Goal: Task Accomplishment & Management: Manage account settings

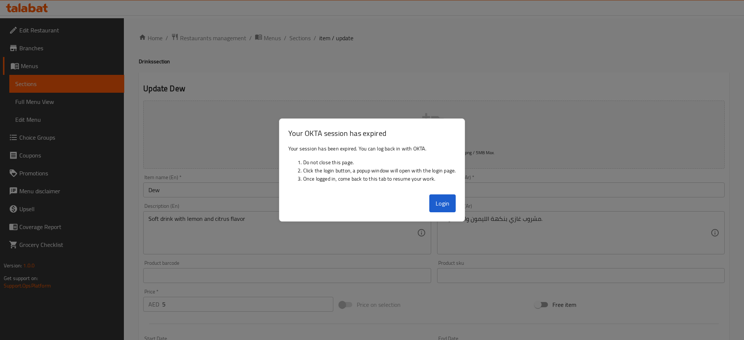
scroll to position [185, 0]
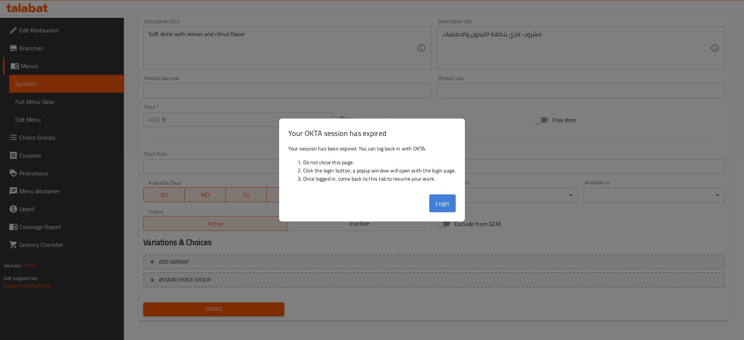
click at [436, 204] on button "Login" at bounding box center [442, 203] width 27 height 18
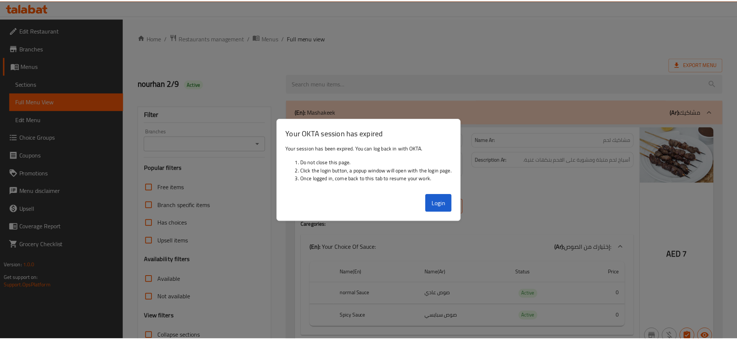
scroll to position [1819, 0]
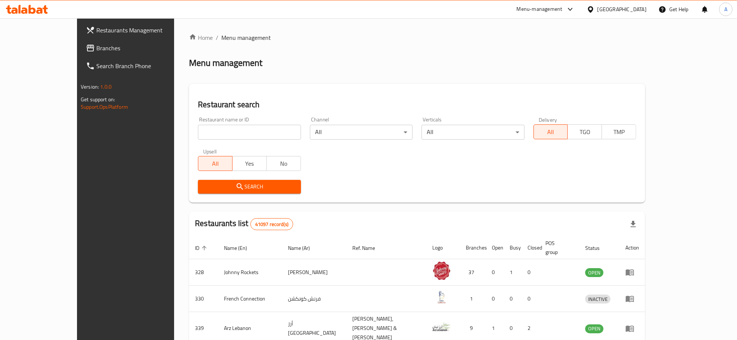
click at [198, 136] on input "search" at bounding box center [249, 132] width 103 height 15
paste input "Shawarma Al Emprator"
type input "Shawarma Al Emprator"
click at [193, 177] on div "Search" at bounding box center [249, 186] width 112 height 23
click at [265, 183] on span "Search" at bounding box center [249, 186] width 91 height 9
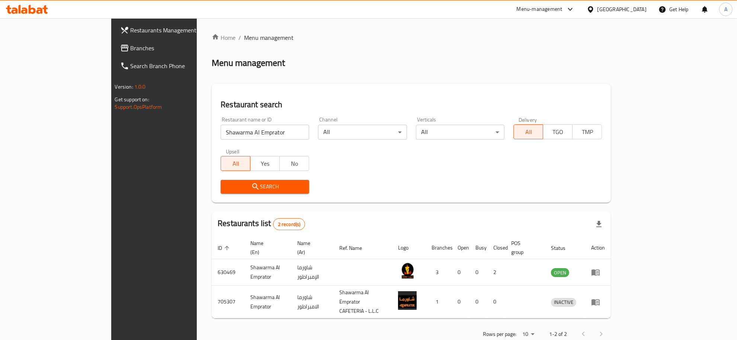
click at [611, 324] on div "Rows per page: 10 1-2 of 2" at bounding box center [411, 333] width 399 height 19
click at [641, 320] on body "​ Menu-management United Arab Emirates Get Help A Restaurants Management Branch…" at bounding box center [368, 179] width 737 height 322
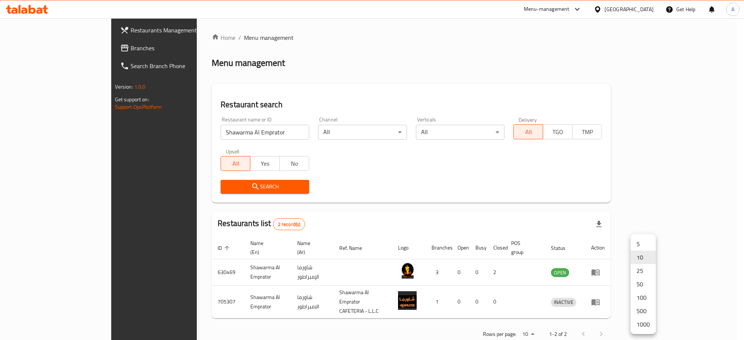
click at [648, 324] on li "1000" at bounding box center [643, 323] width 25 height 13
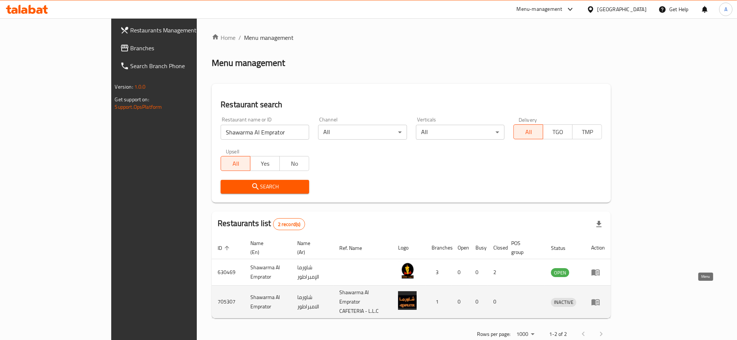
click at [605, 297] on link "enhanced table" at bounding box center [598, 301] width 14 height 9
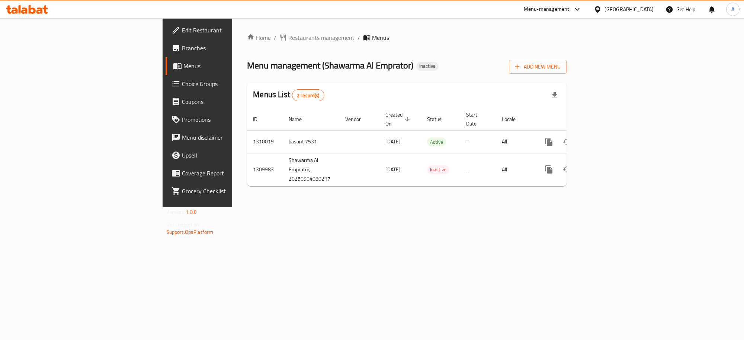
click at [182, 51] on span "Branches" at bounding box center [231, 48] width 99 height 9
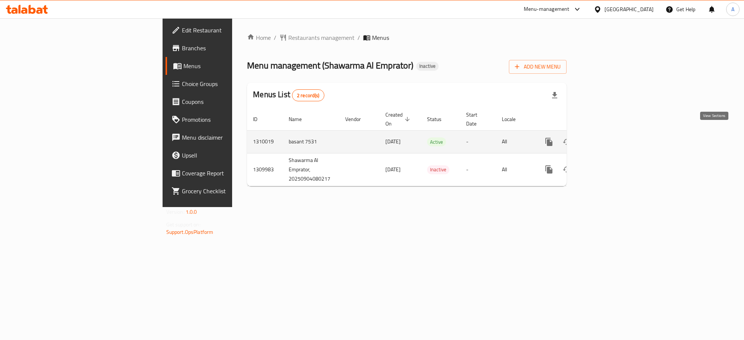
click at [612, 133] on link "enhanced table" at bounding box center [603, 142] width 18 height 18
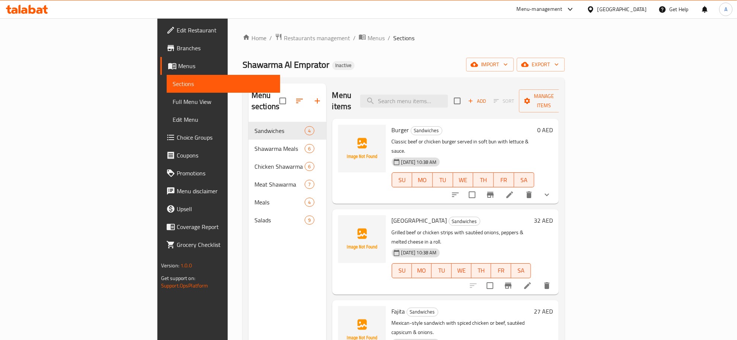
click at [173, 103] on span "Full Menu View" at bounding box center [224, 101] width 102 height 9
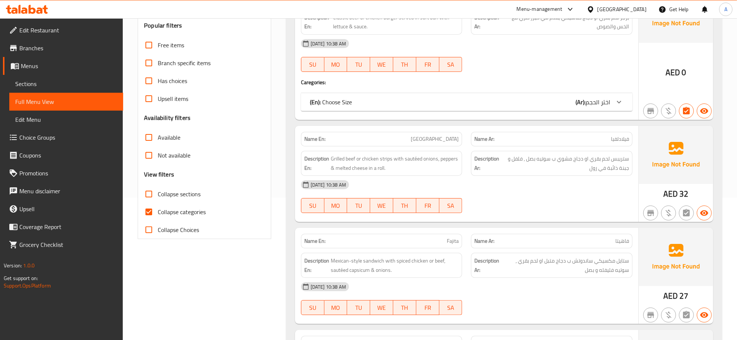
scroll to position [160, 0]
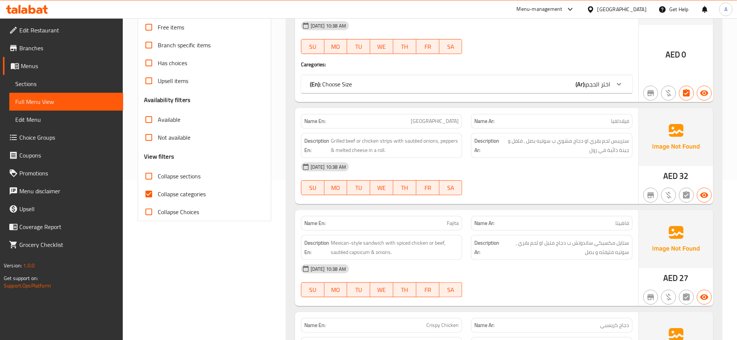
click at [191, 176] on span "Collapse sections" at bounding box center [179, 176] width 43 height 9
click at [158, 176] on input "Collapse sections" at bounding box center [149, 176] width 18 height 18
checkbox input "true"
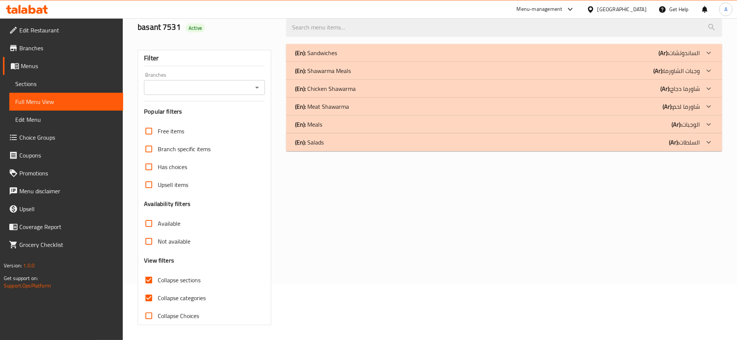
click at [181, 293] on span "Collapse categories" at bounding box center [182, 297] width 48 height 9
click at [158, 289] on input "Collapse categories" at bounding box center [149, 298] width 18 height 18
checkbox input "false"
click at [360, 48] on div "(En): Sandwiches (Ar): الساندوتشات" at bounding box center [497, 52] width 405 height 9
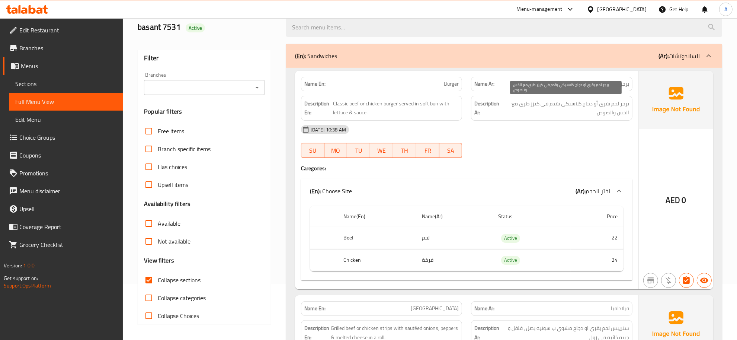
click at [592, 110] on span "برجر لحم بقري أو دجاج كلاسيكي يقدم في كيزر طري مع الخس والصوص" at bounding box center [566, 108] width 127 height 18
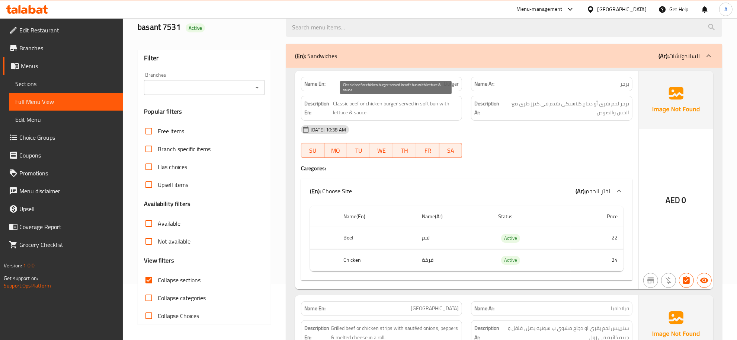
click at [383, 102] on span "Classic beef or chicken burger served in soft bun with lettuce & sauce." at bounding box center [396, 108] width 126 height 18
click at [399, 237] on th "Beef" at bounding box center [377, 238] width 79 height 22
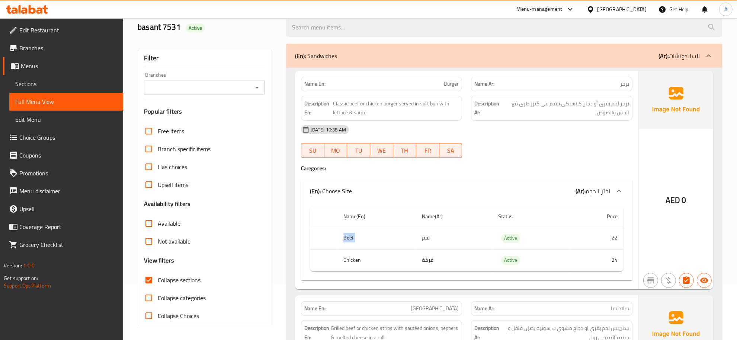
click at [399, 237] on th "Beef" at bounding box center [377, 238] width 79 height 22
click at [441, 248] on td "لحم" at bounding box center [454, 238] width 76 height 22
click at [437, 263] on td "فرخة" at bounding box center [454, 260] width 76 height 22
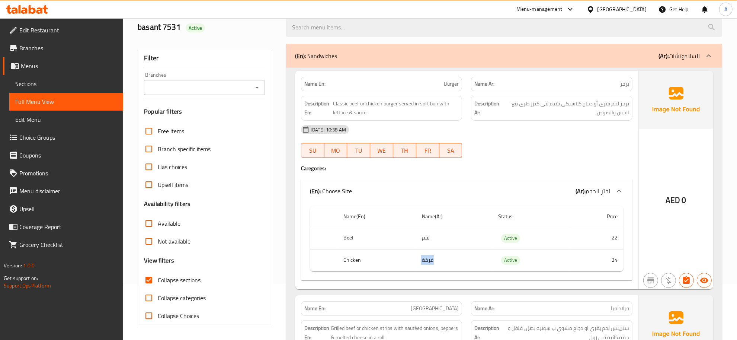
click at [437, 263] on td "فرخة" at bounding box center [454, 260] width 76 height 22
click at [435, 80] on p "Name En: Burger" at bounding box center [381, 84] width 155 height 8
copy span "Burger"
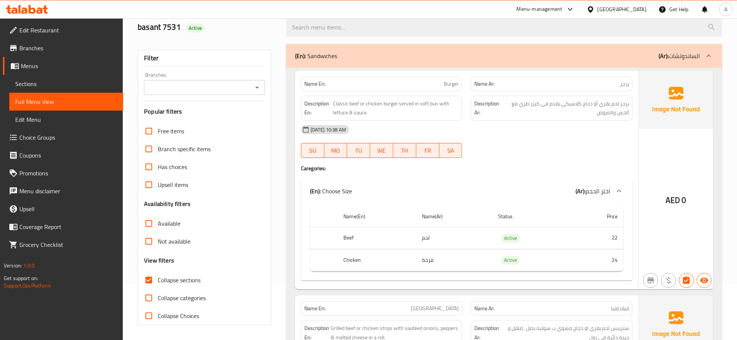
click at [420, 257] on td "فرخة" at bounding box center [454, 260] width 76 height 22
drag, startPoint x: 420, startPoint y: 257, endPoint x: 360, endPoint y: 258, distance: 60.3
click at [415, 257] on tr "Chicken فرخة Active 24" at bounding box center [467, 260] width 314 height 22
click at [360, 258] on th "Chicken" at bounding box center [377, 260] width 79 height 22
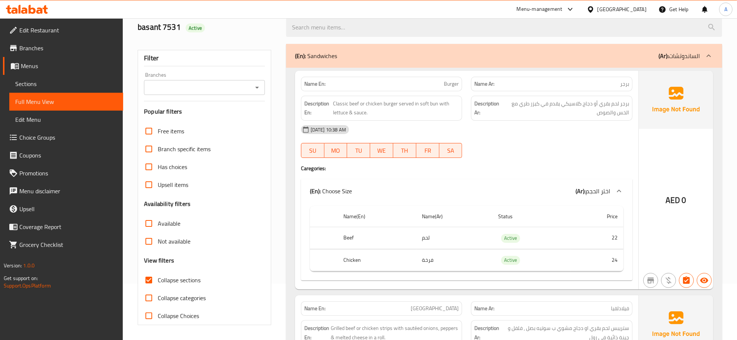
click at [360, 258] on th "Chicken" at bounding box center [377, 260] width 79 height 22
click at [427, 262] on td "فرخة" at bounding box center [454, 260] width 76 height 22
copy td "فرخة"
click at [400, 83] on p "Name En: Burger" at bounding box center [381, 84] width 155 height 8
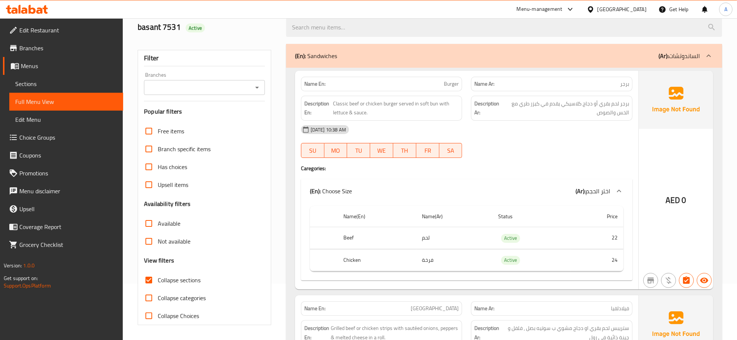
click at [400, 83] on p "Name En: Burger" at bounding box center [381, 84] width 155 height 8
copy span "Burger"
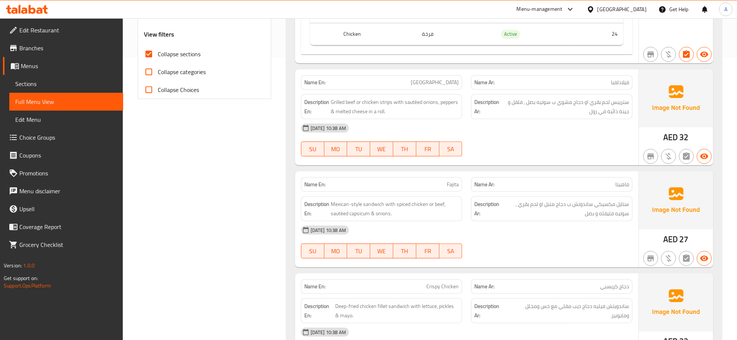
scroll to position [293, 0]
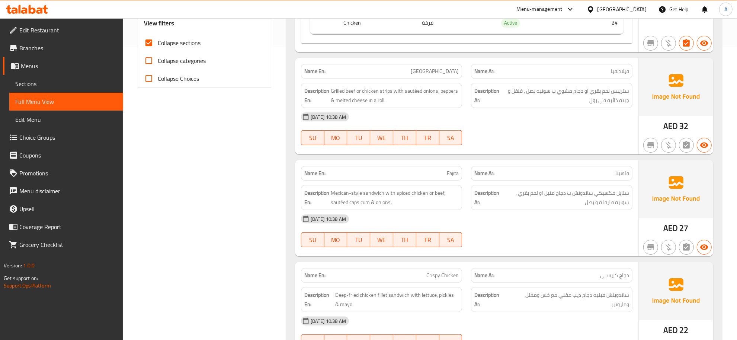
click at [643, 67] on img at bounding box center [676, 87] width 74 height 58
click at [608, 73] on p "Name Ar: فيلادلفيا" at bounding box center [551, 71] width 155 height 8
click at [605, 108] on div "Description Ar: ستريبس لحم بقري او دجاج مشوي ب سوتيه بصل , فلفل و جبنة ذائبة في…" at bounding box center [551, 95] width 161 height 25
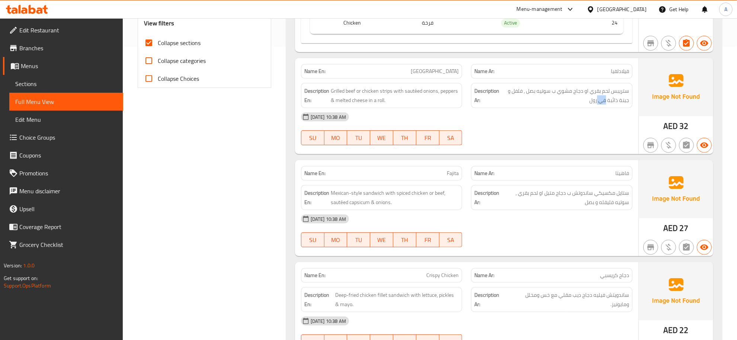
click at [605, 108] on div "Description Ar: ستريبس لحم بقري او دجاج مشوي ب سوتيه بصل , فلفل و جبنة ذائبة في…" at bounding box center [551, 95] width 161 height 25
click at [434, 71] on span "Philadelphia" at bounding box center [435, 71] width 48 height 8
copy span "Philadelphia"
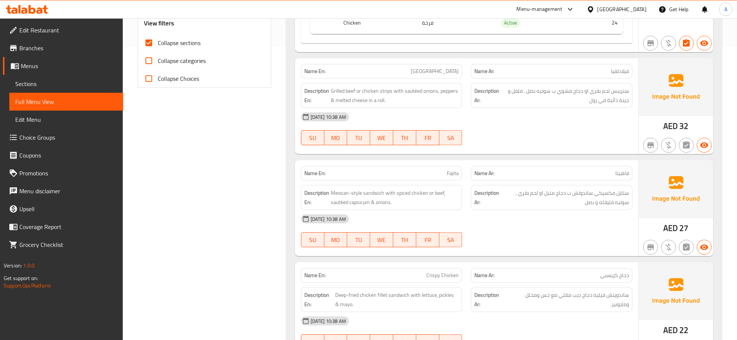
click at [635, 111] on div "04-09-2025 10:38 AM" at bounding box center [467, 117] width 340 height 18
click at [603, 105] on span "ستريبس لحم بقري او دجاج مشوي ب سوتيه بصل , فلفل و جبنة ذائبة في رول" at bounding box center [565, 95] width 128 height 18
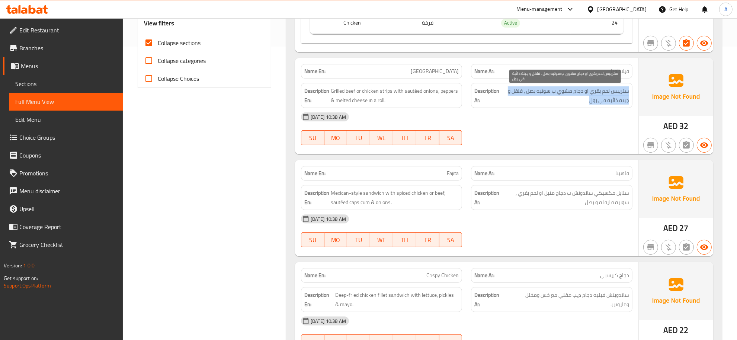
click at [603, 105] on span "ستريبس لحم بقري او دجاج مشوي ب سوتيه بصل , فلفل و جبنة ذائبة في رول" at bounding box center [565, 95] width 128 height 18
click at [605, 95] on span "ستريبس لحم بقري او دجاج مشوي ب سوتيه بصل , فلفل و جبنة ذائبة في رول" at bounding box center [565, 95] width 128 height 18
click at [541, 94] on span "ستريبس لحم بقري او دجاج مشوي ب سوتيه بصل , فلفل و جبنة ذائبة في رول" at bounding box center [565, 95] width 128 height 18
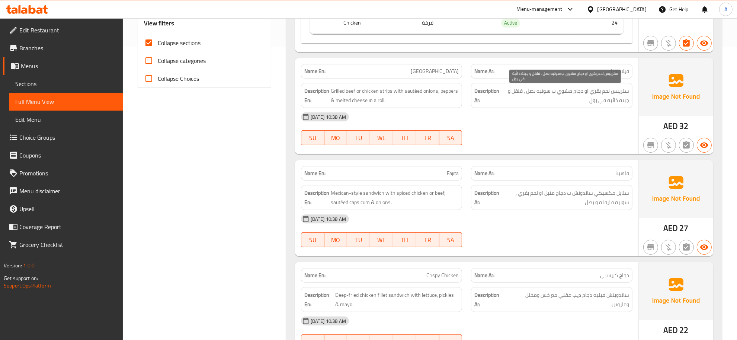
drag, startPoint x: 541, startPoint y: 94, endPoint x: 520, endPoint y: 91, distance: 21.0
click at [520, 91] on span "ستريبس لحم بقري او دجاج مشوي ب سوتيه بصل , فلفل و جبنة ذائبة في رول" at bounding box center [565, 95] width 128 height 18
copy div "ستريبس لحم بقري او دجاج مشوي ب سوتيه بصل , فلفل و جبنة ذائبة في رول"
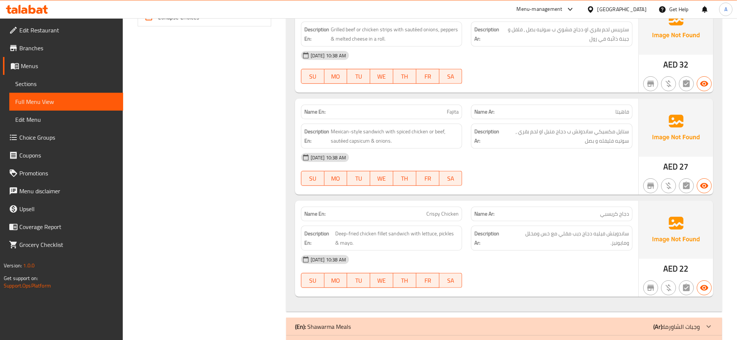
scroll to position [375, 0]
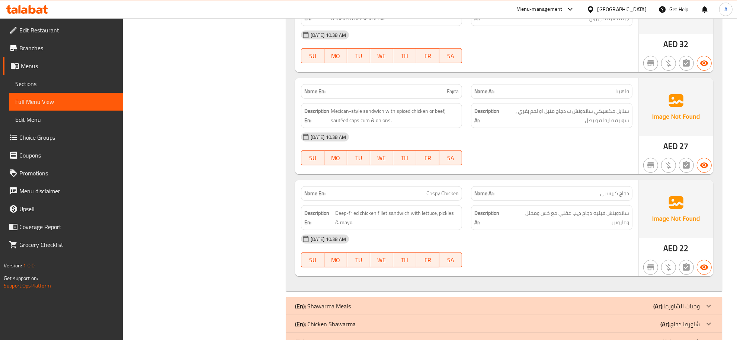
click at [538, 108] on span "ستايل مكسيكي ساندوتش ب دجاج متبل او لحم بقري , سوتيه فليفله و بصل" at bounding box center [566, 115] width 128 height 18
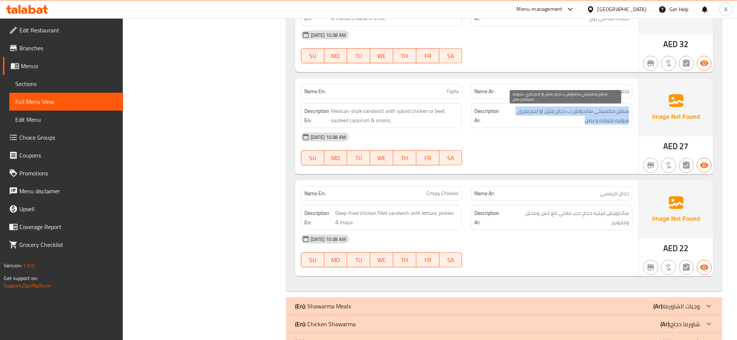
click at [538, 108] on span "ستايل مكسيكي ساندوتش ب دجاج متبل او لحم بقري , سوتيه فليفله و بصل" at bounding box center [566, 115] width 128 height 18
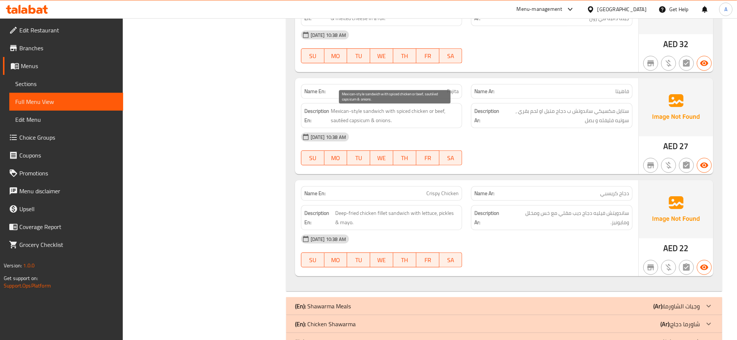
click at [423, 121] on span "Mexican-style sandwich with spiced chicken or beef, sautéed capsicum & onions." at bounding box center [395, 115] width 128 height 18
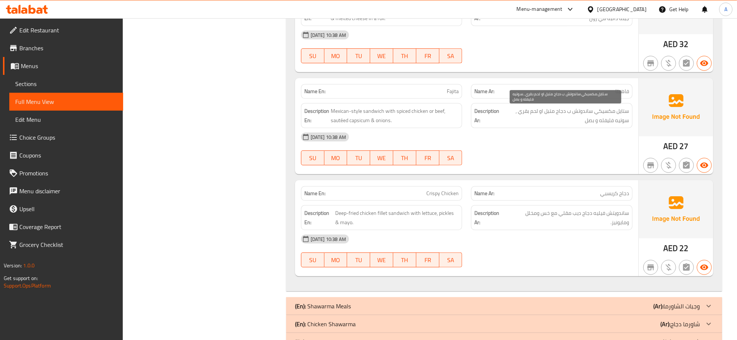
click at [572, 115] on span "ستايل مكسيكي ساندوتش ب دجاج متبل او لحم بقري , سوتيه فليفله و بصل" at bounding box center [566, 115] width 128 height 18
click at [372, 95] on p "Name En: Fajita" at bounding box center [381, 91] width 155 height 8
click at [377, 95] on p "Name En: Fajita" at bounding box center [381, 91] width 155 height 8
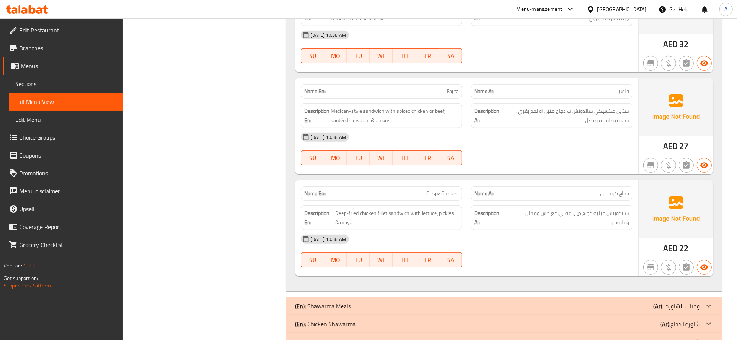
click at [377, 95] on p "Name En: Fajita" at bounding box center [381, 91] width 155 height 8
click at [404, 95] on p "Name En: Fajita" at bounding box center [381, 91] width 155 height 8
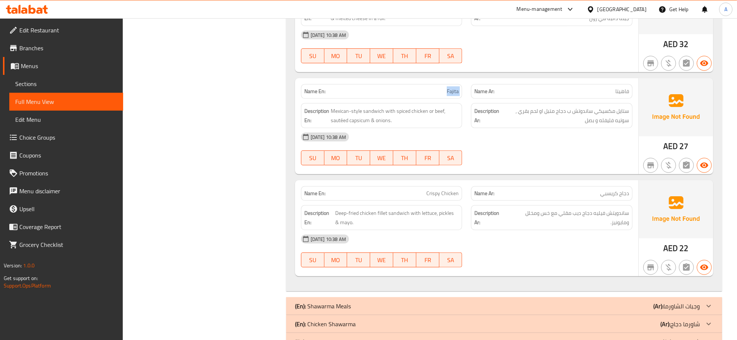
click at [450, 88] on span "Fajita" at bounding box center [453, 91] width 12 height 8
click at [572, 128] on div "Description Ar: ستايل مكسيكي ساندوتش ب دجاج متبل او لحم بقري , سوتيه فليفله و ب…" at bounding box center [551, 115] width 161 height 25
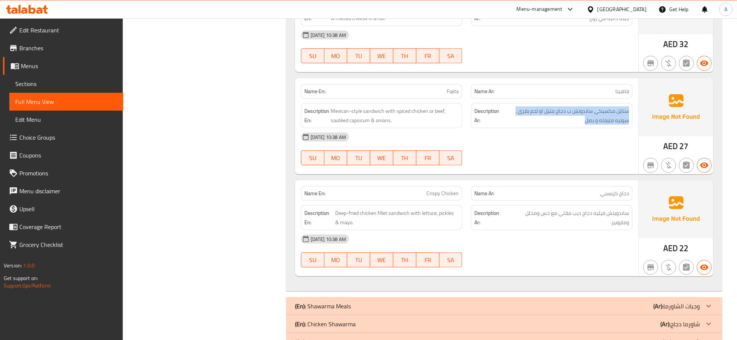
click at [579, 120] on span "ستايل مكسيكي ساندوتش ب دجاج متبل او لحم بقري , سوتيه فليفله و بصل" at bounding box center [566, 115] width 128 height 18
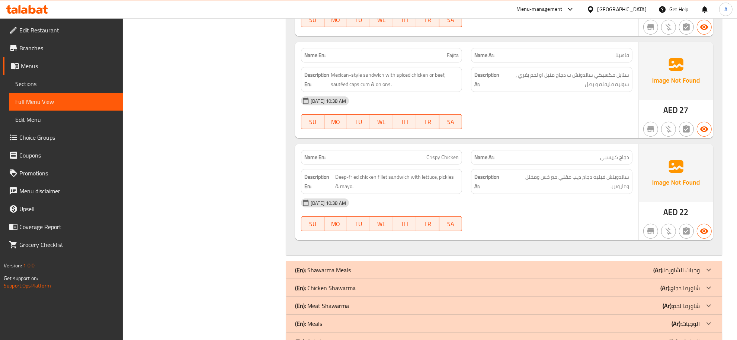
scroll to position [426, 0]
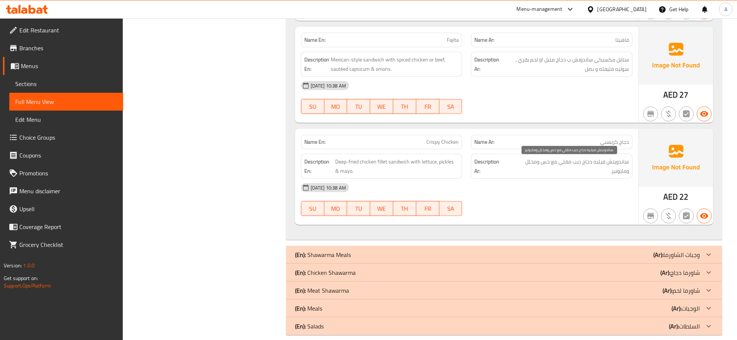
click at [599, 164] on span "ساندويتش فيليه دجاج ديب مقلي مع خس ومخلل ومايونيز." at bounding box center [569, 166] width 122 height 18
click at [572, 162] on span "ساندويتش فيليه دجاج ديب مقلي مع خس ومخلل ومايونيز." at bounding box center [569, 166] width 122 height 18
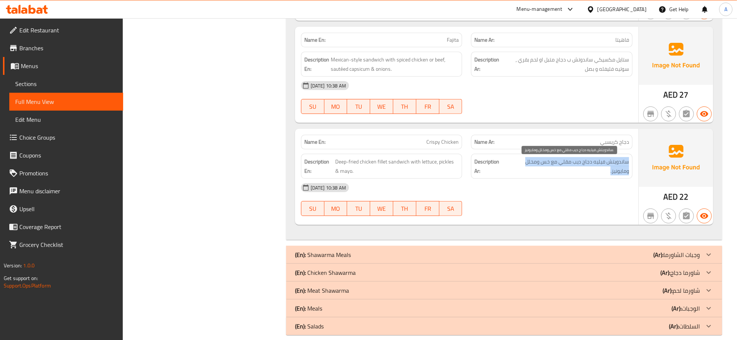
click at [572, 162] on span "ساندويتش فيليه دجاج ديب مقلي مع خس ومخلل ومايونيز." at bounding box center [569, 166] width 122 height 18
click at [594, 166] on span "ساندويتش فيليه دجاج ديب مقلي مع خس ومخلل ومايونيز." at bounding box center [569, 166] width 122 height 18
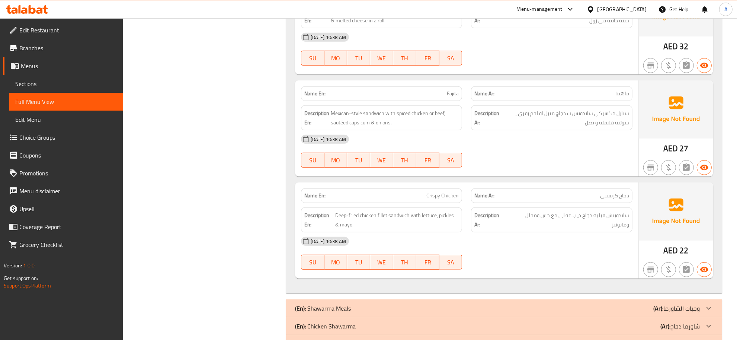
scroll to position [374, 0]
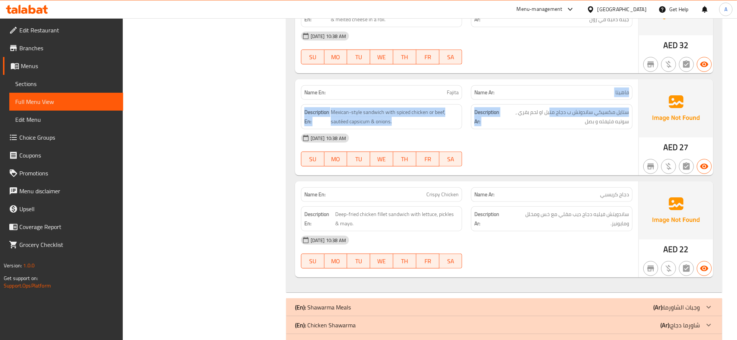
click at [549, 101] on div "Name En: Fajita Name Ar: فاهيتا Description En: Mexican-style sandwich with spi…" at bounding box center [466, 127] width 343 height 96
click at [549, 100] on div "Name Ar: فاهيتا" at bounding box center [551, 92] width 161 height 15
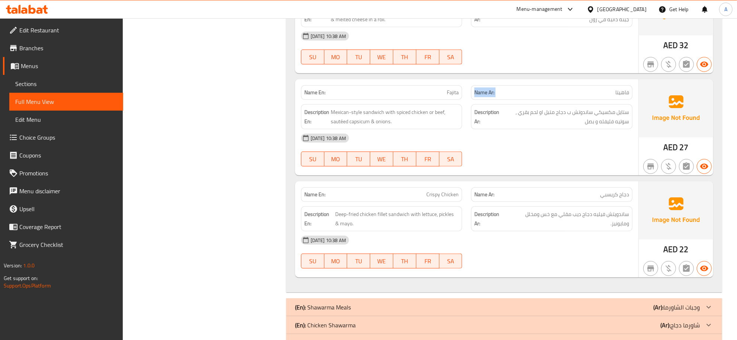
click at [549, 100] on div "Name Ar: فاهيتا" at bounding box center [551, 92] width 161 height 15
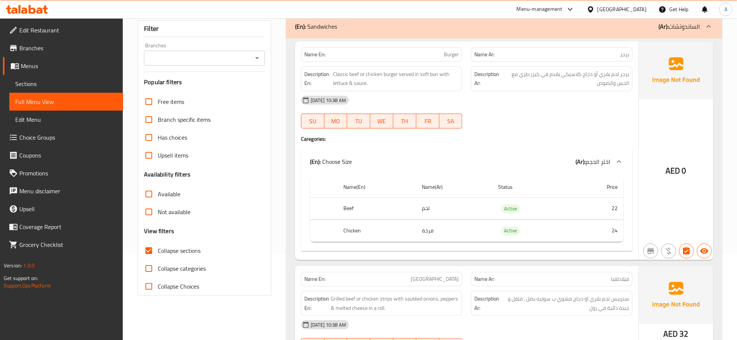
scroll to position [46, 0]
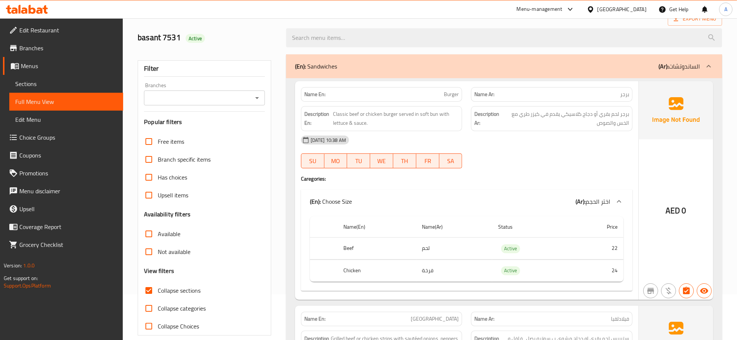
drag, startPoint x: 674, startPoint y: 62, endPoint x: 547, endPoint y: 68, distance: 126.3
click at [673, 63] on p "(Ar): الساندوتشات" at bounding box center [679, 66] width 41 height 9
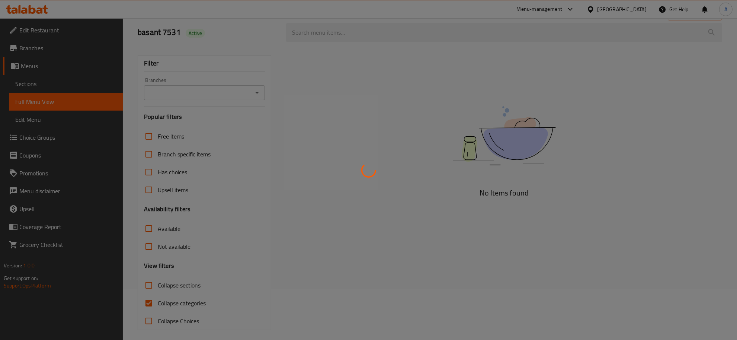
scroll to position [56, 0]
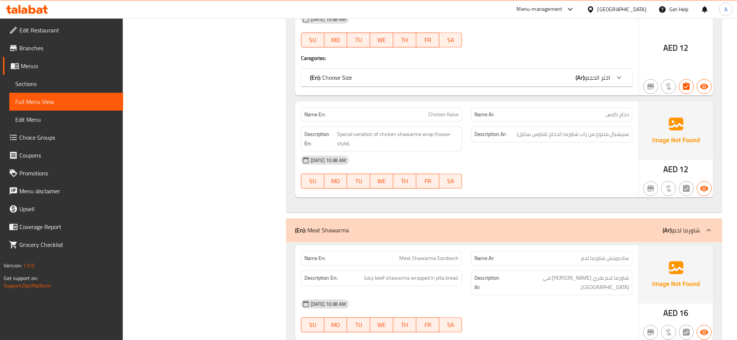
click at [54, 84] on span "Sections" at bounding box center [66, 83] width 102 height 9
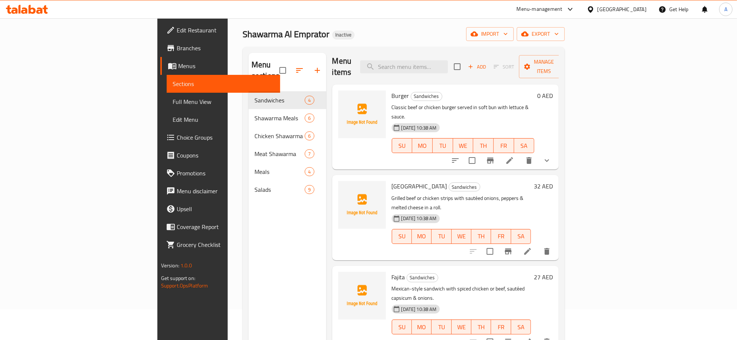
scroll to position [27, 0]
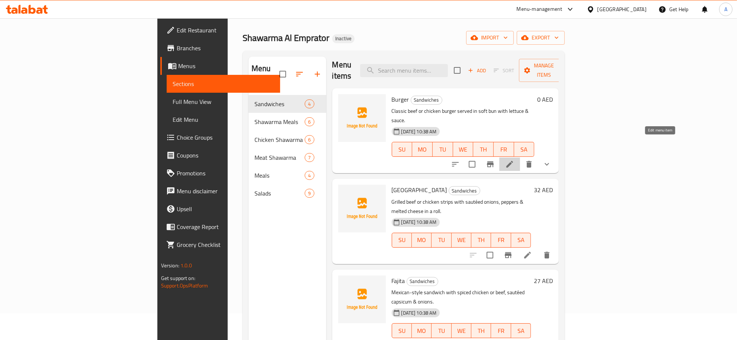
click at [514, 160] on icon at bounding box center [509, 164] width 9 height 9
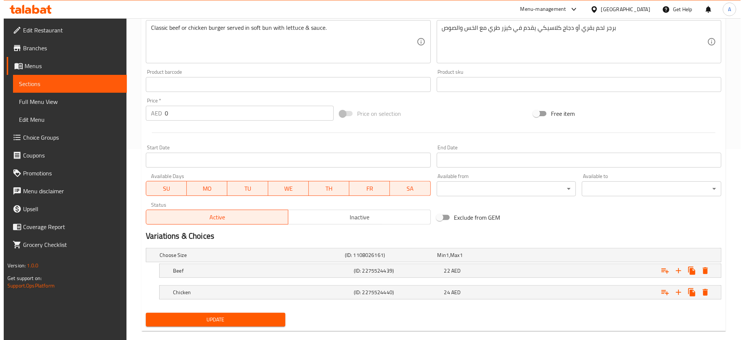
scroll to position [203, 0]
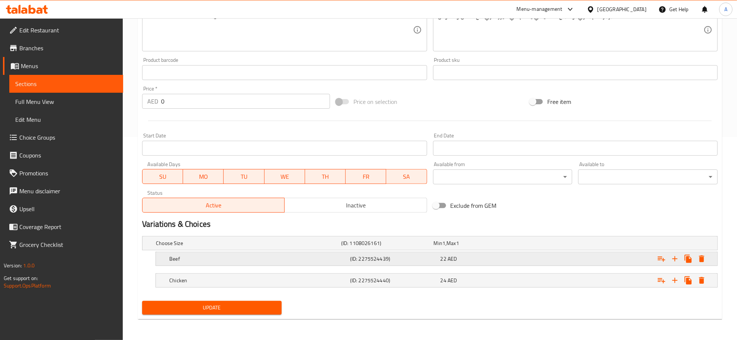
click at [701, 256] on icon "Expand" at bounding box center [701, 258] width 5 height 7
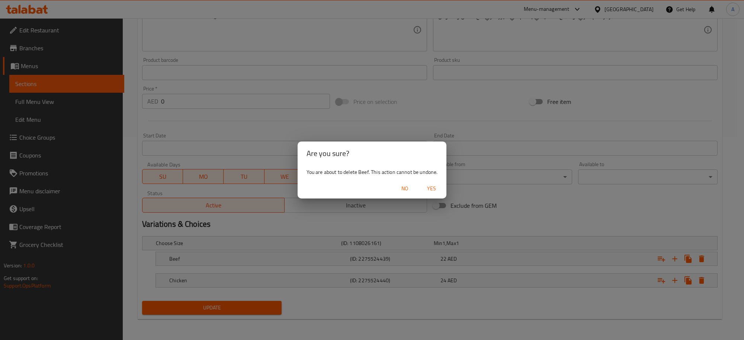
click at [433, 185] on span "Yes" at bounding box center [432, 188] width 18 height 9
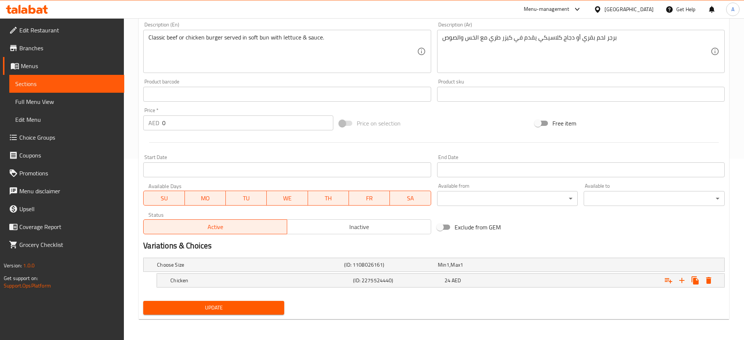
scroll to position [181, 0]
click at [706, 281] on icon "Expand" at bounding box center [701, 280] width 9 height 9
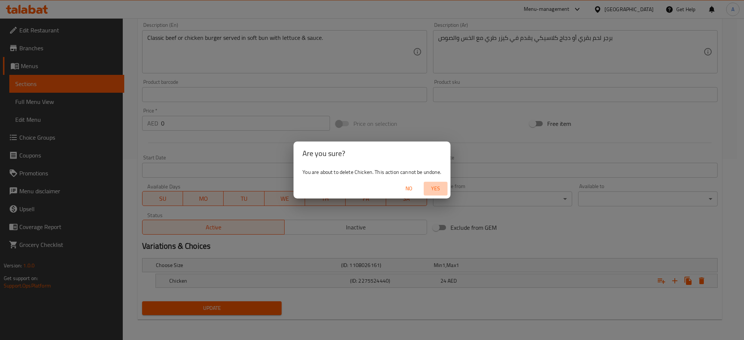
click at [442, 194] on button "Yes" at bounding box center [436, 189] width 24 height 14
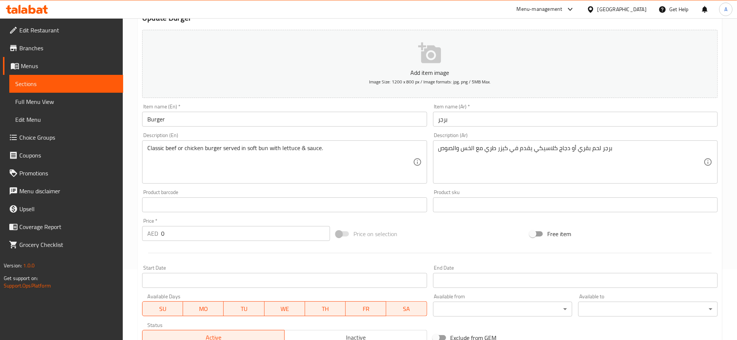
scroll to position [0, 0]
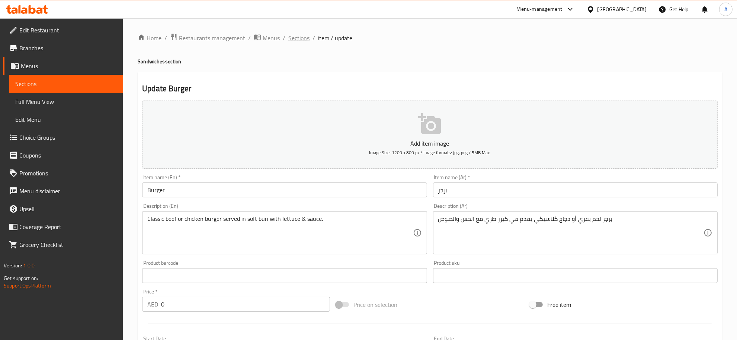
click at [302, 34] on span "Sections" at bounding box center [298, 37] width 21 height 9
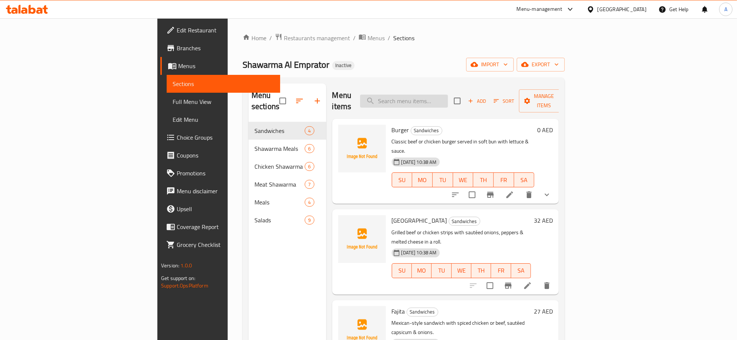
click at [448, 95] on input "search" at bounding box center [404, 101] width 88 height 13
click at [532, 191] on icon "delete" at bounding box center [529, 194] width 5 height 7
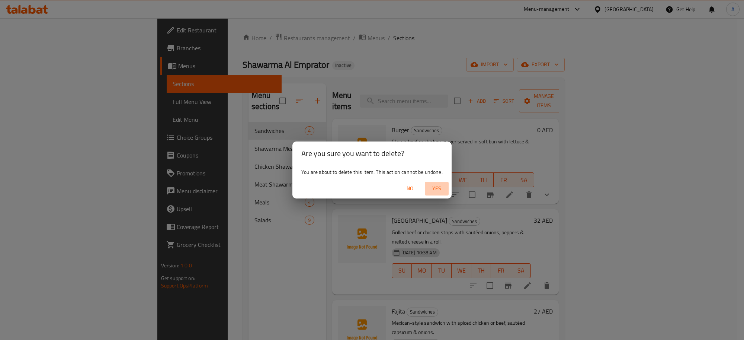
click at [436, 188] on span "Yes" at bounding box center [437, 188] width 18 height 9
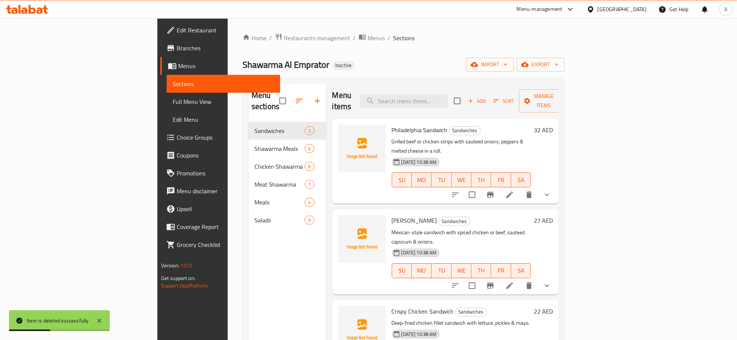
click at [454, 119] on div "Philadelphia Sandwich Sandwiches Grilled beef or chicken strips with sauteed on…" at bounding box center [445, 161] width 227 height 85
click at [448, 95] on input "search" at bounding box center [404, 101] width 88 height 13
paste input "Arabic Shawarma Meal"
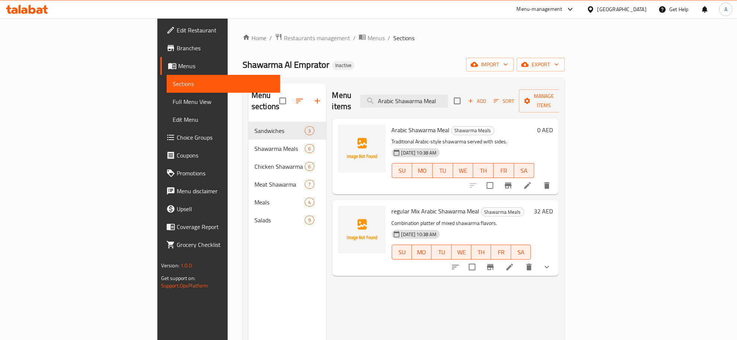
click at [486, 87] on div "Menu items Arabic Shawarma Meal Add Sort Manage items" at bounding box center [445, 100] width 227 height 35
click at [448, 95] on input "Arabic Shawarma Meal" at bounding box center [404, 101] width 88 height 13
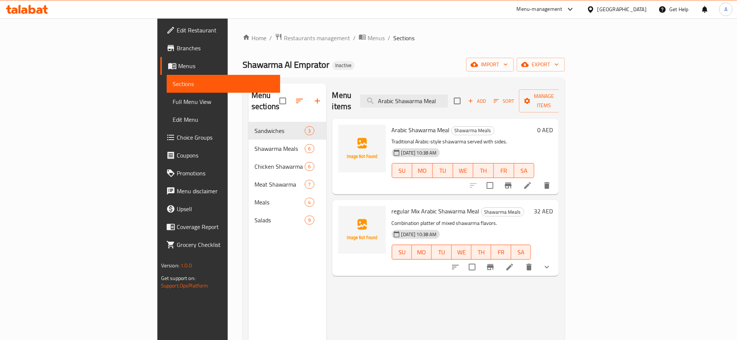
paste input "Shawarma Plate"
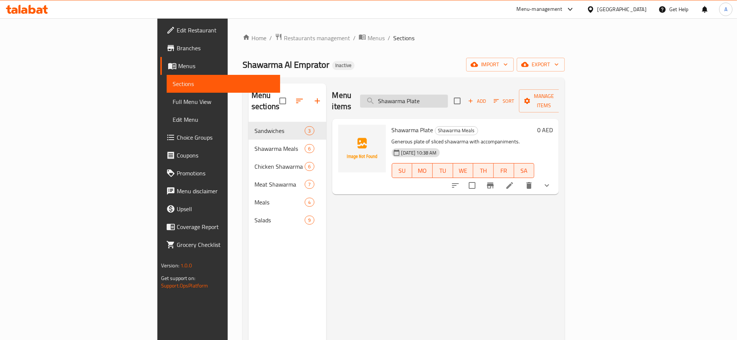
click at [422, 95] on input "Shawarma Plate" at bounding box center [404, 101] width 88 height 13
click at [440, 95] on input "Shawarma Plate" at bounding box center [404, 101] width 88 height 13
paste input "served alongside fried kibbeh pieces."
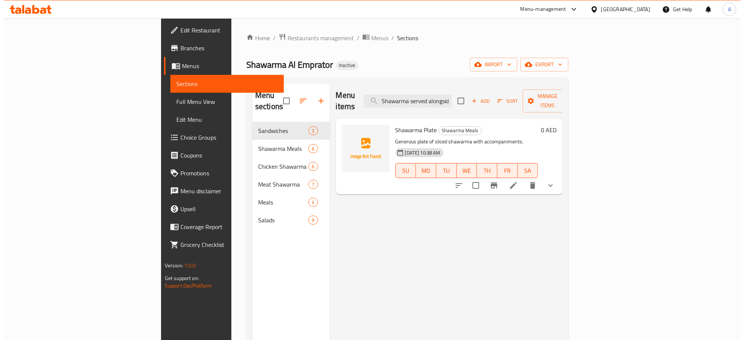
scroll to position [0, 52]
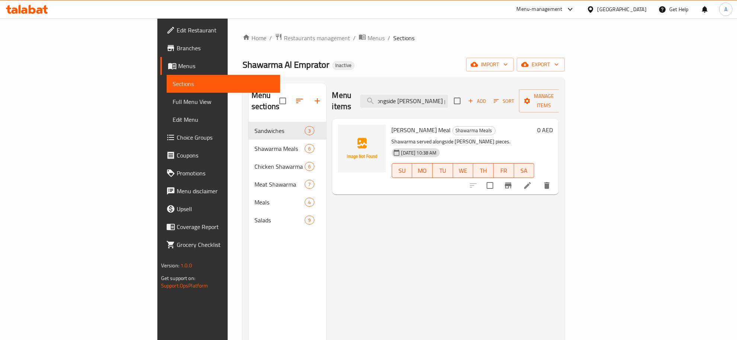
type input "Shawarma served alongside fried kibbeh pieces."
click at [531, 182] on icon at bounding box center [527, 185] width 7 height 7
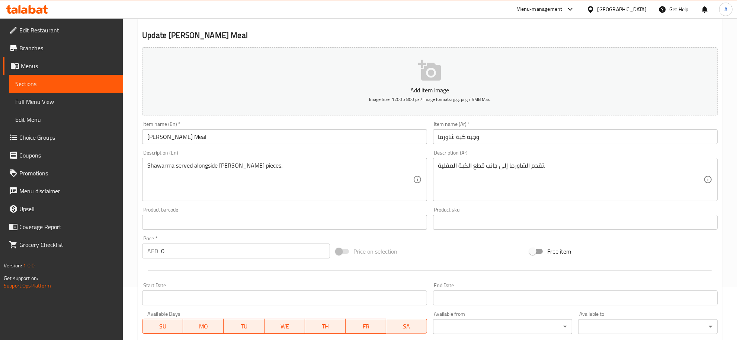
scroll to position [185, 0]
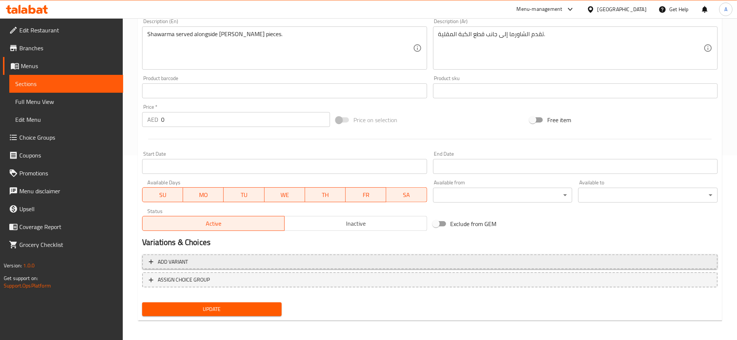
click at [272, 254] on button "Add variant" at bounding box center [430, 261] width 576 height 15
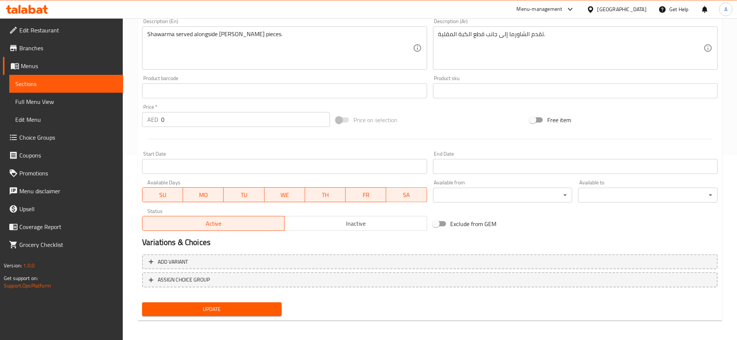
scroll to position [181, 0]
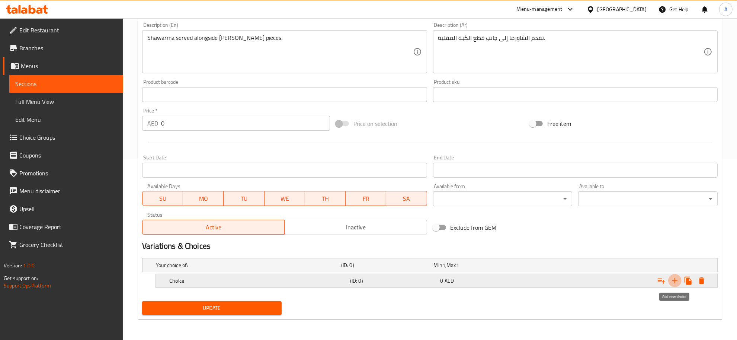
click at [672, 280] on icon "Expand" at bounding box center [675, 280] width 9 height 9
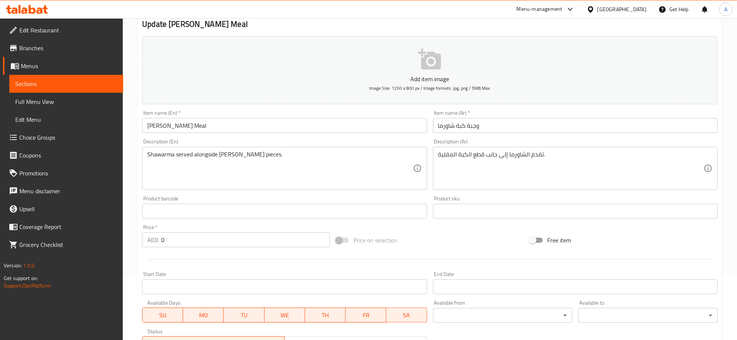
scroll to position [62, 0]
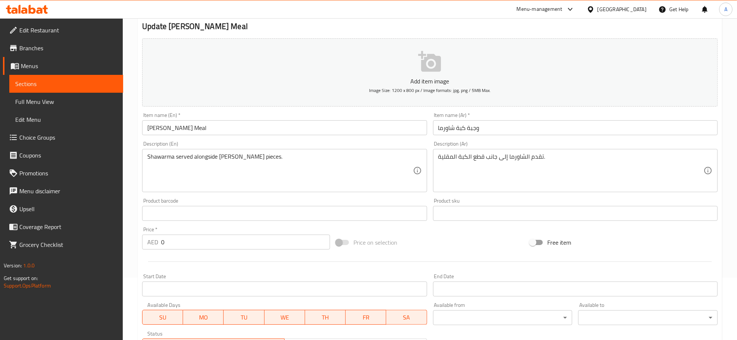
click at [202, 145] on div "Description (En) Shawarma served alongside fried kibbeh pieces. Description (En)" at bounding box center [284, 166] width 285 height 51
click at [191, 132] on input "Kibbeh Shawarma Meal" at bounding box center [284, 127] width 285 height 15
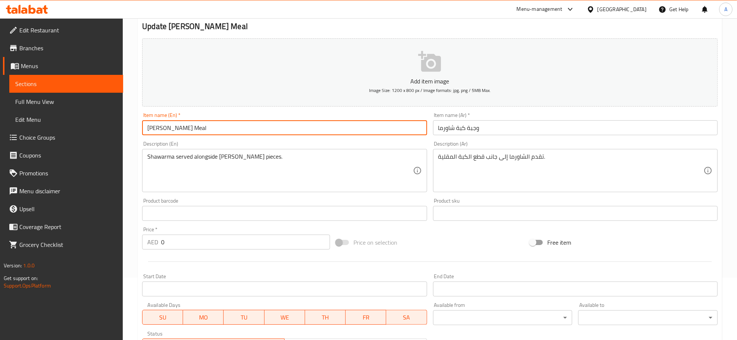
click at [191, 132] on input "Kibbeh Shawarma Meal" at bounding box center [284, 127] width 285 height 15
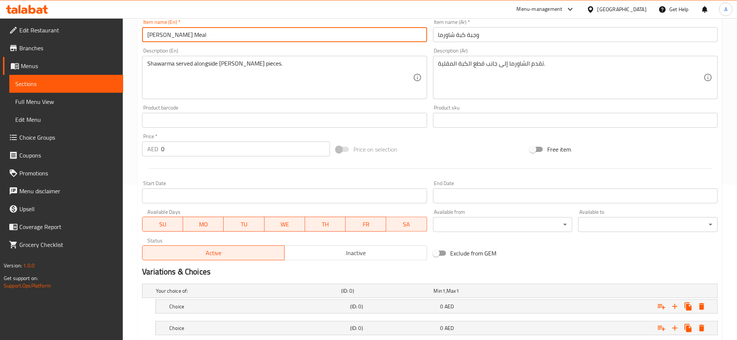
scroll to position [203, 0]
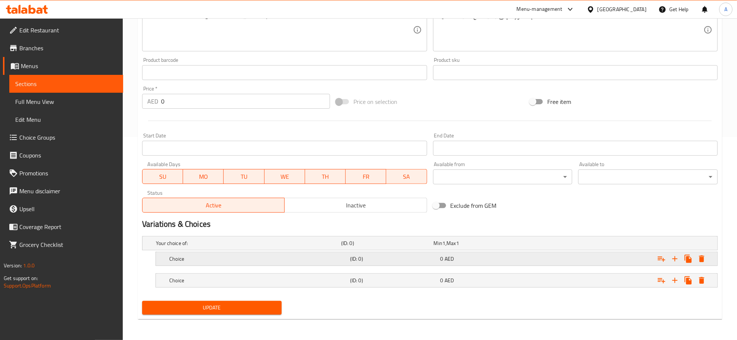
click at [320, 263] on div "Choice" at bounding box center [258, 258] width 181 height 10
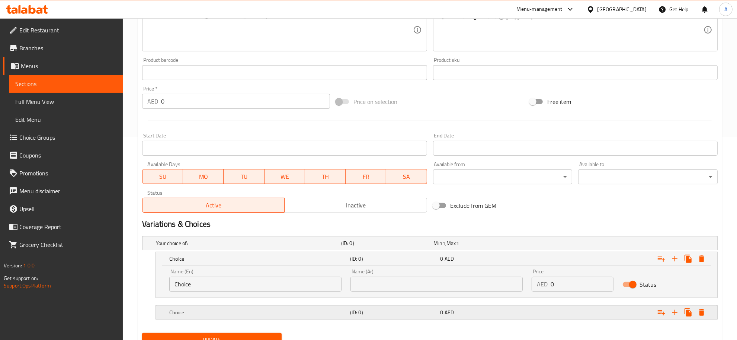
click at [495, 317] on div "Choice (ID: 0) 0 AED" at bounding box center [439, 312] width 542 height 16
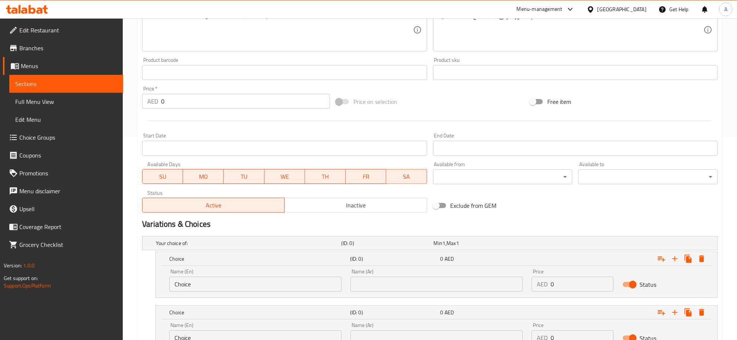
scroll to position [266, 0]
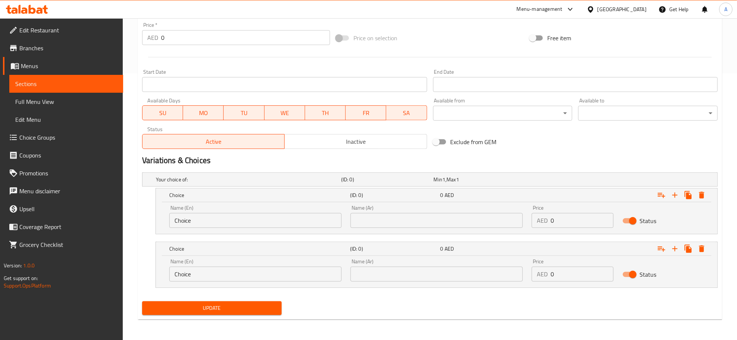
click at [425, 216] on input "text" at bounding box center [437, 220] width 172 height 15
click at [564, 218] on input "0" at bounding box center [582, 220] width 63 height 15
paste input "37"
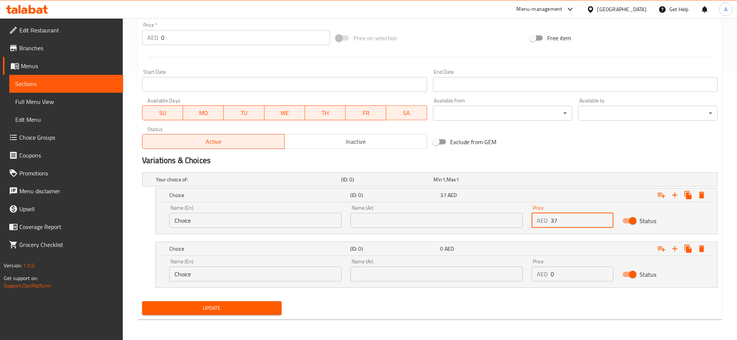
type input "37"
click at [568, 270] on input "0" at bounding box center [582, 273] width 63 height 15
paste input "42.0"
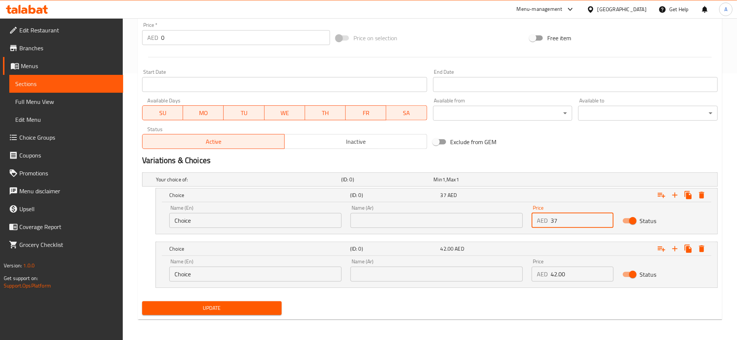
drag, startPoint x: 557, startPoint y: 220, endPoint x: 567, endPoint y: 222, distance: 9.5
click at [567, 222] on input "37" at bounding box center [582, 220] width 63 height 15
click at [536, 310] on div "Update" at bounding box center [430, 308] width 582 height 20
click at [568, 280] on input "42.00" at bounding box center [582, 273] width 63 height 15
drag, startPoint x: 557, startPoint y: 275, endPoint x: 581, endPoint y: 278, distance: 24.4
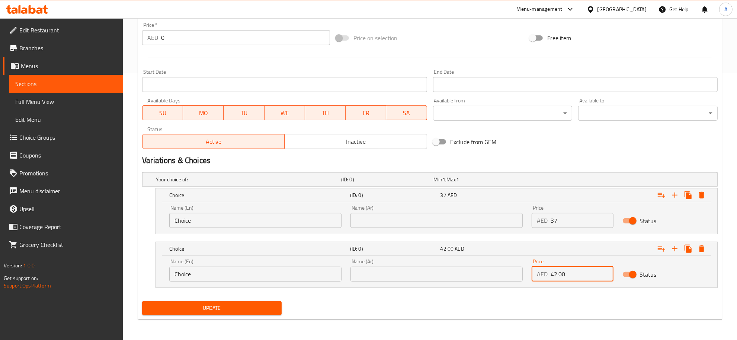
click at [581, 278] on input "42.00" at bounding box center [582, 273] width 63 height 15
type input "42"
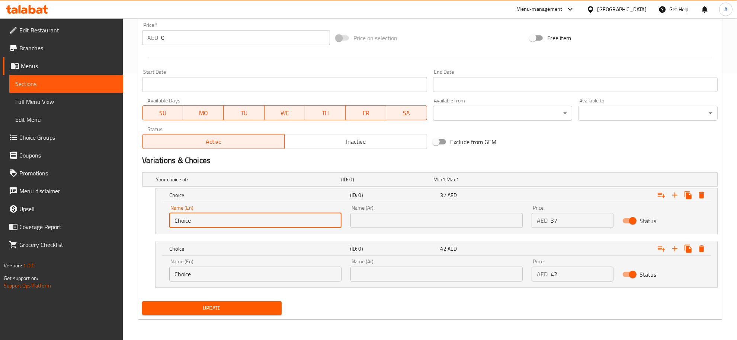
click at [275, 215] on input "Choice" at bounding box center [255, 220] width 172 height 15
click at [267, 216] on input "s" at bounding box center [255, 220] width 172 height 15
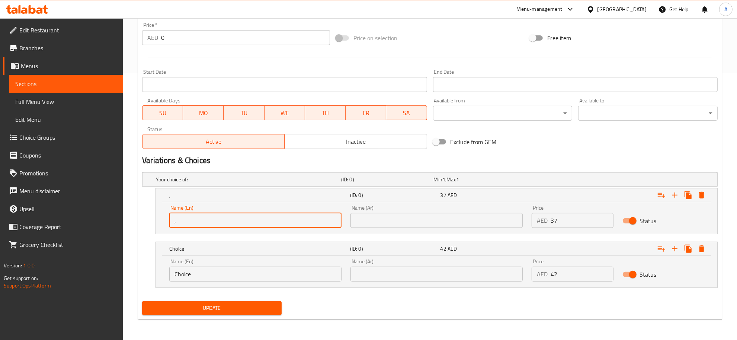
click at [267, 217] on input "," at bounding box center [255, 220] width 172 height 15
type input "Medium"
click at [234, 279] on input "Choice" at bounding box center [255, 273] width 172 height 15
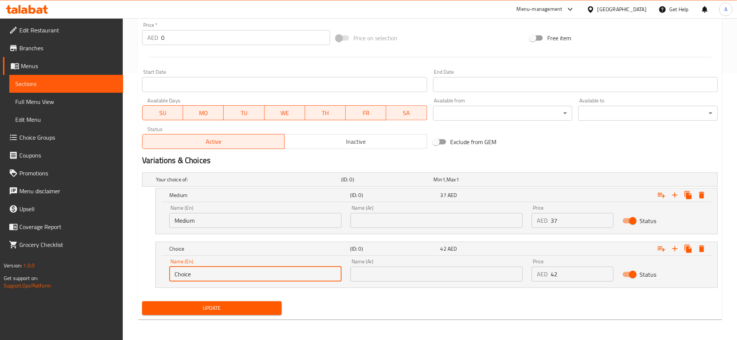
click at [231, 279] on input "Choice" at bounding box center [255, 273] width 172 height 15
click at [231, 279] on input "text" at bounding box center [255, 273] width 172 height 15
type input "Large"
click at [440, 213] on input "text" at bounding box center [437, 220] width 172 height 15
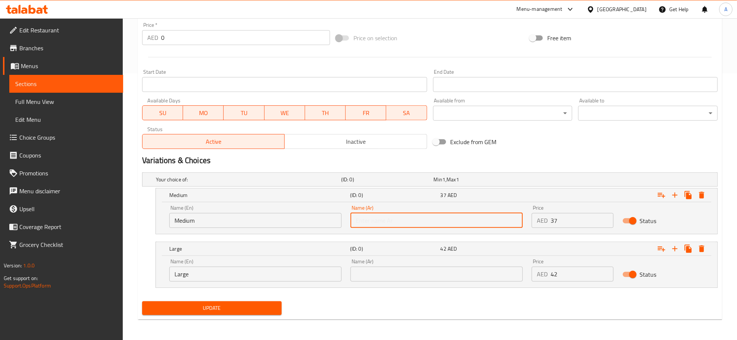
type input "وسط"
click at [391, 271] on input "text" at bounding box center [437, 273] width 172 height 15
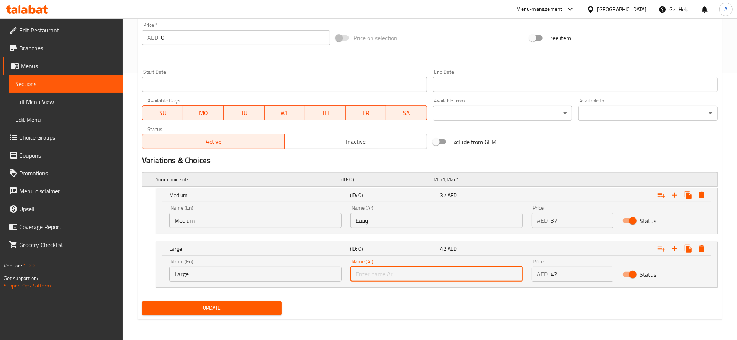
type input "كبير"
click at [241, 311] on span "Update" at bounding box center [212, 307] width 128 height 9
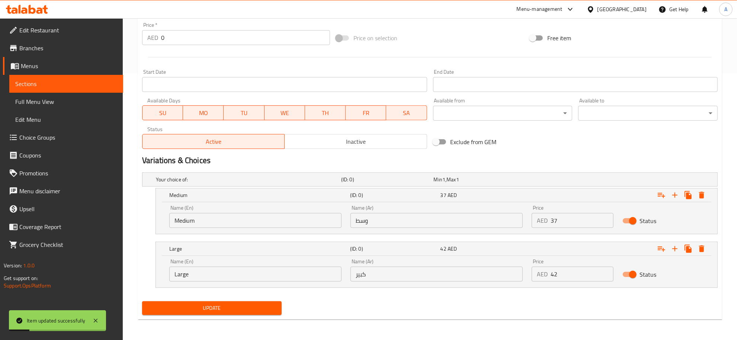
scroll to position [1, 0]
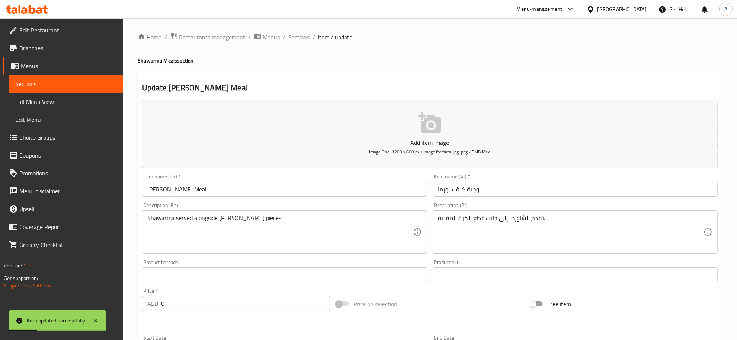
click at [301, 36] on span "Sections" at bounding box center [298, 37] width 21 height 9
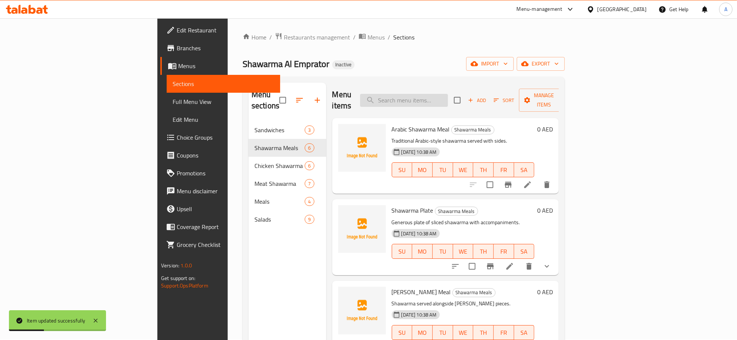
click at [448, 94] on input "search" at bounding box center [404, 100] width 88 height 13
paste input "Mix Arabic Shawarma Meal"
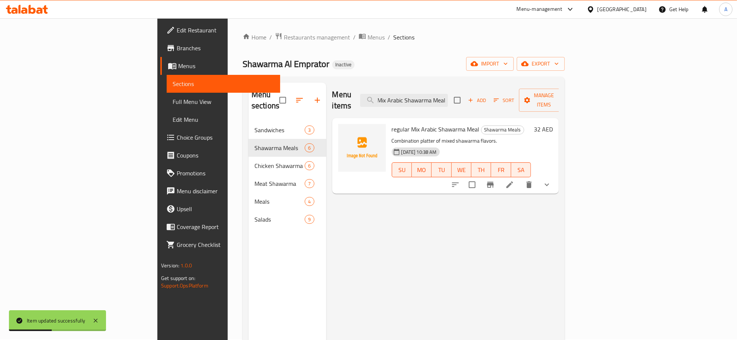
type input "Mix Arabic Shawarma Meal"
click at [448, 97] on input "Mix Arabic Shawarma Meal" at bounding box center [404, 100] width 88 height 13
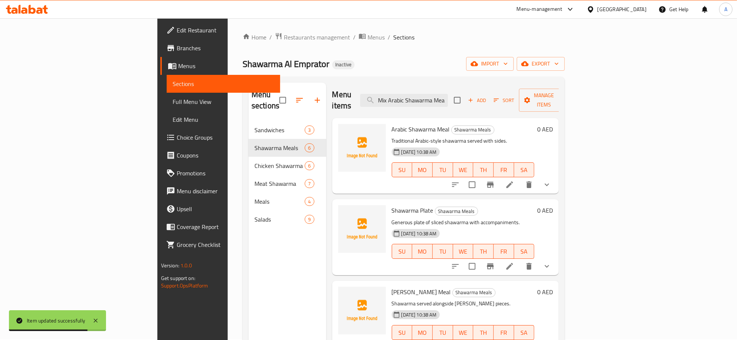
click at [514, 180] on icon at bounding box center [509, 184] width 9 height 9
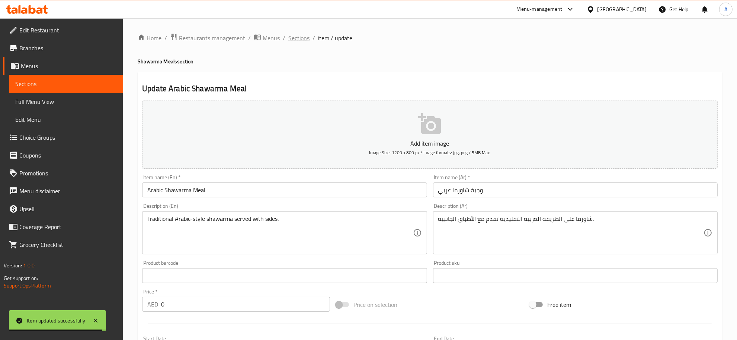
click at [298, 33] on span "Sections" at bounding box center [298, 37] width 21 height 9
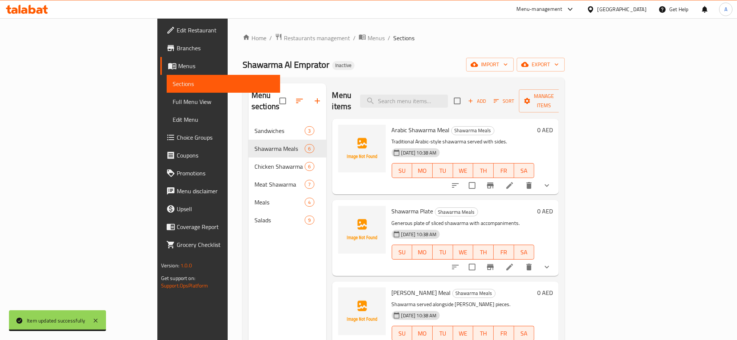
click at [480, 87] on div "Menu items Add Sort Manage items" at bounding box center [445, 100] width 227 height 35
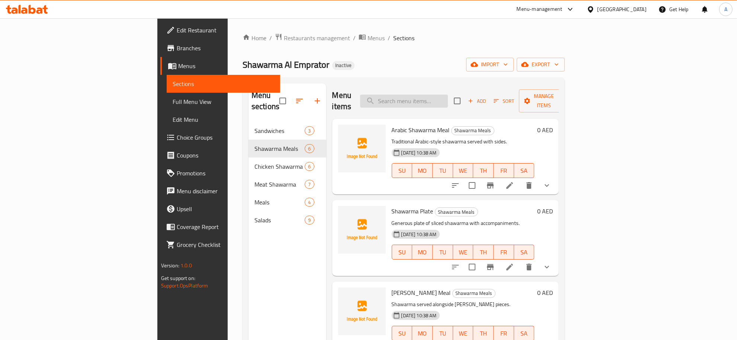
click at [448, 95] on input "search" at bounding box center [404, 101] width 88 height 13
paste input "Mix Arabic Shawarma Meal"
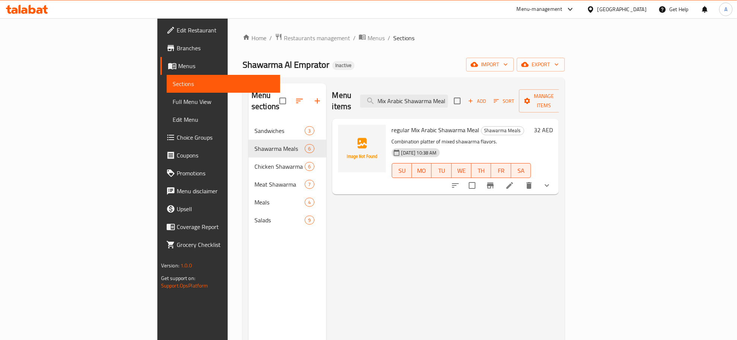
type input "Mix Arabic Shawarma Meal"
click at [520, 179] on li at bounding box center [509, 185] width 21 height 13
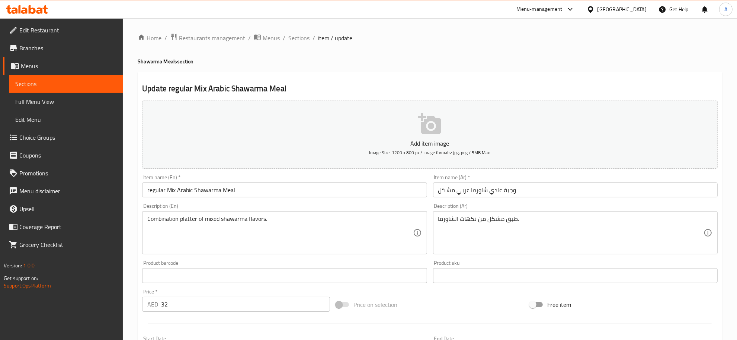
click at [157, 185] on input "regular Mix Arabic Shawarma Meal" at bounding box center [284, 189] width 285 height 15
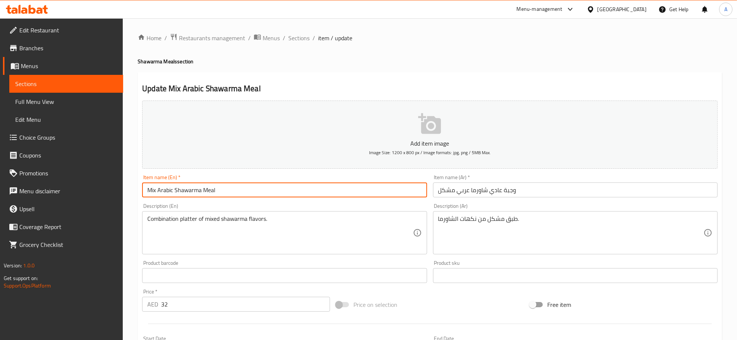
type input "Mix Arabic Shawarma Meal"
click at [448, 192] on input "وجبة عادي شاورما عربي مشكل" at bounding box center [575, 189] width 285 height 15
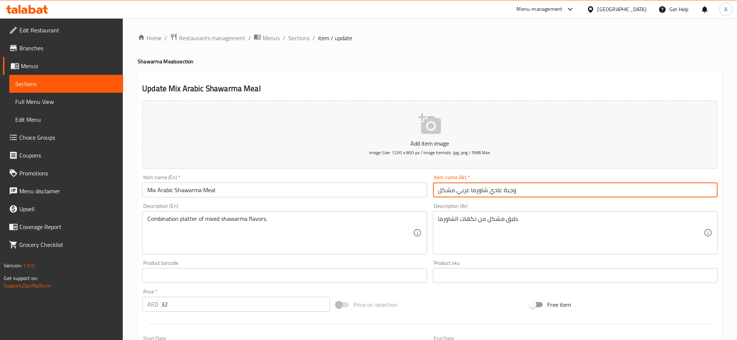
click at [448, 192] on input "وجبة عادي شاورما عربي مشكل" at bounding box center [575, 189] width 285 height 15
click at [495, 187] on input "وجبة عادي شاورما عربي مشكل" at bounding box center [575, 189] width 285 height 15
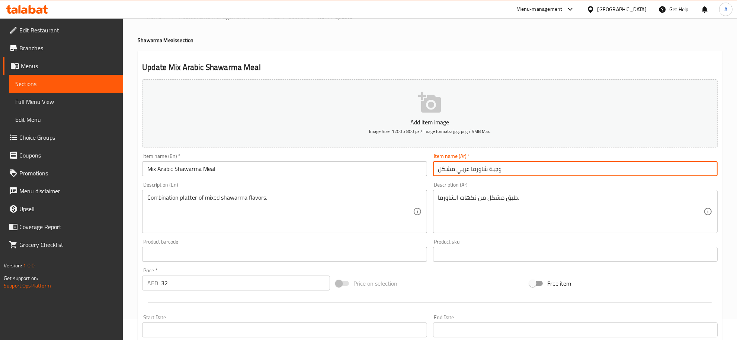
type input "وجبة شاورما عربي مشكل"
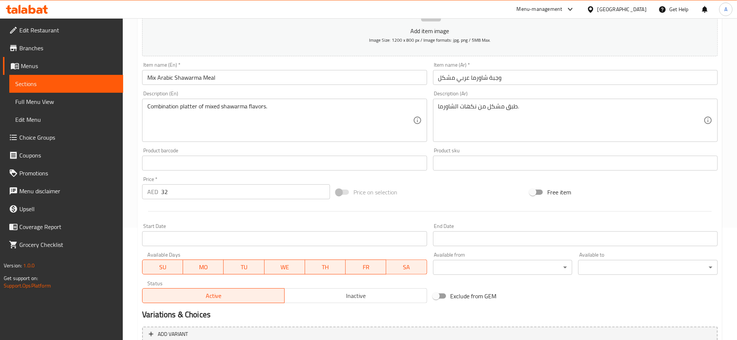
scroll to position [129, 0]
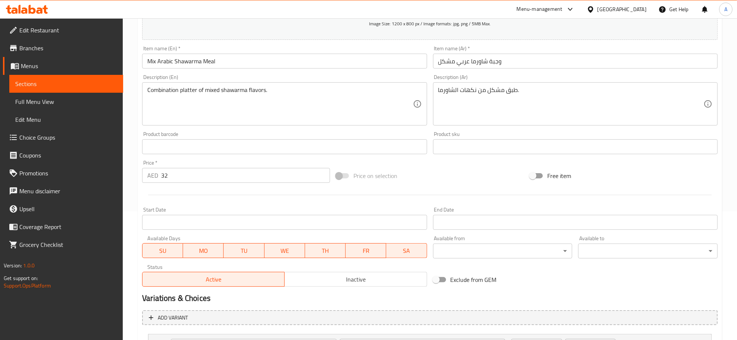
click at [531, 90] on textarea "طبق مشكل من نكهات الشاورما." at bounding box center [570, 103] width 265 height 35
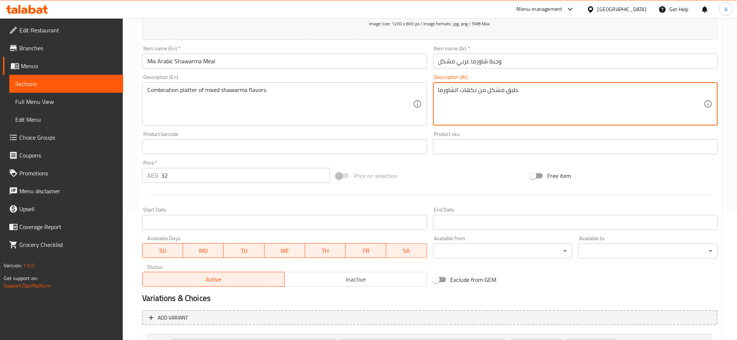
click at [531, 90] on textarea "طبق مشكل من نكهات الشاورما." at bounding box center [570, 103] width 265 height 35
click at [484, 97] on textarea "طبق مشكل من نكهات الشاورما." at bounding box center [570, 103] width 265 height 35
paste textarea "يج من نكهات الشاورما المتنوعة."
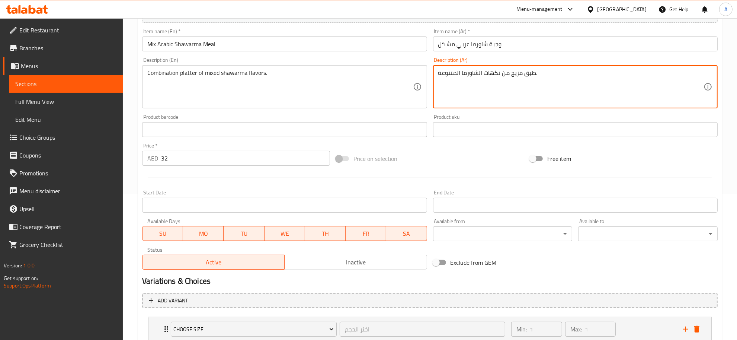
scroll to position [198, 0]
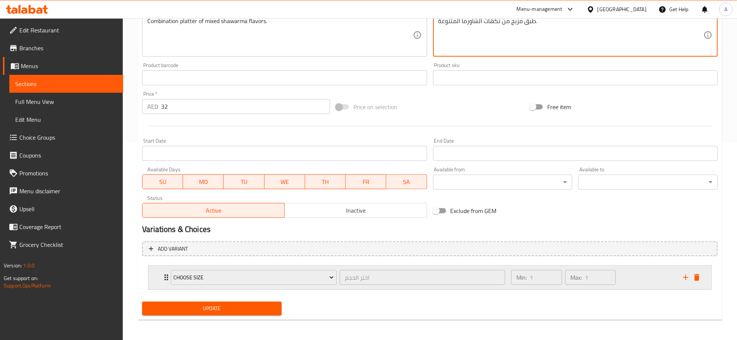
click at [706, 275] on div "Choose Size اختر الحجم ​ Min: 1 ​ Max: 1 ​" at bounding box center [429, 277] width 563 height 24
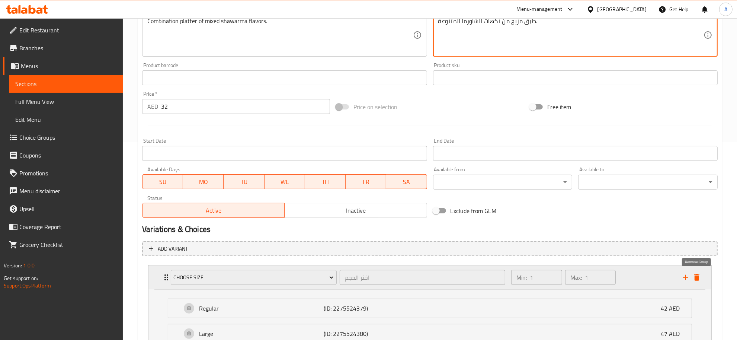
click at [695, 273] on icon "delete" at bounding box center [697, 277] width 9 height 9
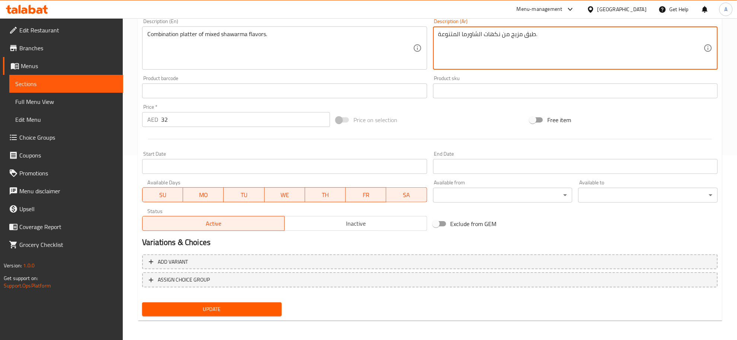
type textarea "طبق مزيج من نكهات الشاورما المتنوعة."
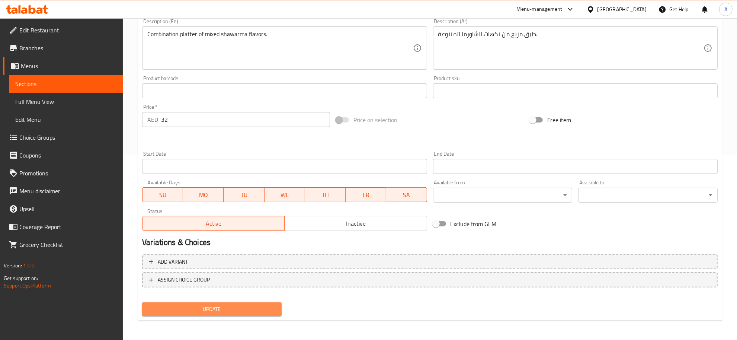
click at [198, 306] on span "Update" at bounding box center [212, 308] width 128 height 9
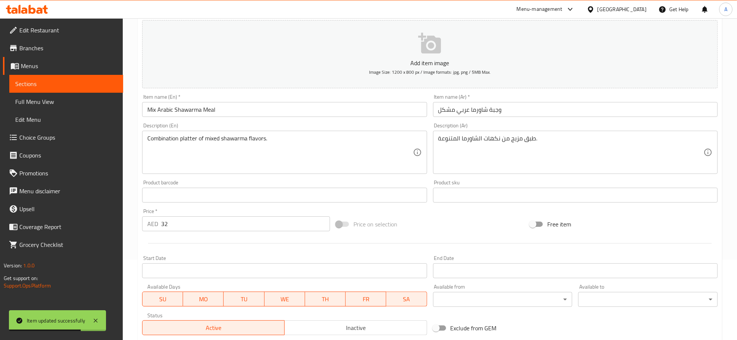
scroll to position [0, 0]
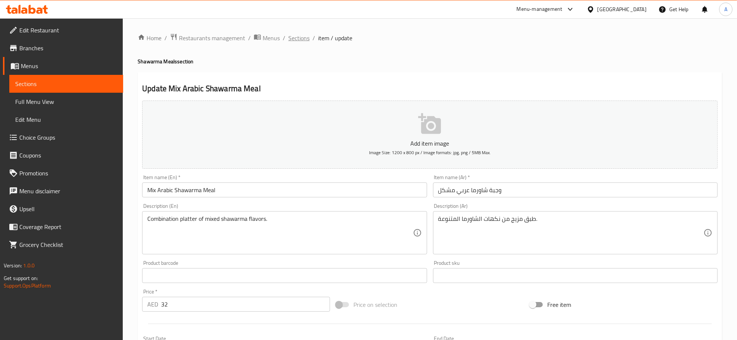
click at [301, 33] on span "Sections" at bounding box center [298, 37] width 21 height 9
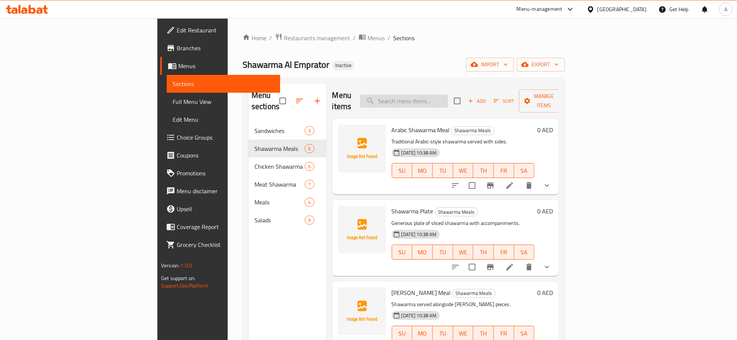
click at [448, 95] on input "search" at bounding box center [404, 101] width 88 height 13
click at [479, 122] on div "Arabic Shawarma Meal Shawarma Meals Traditional Arabic-style shawarma served wi…" at bounding box center [463, 157] width 149 height 70
click at [476, 103] on div "Menu items Add Sort Manage items" at bounding box center [445, 100] width 227 height 35
click at [448, 99] on input "search" at bounding box center [404, 101] width 88 height 13
paste input "1/2 Shawarma with Entrees"
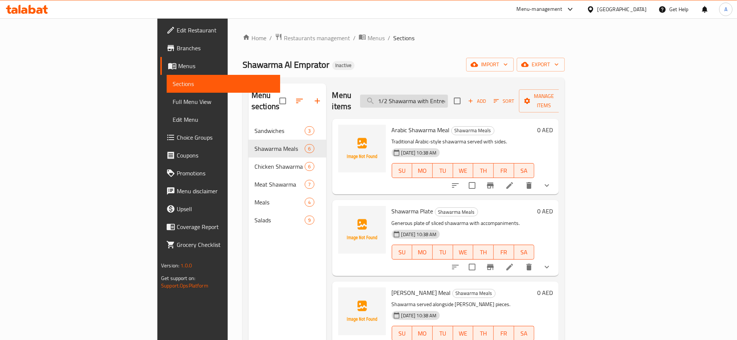
scroll to position [0, 4]
type input "1/2 Shawarma with Entrees"
click at [538, 176] on button "delete" at bounding box center [529, 185] width 18 height 18
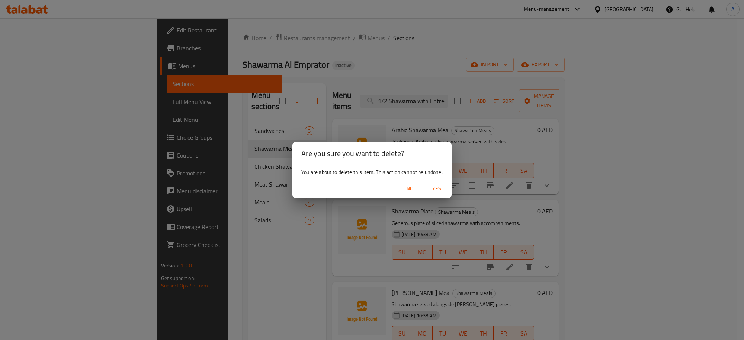
click at [406, 191] on span "No" at bounding box center [410, 188] width 18 height 9
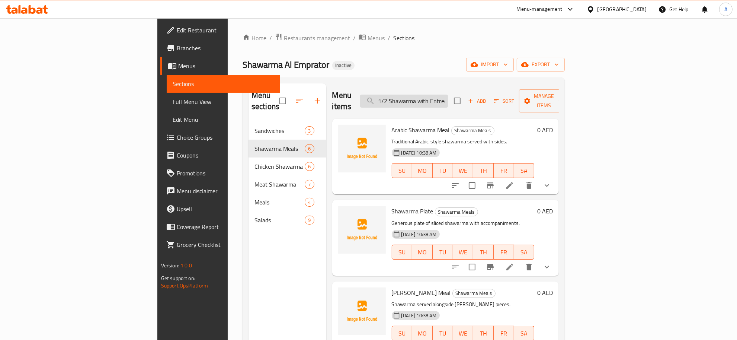
click at [448, 95] on input "1/2 Shawarma with Entrees" at bounding box center [404, 101] width 88 height 13
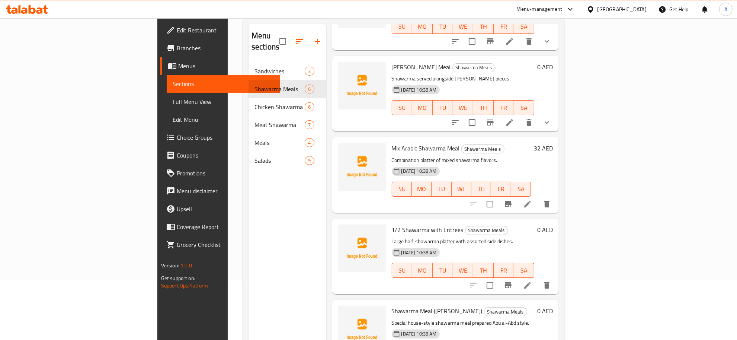
scroll to position [90, 0]
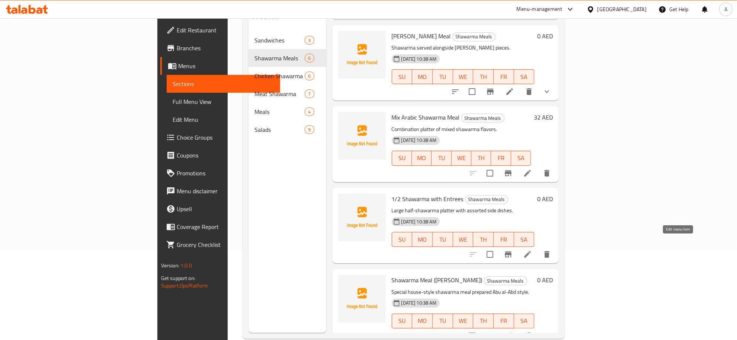
click at [531, 251] on icon at bounding box center [527, 254] width 7 height 7
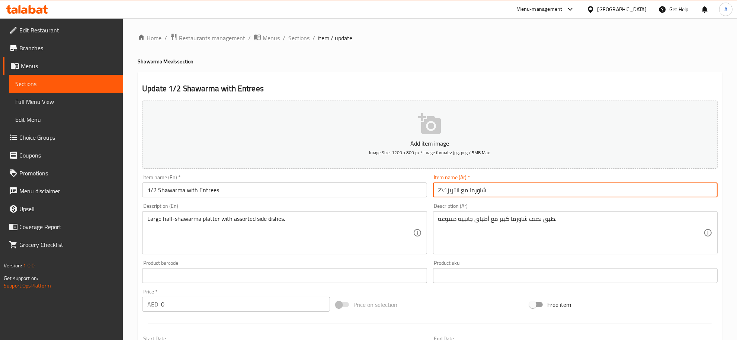
click at [455, 189] on input "2\1شاورما مع انتريز" at bounding box center [575, 189] width 285 height 15
paste input "مقبلات"
click at [448, 190] on input "2\1شاورما مع المقبلات" at bounding box center [575, 189] width 285 height 15
type input "2\1 شاورما مع المقبلات"
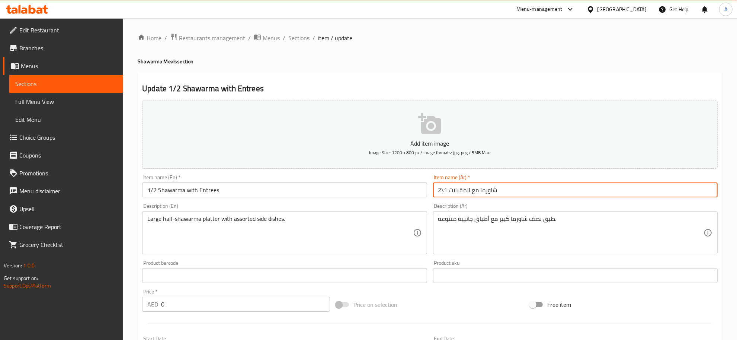
scroll to position [2, 0]
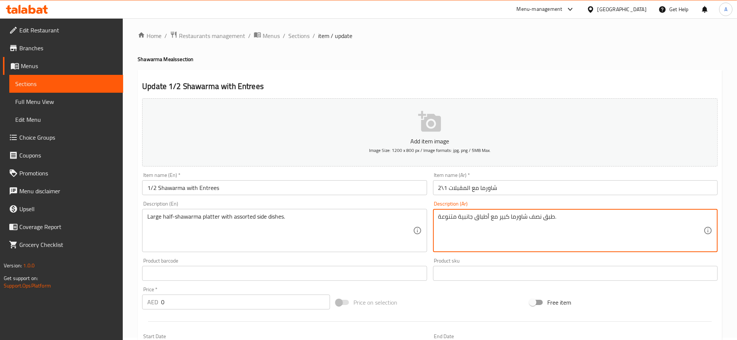
click at [550, 232] on textarea "طبق نصف شاورما كبير مع أطباق جانبية متنوعة." at bounding box center [570, 230] width 265 height 35
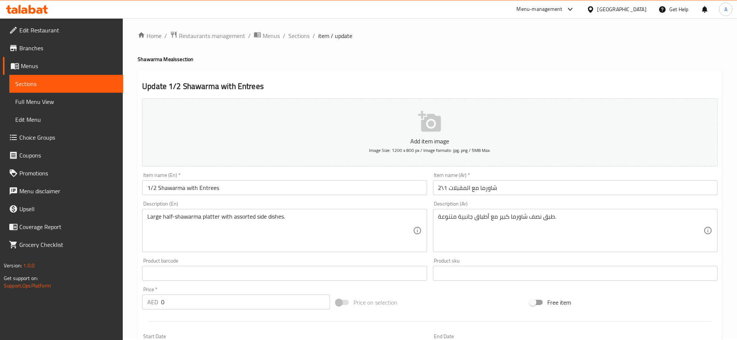
click at [509, 224] on textarea "طبق نصف شاورما كبير مع أطباق جانبية متنوعة." at bounding box center [570, 230] width 265 height 35
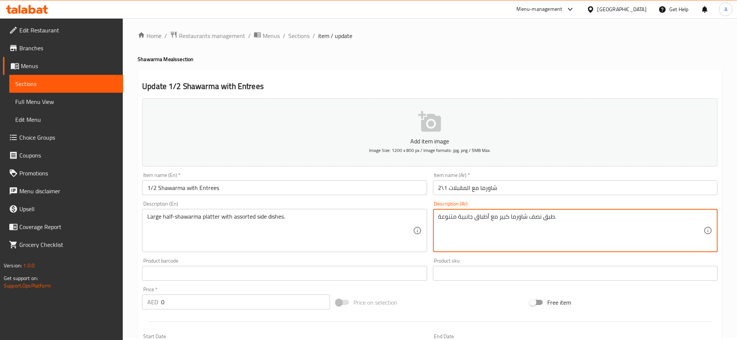
click at [509, 224] on textarea "طبق نصف شاورما كبير مع أطباق جانبية متنوعة." at bounding box center [570, 230] width 265 height 35
paste textarea "مجموعة متنوعة من الأطباق الجانبية."
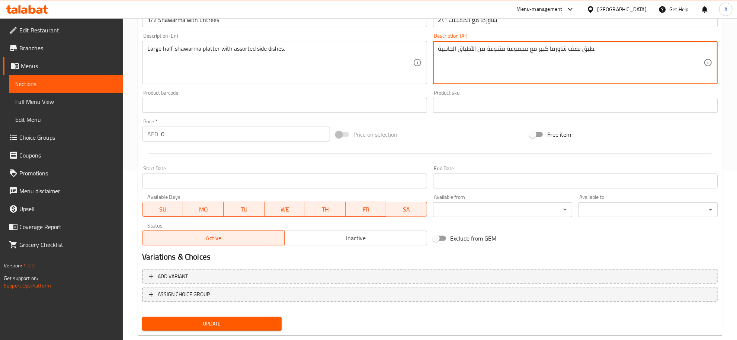
scroll to position [185, 0]
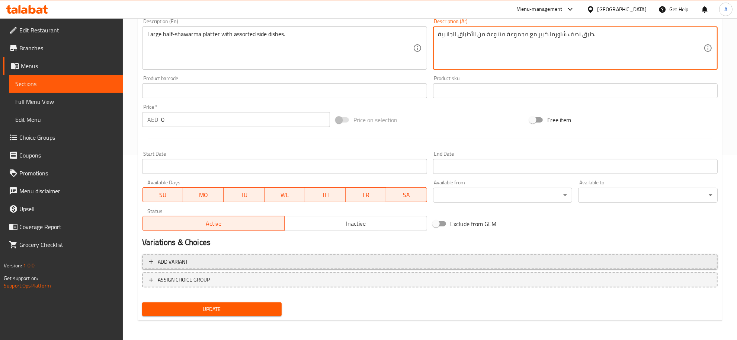
type textarea "طبق نصف شاورما كبير مع مجموعة متنوعة من الأطباق الجانبية."
click at [235, 259] on span "Add variant" at bounding box center [430, 261] width 562 height 9
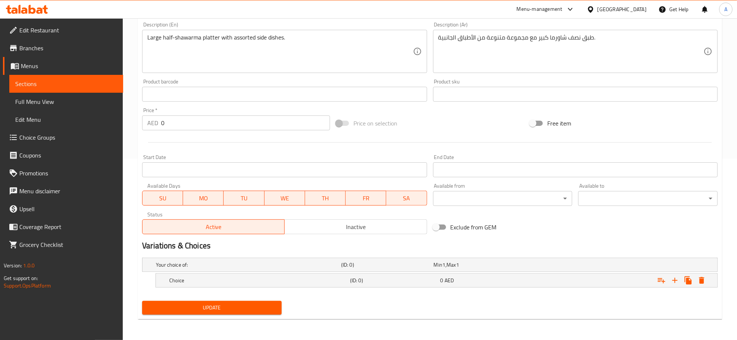
scroll to position [181, 0]
click at [672, 281] on icon "Expand" at bounding box center [675, 280] width 9 height 9
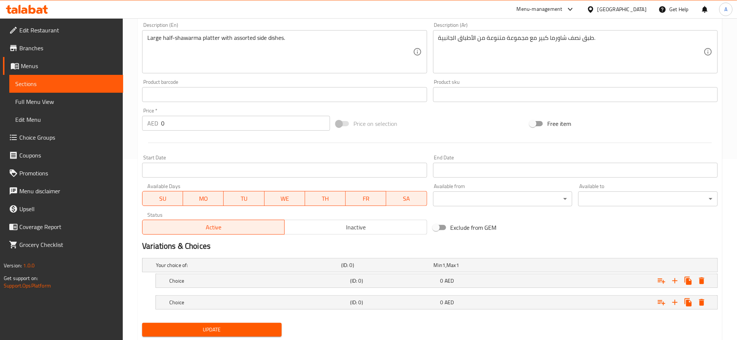
scroll to position [203, 0]
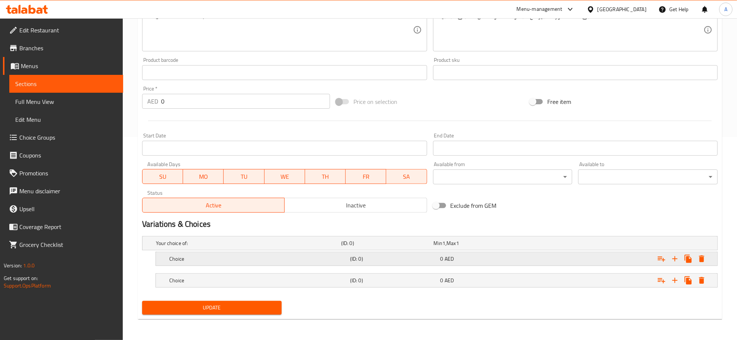
click at [229, 254] on div "Choice" at bounding box center [258, 258] width 181 height 10
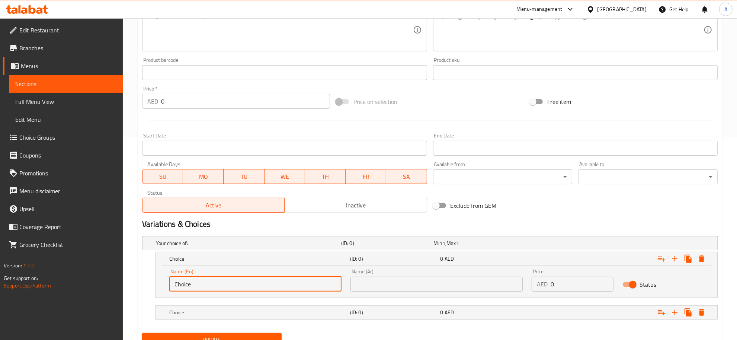
click at [221, 276] on input "Choice" at bounding box center [255, 283] width 172 height 15
click at [215, 282] on input "Choice" at bounding box center [255, 283] width 172 height 15
click at [193, 284] on input "Choice" at bounding box center [255, 283] width 172 height 15
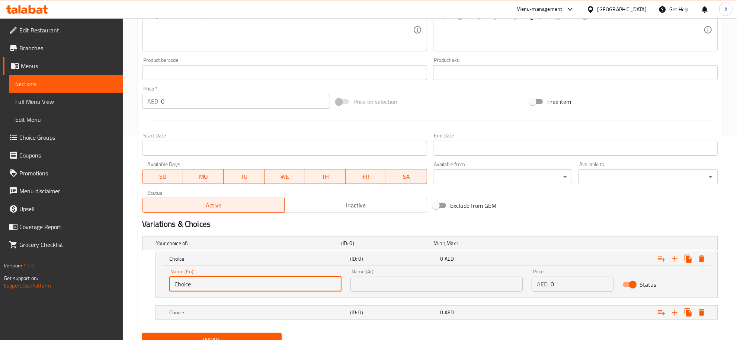
click at [193, 284] on input "Choice" at bounding box center [255, 283] width 172 height 15
click at [193, 284] on input "text" at bounding box center [255, 283] width 172 height 15
type input "Medium"
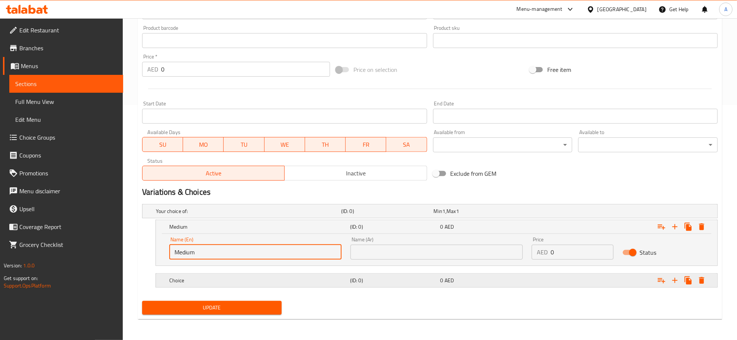
click at [248, 284] on h5 "Choice" at bounding box center [258, 279] width 178 height 7
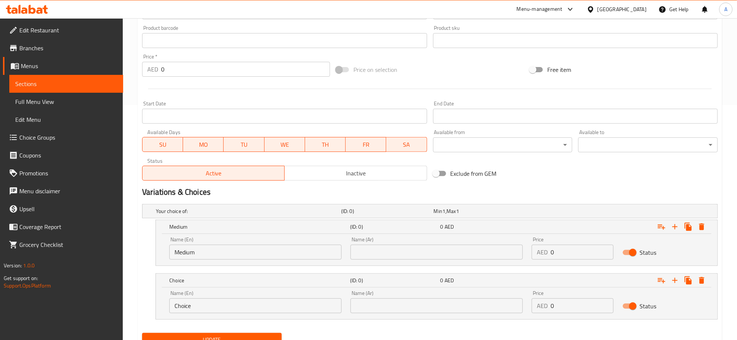
scroll to position [266, 0]
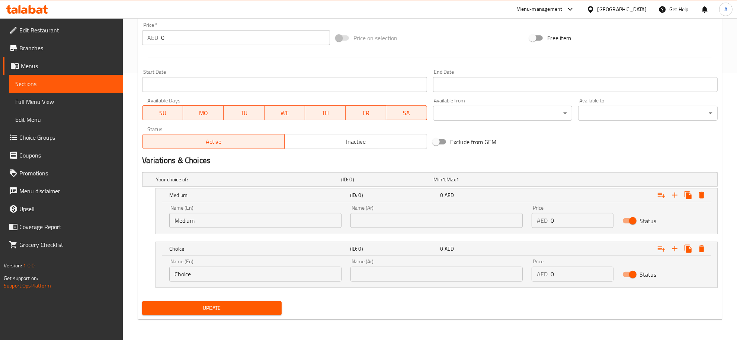
click at [213, 272] on input "Choice" at bounding box center [255, 273] width 172 height 15
click at [192, 276] on input "text" at bounding box center [255, 273] width 172 height 15
type input "Large"
click at [434, 225] on input "text" at bounding box center [437, 220] width 172 height 15
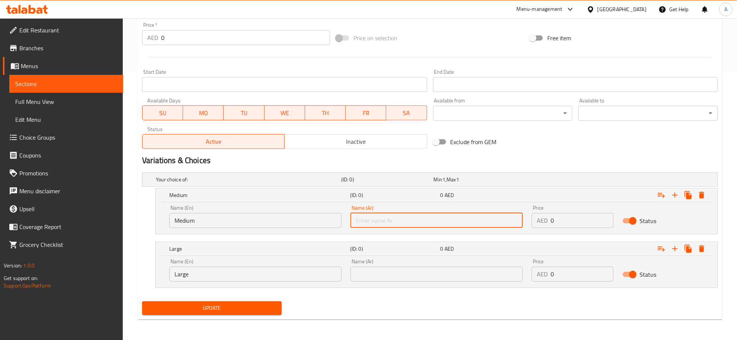
type input "وسط"
click at [406, 274] on input "text" at bounding box center [437, 273] width 172 height 15
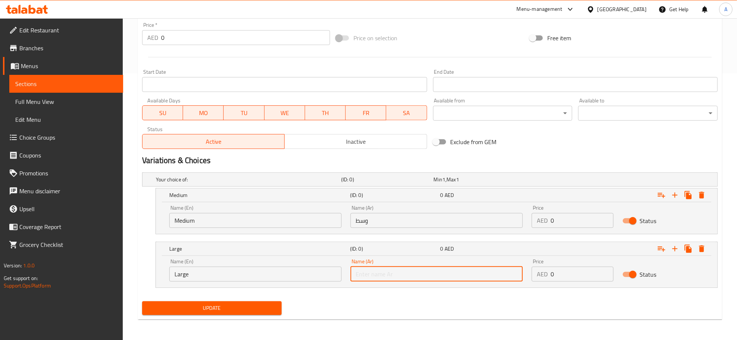
type input "كبير"
click at [589, 220] on input "0" at bounding box center [582, 220] width 63 height 15
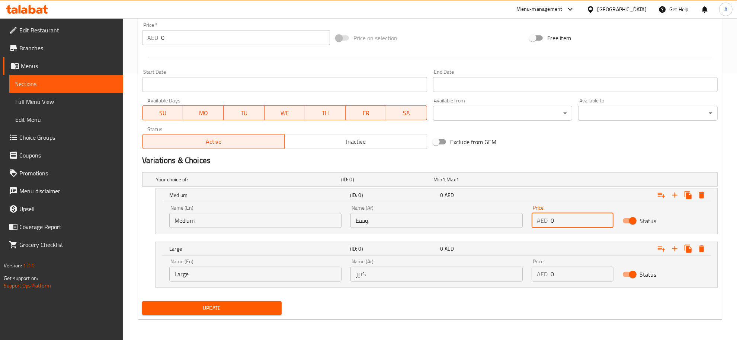
click at [589, 220] on input "0" at bounding box center [582, 220] width 63 height 15
paste input "88"
type input "88"
click at [577, 280] on input "0" at bounding box center [582, 273] width 63 height 15
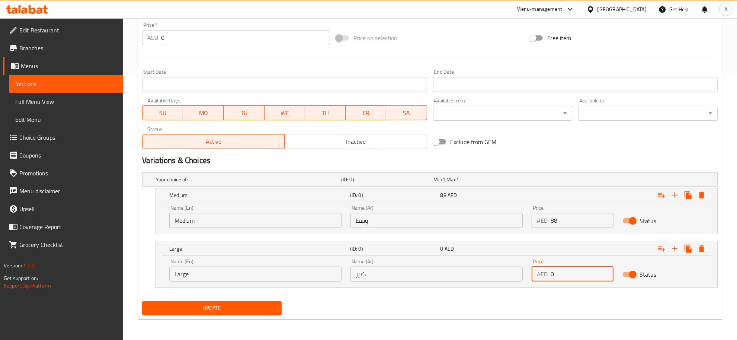
click at [577, 279] on input "0" at bounding box center [582, 273] width 63 height 15
paste input "103.0"
click at [533, 293] on nav at bounding box center [430, 292] width 576 height 6
drag, startPoint x: 560, startPoint y: 274, endPoint x: 587, endPoint y: 276, distance: 27.2
click at [587, 276] on input "103.00" at bounding box center [582, 273] width 63 height 15
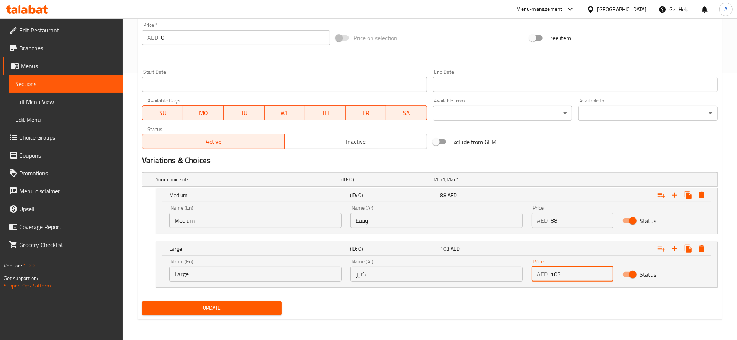
type input "103"
click at [542, 302] on div "Update" at bounding box center [430, 308] width 582 height 20
click at [191, 310] on span "Update" at bounding box center [212, 307] width 128 height 9
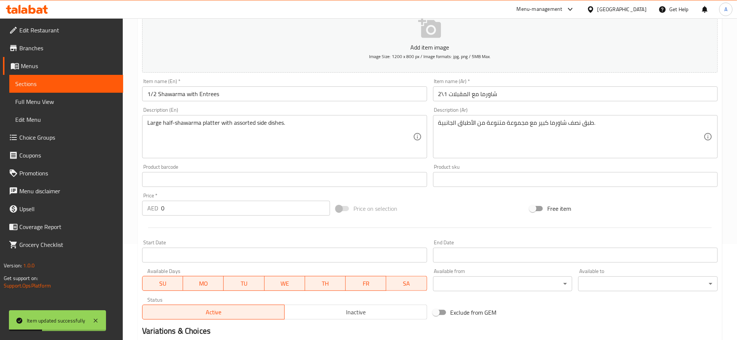
scroll to position [0, 0]
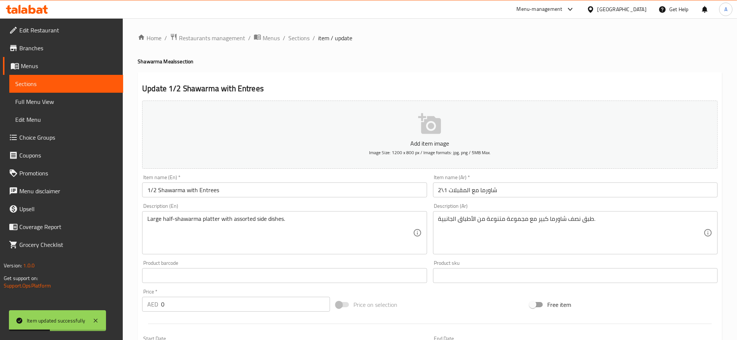
click at [309, 36] on ol "Home / Restaurants management / Menus / Sections / item / update" at bounding box center [430, 38] width 585 height 10
click at [302, 35] on span "Sections" at bounding box center [298, 37] width 21 height 9
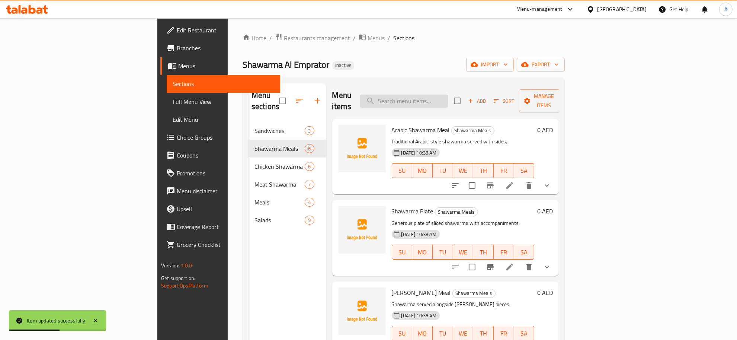
click at [448, 95] on input "search" at bounding box center [404, 101] width 88 height 13
paste input "Shawarma Meal ([PERSON_NAME])"
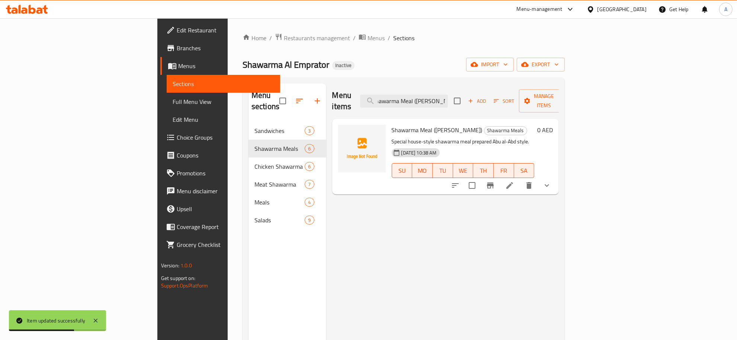
type input "Shawarma Meal ([PERSON_NAME])"
click at [514, 181] on icon at bounding box center [509, 185] width 9 height 9
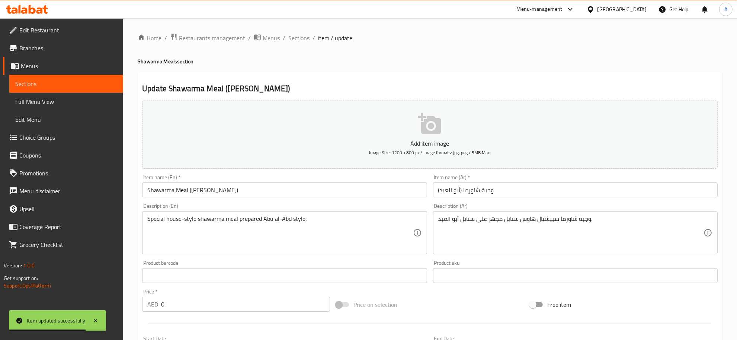
click at [328, 221] on textarea "Special house-style shawarma meal prepared Abu al-Abd style." at bounding box center [279, 232] width 265 height 35
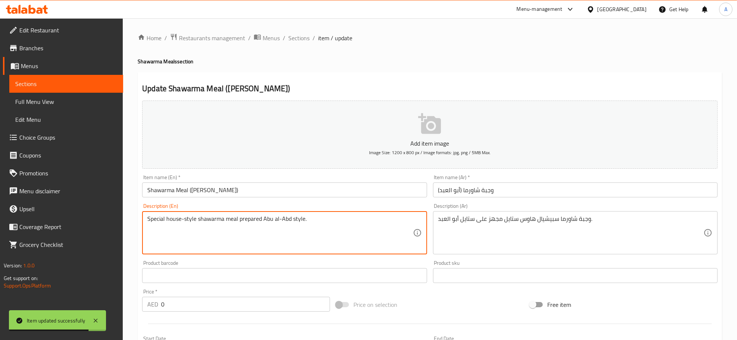
click at [328, 221] on textarea "Special house-style shawarma meal prepared Abu al-Abd style." at bounding box center [279, 232] width 265 height 35
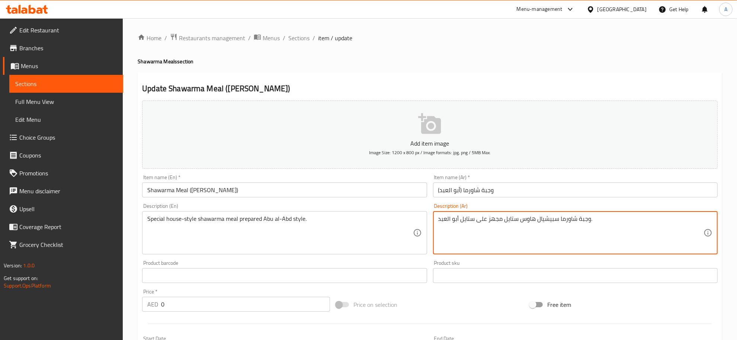
drag, startPoint x: 473, startPoint y: 220, endPoint x: 421, endPoint y: 220, distance: 52.1
paste textarea "ريقة أبو العبد."
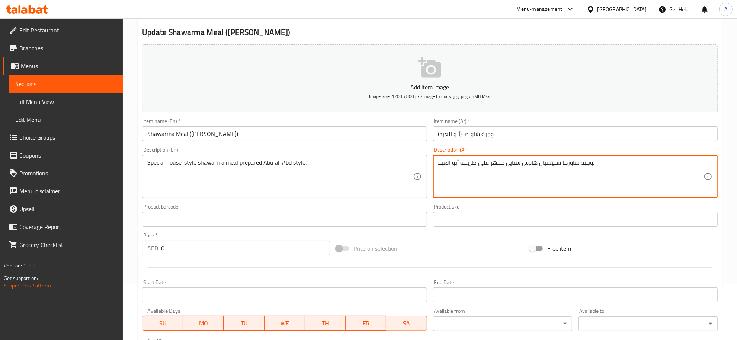
scroll to position [107, 0]
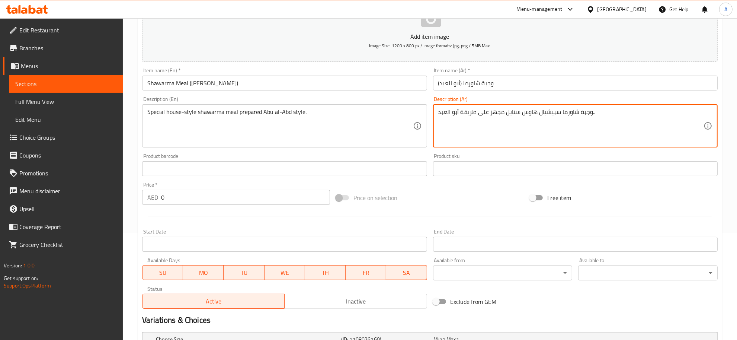
type textarea "وجبة شاورما سبيشيال هاوس ستايل مجهز على طريقة أبو العبد.."
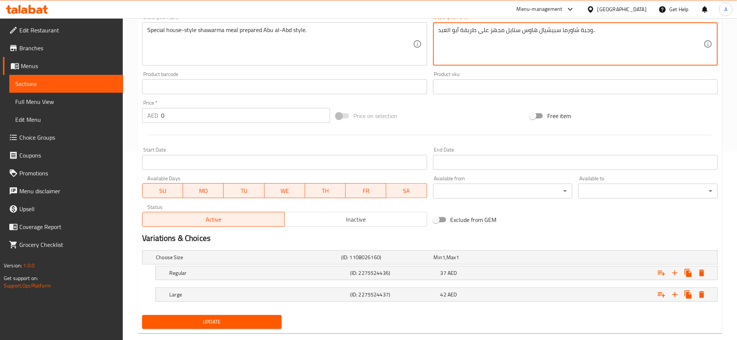
scroll to position [203, 0]
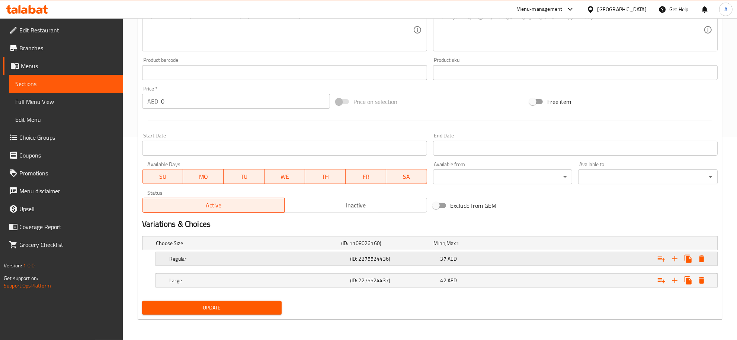
drag, startPoint x: 276, startPoint y: 259, endPoint x: 225, endPoint y: 275, distance: 53.6
click at [276, 259] on h5 "Regular" at bounding box center [258, 258] width 178 height 7
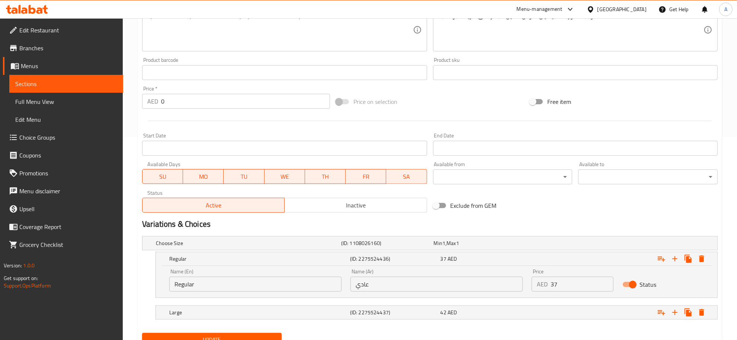
click at [220, 278] on input "Regular" at bounding box center [255, 283] width 172 height 15
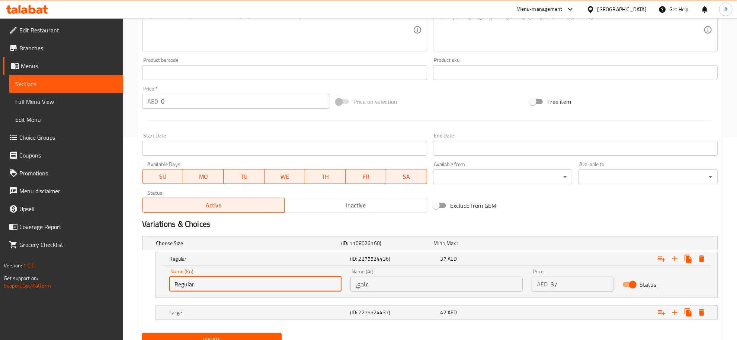
click at [217, 279] on input "Regular" at bounding box center [255, 283] width 172 height 15
click at [214, 279] on input "text" at bounding box center [255, 283] width 172 height 15
type input "Medium"
click at [368, 278] on input "عادي" at bounding box center [437, 283] width 172 height 15
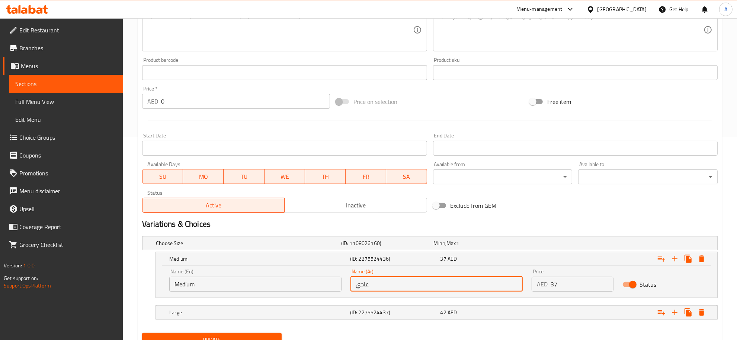
click at [368, 278] on input "عادي" at bounding box center [437, 283] width 172 height 15
click at [368, 278] on input "text" at bounding box center [437, 283] width 172 height 15
type input "وسط"
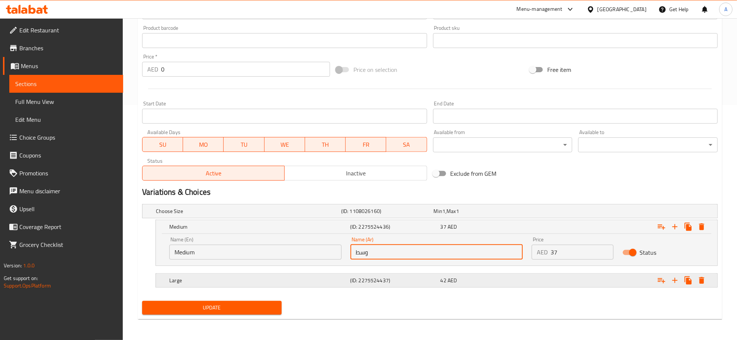
click at [448, 285] on div "42 AED" at bounding box center [484, 280] width 90 height 10
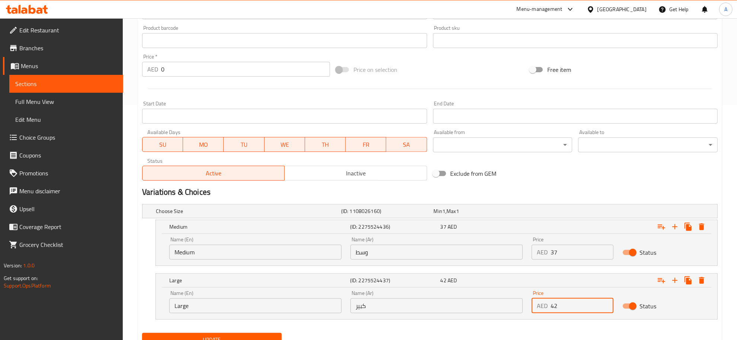
click at [556, 302] on input "42" at bounding box center [582, 305] width 63 height 15
paste input "39.00"
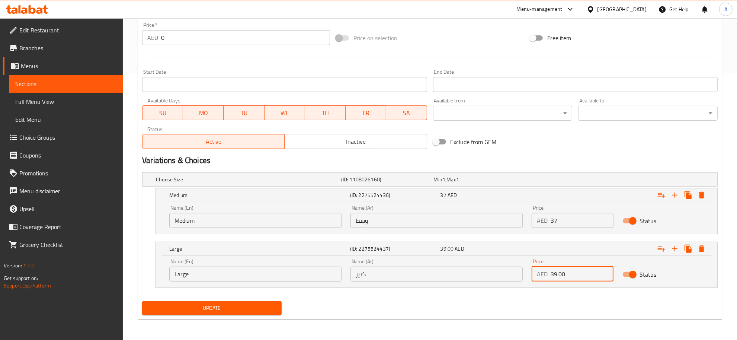
type input "39.00"
click at [233, 315] on button "Update" at bounding box center [212, 308] width 140 height 14
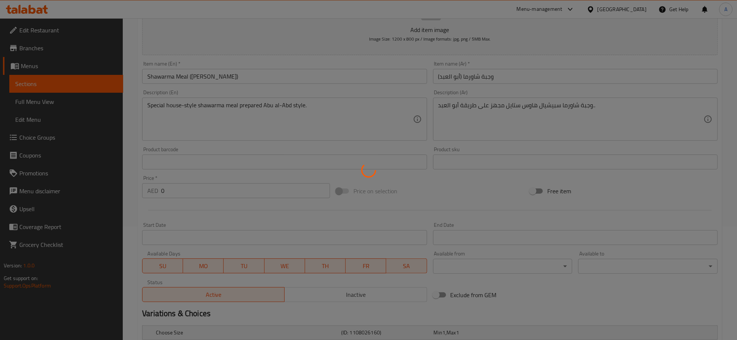
scroll to position [110, 0]
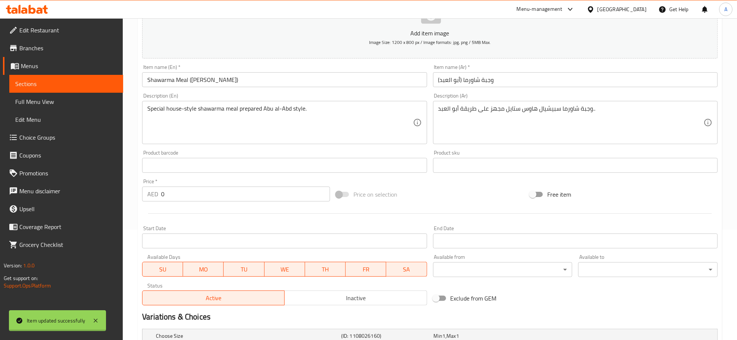
click at [199, 81] on div at bounding box center [368, 170] width 737 height 340
click at [199, 81] on div "Home / Restaurants management / Menus / Sections / item / update Shawarma Meals…" at bounding box center [430, 202] width 585 height 559
click at [199, 81] on input "Shawarma Meal ([PERSON_NAME])" at bounding box center [284, 79] width 285 height 15
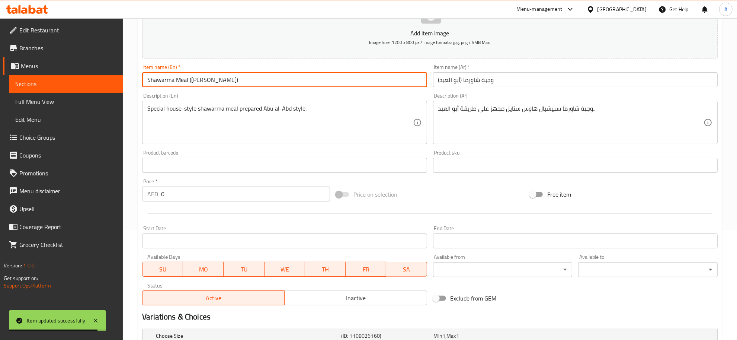
scroll to position [0, 0]
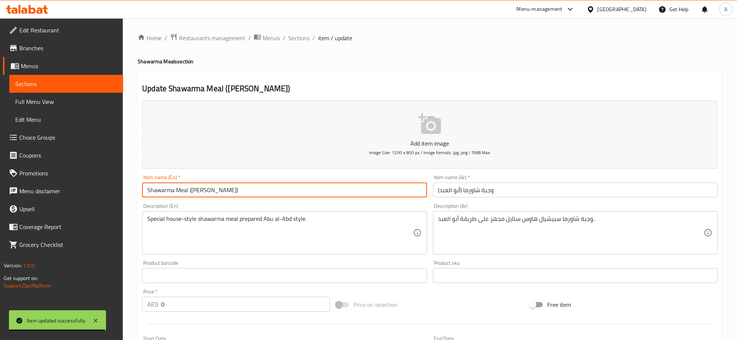
click at [289, 36] on span "Sections" at bounding box center [298, 37] width 21 height 9
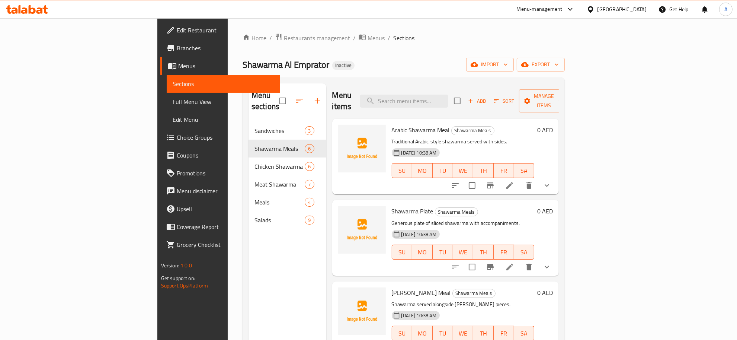
click at [486, 122] on div "Arabic Shawarma Meal Shawarma Meals Traditional Arabic-style shawarma served wi…" at bounding box center [463, 157] width 149 height 70
click at [448, 95] on input "search" at bounding box center [404, 101] width 88 height 13
paste input "Chicken Shawarma Sham"
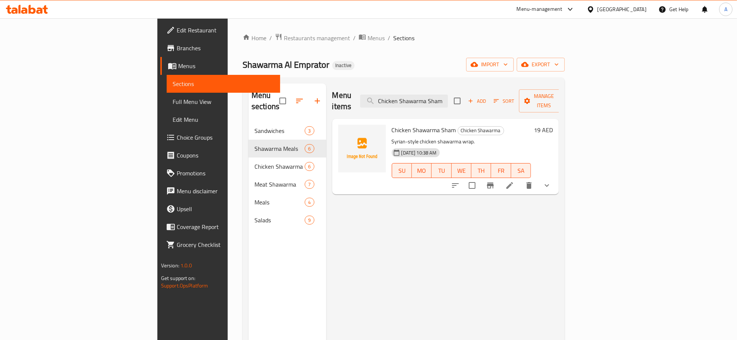
type input "Chicken Shawarma Sham"
click at [520, 180] on li at bounding box center [509, 185] width 21 height 13
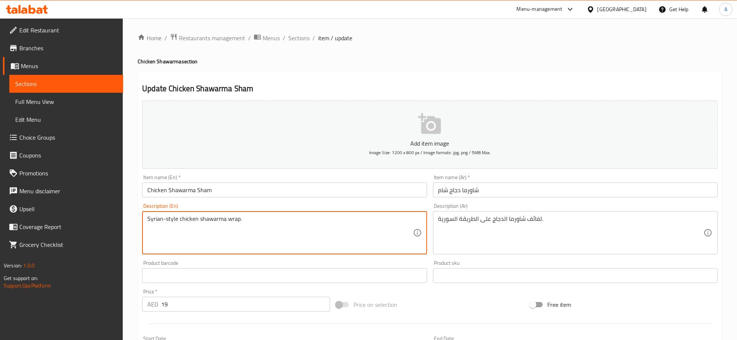
click at [254, 243] on textarea "Syrian-style chicken shawarma wrap." at bounding box center [279, 232] width 265 height 35
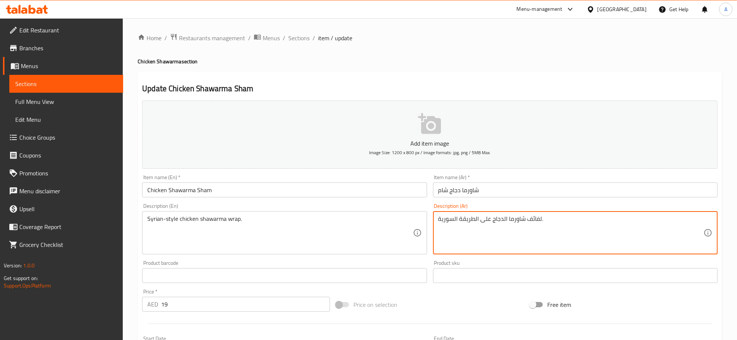
click at [532, 220] on textarea "لفائف شاورما الدجاج على الطريقة السورية." at bounding box center [570, 232] width 265 height 35
paste textarea "راب"
click at [537, 218] on textarea "وراب شاورما الدجاج على الطريقة السورية." at bounding box center [570, 232] width 265 height 35
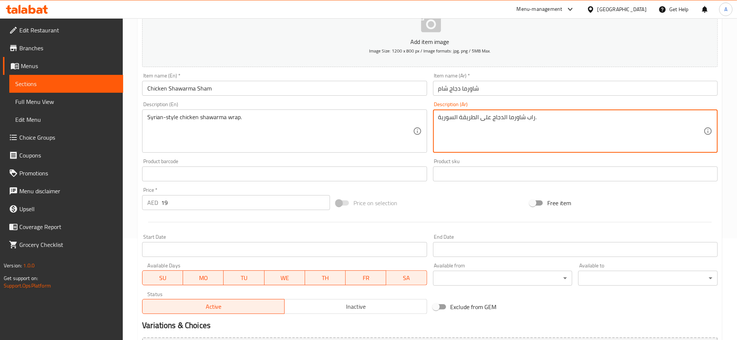
scroll to position [198, 0]
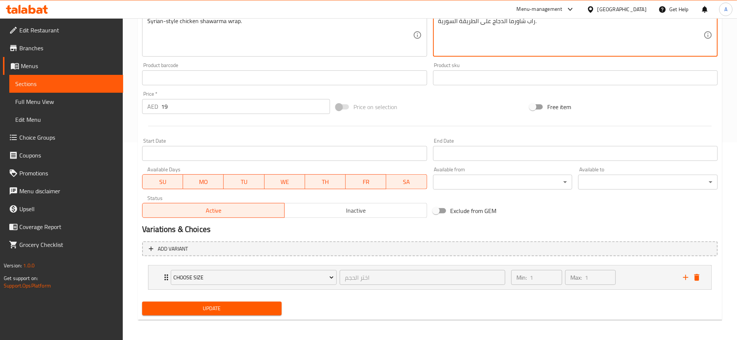
type textarea "راب شاورما الدجاج على الطريقة السورية."
click at [701, 276] on icon "delete" at bounding box center [697, 277] width 9 height 9
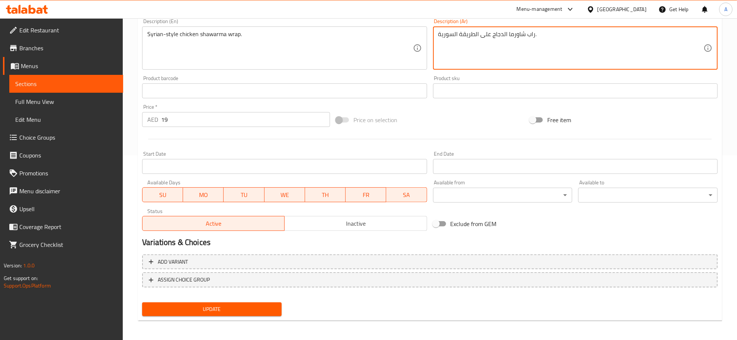
click at [232, 302] on button "Update" at bounding box center [212, 309] width 140 height 14
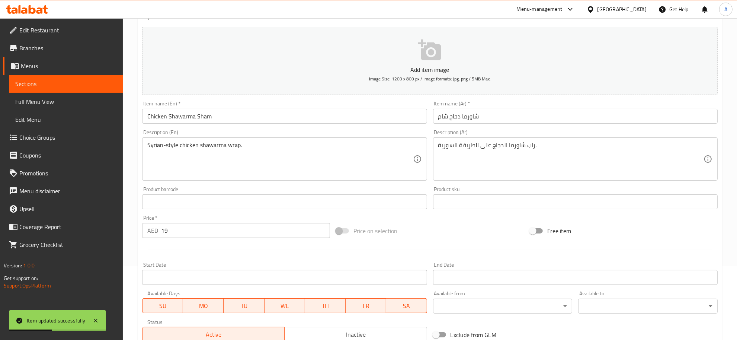
scroll to position [0, 0]
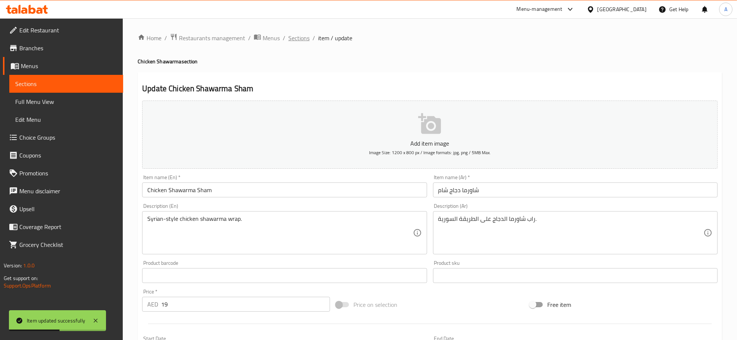
click at [303, 34] on span "Sections" at bounding box center [298, 37] width 21 height 9
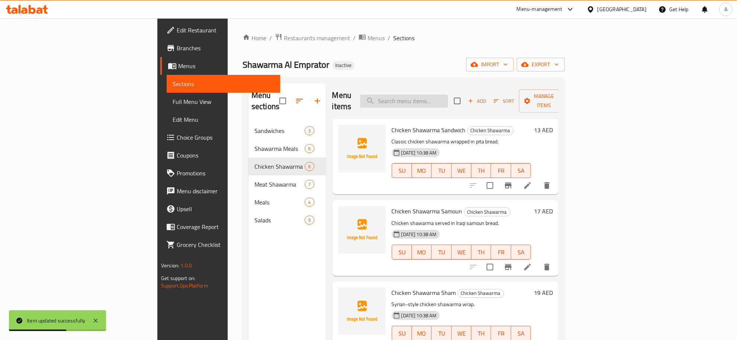
click at [448, 97] on input "search" at bounding box center [404, 101] width 88 height 13
paste input "Rocket Chicken Shawarma"
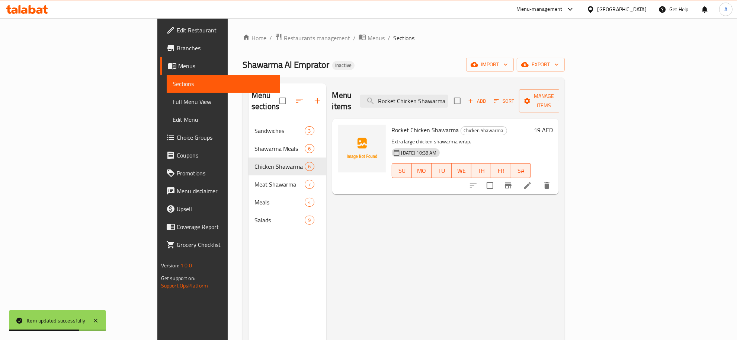
type input "Rocket Chicken Shawarma"
click at [532, 181] on icon at bounding box center [527, 185] width 9 height 9
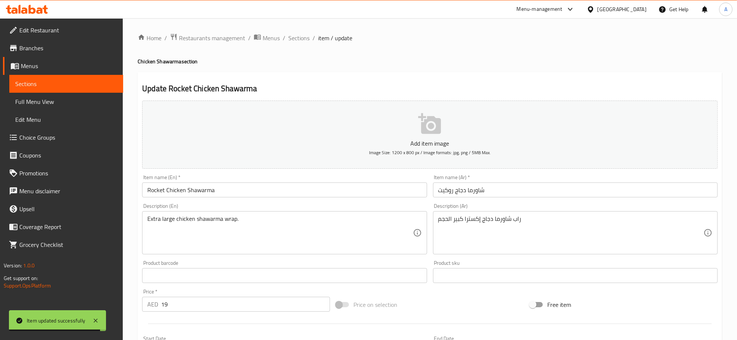
click at [445, 221] on textarea "راب شاورما دجاج إكسترا كبير الحجم" at bounding box center [570, 232] width 265 height 35
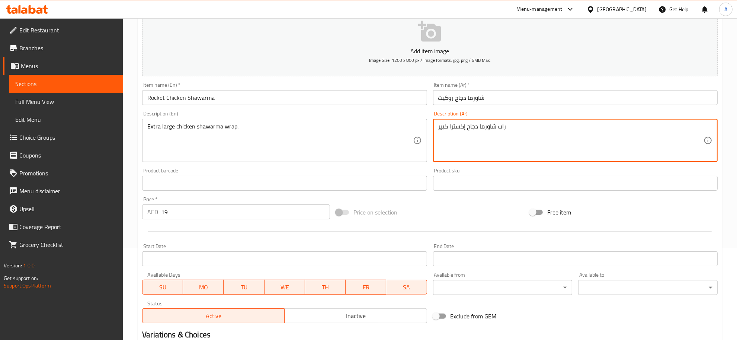
scroll to position [166, 0]
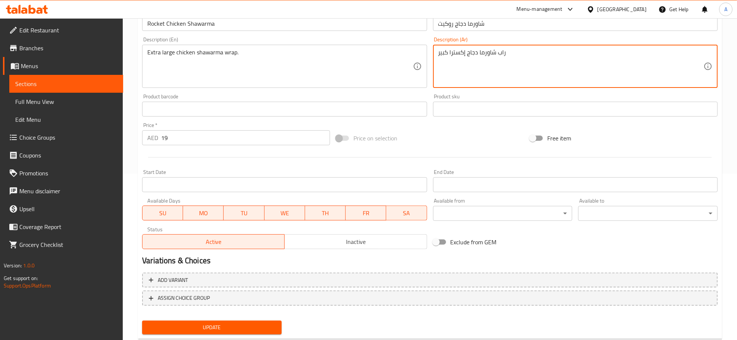
click at [438, 60] on textarea "راب شاورما دجاج إكسترا كبير" at bounding box center [570, 66] width 265 height 35
click at [447, 47] on div "راب شاورما دجاج إكسترا كبير Description (Ar)" at bounding box center [575, 66] width 285 height 43
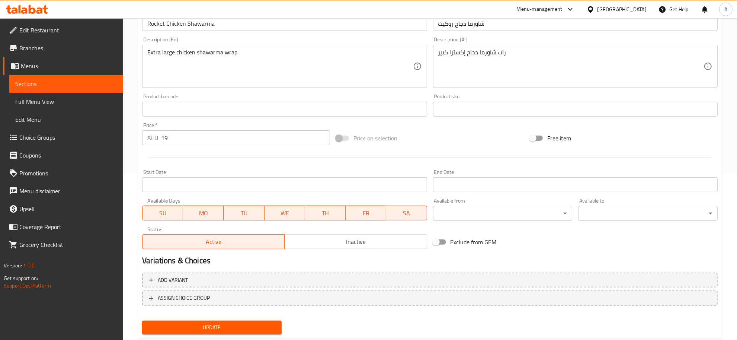
click at [447, 47] on div "راب شاورما دجاج إكسترا كبير Description (Ar)" at bounding box center [575, 66] width 285 height 43
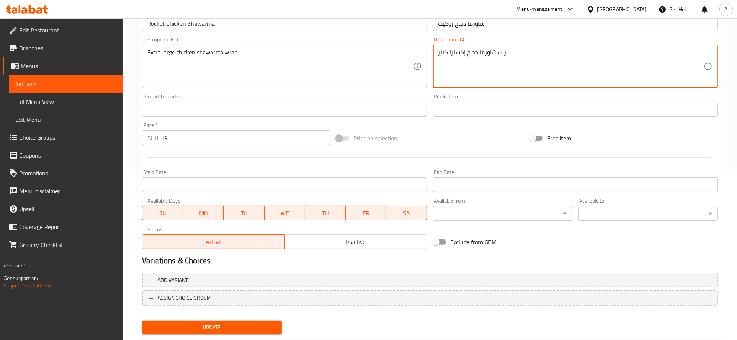
click at [444, 54] on textarea "راب شاورما دجاج إكسترا كبير" at bounding box center [570, 66] width 265 height 35
click at [453, 51] on textarea "راب شاورما دجاج إكسترا" at bounding box center [570, 66] width 265 height 35
click at [454, 53] on textarea "راب شاورما دجاج إكسترا" at bounding box center [570, 66] width 265 height 35
click at [455, 54] on textarea "راب شاورما دجاج إكسترا" at bounding box center [570, 66] width 265 height 35
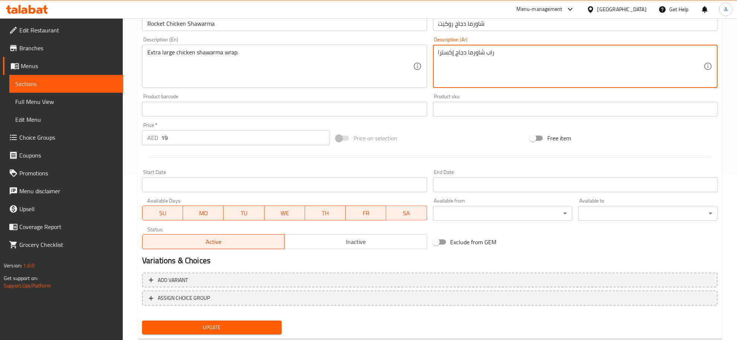
click at [455, 56] on textarea "راب شاورما دجاج إكسترا" at bounding box center [570, 66] width 265 height 35
paste textarea "كبير"
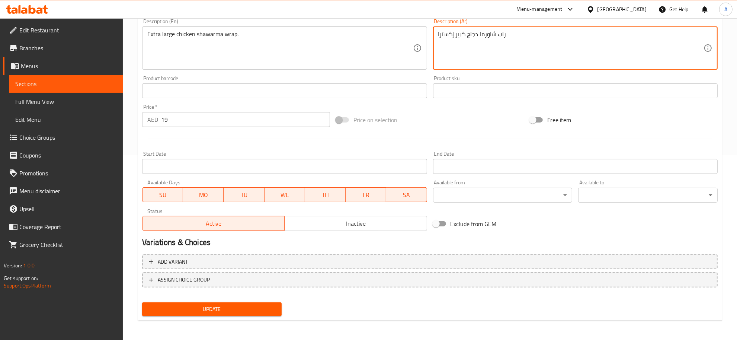
type textarea "راب شاورما دجاج كبير إكسترا"
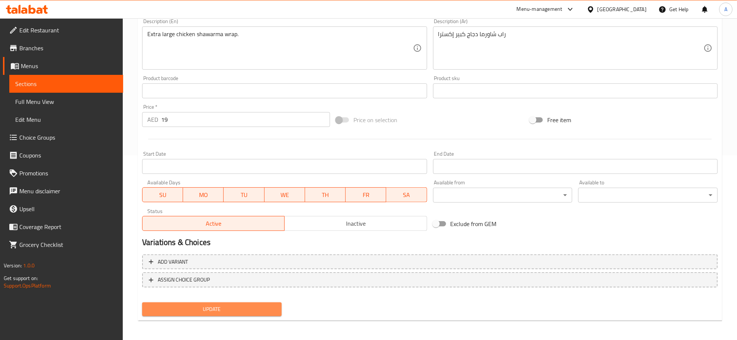
click at [195, 304] on span "Update" at bounding box center [212, 308] width 128 height 9
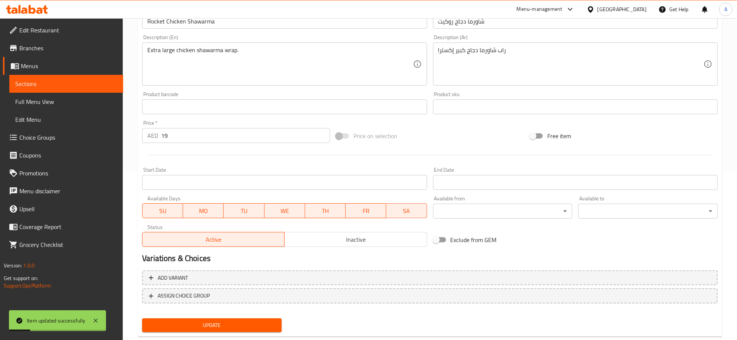
scroll to position [0, 0]
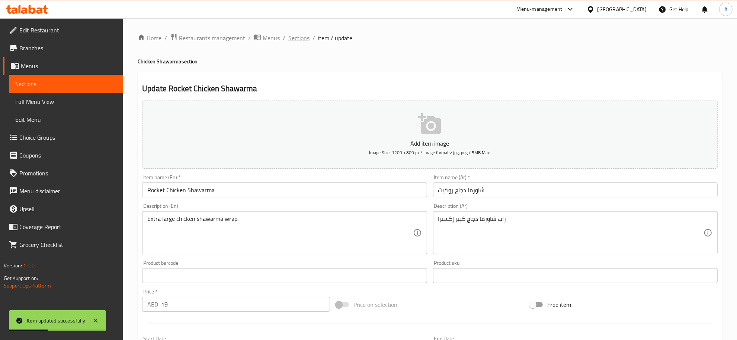
click at [301, 36] on span "Sections" at bounding box center [298, 37] width 21 height 9
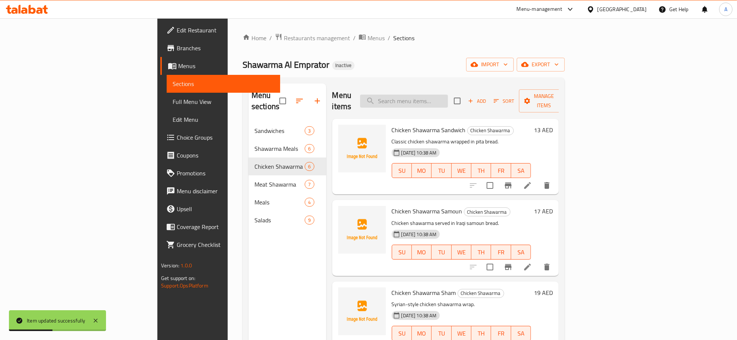
drag, startPoint x: 451, startPoint y: 83, endPoint x: 459, endPoint y: 94, distance: 13.6
click at [451, 83] on div "Menu sections Sandwiches 3 Shawarma Meals 6 Chicken Shawarma 6 Meat Shawarma 7 …" at bounding box center [404, 253] width 322 height 352
click at [448, 95] on input "search" at bounding box center [404, 101] width 88 height 13
paste input "Chicken Cup"
drag, startPoint x: 464, startPoint y: 94, endPoint x: 457, endPoint y: 92, distance: 7.8
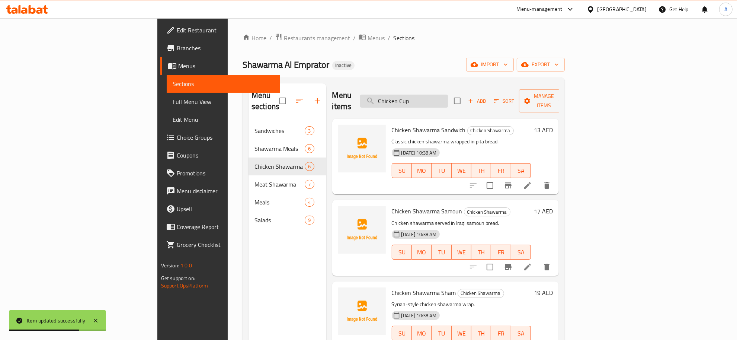
click at [448, 95] on input "Chicken Cup" at bounding box center [404, 101] width 88 height 13
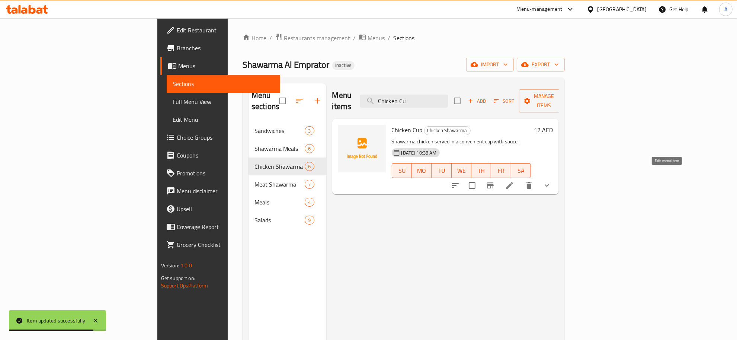
type input "Chicken Cu"
click at [513, 182] on icon at bounding box center [509, 185] width 7 height 7
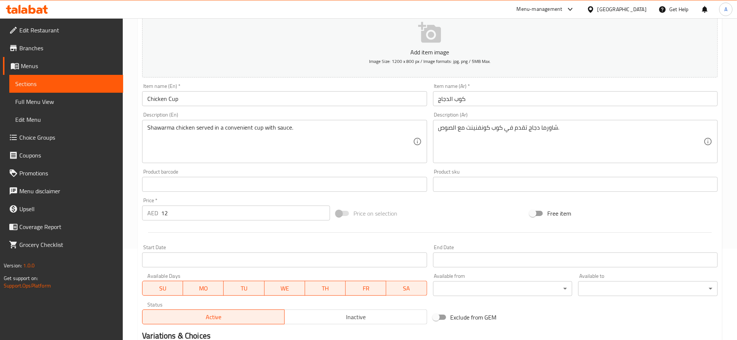
scroll to position [92, 0]
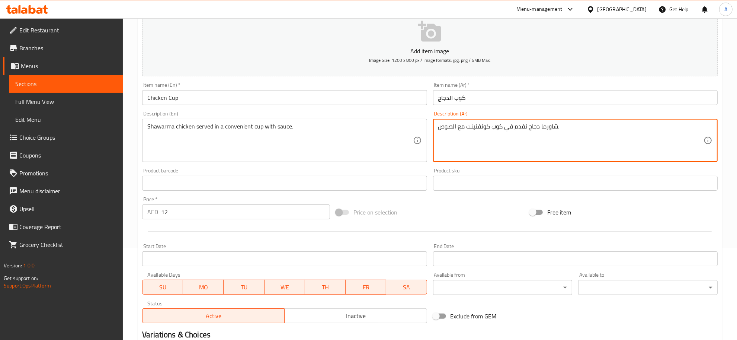
click at [514, 129] on textarea "شاورما دجاج تقدم في كوب كونفنينت مع الصوص." at bounding box center [570, 140] width 265 height 35
click at [527, 127] on textarea "شاورما دجاج تقدم في كوب كونفنينت مع الصوص." at bounding box center [570, 140] width 265 height 35
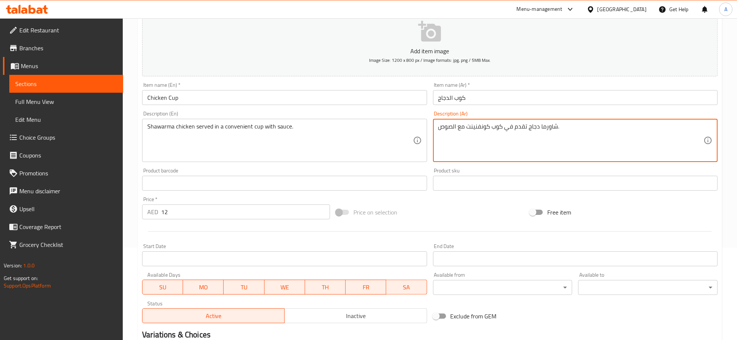
paste textarea "لدجاج تقدم في كوب مناسب مع الصلصة."
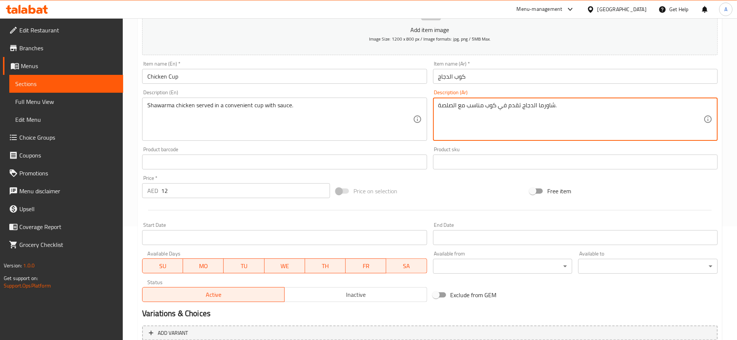
click at [444, 107] on textarea "شاورما الدجاج تقدم في كوب مناسب مع الصلصة." at bounding box center [570, 119] width 265 height 35
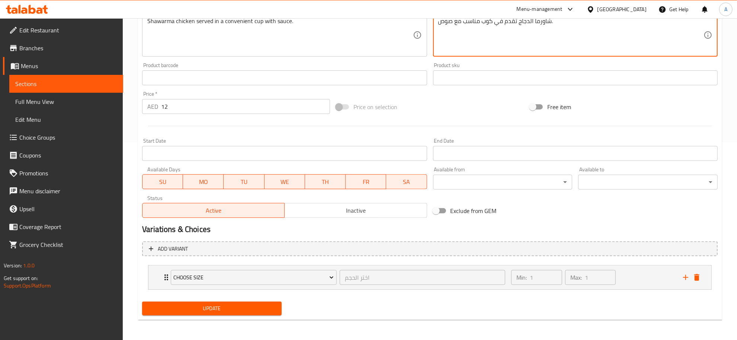
type textarea "شاورما الدجاج تقدم في كوب مناسب مع صوص."
click at [698, 275] on icon "delete" at bounding box center [696, 277] width 5 height 7
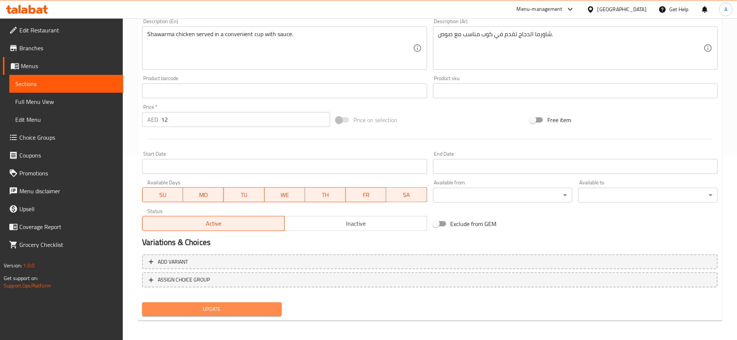
click at [226, 307] on span "Update" at bounding box center [212, 308] width 128 height 9
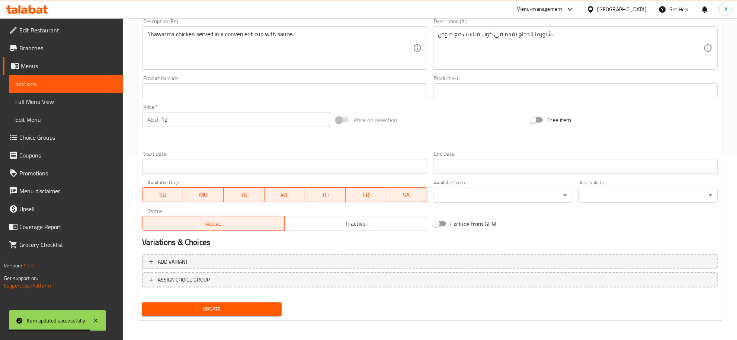
scroll to position [0, 0]
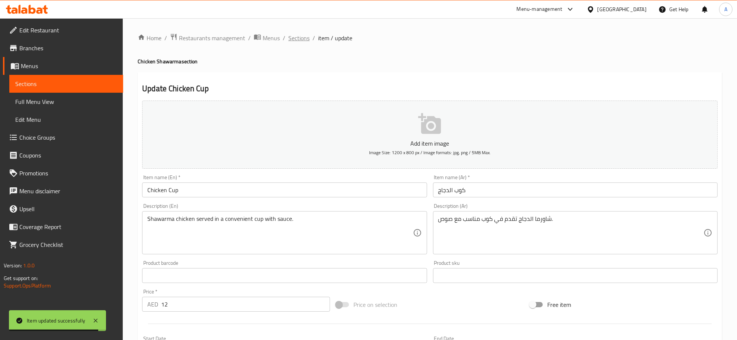
click at [305, 34] on span "Sections" at bounding box center [298, 37] width 21 height 9
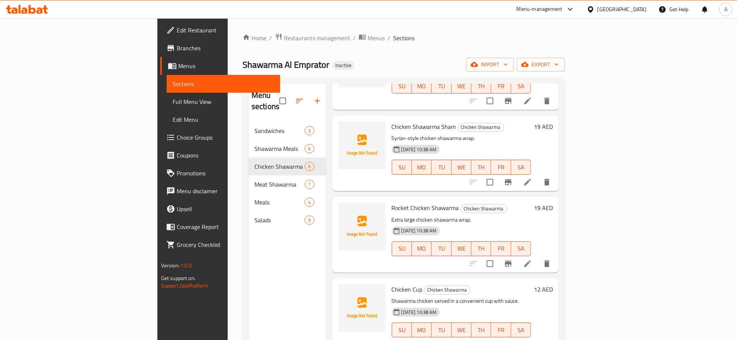
scroll to position [105, 0]
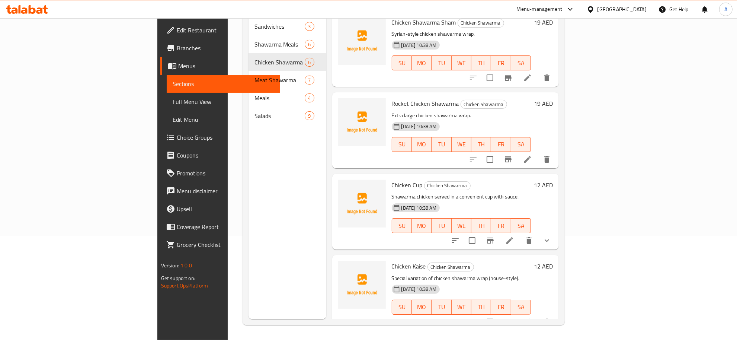
click at [532, 317] on icon at bounding box center [527, 321] width 9 height 9
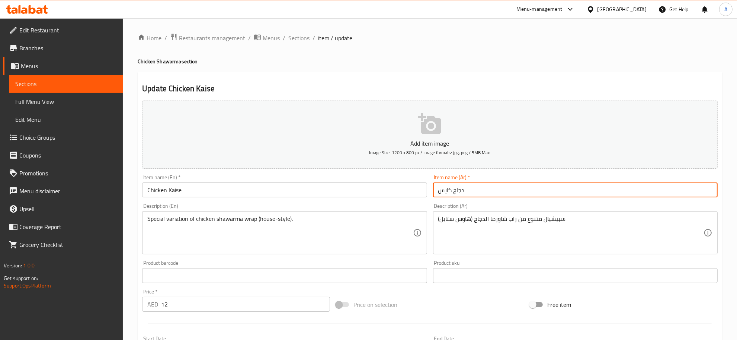
click at [448, 185] on input "دجاج كايس" at bounding box center [575, 189] width 285 height 15
paste input "text"
type input "دجاج كايز"
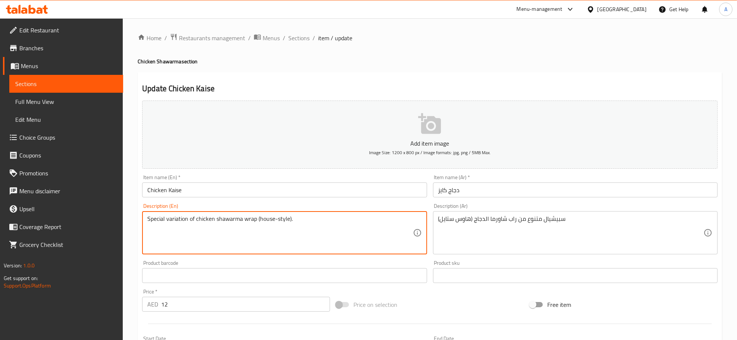
click at [305, 219] on textarea "Special variation of chicken shawarma wrap (house-style)." at bounding box center [279, 232] width 265 height 35
click at [536, 233] on textarea "سبيشيال متنوع من راب شاورما الدجاج (هاوس ستايل)" at bounding box center [570, 232] width 265 height 35
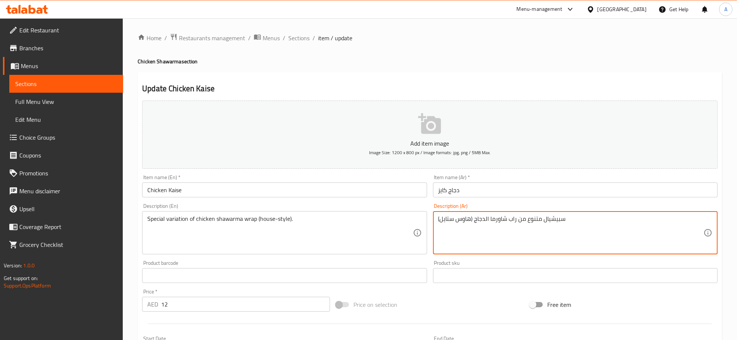
click at [536, 233] on textarea "سبيشيال متنوع من راب شاورما الدجاج (هاوس ستايل)" at bounding box center [570, 232] width 265 height 35
click at [542, 219] on textarea "سبيشيال متنوع من راب شاورما الدجاج (هاوس ستايل)" at bounding box center [570, 232] width 265 height 35
click at [522, 219] on textarea "سبيشيال متنوع من راب شاورما الدجاج (هاوس ستايل)" at bounding box center [570, 232] width 265 height 35
click at [531, 220] on textarea "سبيشيال متنوع من راب شاورما الدجاج (هاوس ستايل)" at bounding box center [570, 232] width 265 height 35
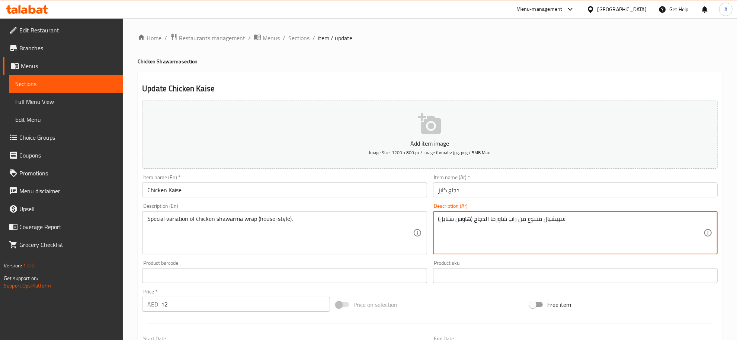
paste textarea
click at [536, 220] on textarea "سبيشيال تنوع من راب شاورما الدجاج (هاوس ستايل)" at bounding box center [570, 232] width 265 height 35
click at [434, 218] on div "سبيشيال من راب شاورما الدجاج (هاوس ستايل) Description (Ar)" at bounding box center [575, 232] width 285 height 43
click at [439, 216] on textarea "سبيشيال من راب شاورما الدجاج (هاوس ستايل)" at bounding box center [570, 232] width 265 height 35
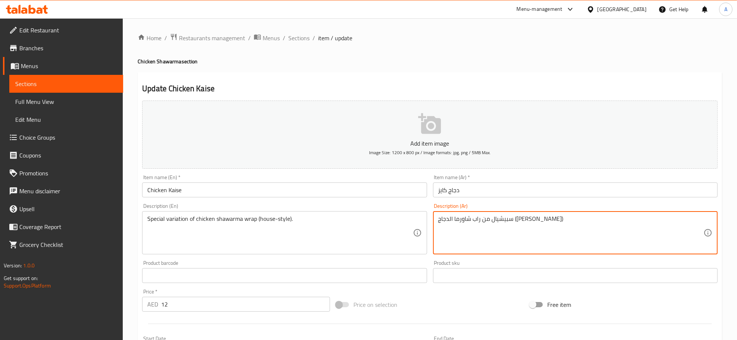
click at [438, 219] on div "سبيشيال من راب شاورما الدجاج (هاوس ستايل) Description (Ar)" at bounding box center [575, 232] width 285 height 43
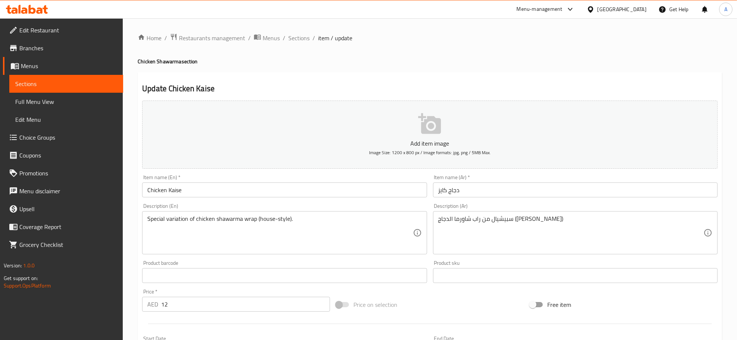
click at [436, 221] on div "سبيشيال من راب شاورما الدجاج (هاوس ستايل) Description (Ar)" at bounding box center [575, 232] width 285 height 43
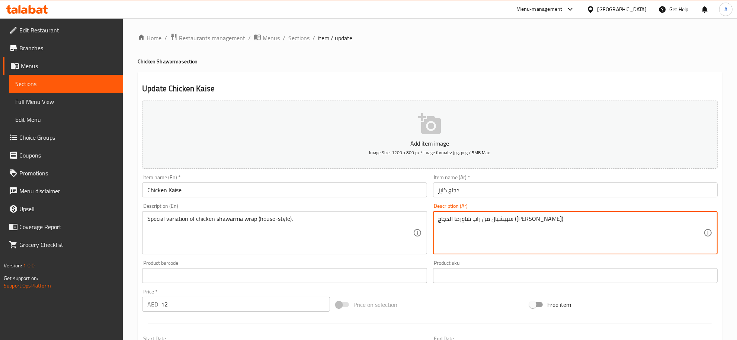
click at [438, 216] on textarea "سبيشيال من راب شاورما الدجاج (هاوس ستايل)" at bounding box center [570, 232] width 265 height 35
paste textarea "تنوع"
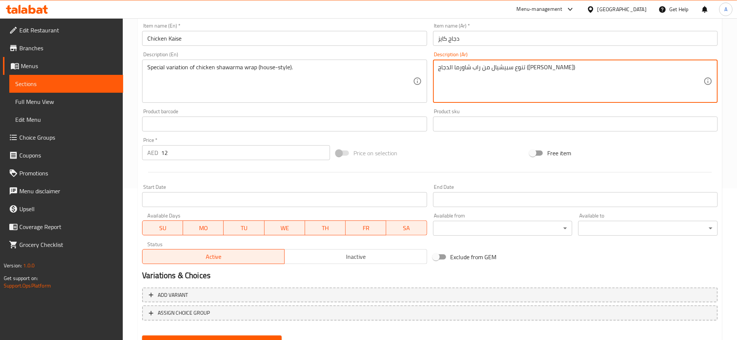
scroll to position [185, 0]
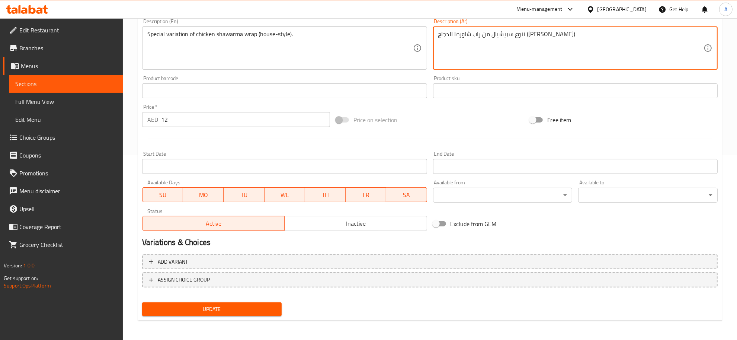
type textarea "تنوع سبيشيال من راب شاورما الدجاج (هاوس ستايل)"
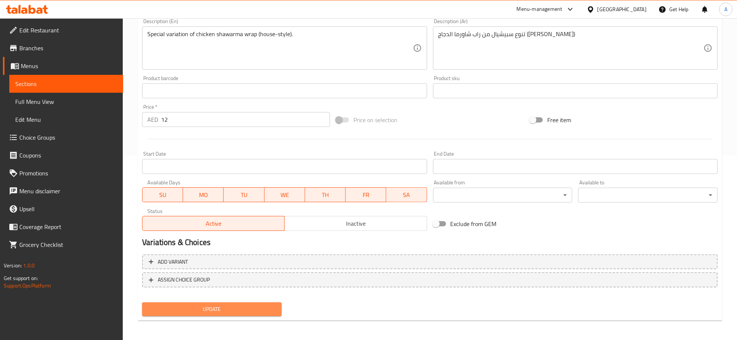
click at [237, 309] on span "Update" at bounding box center [212, 308] width 128 height 9
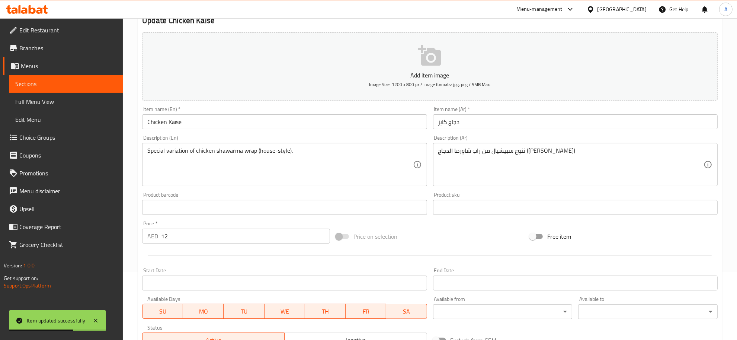
scroll to position [0, 0]
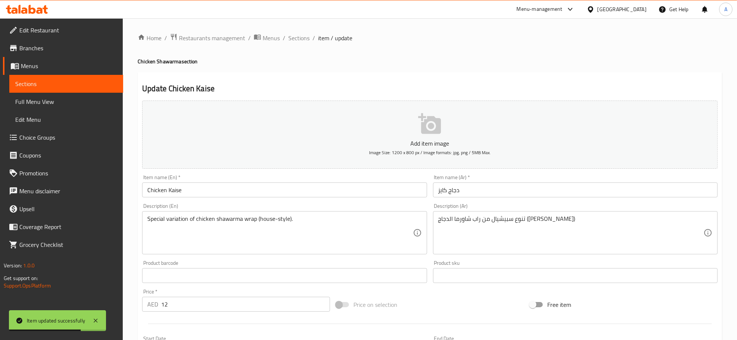
drag, startPoint x: 293, startPoint y: 33, endPoint x: 309, endPoint y: 46, distance: 19.9
click at [293, 33] on span "Sections" at bounding box center [298, 37] width 21 height 9
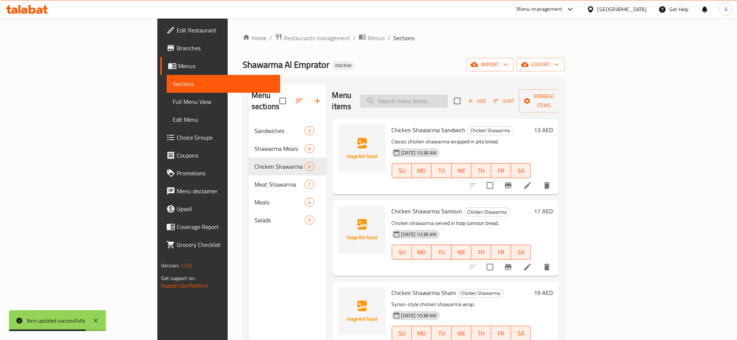
click at [448, 95] on input "search" at bounding box center [404, 101] width 88 height 13
paste input "Meat Shawarma Sandwich"
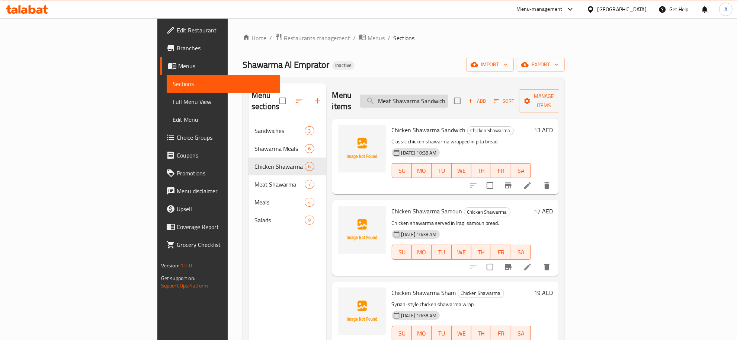
click at [448, 95] on input "Meat Shawarma Sandwich" at bounding box center [404, 101] width 88 height 13
paste input "ham"
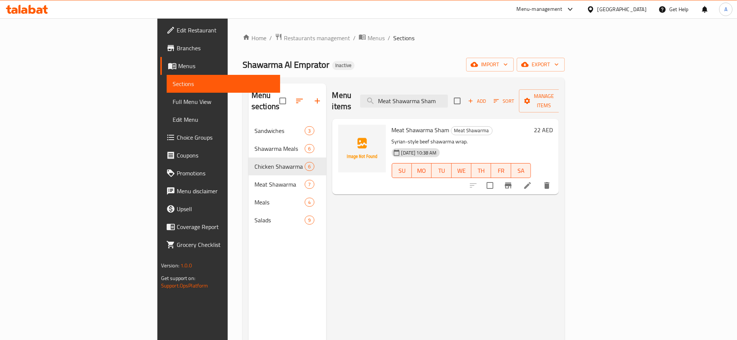
click at [505, 90] on div "Menu items Meat Shawarma Sham Add Sort Manage items" at bounding box center [445, 100] width 227 height 35
click at [448, 95] on input "Meat Shawarma Sham" at bounding box center [404, 101] width 88 height 13
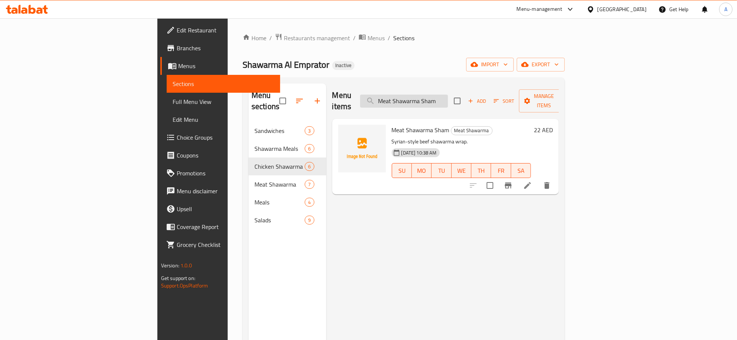
paste input "andwich with Kibbeh"
click at [489, 102] on div "Menu items Meat Sandwich with Kibbeh Add Sort Manage items" at bounding box center [445, 100] width 227 height 35
click at [448, 96] on input "Meat Sandwich with Kibbeh" at bounding box center [404, 101] width 88 height 13
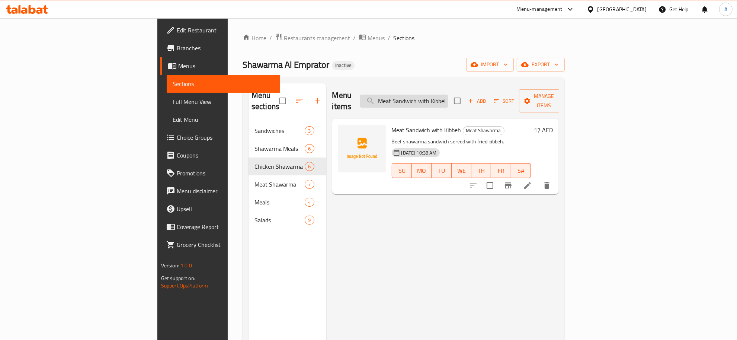
click at [448, 96] on input "Meat Sandwich with Kibbeh" at bounding box center [404, 101] width 88 height 13
paste input "Beef Cup"
click at [448, 95] on input "Beef Cup" at bounding box center [404, 101] width 88 height 13
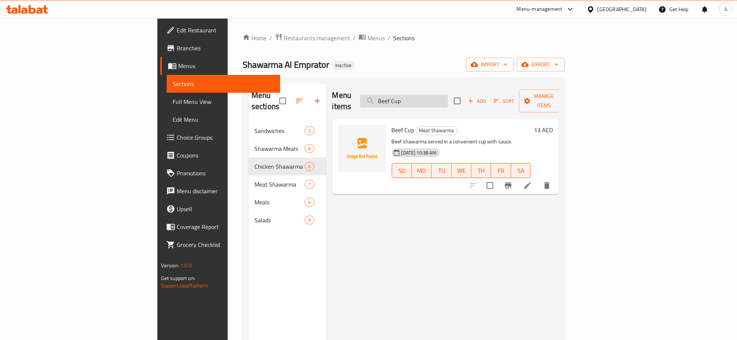
click at [448, 95] on input "Beef Cup" at bounding box center [404, 101] width 88 height 13
paste input "Kaiser"
click at [448, 98] on input "Beef Kaiser" at bounding box center [404, 101] width 88 height 13
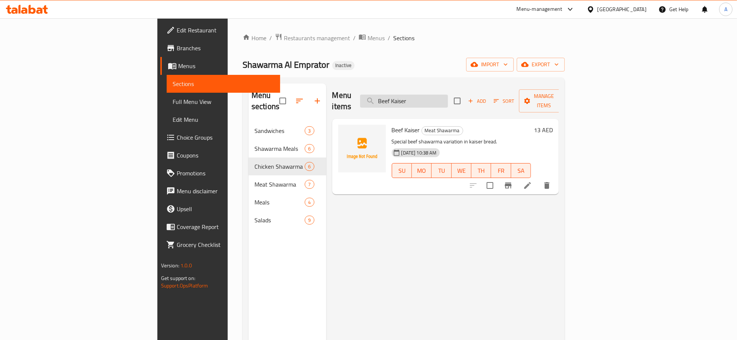
click at [448, 98] on input "Beef Kaiser" at bounding box center [404, 101] width 88 height 13
paste input "Tabouleh"
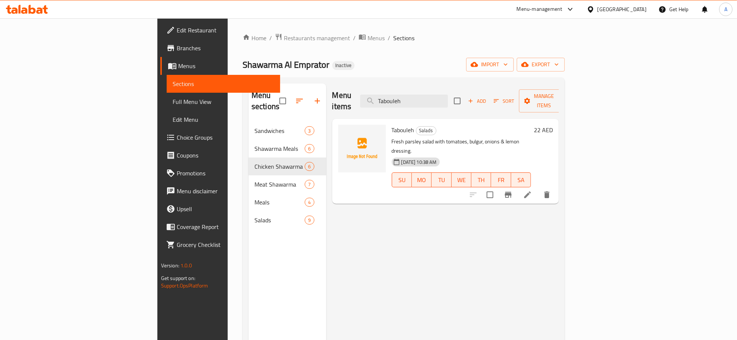
drag, startPoint x: 690, startPoint y: 173, endPoint x: 679, endPoint y: 179, distance: 12.3
drag, startPoint x: 680, startPoint y: 178, endPoint x: 687, endPoint y: 174, distance: 7.5
click at [448, 95] on input "Tabouleh" at bounding box center [404, 101] width 88 height 13
paste input "Fattous"
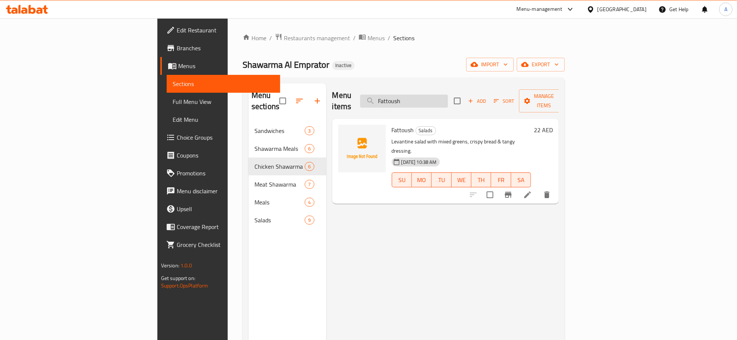
click at [448, 101] on input "Fattoush" at bounding box center [404, 101] width 88 height 13
paste input "Greek Salad"
click at [448, 95] on input "Greek Salad" at bounding box center [404, 101] width 88 height 13
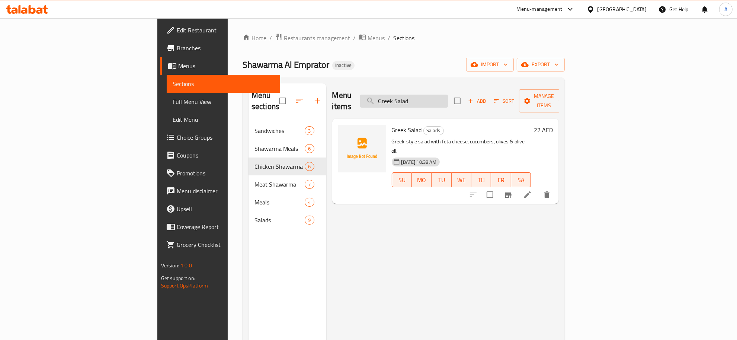
click at [448, 95] on input "Greek Salad" at bounding box center [404, 101] width 88 height 13
paste input "Hummus Plate"
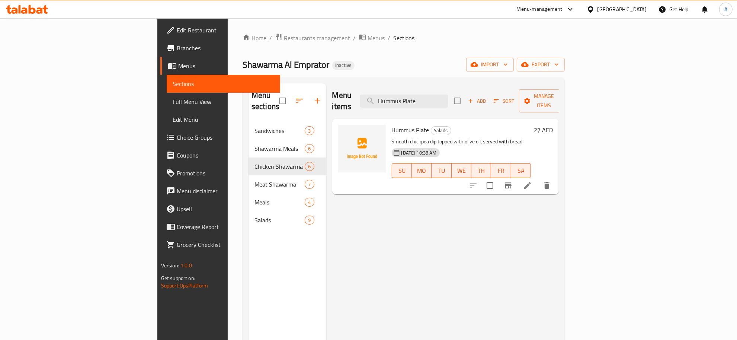
type input "Hummus Plate"
click at [532, 181] on icon at bounding box center [527, 185] width 9 height 9
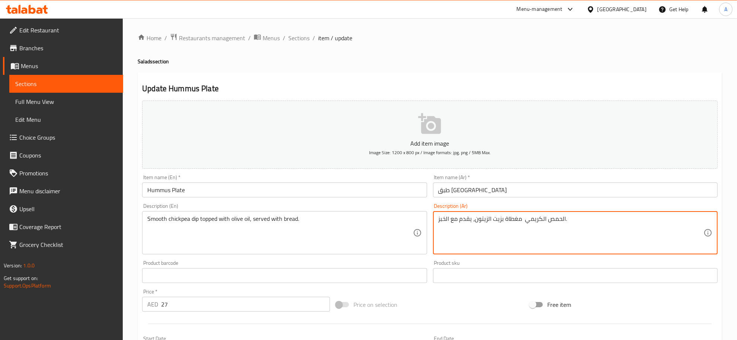
click at [511, 248] on textarea "الحمص الكريمي مغطاة بزيت الزيتون، يقدم مع الخبز." at bounding box center [570, 232] width 265 height 35
paste textarea "لصة الحمص الناعمة المغطاة بزيت الزيتون، تقدم مع الخبز."
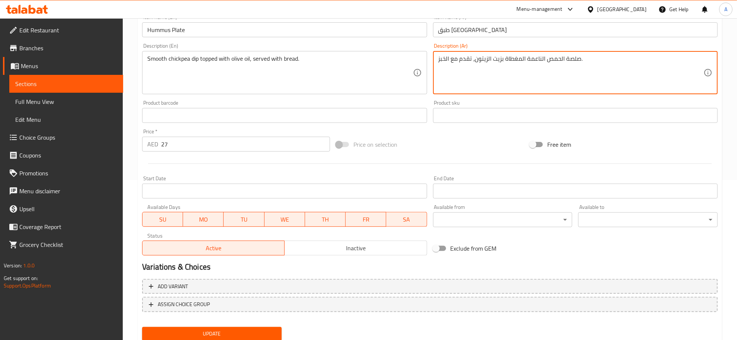
scroll to position [185, 0]
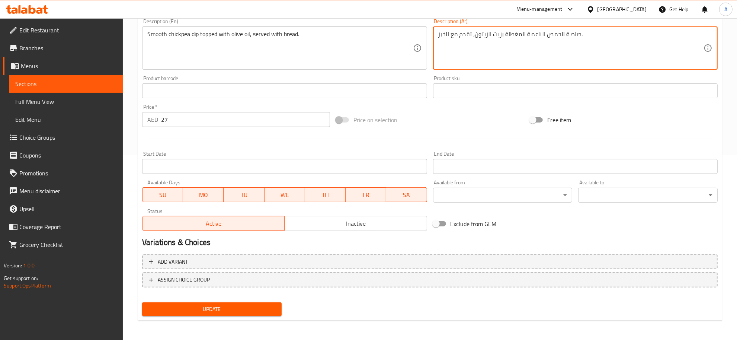
type textarea "صلصة الحمص الناعمة المغطاة بزيت الزيتون، تقدم مع الخبز."
click at [205, 316] on div "Update" at bounding box center [211, 309] width 145 height 20
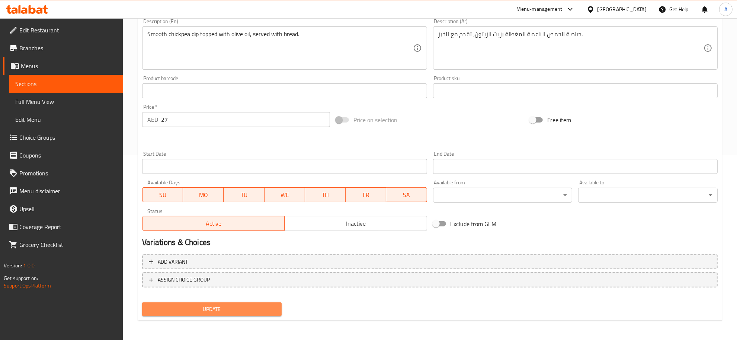
click at [231, 302] on button "Update" at bounding box center [212, 309] width 140 height 14
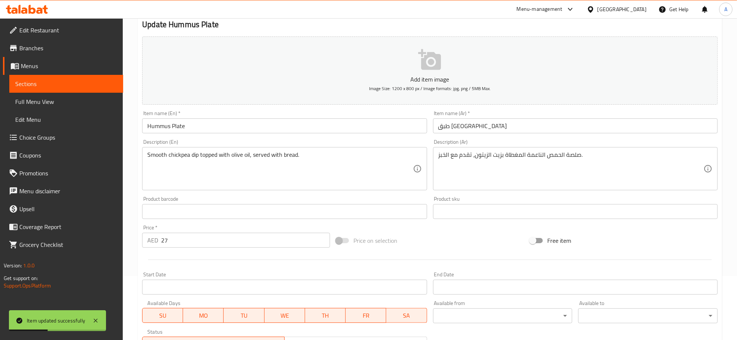
scroll to position [10, 0]
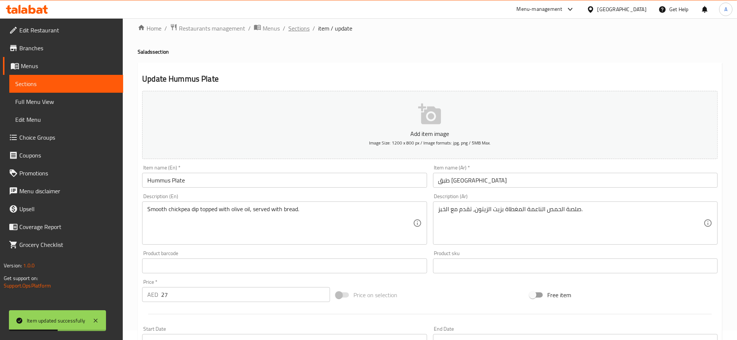
click at [299, 26] on span "Sections" at bounding box center [298, 28] width 21 height 9
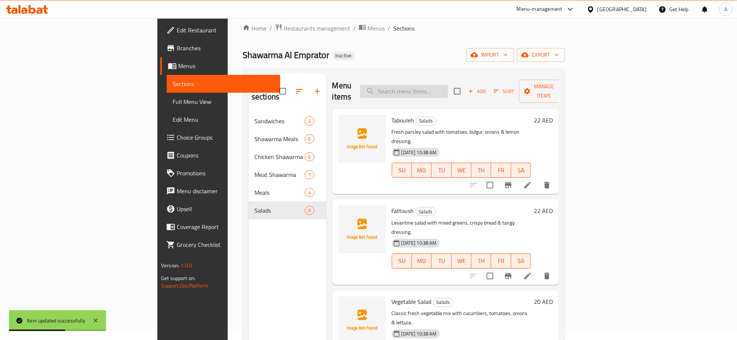
click at [448, 86] on input "search" at bounding box center [404, 91] width 88 height 13
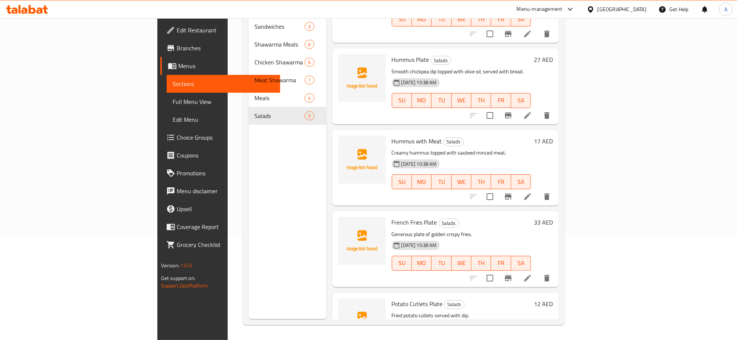
scroll to position [54, 0]
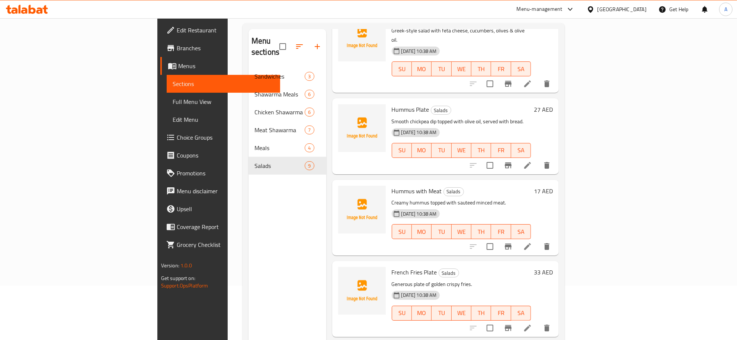
click at [565, 274] on div "Menu sections Sandwiches 3 Shawarma Meals 6 Chicken Shawarma 6 Meat Shawarma 7 …" at bounding box center [404, 199] width 322 height 352
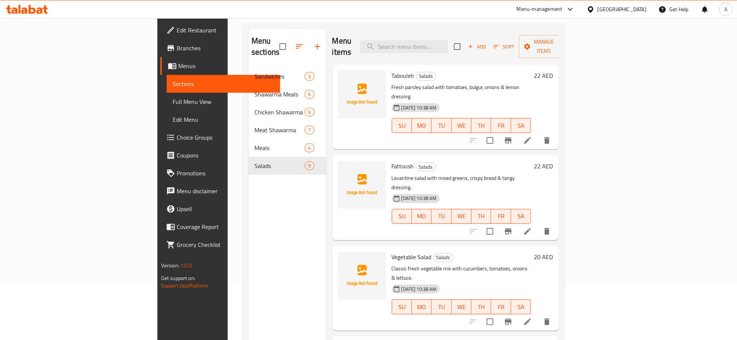
scroll to position [0, 0]
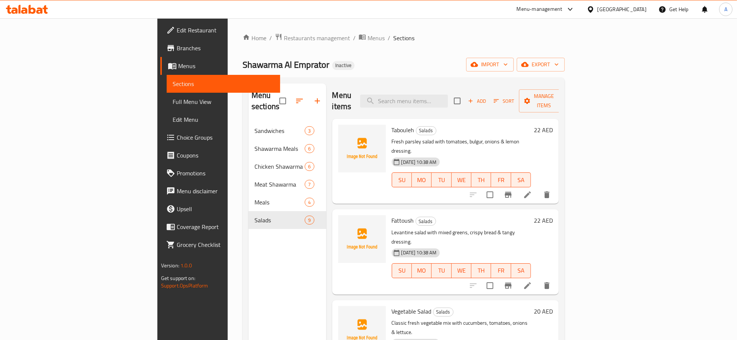
click at [426, 85] on div "Menu items Add Sort Manage items" at bounding box center [445, 100] width 227 height 35
click at [456, 102] on div "Menu items Add Sort Manage items" at bounding box center [445, 100] width 227 height 35
click at [448, 97] on input "search" at bounding box center [404, 101] width 88 height 13
paste input "Chicken Kaise"
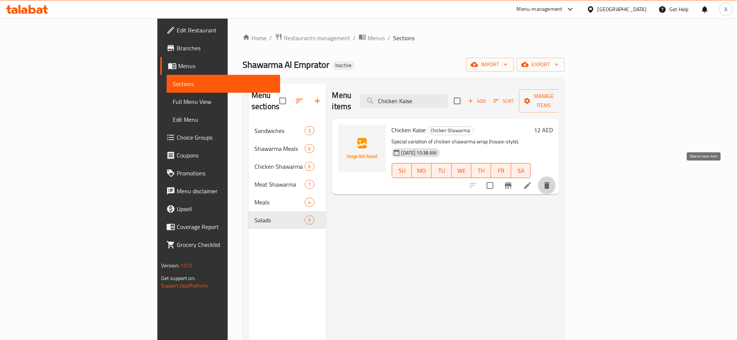
click at [550, 182] on icon "delete" at bounding box center [546, 185] width 5 height 7
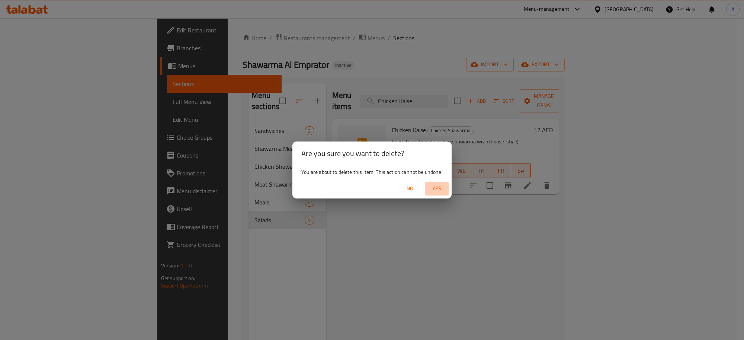
click at [441, 186] on span "Yes" at bounding box center [437, 188] width 18 height 9
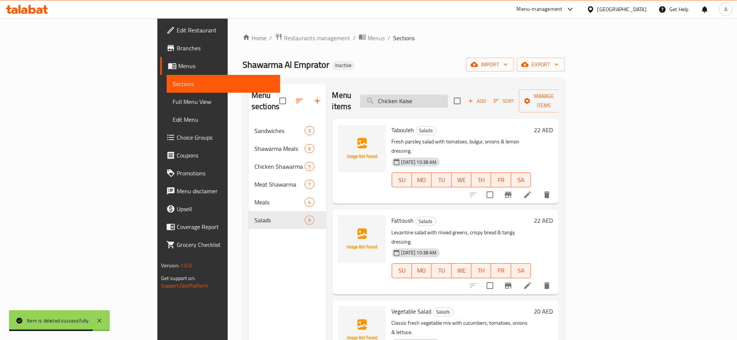
click at [466, 90] on div "Menu items Chicken Kaise Add Sort Manage items" at bounding box center [445, 100] width 227 height 35
click at [448, 95] on input "Chicken Kaise" at bounding box center [404, 101] width 88 height 13
paste input "Vegetable Salad"
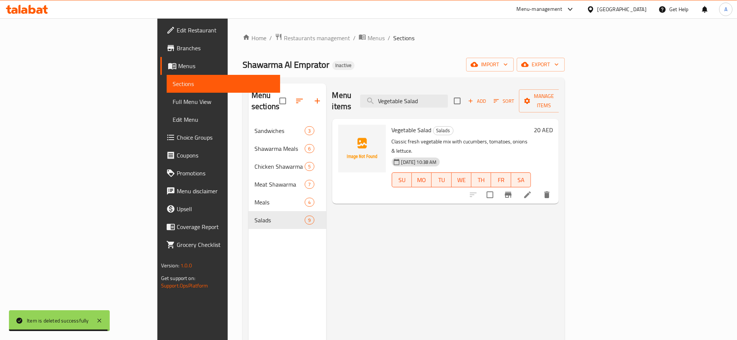
type input "Vegetable Salad"
click at [531, 191] on icon at bounding box center [527, 194] width 7 height 7
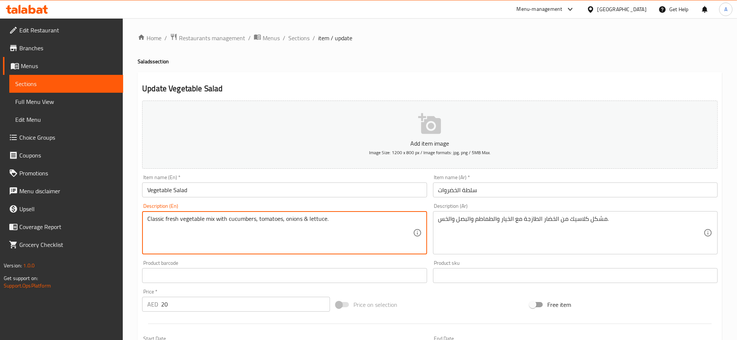
click at [296, 231] on textarea "Classic fresh vegetable mix with cucumbers, tomatoes, onions & lettuce." at bounding box center [279, 232] width 265 height 35
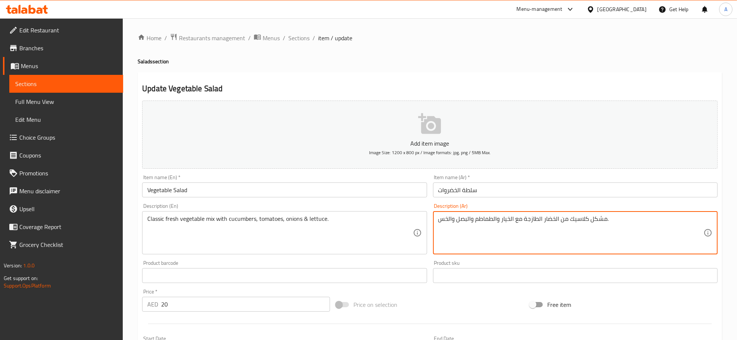
click at [550, 220] on textarea "مشكل كلاسيك من الخضار الطازجة مع الخيار والطماطم والبصل والخس." at bounding box center [570, 232] width 265 height 35
paste textarea "يج كلاسيكي من الخضار الطازجة مع الخيار والطماطم والبصل والخس."
click at [571, 221] on textarea "مزيج كلاسيكي من الخضار الطازجة مع الخيار والطماطم والبصل والخس." at bounding box center [570, 232] width 265 height 35
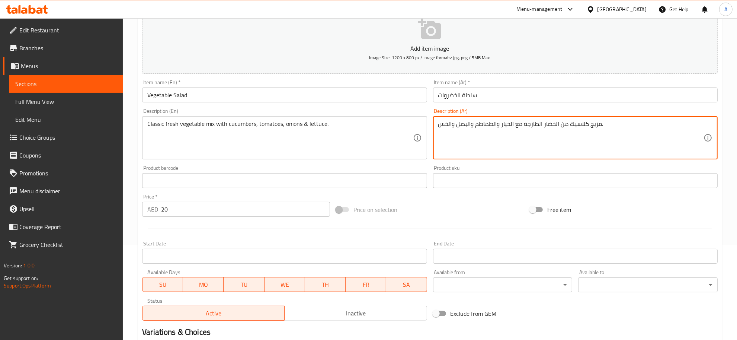
scroll to position [133, 0]
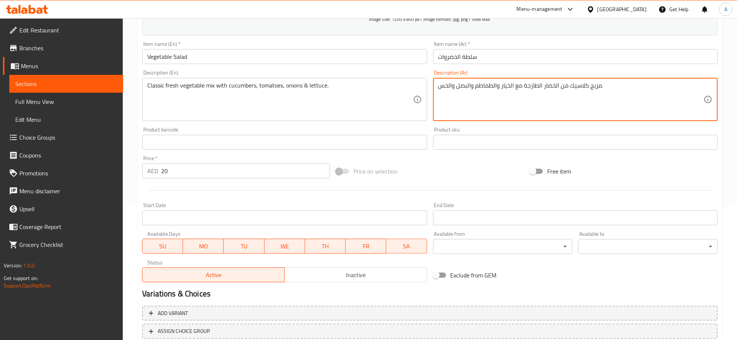
click at [525, 91] on textarea "مزيج كلاسيك من الخضار الطازجة مع الخيار والطماطم والبصل والخس." at bounding box center [570, 99] width 265 height 35
drag, startPoint x: 524, startPoint y: 83, endPoint x: 528, endPoint y: 83, distance: 4.5
click at [528, 83] on textarea "مزيج كلاسيك من الخضار الطازجة مع الخيار والطماطم والبصل والخس." at bounding box center [570, 99] width 265 height 35
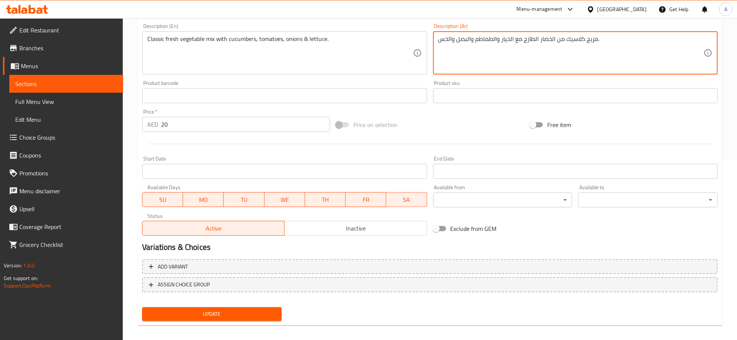
scroll to position [185, 0]
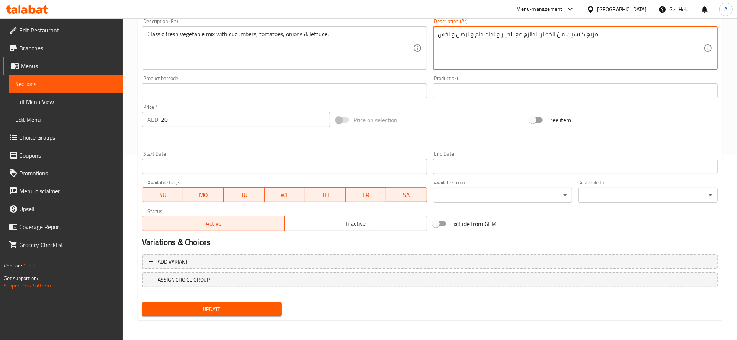
type textarea "مزيج كلاسيك من الخضار الطازج مع الخيار والطماطم والبصل والخس."
click at [229, 309] on span "Update" at bounding box center [212, 308] width 128 height 9
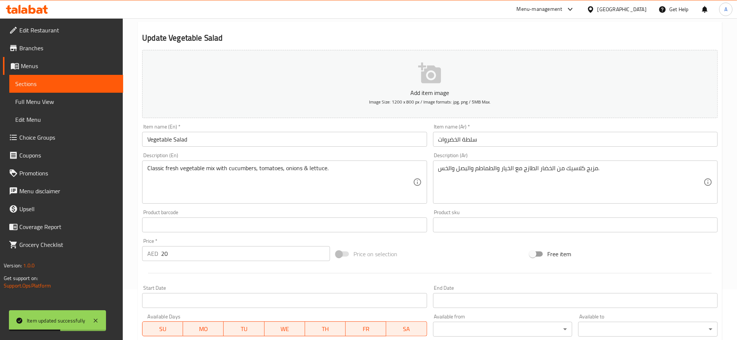
scroll to position [0, 0]
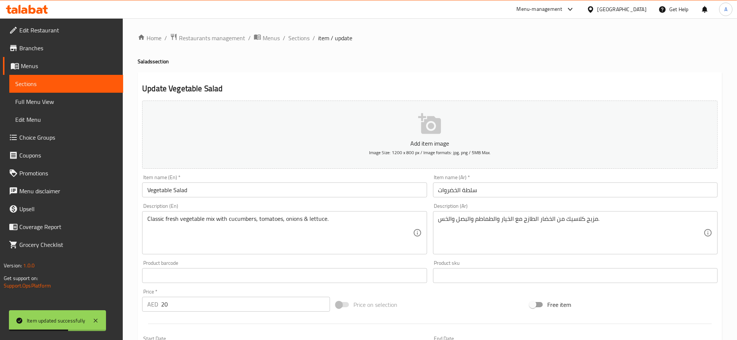
drag, startPoint x: 301, startPoint y: 36, endPoint x: 307, endPoint y: 44, distance: 9.7
click at [301, 36] on span "Sections" at bounding box center [298, 37] width 21 height 9
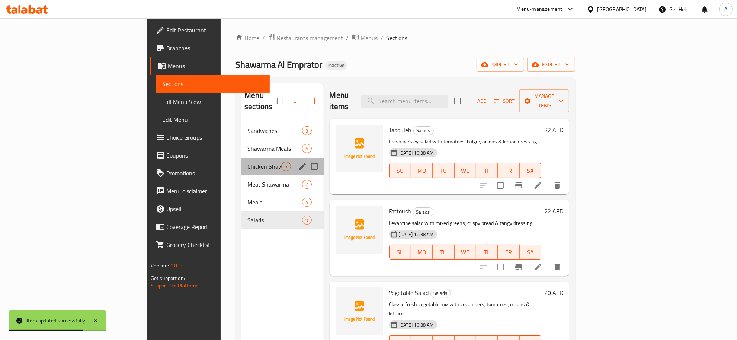
click at [242, 157] on div "Chicken Shawarma 5" at bounding box center [283, 166] width 82 height 18
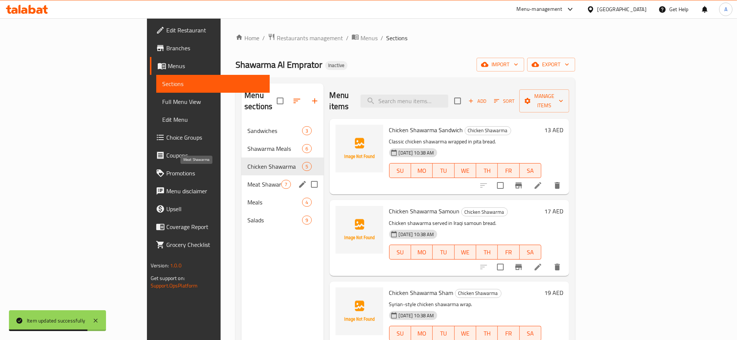
click at [247, 180] on span "Meat Shawarma" at bounding box center [264, 184] width 34 height 9
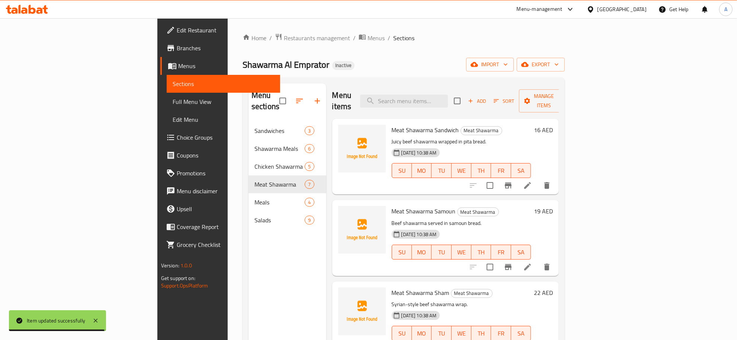
click at [559, 155] on div "Menu items Add Sort Manage items Meat Shawarma Sandwich Meat Shawarma Juicy bee…" at bounding box center [442, 253] width 233 height 340
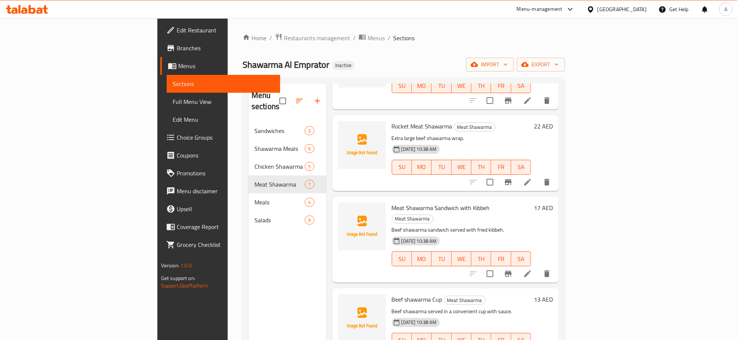
scroll to position [105, 0]
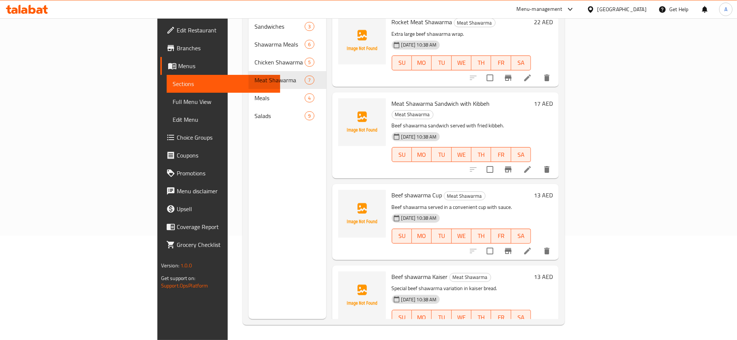
click at [400, 271] on span "Beef shawarma Kaiser" at bounding box center [420, 276] width 56 height 11
copy h6 "Kaiser"
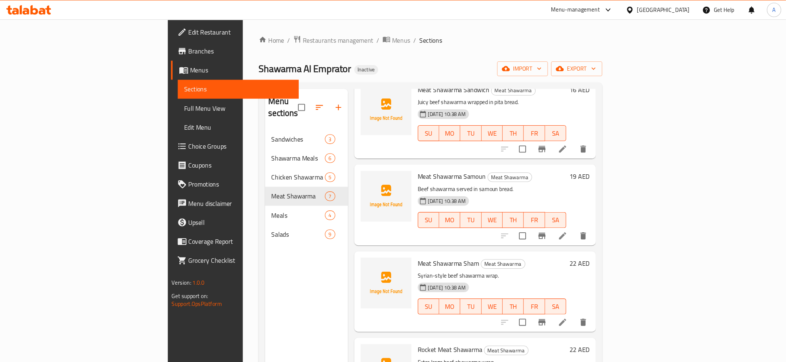
scroll to position [0, 0]
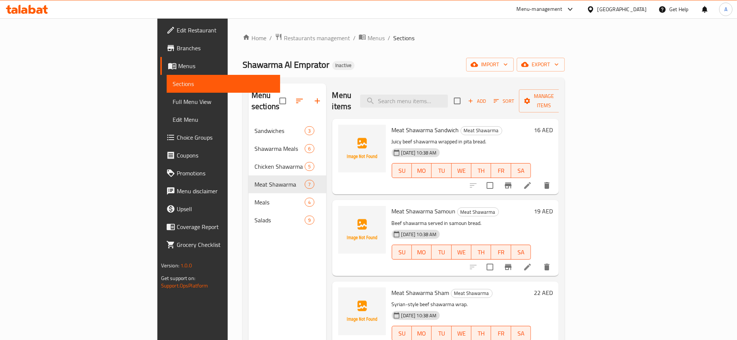
click at [431, 103] on div "Menu items Add Sort Manage items" at bounding box center [445, 100] width 227 height 35
click at [437, 95] on input "search" at bounding box center [404, 101] width 88 height 13
paste input "Kaiser"
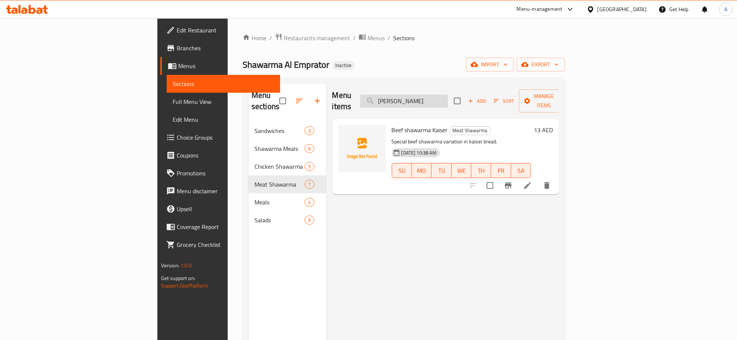
drag, startPoint x: 441, startPoint y: 92, endPoint x: 450, endPoint y: 96, distance: 9.0
click at [448, 96] on input "Kaiser" at bounding box center [404, 101] width 88 height 13
click at [447, 97] on input "Kaiser" at bounding box center [404, 101] width 88 height 13
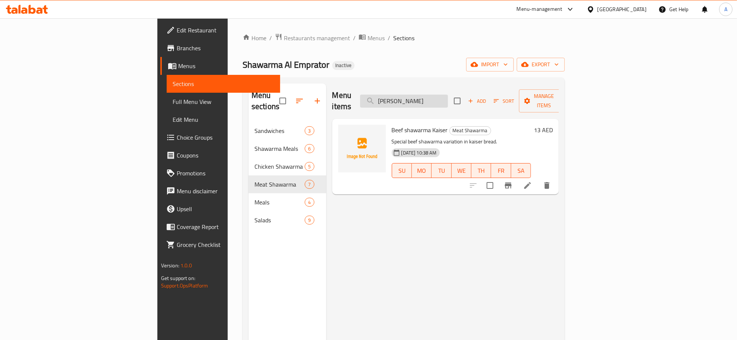
drag, startPoint x: 446, startPoint y: 96, endPoint x: 460, endPoint y: 95, distance: 14.5
click at [448, 95] on input "Kaiser" at bounding box center [404, 101] width 88 height 13
type input "Kais"
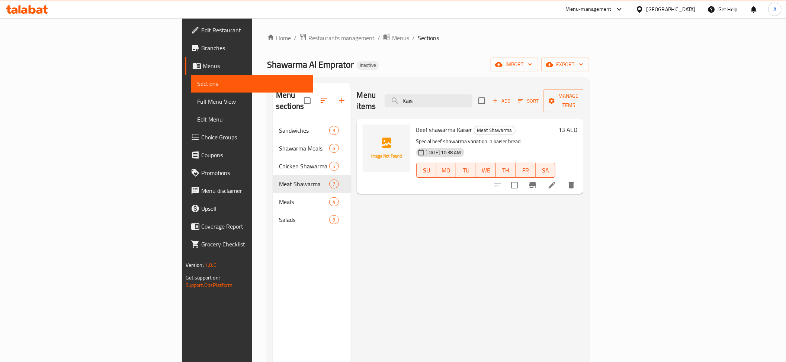
click at [197, 82] on span "Sections" at bounding box center [252, 83] width 110 height 9
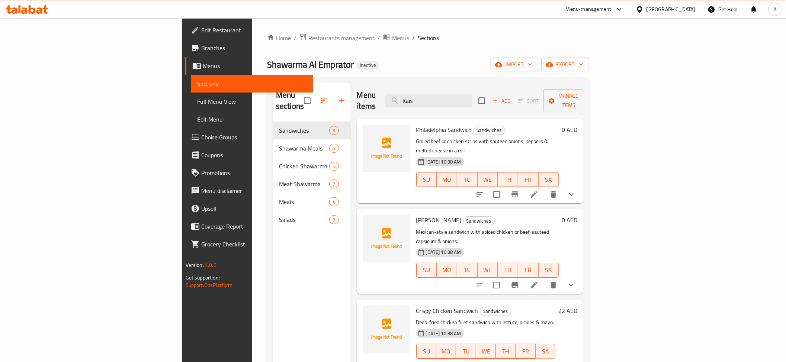
click at [197, 100] on span "Full Menu View" at bounding box center [252, 101] width 110 height 9
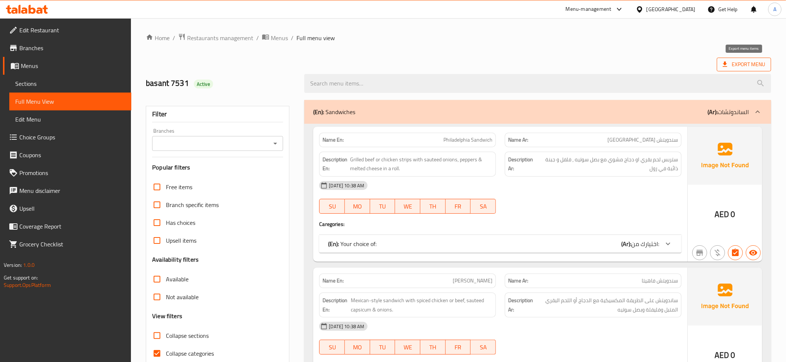
click at [737, 65] on span "Export Menu" at bounding box center [744, 64] width 42 height 9
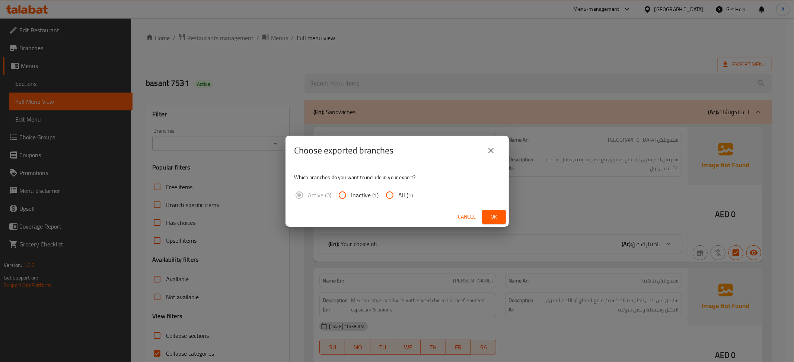
click at [400, 198] on span "All (1)" at bounding box center [406, 195] width 15 height 9
click at [399, 198] on input "All (1)" at bounding box center [390, 195] width 18 height 18
radio input "true"
click at [499, 217] on span "Ok" at bounding box center [494, 216] width 12 height 9
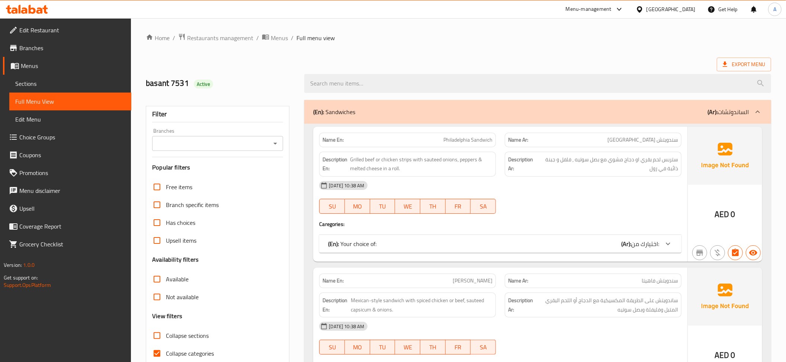
scroll to position [518, 0]
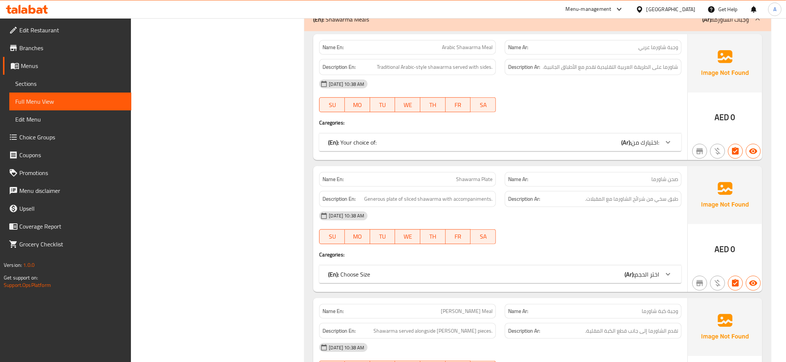
click at [645, 284] on div "(En): Choose Size (Ar): اختر الحجم" at bounding box center [500, 275] width 362 height 18
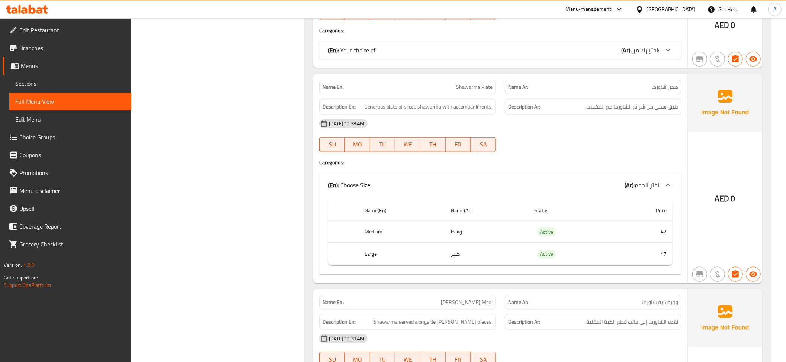
scroll to position [645, 0]
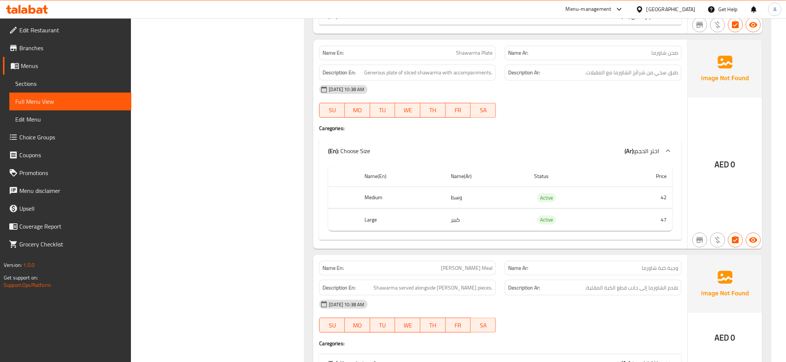
click at [608, 204] on td "Active" at bounding box center [571, 198] width 86 height 22
click at [649, 225] on td "47" at bounding box center [644, 220] width 58 height 22
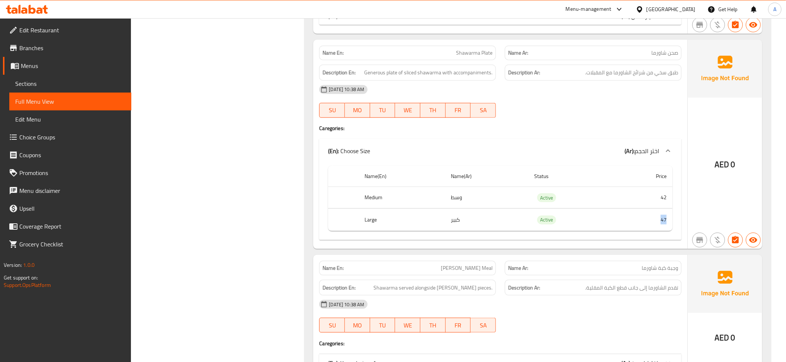
scroll to position [0, 0]
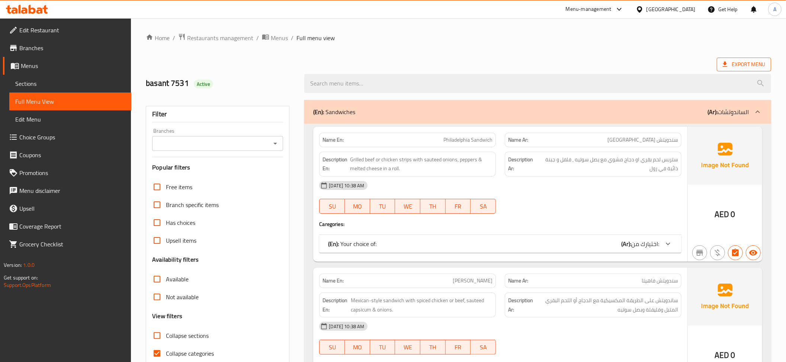
click at [737, 67] on span "Export Menu" at bounding box center [744, 64] width 42 height 9
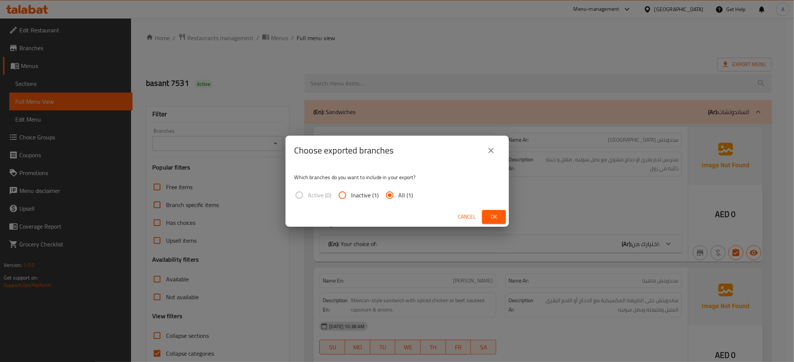
click at [502, 225] on div "Cancel Ok" at bounding box center [396, 217] width 223 height 20
click at [496, 220] on span "Ok" at bounding box center [494, 216] width 12 height 9
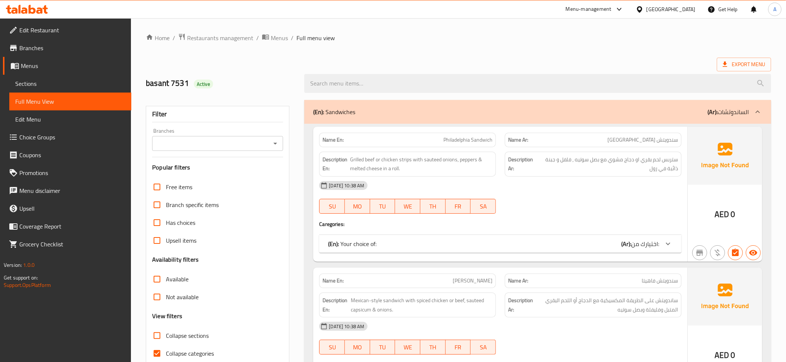
click at [180, 339] on span "Collapse categories" at bounding box center [190, 353] width 48 height 9
click at [166, 339] on input "Collapse categories" at bounding box center [157, 354] width 18 height 18
checkbox input "false"
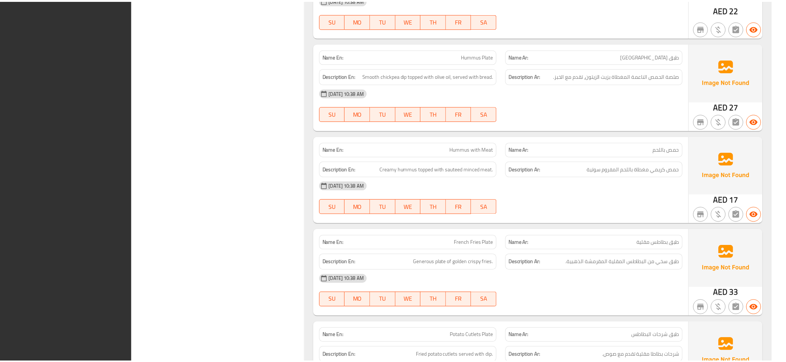
scroll to position [4116, 0]
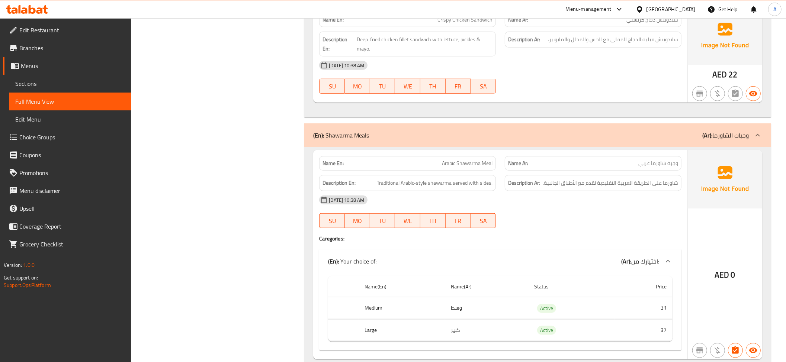
drag, startPoint x: 793, startPoint y: 342, endPoint x: 559, endPoint y: 308, distance: 237.1
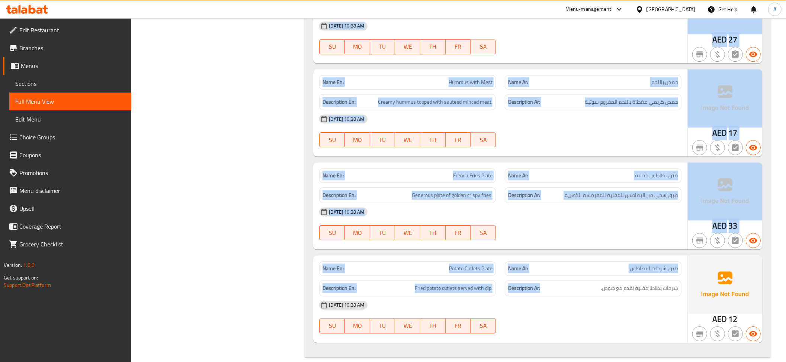
click at [559, 293] on h6 "Description Ar: شرحات بطاطا مقلية تقدم مع صوص." at bounding box center [593, 288] width 170 height 9
click at [559, 297] on div "Description Ar: شرحات بطاطا مقلية تقدم مع صوص." at bounding box center [593, 289] width 177 height 16
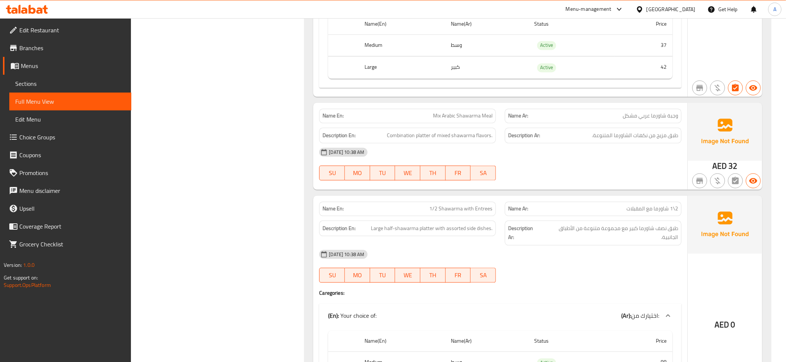
scroll to position [764, 0]
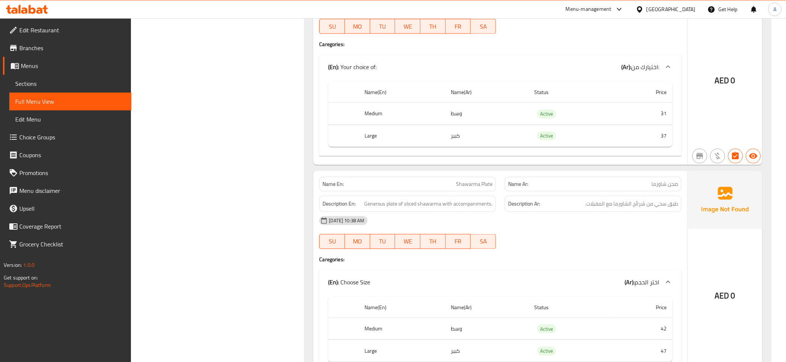
click at [554, 140] on span "Active" at bounding box center [546, 136] width 19 height 9
copy span "Active"
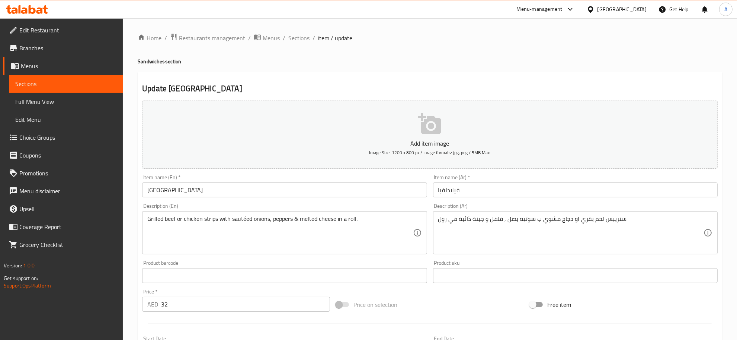
click at [214, 243] on textarea "Grilled beef or chicken strips with sautéed onions, peppers & melted cheese in …" at bounding box center [279, 232] width 265 height 35
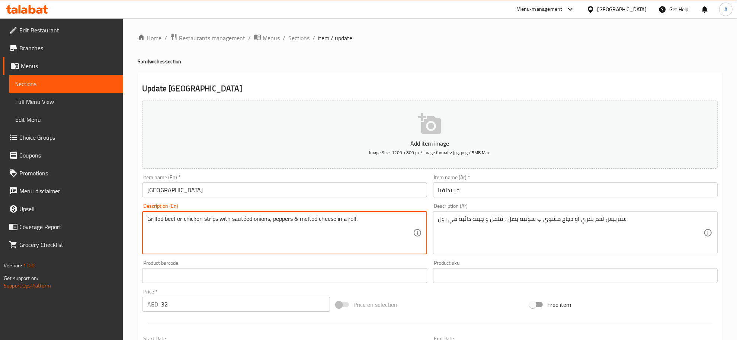
click at [214, 243] on textarea "Grilled beef or chicken strips with sautéed onions, peppers & melted cheese in …" at bounding box center [279, 232] width 265 height 35
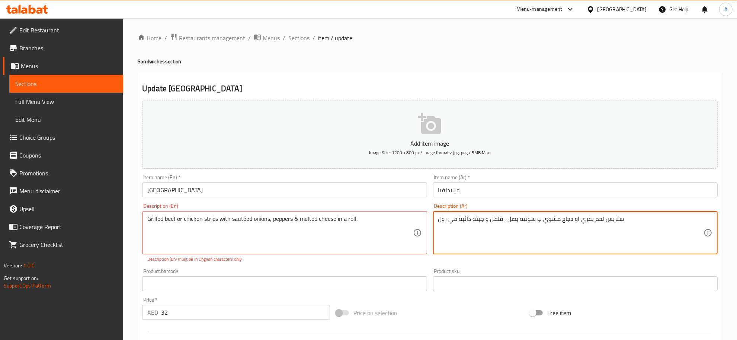
click at [539, 220] on textarea "ستربس لحم بقري او دجاج مشوي ب سوتيه بصل , فلفل و جبنة ذائبة في رول" at bounding box center [570, 232] width 265 height 35
type textarea "ستربس لحم بقري او دجاج مشوي مع سوتيه بصل , فلفل و جبنة ذائبة في رول"
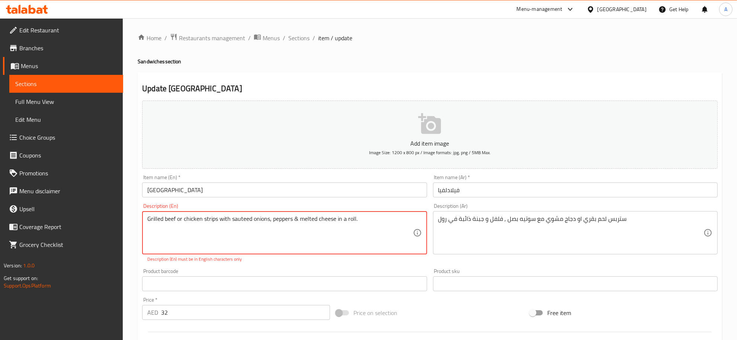
type textarea "Grilled beef or chicken strips with sauteed onions, peppers & melted cheese in …"
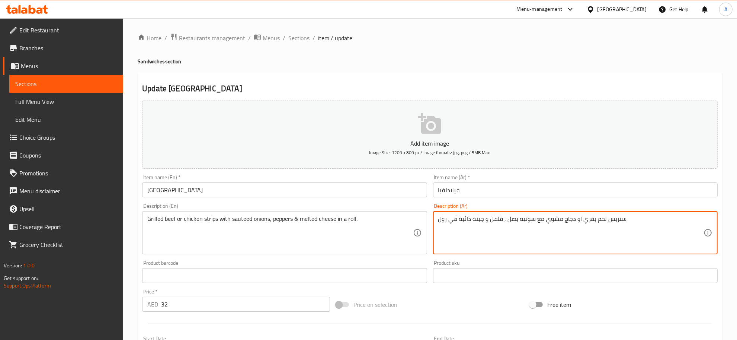
click at [512, 221] on textarea "ستربس لحم بقري او دجاج مشوي مع سوتيه بصل , فلفل و جبنة ذائبة في رول" at bounding box center [570, 232] width 265 height 35
click at [519, 220] on textarea "ستربس لحم بقري او دجاج مشوي مع سوتيه , فلفل و جبنة ذائبة في رول" at bounding box center [570, 232] width 265 height 35
paste textarea "صل"
click at [503, 223] on textarea "ستربس لحم بقري او دجاج مشوي مع بصل سوتيه , فلفل و جبنة ذائبة في رول" at bounding box center [570, 232] width 265 height 35
type textarea "ستربس لحم بقري او دجاج مشوي مع بصل سوتيه , فلفل و جبنة ذائبة في رول"
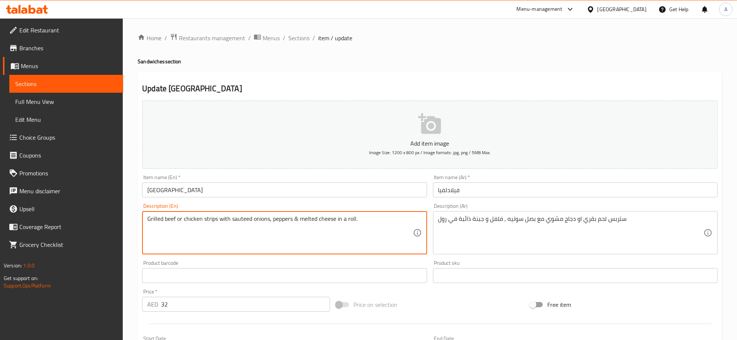
click at [365, 226] on textarea "Grilled beef or chicken strips with sauteed onions, peppers & melted cheese in …" at bounding box center [279, 232] width 265 height 35
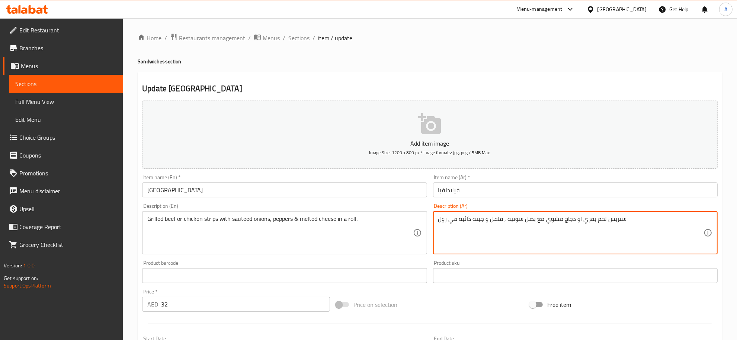
click at [548, 237] on textarea "ستربس لحم بقري او دجاج مشوي مع بصل سوتيه , فلفل و جبنة ذائبة في رول" at bounding box center [570, 232] width 265 height 35
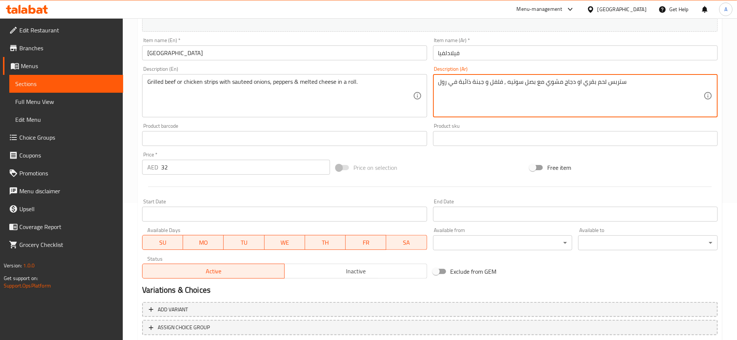
scroll to position [185, 0]
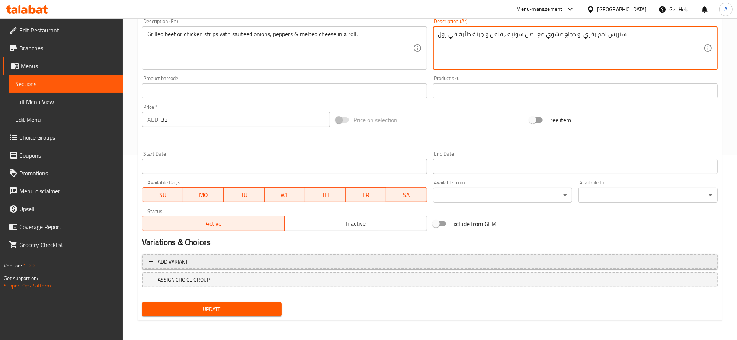
click at [234, 261] on span "Add variant" at bounding box center [430, 261] width 562 height 9
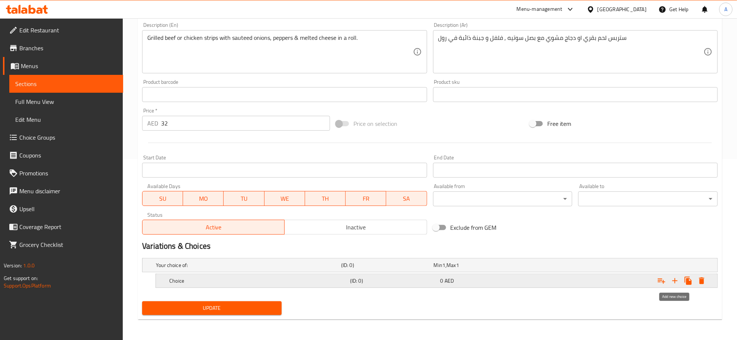
click at [675, 280] on icon "Expand" at bounding box center [674, 280] width 5 height 5
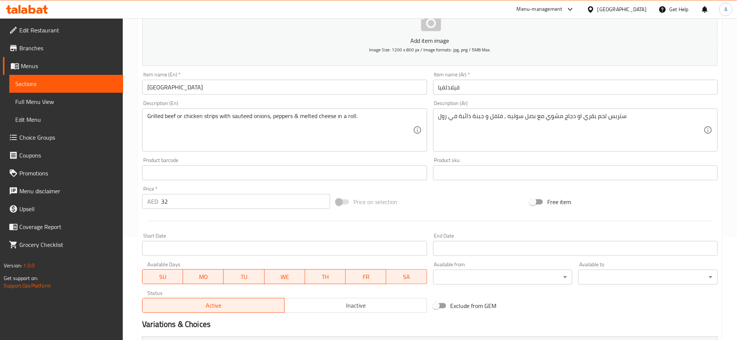
scroll to position [83, 0]
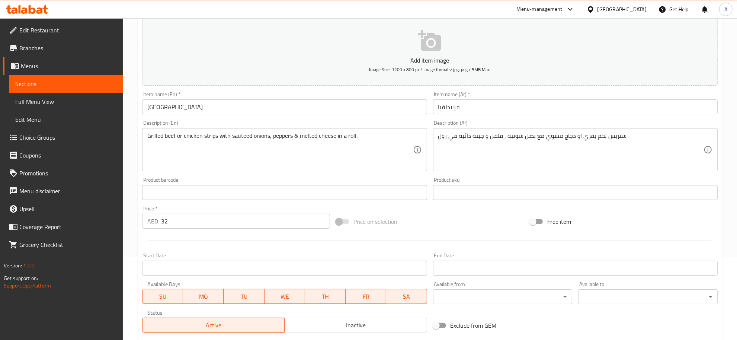
click at [169, 134] on textarea "Grilled beef or chicken strips with sauteed onions, peppers & melted cheese in …" at bounding box center [279, 149] width 265 height 35
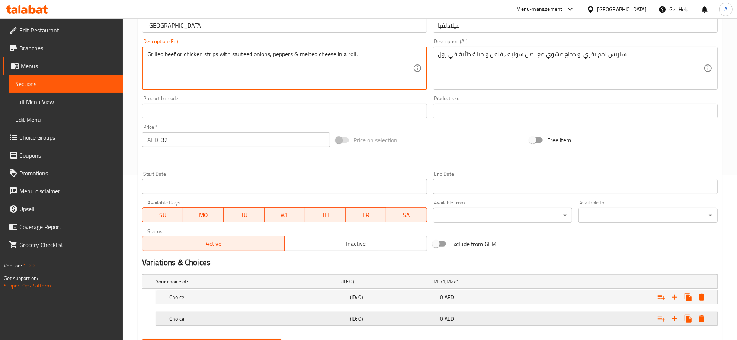
scroll to position [203, 0]
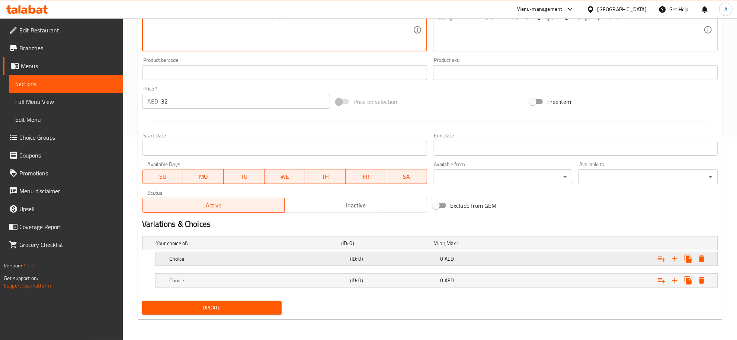
click at [247, 261] on h5 "Choice" at bounding box center [258, 258] width 178 height 7
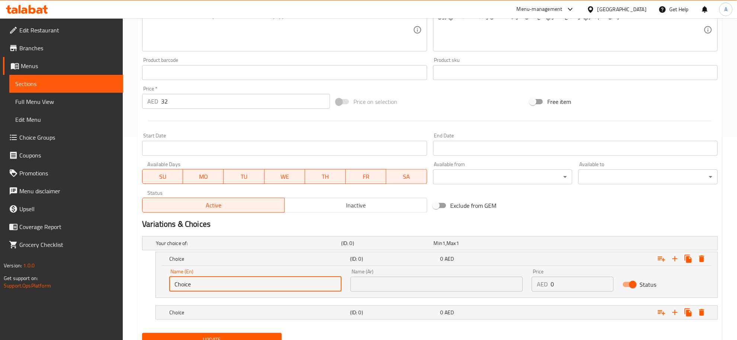
click at [220, 281] on input "Choice" at bounding box center [255, 283] width 172 height 15
paste input "beef"
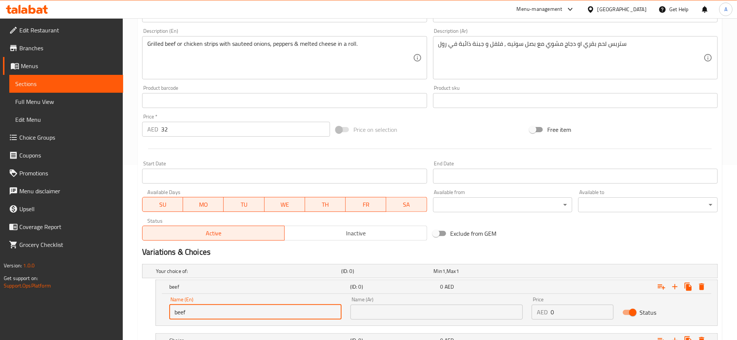
type input "beef"
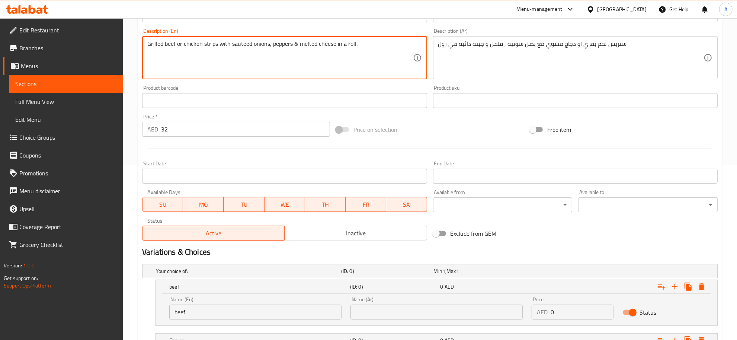
click at [185, 43] on textarea "Grilled beef or chicken strips with sauteed onions, peppers & melted cheese in …" at bounding box center [279, 57] width 265 height 35
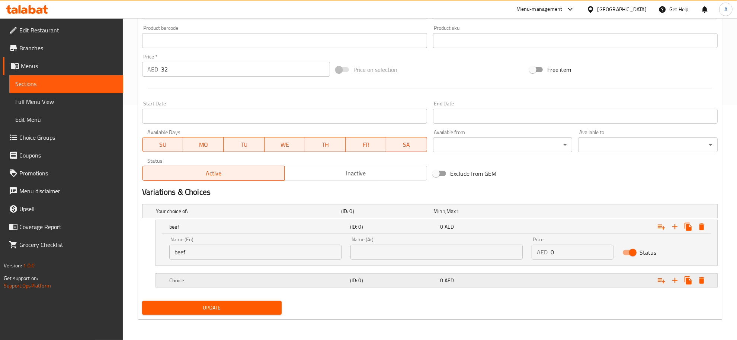
click at [231, 283] on h5 "Choice" at bounding box center [258, 279] width 178 height 7
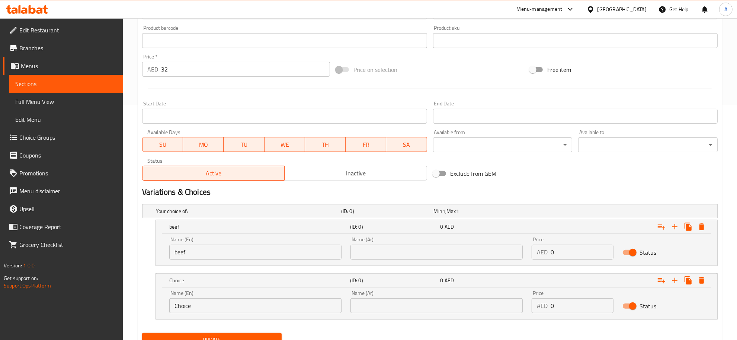
click at [226, 302] on input "Choice" at bounding box center [255, 305] width 172 height 15
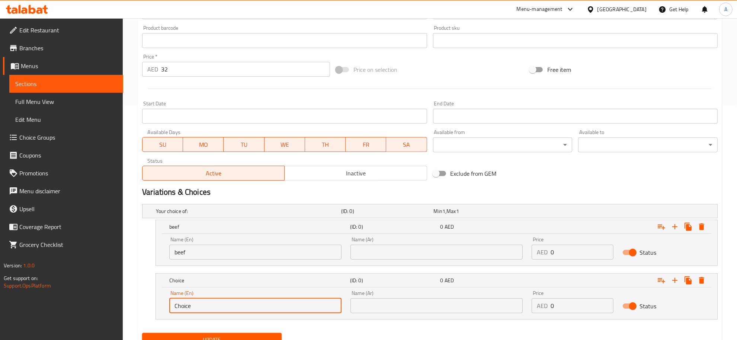
click at [224, 304] on input "Choice" at bounding box center [255, 305] width 172 height 15
paste input "chicken"
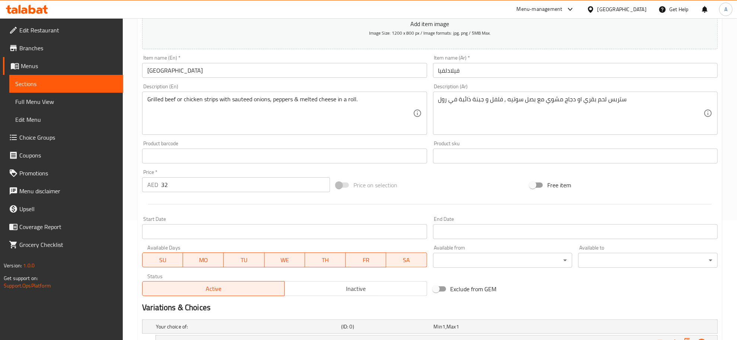
type input "chicken"
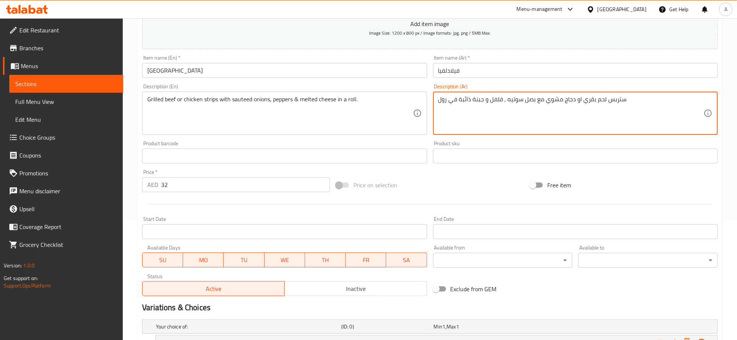
drag, startPoint x: 580, startPoint y: 99, endPoint x: 604, endPoint y: 111, distance: 26.5
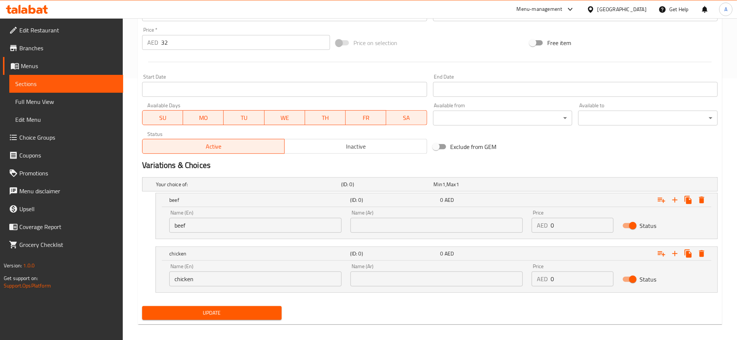
click at [466, 221] on input "text" at bounding box center [437, 225] width 172 height 15
paste input "لحم بقري"
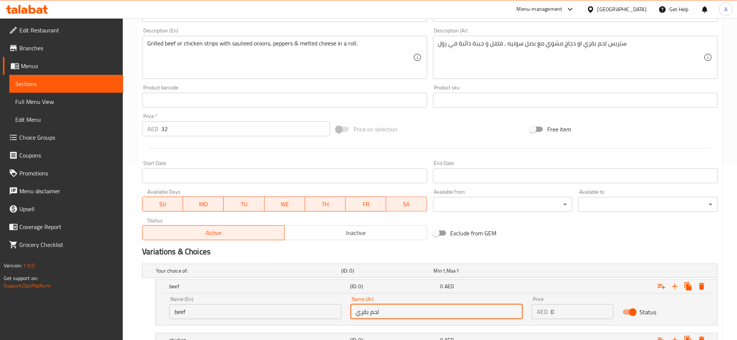
scroll to position [164, 0]
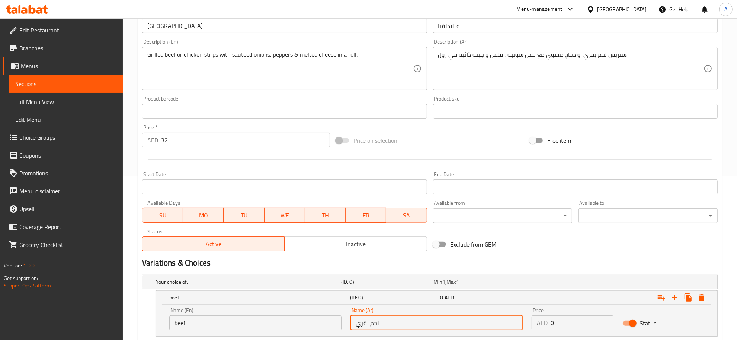
type input "لحم بقري"
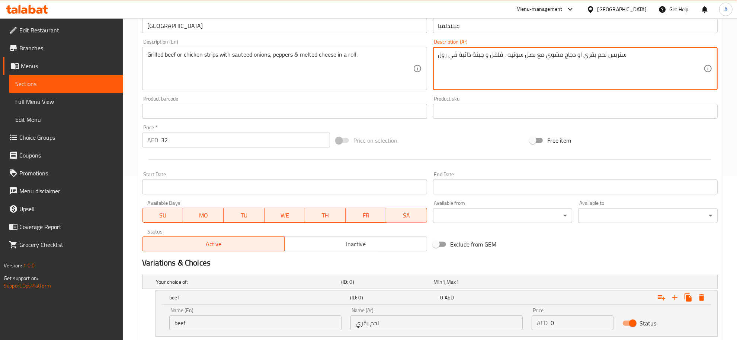
click at [572, 58] on textarea "ستربس لحم بقري او دجاج مشوي مع بصل سوتيه , فلفل و جبنة ذائبة في رول" at bounding box center [570, 68] width 265 height 35
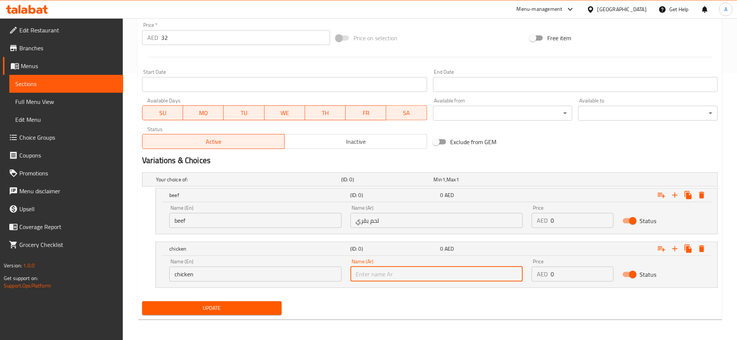
click at [402, 278] on input "text" at bounding box center [437, 273] width 172 height 15
paste input "دجاج"
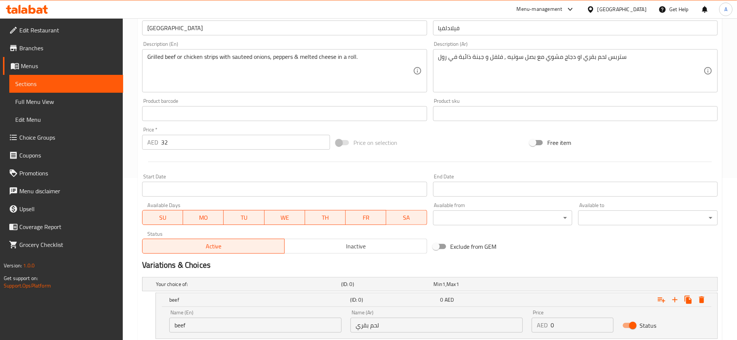
scroll to position [142, 0]
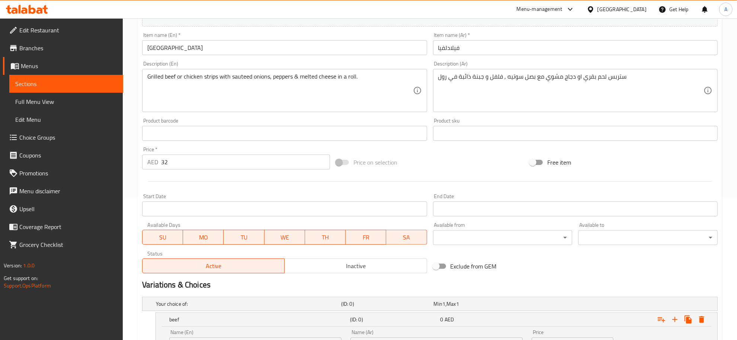
type input "دجاج"
click at [177, 177] on div at bounding box center [430, 181] width 582 height 18
click at [179, 172] on div at bounding box center [430, 181] width 582 height 18
click at [179, 168] on input "32" at bounding box center [245, 161] width 169 height 15
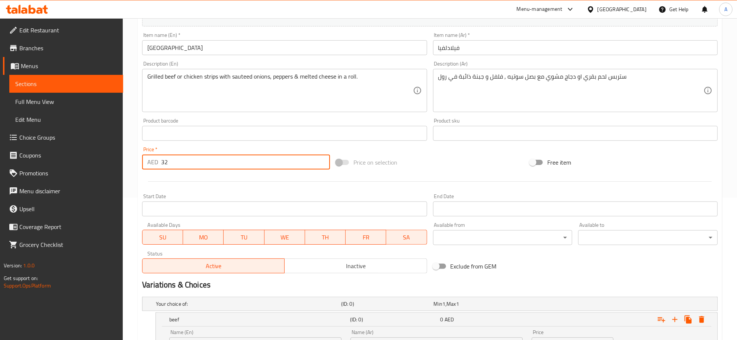
click at [179, 168] on input "32" at bounding box center [245, 161] width 169 height 15
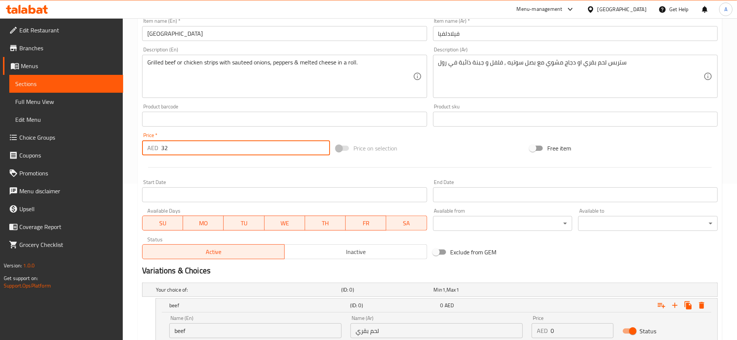
scroll to position [266, 0]
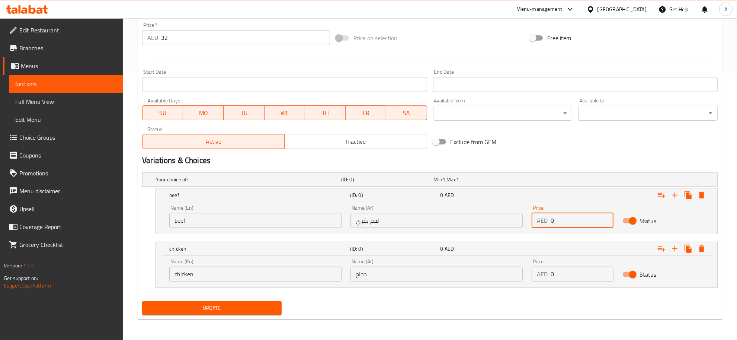
click at [570, 224] on input "0" at bounding box center [582, 220] width 63 height 15
paste input "32"
type input "32"
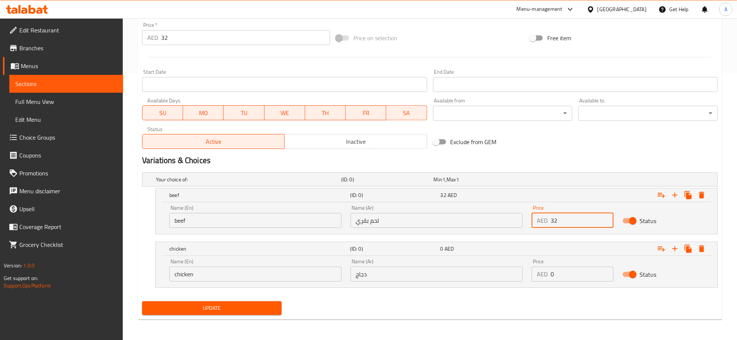
click at [575, 276] on input "0" at bounding box center [582, 273] width 63 height 15
paste input "32"
type input "32"
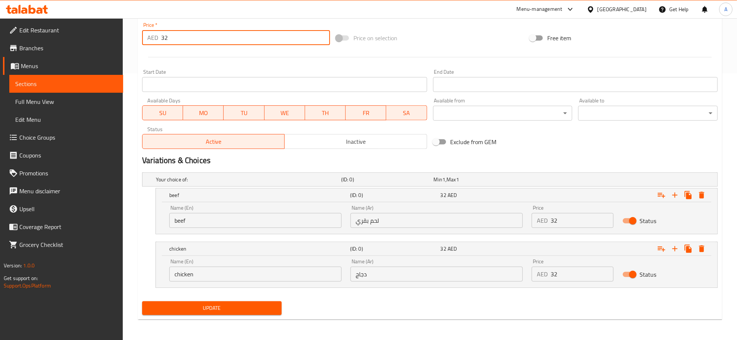
drag, startPoint x: 174, startPoint y: 38, endPoint x: 151, endPoint y: 38, distance: 22.7
click at [151, 38] on div "AED 32 Price *" at bounding box center [236, 37] width 188 height 15
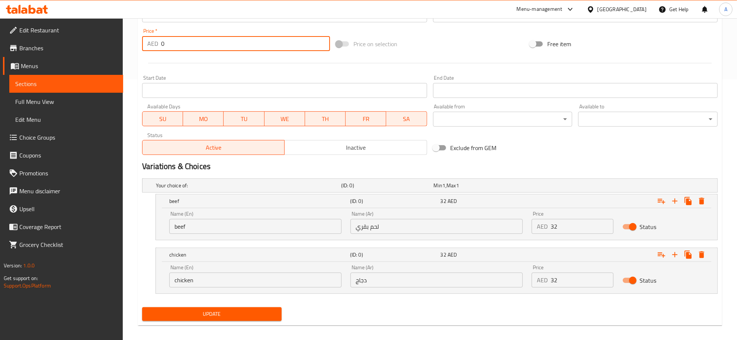
scroll to position [100, 0]
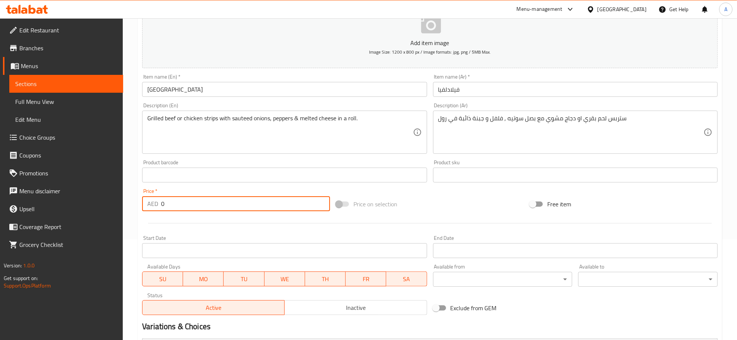
type input "0"
click at [222, 87] on input "Philadelphia" at bounding box center [284, 89] width 285 height 15
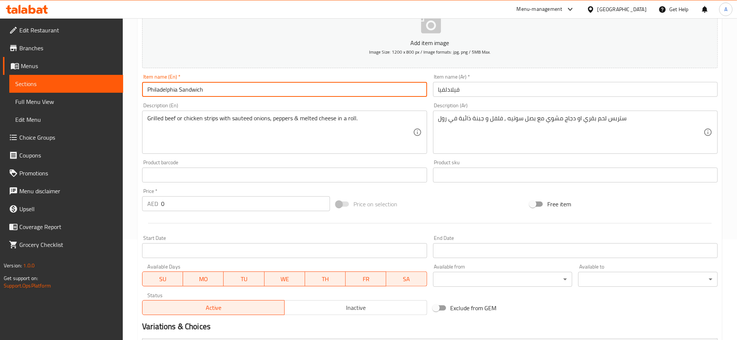
click at [199, 87] on input "Philadelphia Sandwich" at bounding box center [284, 89] width 285 height 15
type input "Philadelphia Sandwich"
click at [438, 84] on input "فيلادلفيا" at bounding box center [575, 89] width 285 height 15
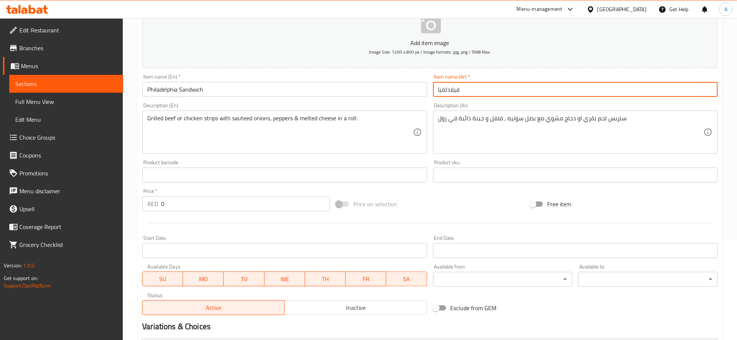
paste input "سندويتش"
type input "سندويتش فيلادلفيا"
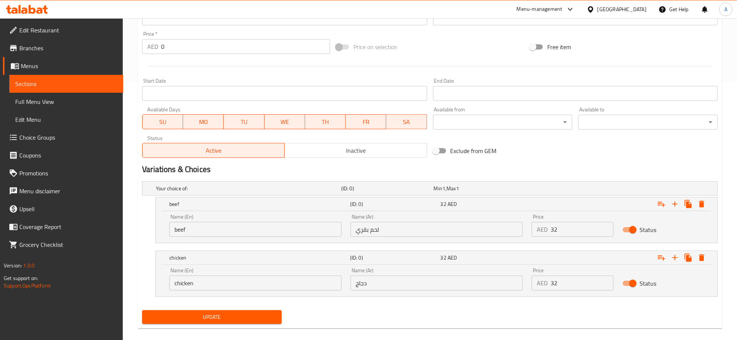
scroll to position [266, 0]
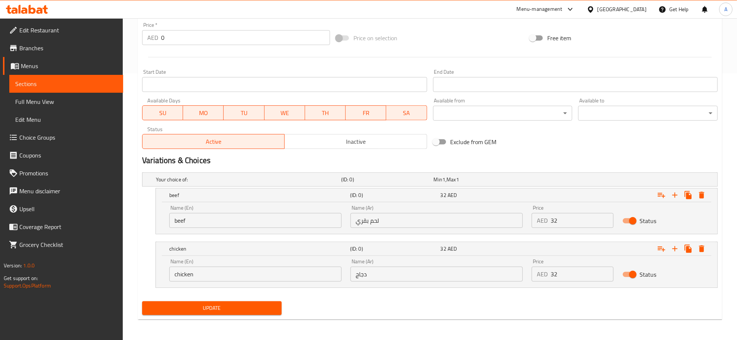
click at [235, 306] on span "Update" at bounding box center [212, 307] width 128 height 9
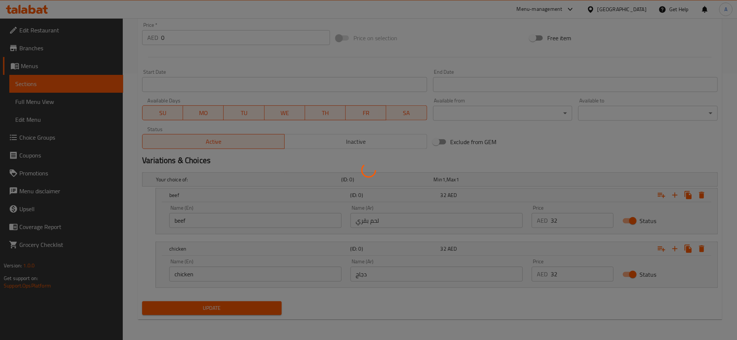
scroll to position [0, 0]
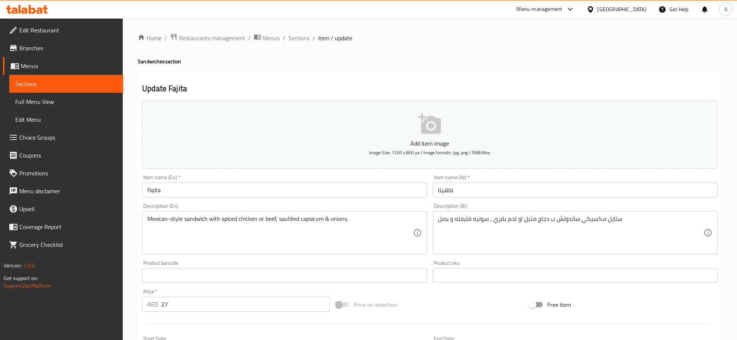
click at [194, 198] on div "Item name (En)   * Fajita Item name (En) *" at bounding box center [284, 186] width 291 height 29
click at [194, 191] on input "Fajita" at bounding box center [284, 189] width 285 height 15
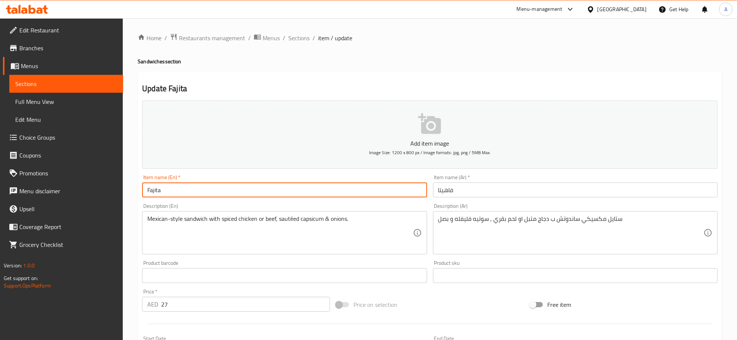
paste input "Sandwich"
type input "[PERSON_NAME]"
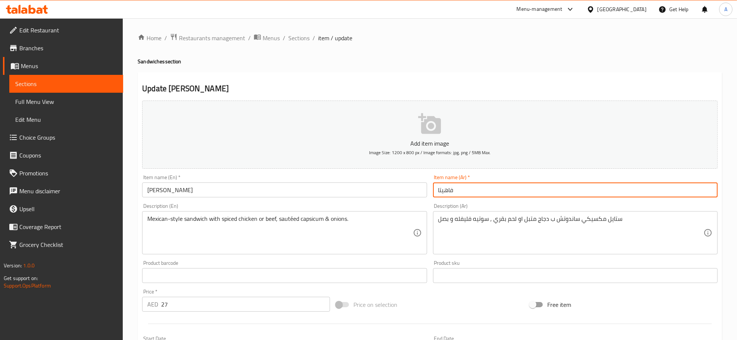
click at [436, 192] on input "فاهيتا" at bounding box center [575, 189] width 285 height 15
paste input "سندويتش"
type input "سندويتش فاهيتا"
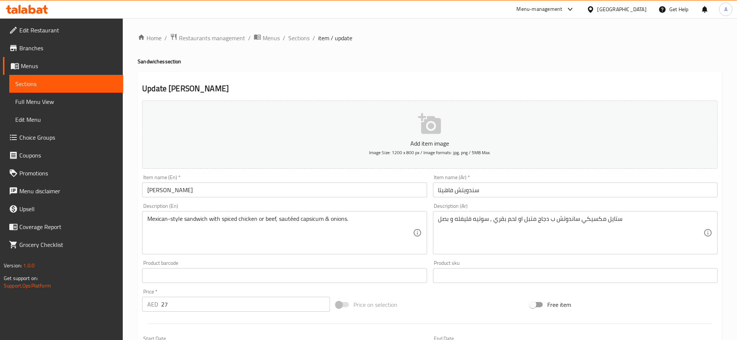
click at [602, 231] on textarea "ستايل مكسيكي ساندوتش ب دجاج متبل او لحم بقري , سوتيه فليفله و بصل" at bounding box center [570, 232] width 265 height 35
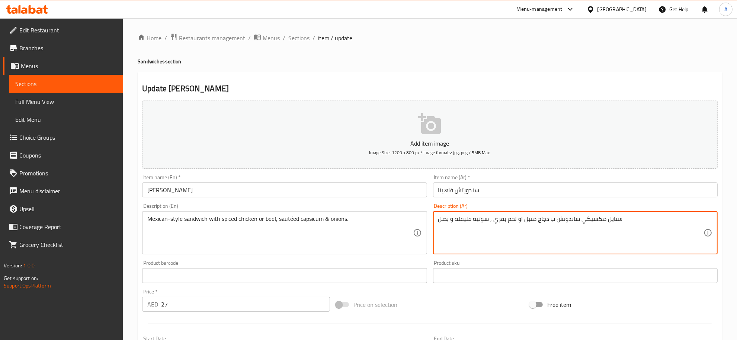
click at [602, 231] on textarea "ستايل مكسيكي ساندوتش ب دجاج متبل او لحم بقري , سوتيه فليفله و بصل" at bounding box center [570, 232] width 265 height 35
paste textarea "ندويتش على الطريقة المكسيكية مع الدجاج أو اللحم البقري المتبل والفلفل الحار وال…"
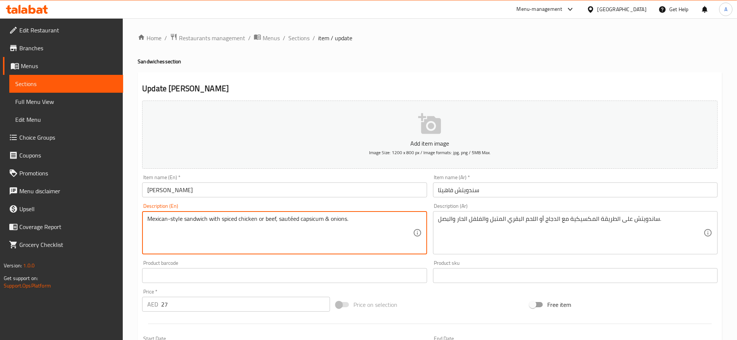
click at [310, 220] on textarea "Mexican-style sandwich with spiced chicken or beef, sautéed capsicum & onions." at bounding box center [279, 232] width 265 height 35
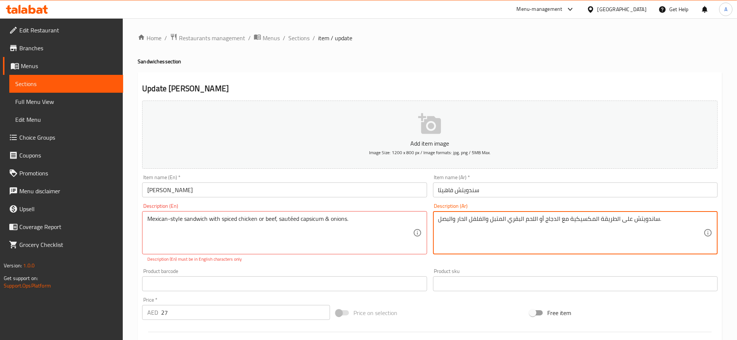
click at [480, 221] on textarea "ساندويتش على الطريقة المكسيكية مع الدجاج أو اللحم البقري المتبل والفلفل الحار و…" at bounding box center [570, 232] width 265 height 35
click at [482, 223] on textarea "ساندويتش على الطريقة المكسيكية مع الدجاج أو اللحم البقري المتبل والفلفل الحار و…" at bounding box center [570, 232] width 265 height 35
click at [484, 220] on textarea "ساندويتش على الطريقة المكسيكية مع الدجاج أو اللحم البقري المتبل والفلفل الحار و…" at bounding box center [570, 232] width 265 height 35
drag, startPoint x: 484, startPoint y: 220, endPoint x: 458, endPoint y: 218, distance: 26.5
click at [458, 218] on textarea "ساندويتش على الطريقة المكسيكية مع الدجاج أو اللحم البقري المتبل والفلفل الحار و…" at bounding box center [570, 232] width 265 height 35
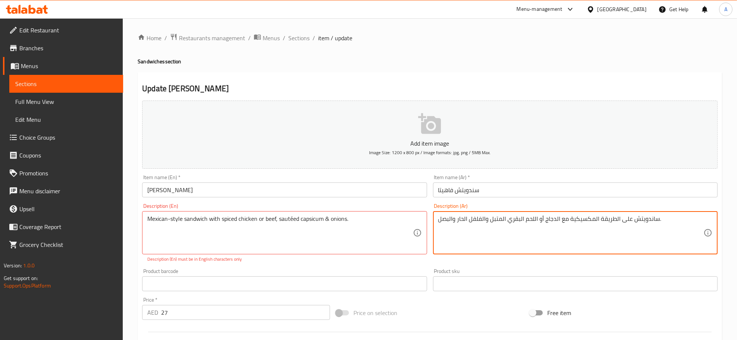
paste textarea "فليفلة"
click at [458, 218] on textarea "ساندويتش على الطريقة المكسيكية مع الدجاج أو اللحم البقري المتبل وفليفلة ر والبص…" at bounding box center [570, 232] width 265 height 35
click at [459, 220] on textarea "ساندويتش على الطريقة المكسيكية مع الدجاج أو اللحم البقري المتبل وفليفلةر والبصل." at bounding box center [570, 232] width 265 height 35
click at [449, 217] on textarea "ساندويتش على الطريقة المكسيكية مع الدجاج أو اللحم البقري المتبل وفليفلة والبصل." at bounding box center [570, 232] width 265 height 35
click at [698, 224] on textarea "ساندويتش على الطريقة المكسيكية مع الدجاج أو اللحم البقري المتبل وفليفلة وبصل." at bounding box center [570, 232] width 265 height 35
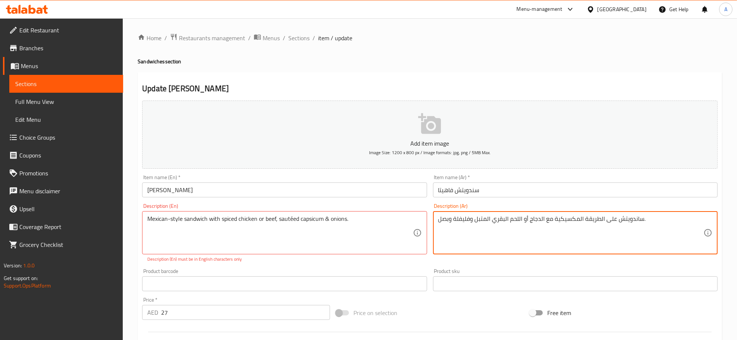
click at [665, 224] on textarea "ساندويتش على الطريقة المكسيكية مع الدجاج أو اللحم البقري المتبل وفليفلة وبصل." at bounding box center [570, 232] width 265 height 35
click at [665, 222] on textarea "ساندويتش على الطريقة المكسيكية مع الدجاج أو اللحم البقري المتبل وفليفلة وبصل." at bounding box center [570, 232] width 265 height 35
type textarea "ساندويتش على الطريقة المكسيكية مع الدجاج أو اللحم البقري المتبل وفليفلة وبصل سو…"
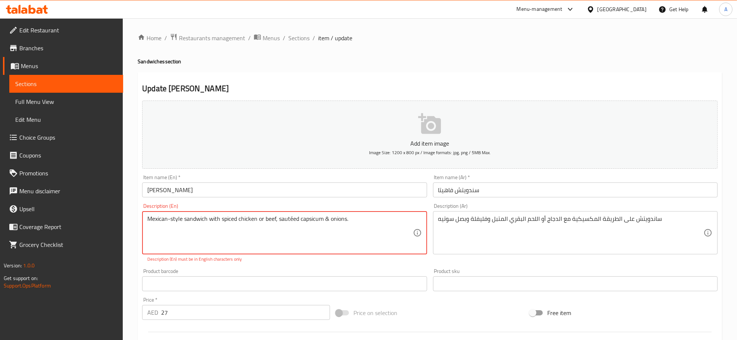
click at [289, 217] on textarea "Mexican-style sandwich with spiced chicken or beef, sautéed capsicum & onions." at bounding box center [279, 232] width 265 height 35
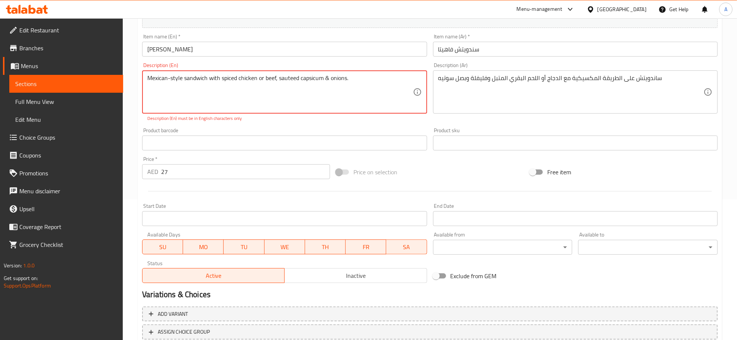
scroll to position [142, 0]
type textarea "Mexican-style sandwich with spiced chicken or beef, sauteed capsicum & onions."
click at [207, 173] on div "Add item image Image Size: 1200 x 800 px / Image formats: jpg, png / 5MB Max. I…" at bounding box center [430, 119] width 582 height 329
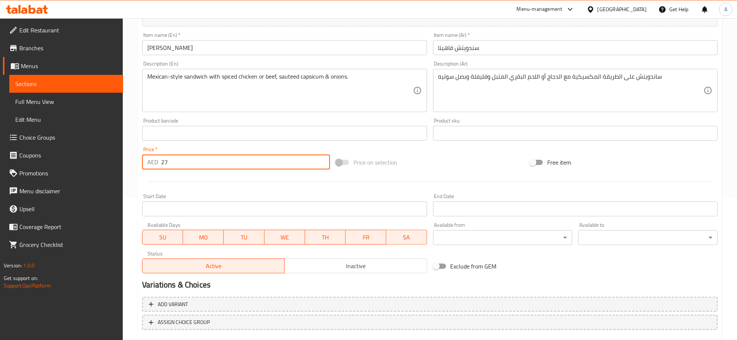
click at [207, 173] on div at bounding box center [430, 181] width 582 height 18
click at [204, 168] on input "27" at bounding box center [245, 161] width 169 height 15
click at [194, 166] on input "27" at bounding box center [245, 161] width 169 height 15
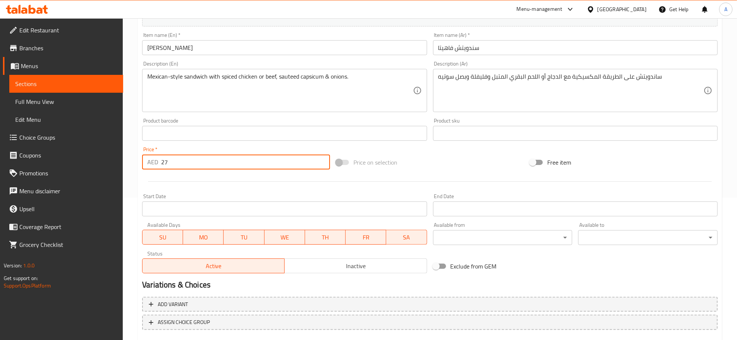
click at [194, 166] on input "27" at bounding box center [245, 161] width 169 height 15
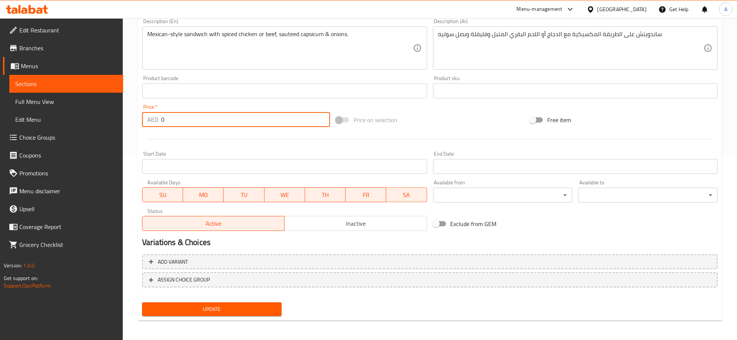
type input "0"
click at [295, 253] on div "Add variant ASSIGN CHOICE GROUP" at bounding box center [430, 275] width 582 height 48
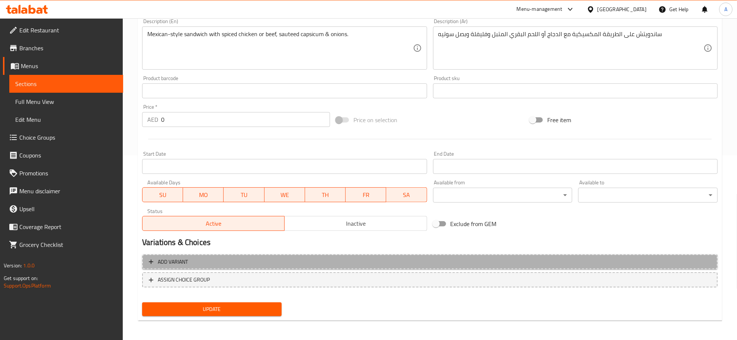
click at [372, 261] on span "Add variant" at bounding box center [430, 261] width 562 height 9
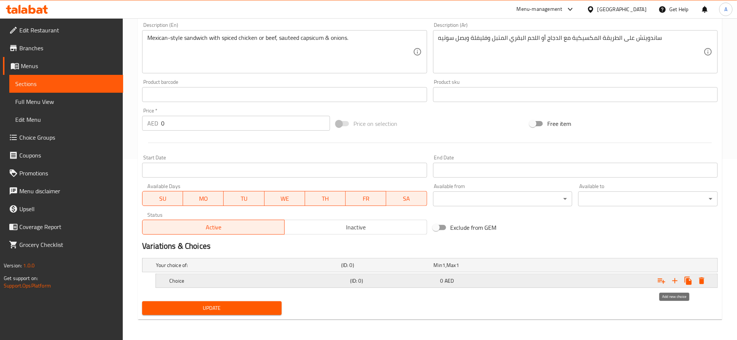
click at [674, 282] on icon "Expand" at bounding box center [675, 280] width 9 height 9
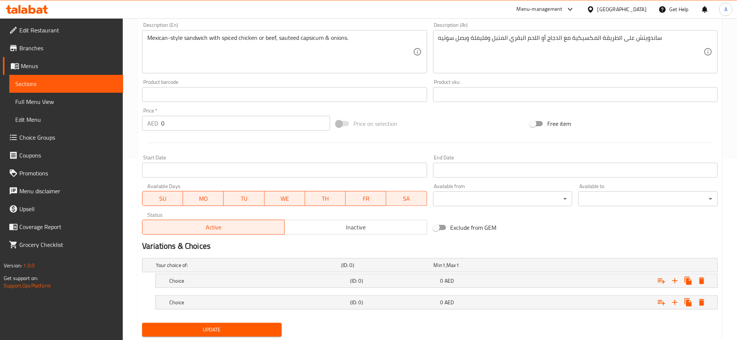
scroll to position [203, 0]
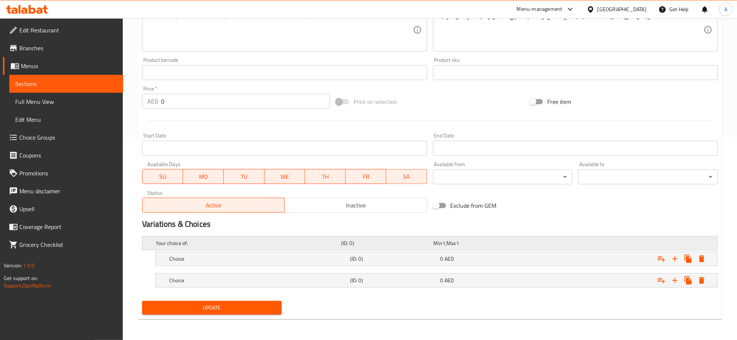
click at [485, 249] on div "Your choice of: (ID: 0) Min 1 , Max 1" at bounding box center [432, 243] width 556 height 16
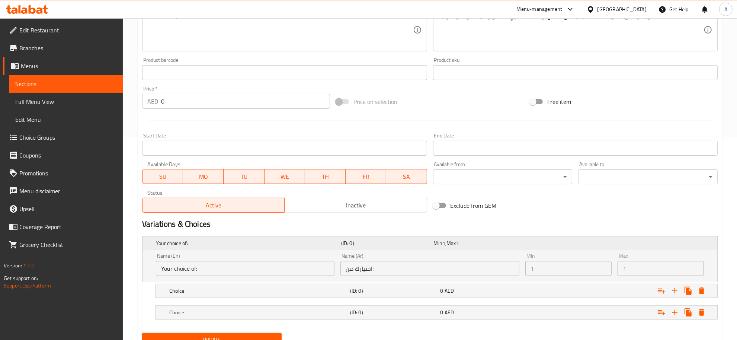
click at [487, 247] on div "Min 1 , Max 1" at bounding box center [478, 243] width 93 height 10
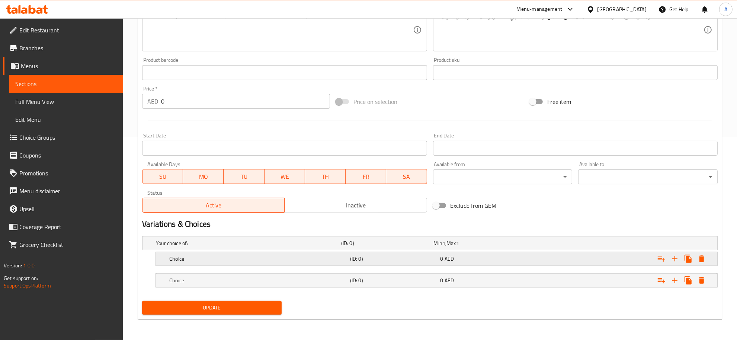
click at [498, 261] on div "0 AED" at bounding box center [484, 258] width 87 height 7
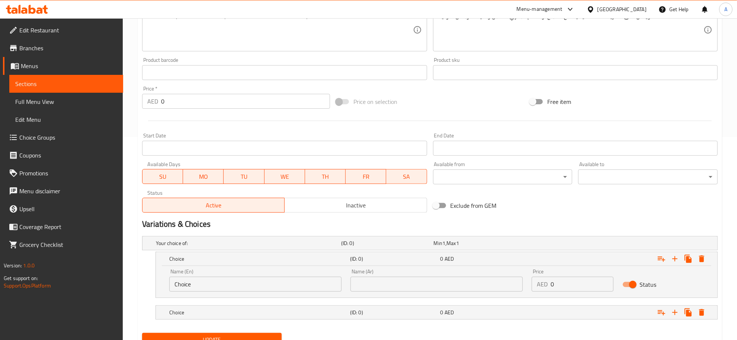
click at [562, 287] on input "0" at bounding box center [582, 283] width 63 height 15
click at [562, 288] on input "0" at bounding box center [582, 283] width 63 height 15
paste input "27"
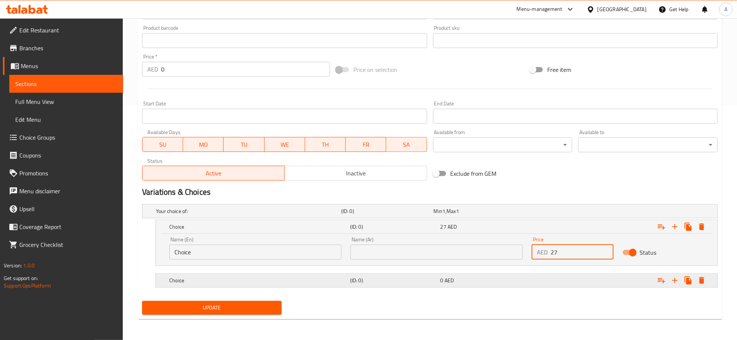
type input "27"
click at [581, 286] on div "Expand" at bounding box center [619, 280] width 181 height 16
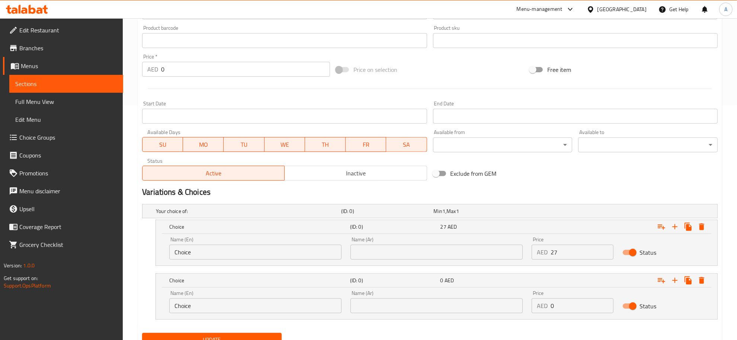
click at [576, 305] on input "0" at bounding box center [582, 305] width 63 height 15
paste input "27"
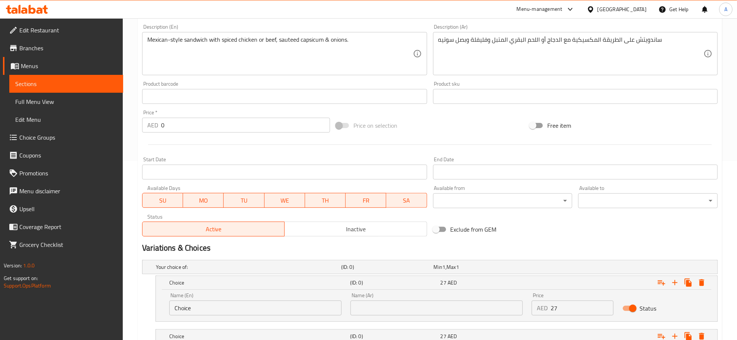
scroll to position [69, 0]
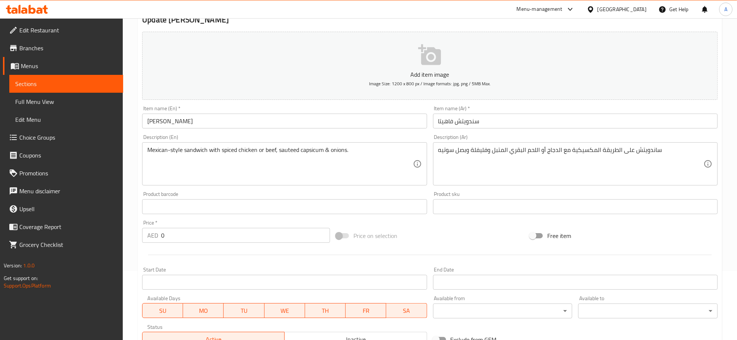
type input "27"
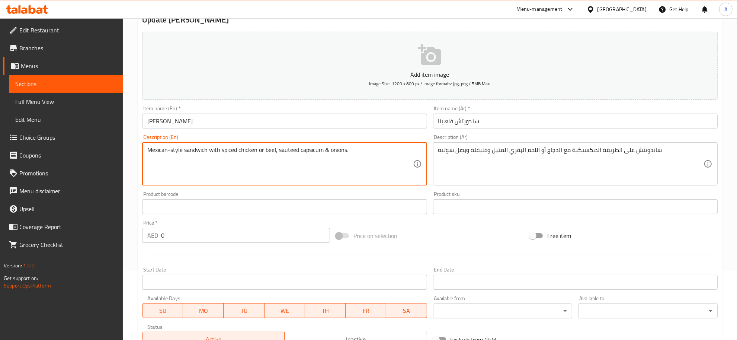
click at [244, 151] on textarea "Mexican-style sandwich with spiced chicken or beef, sauteed capsicum & onions." at bounding box center [279, 163] width 265 height 35
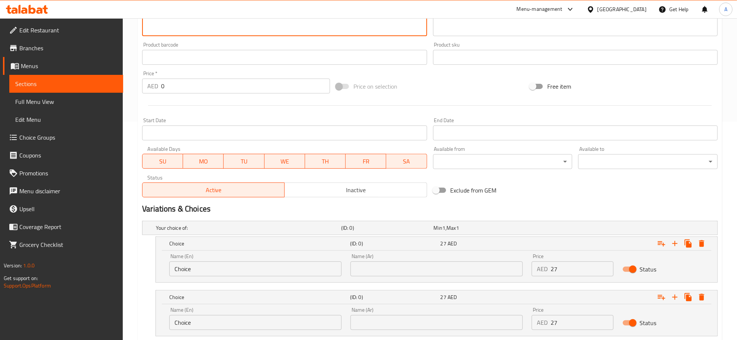
click at [226, 267] on input "Choice" at bounding box center [255, 268] width 172 height 15
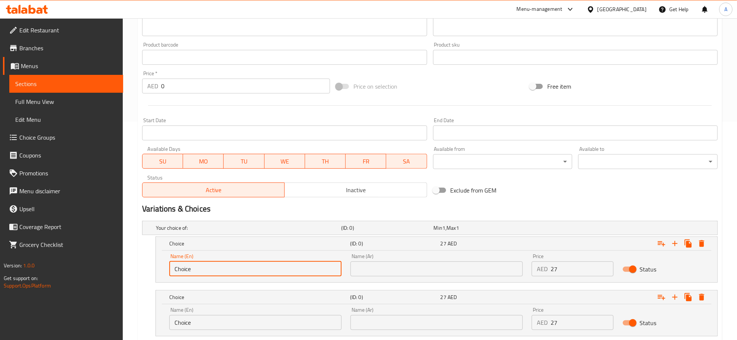
click at [226, 267] on input "Choice" at bounding box center [255, 268] width 172 height 15
paste input "chicken"
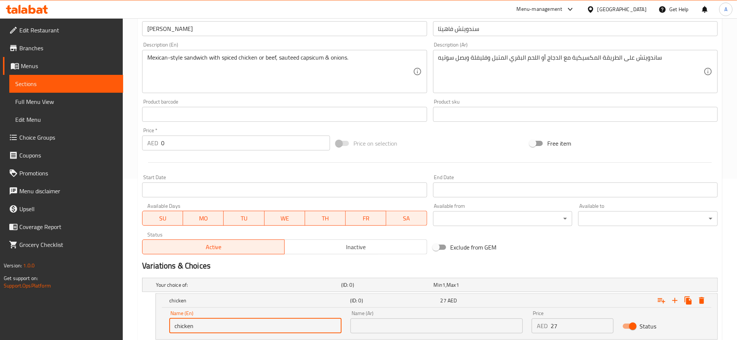
scroll to position [112, 0]
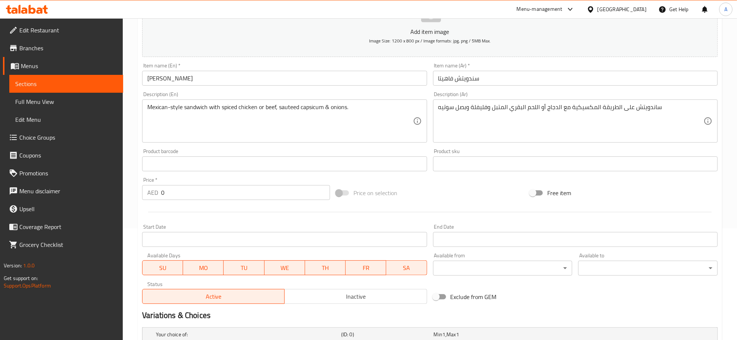
type input "chicken"
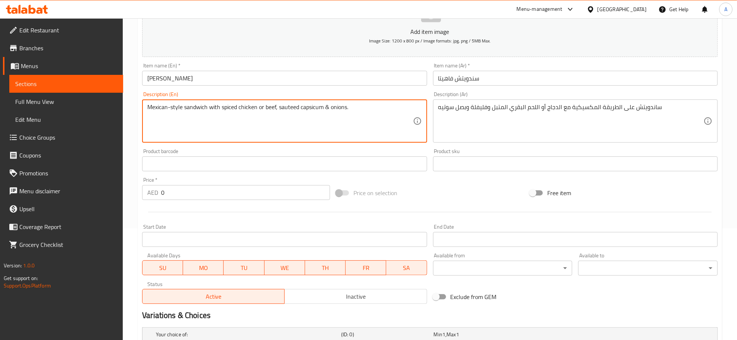
click at [275, 107] on textarea "Mexican-style sandwich with spiced chicken or beef, sauteed capsicum & onions." at bounding box center [279, 120] width 265 height 35
click at [273, 107] on textarea "Mexican-style sandwich with spiced chicken or beef, sauteed capsicum & onions." at bounding box center [279, 120] width 265 height 35
click at [272, 107] on textarea "Mexican-style sandwich with spiced chicken or beef, sauteed capsicum & onions." at bounding box center [279, 120] width 265 height 35
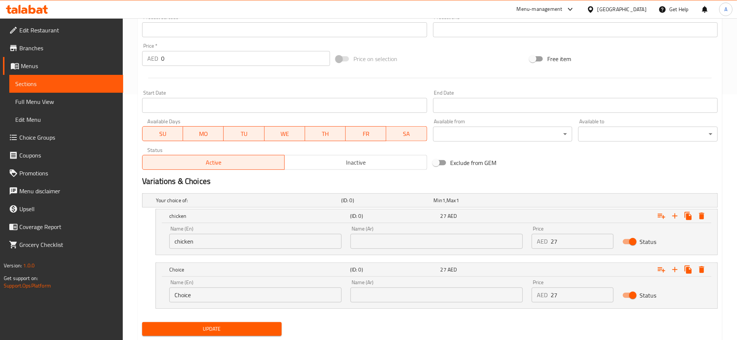
scroll to position [266, 0]
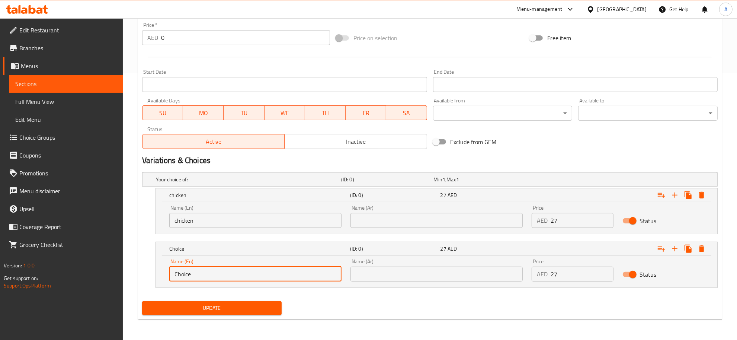
click at [264, 272] on input "Choice" at bounding box center [255, 273] width 172 height 15
paste input "beef"
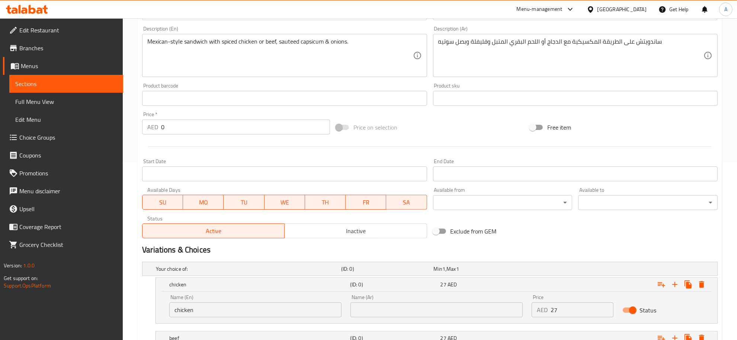
type input "beef"
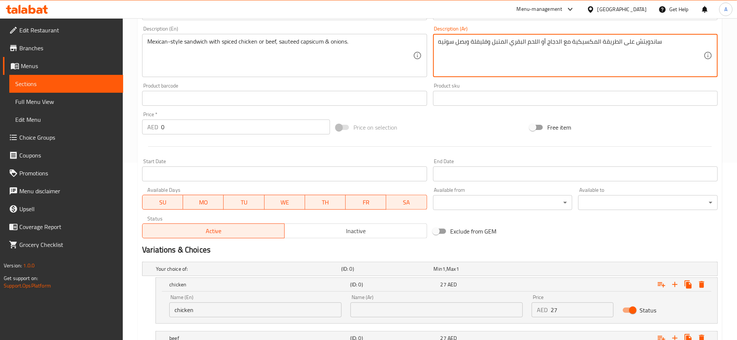
drag, startPoint x: 510, startPoint y: 43, endPoint x: 536, endPoint y: 42, distance: 25.7
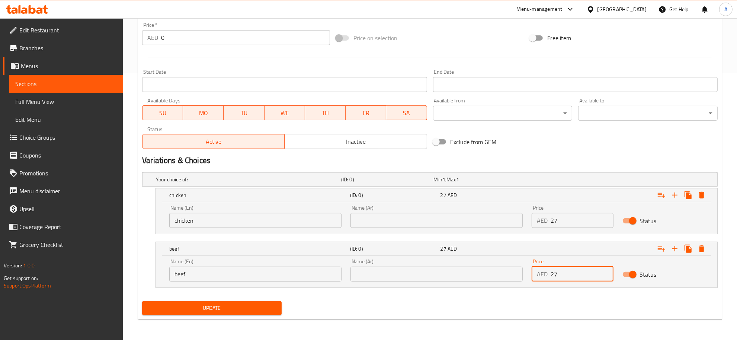
click at [581, 272] on input "27" at bounding box center [582, 273] width 63 height 15
click at [461, 272] on input "text" at bounding box center [437, 273] width 172 height 15
click at [460, 272] on input "text" at bounding box center [437, 273] width 172 height 15
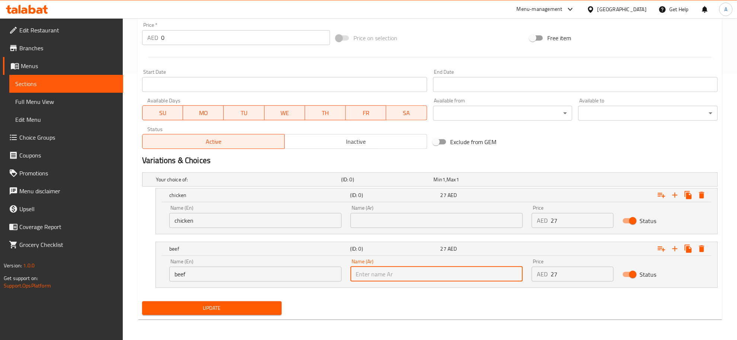
paste input "لحم البقري"
drag, startPoint x: 368, startPoint y: 272, endPoint x: 372, endPoint y: 278, distance: 6.9
click at [372, 278] on input "لحم البقري" at bounding box center [437, 273] width 172 height 15
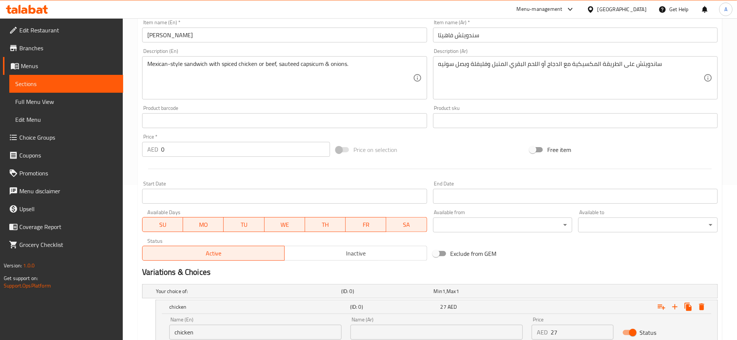
scroll to position [127, 0]
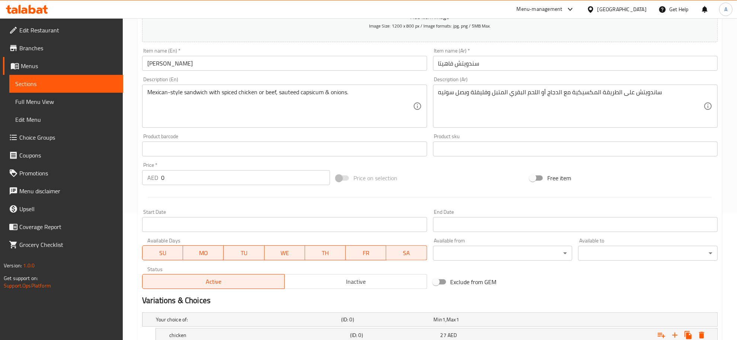
type input "لحم بقري"
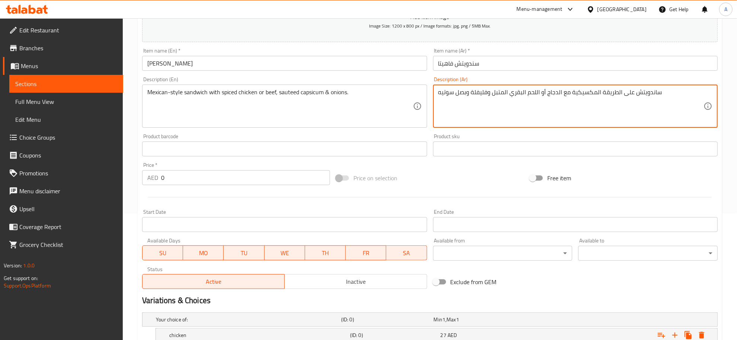
drag, startPoint x: 548, startPoint y: 92, endPoint x: 557, endPoint y: 97, distance: 10.7
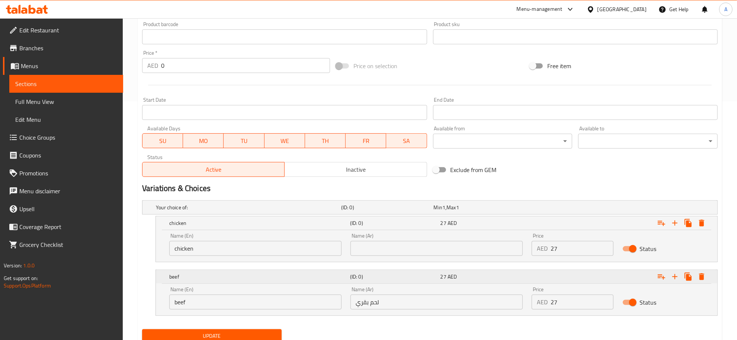
scroll to position [266, 0]
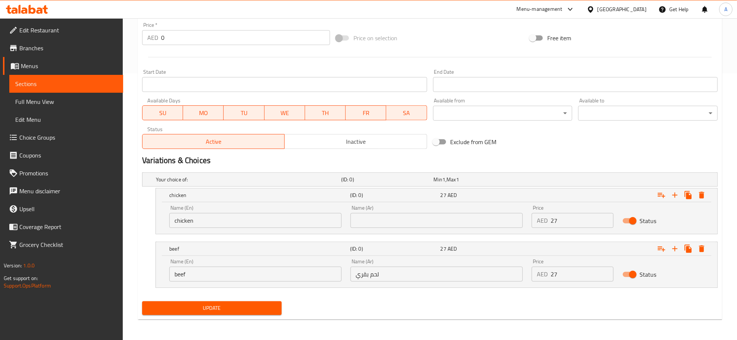
click at [382, 212] on div "Name (Ar) Name (Ar)" at bounding box center [437, 216] width 172 height 23
click at [376, 217] on input "text" at bounding box center [437, 220] width 172 height 15
paste input "دجاج"
type input "دجاج"
click at [224, 311] on span "Update" at bounding box center [212, 307] width 128 height 9
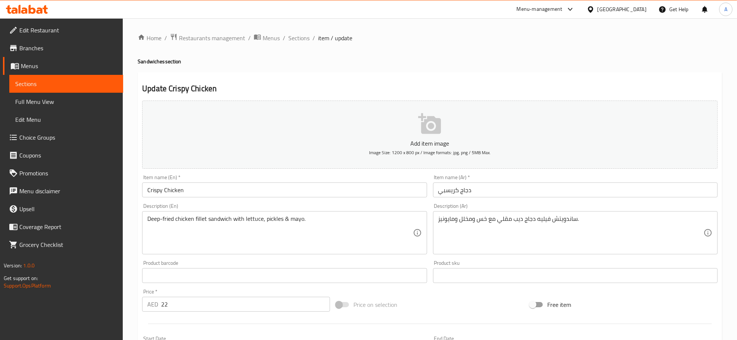
drag, startPoint x: 191, startPoint y: 200, endPoint x: 189, endPoint y: 195, distance: 5.2
click at [190, 200] on div "Add item image Image Size: 1200 x 800 px / Image formats: jpg, png / 5MB Max. I…" at bounding box center [430, 257] width 582 height 321
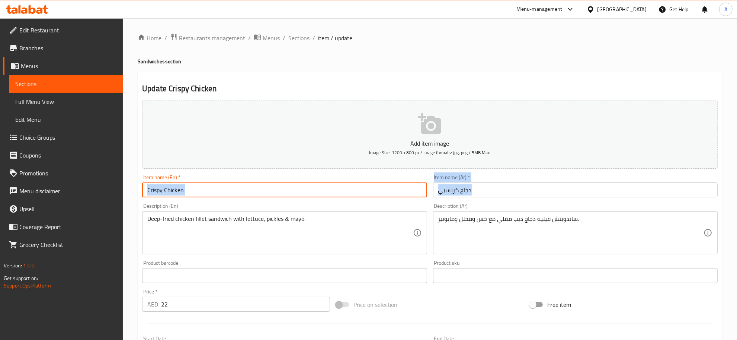
click at [189, 195] on input "Crispy Chicken" at bounding box center [284, 189] width 285 height 15
paste input "Sandwich"
type input "Crispy Chicken Sandwich"
drag, startPoint x: 438, startPoint y: 194, endPoint x: 435, endPoint y: 202, distance: 8.7
click at [438, 193] on input "دجاج كريسبي" at bounding box center [575, 189] width 285 height 15
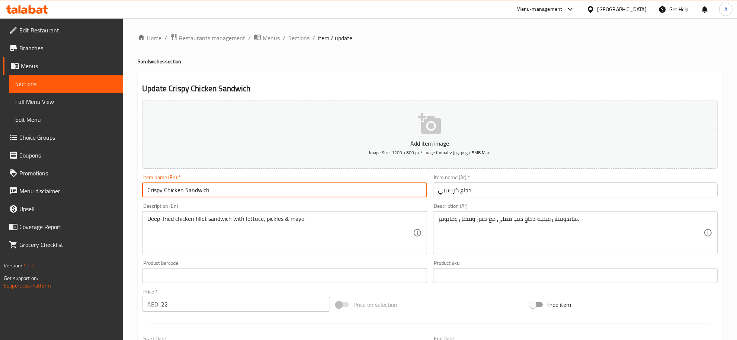
paste input "سندويتش"
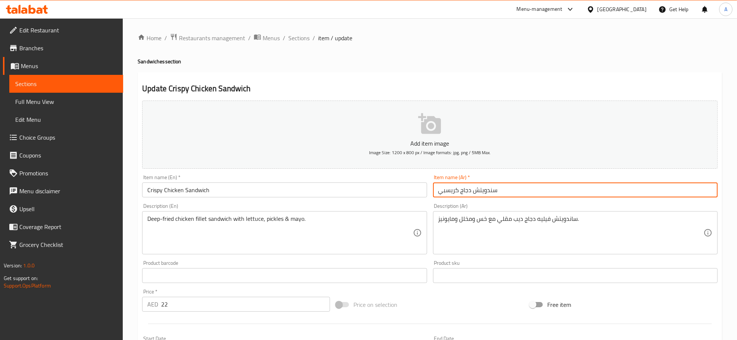
drag, startPoint x: 452, startPoint y: 189, endPoint x: 452, endPoint y: 195, distance: 6.0
click at [452, 195] on input "سندويتش دجاج كريسبي" at bounding box center [575, 189] width 285 height 15
type input "سندويتش دجاج كريسبي"
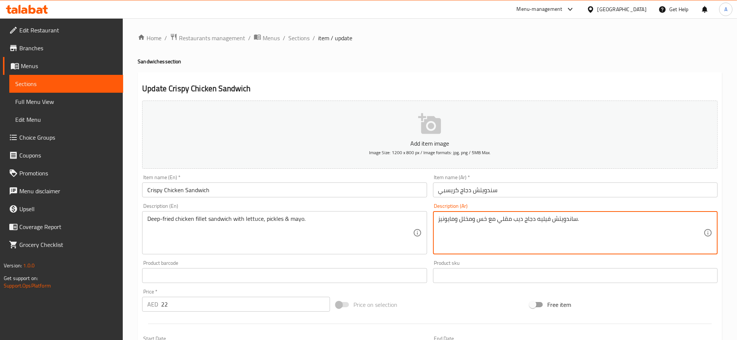
click at [575, 236] on textarea "ساندويتش فيليه دجاج ديب مقلي مع خس ومخلل ومايونيز." at bounding box center [570, 232] width 265 height 35
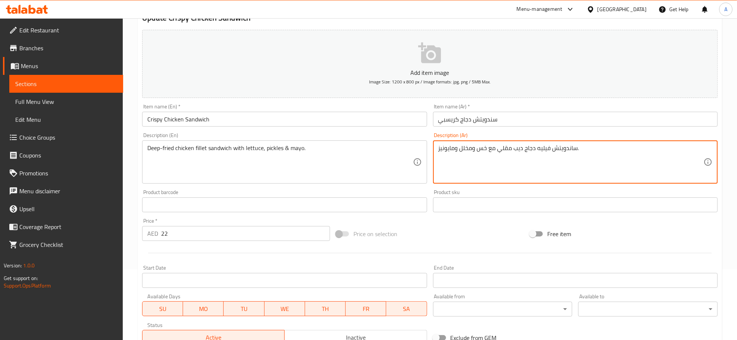
scroll to position [74, 0]
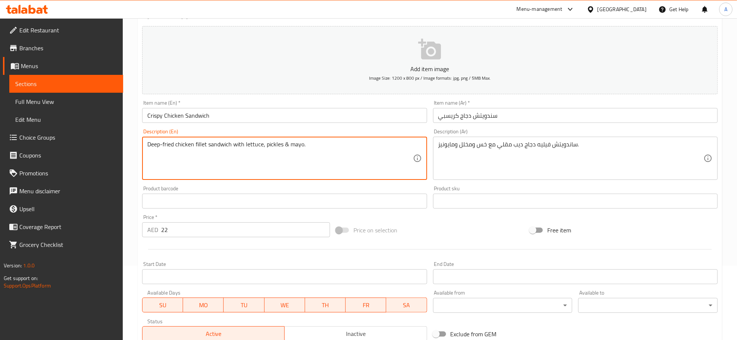
click at [368, 157] on textarea "Deep-fried chicken fillet sandwich with lettuce, pickles & mayo." at bounding box center [279, 158] width 265 height 35
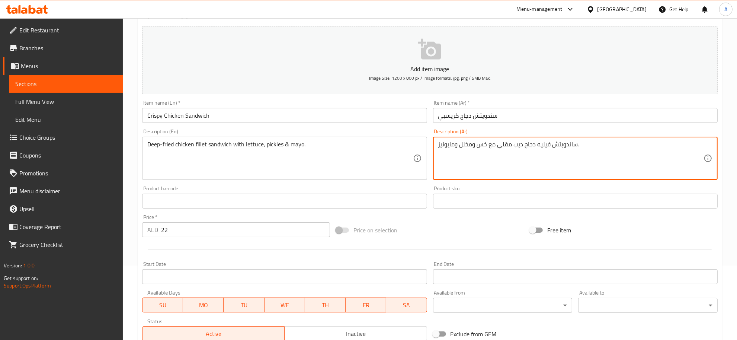
click at [572, 161] on textarea "ساندويتش فيليه دجاج ديب مقلي مع خس ومخلل ومايونيز." at bounding box center [570, 158] width 265 height 35
paste textarea "لدجاج المقلي مع الخس والمخلل والمايونيز."
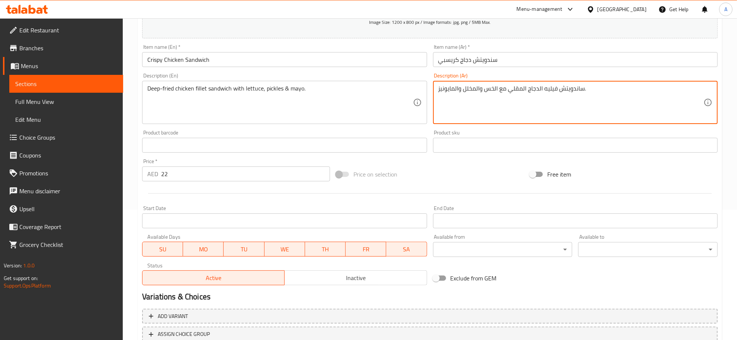
scroll to position [185, 0]
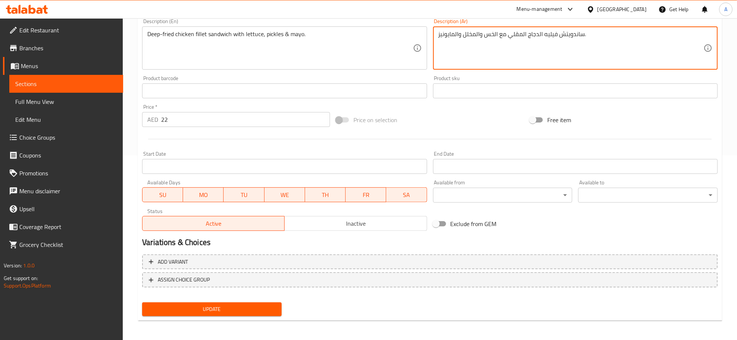
type textarea "ساندويتش فيليه الدجاج المقلي مع الخس والمخلل والمايونيز."
click at [234, 311] on span "Update" at bounding box center [212, 308] width 128 height 9
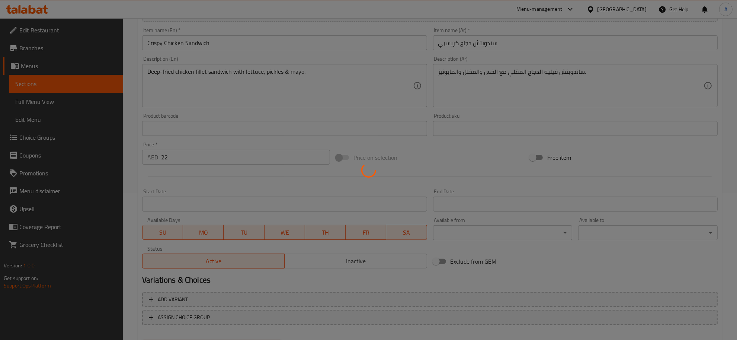
scroll to position [98, 0]
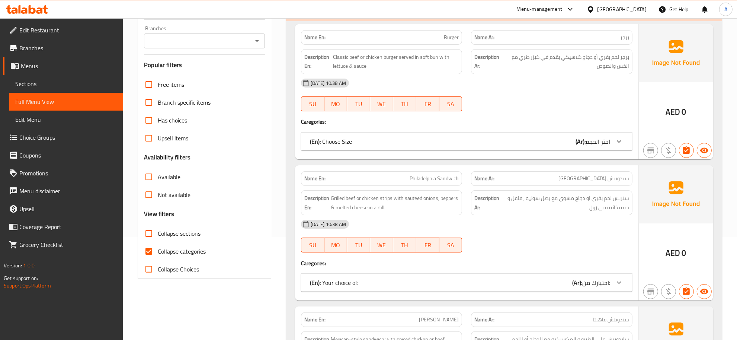
scroll to position [121, 0]
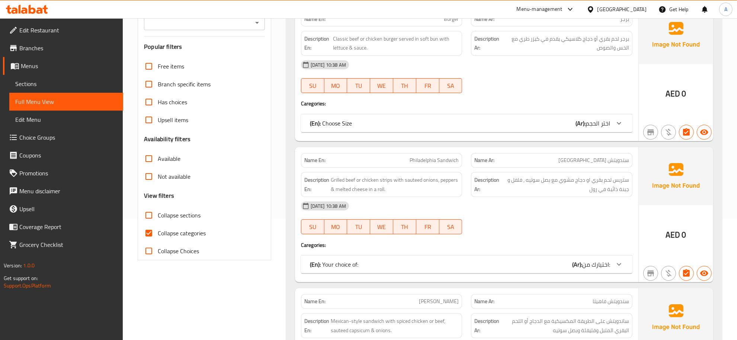
click at [185, 229] on span "Collapse categories" at bounding box center [182, 232] width 48 height 9
click at [158, 229] on input "Collapse categories" at bounding box center [149, 233] width 18 height 18
checkbox input "false"
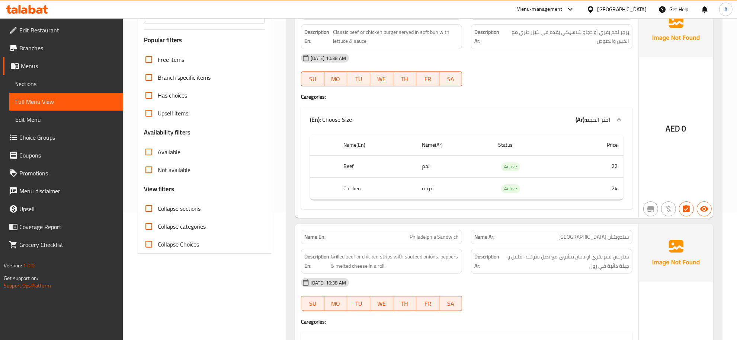
scroll to position [107, 0]
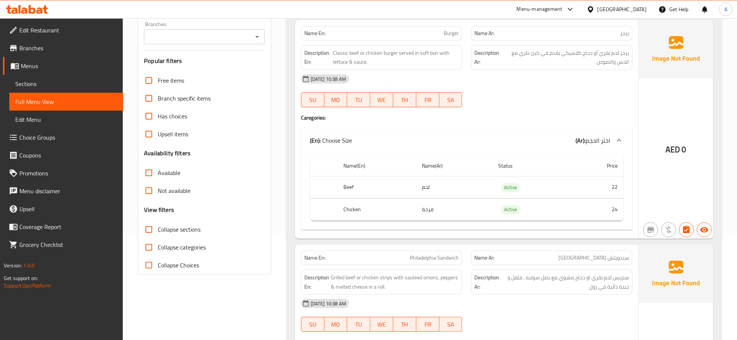
click at [170, 235] on label "Collapse sections" at bounding box center [170, 229] width 61 height 18
click at [158, 235] on input "Collapse sections" at bounding box center [149, 229] width 18 height 18
checkbox input "true"
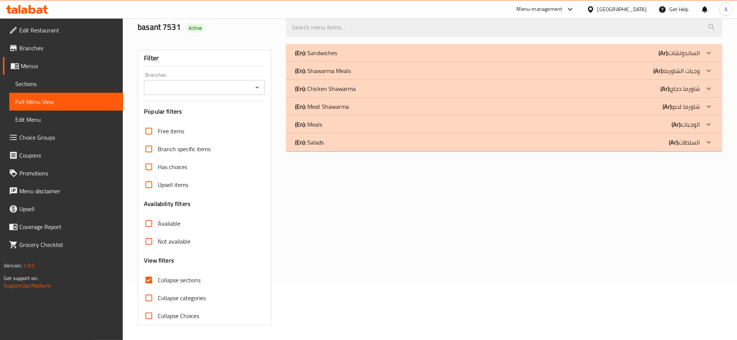
scroll to position [56, 0]
click at [340, 67] on p "(En): Shawarma Meals" at bounding box center [323, 70] width 56 height 9
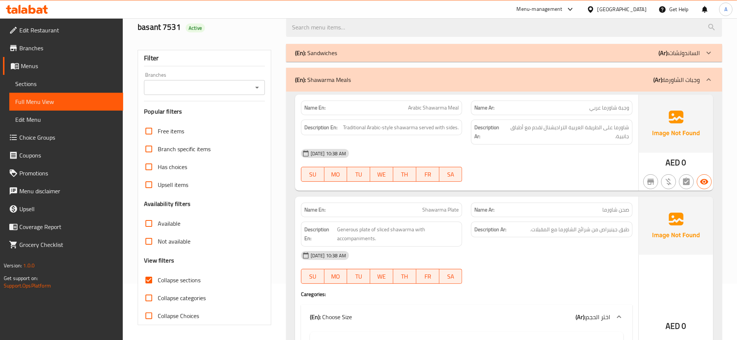
click at [594, 101] on div "Name Ar: وجبة شاورما عربي" at bounding box center [551, 107] width 161 height 15
click at [549, 127] on span "شاورما على الطريقة العربية التراديشنال تقدم مع أطباق جانبية." at bounding box center [568, 132] width 124 height 18
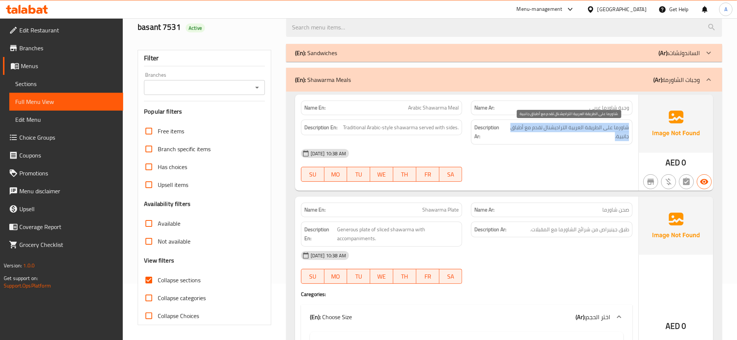
drag, startPoint x: 549, startPoint y: 127, endPoint x: 569, endPoint y: 132, distance: 20.1
click at [551, 129] on span "شاورما على الطريقة العربية التراديشنال تقدم مع أطباق جانبية." at bounding box center [568, 132] width 124 height 18
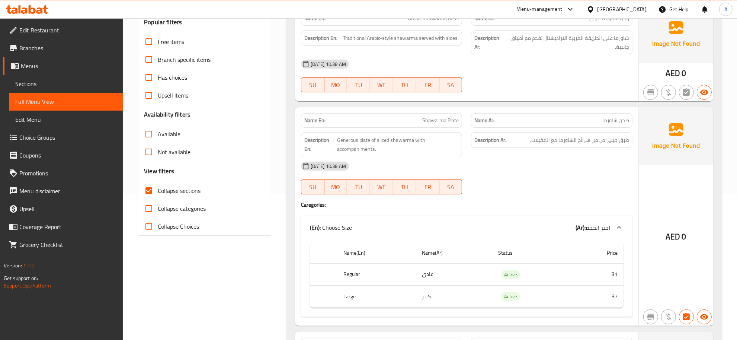
click at [455, 34] on span "Traditional Arabic-style shawarma served with sides." at bounding box center [401, 37] width 116 height 9
click at [454, 33] on span "Traditional Arabic-style shawarma served with sides." at bounding box center [401, 37] width 116 height 9
click at [436, 17] on div "Menu-management United Arab Emirates Get Help A" at bounding box center [368, 9] width 737 height 18
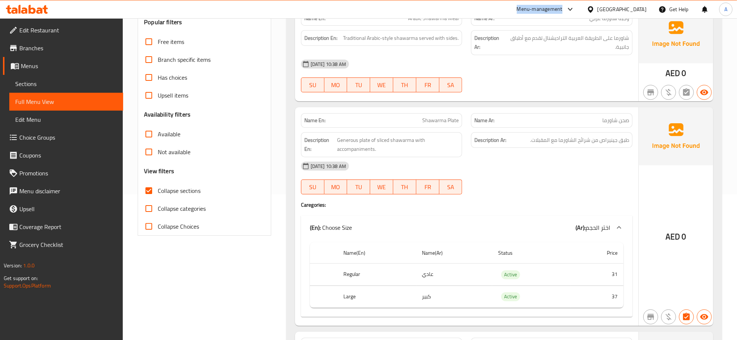
click at [436, 17] on div "Menu-management United Arab Emirates Get Help A" at bounding box center [368, 9] width 737 height 18
copy div "Menu-management"
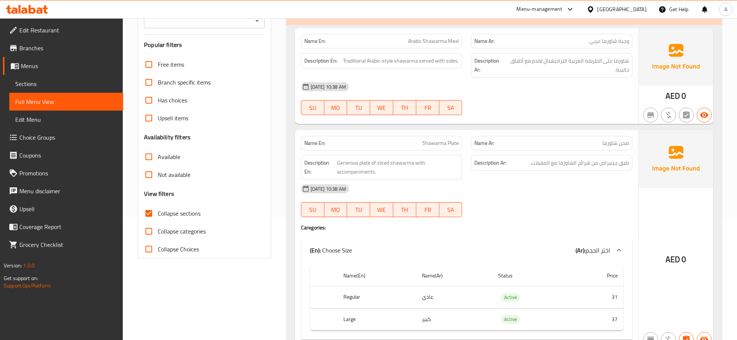
click at [566, 65] on span "شاورما على الطريقة العربية التراديشنال تقدم مع أطباق جانبية." at bounding box center [568, 65] width 124 height 18
copy span "التراديشنال"
click at [432, 40] on span "Arabic Shawarma Meal" at bounding box center [433, 41] width 51 height 8
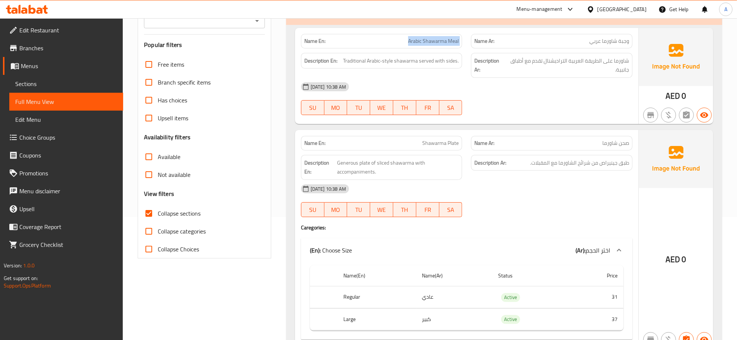
click at [432, 40] on span "Arabic Shawarma Meal" at bounding box center [433, 41] width 51 height 8
copy span "Arabic Shawarma Meal"
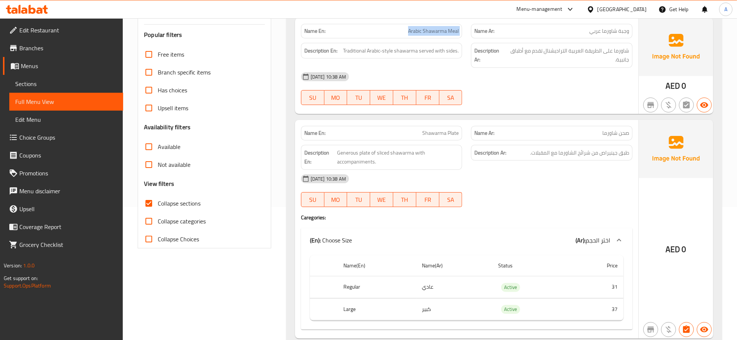
click at [426, 36] on div "Name En: Arabic Shawarma Meal" at bounding box center [381, 31] width 161 height 15
click at [443, 28] on span "Arabic Shawarma Meal" at bounding box center [433, 31] width 51 height 8
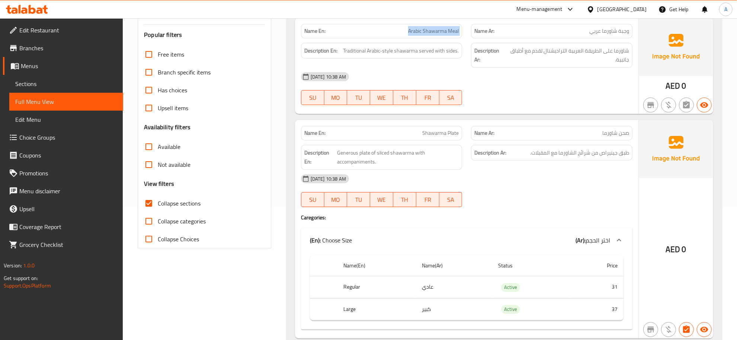
click at [443, 28] on span "Arabic Shawarma Meal" at bounding box center [433, 31] width 51 height 8
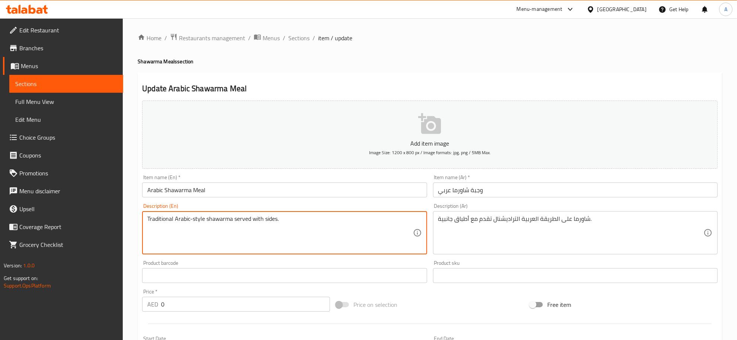
click at [247, 239] on textarea "Traditional Arabic-style shawarma served with sides." at bounding box center [279, 232] width 265 height 35
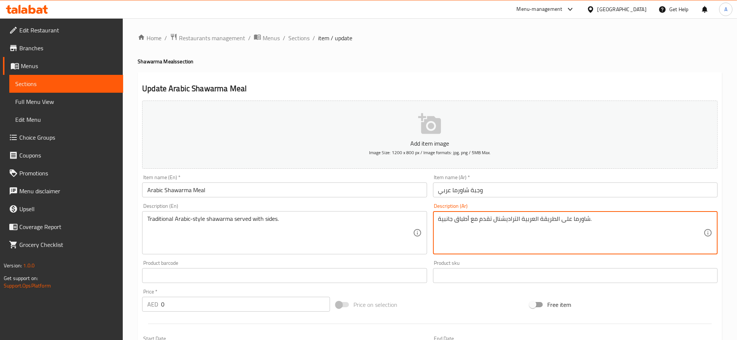
click at [508, 229] on textarea "شاورما على الطريقة العربية التراديشنال تقدم مع أطباق جانبية." at bounding box center [570, 232] width 265 height 35
paste textarea "قليدية تقدم مع الأطباق الجانبية."
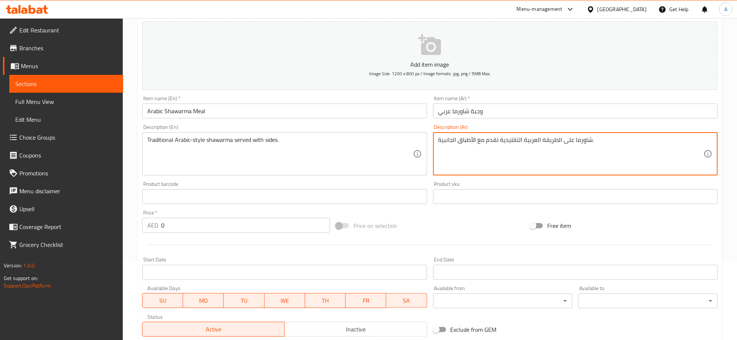
scroll to position [185, 0]
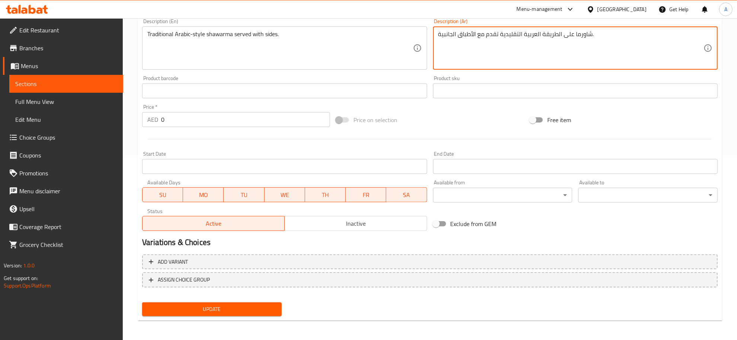
type textarea "شاورما على الطريقة العربية التقليدية تقدم مع الأطباق الجانبية."
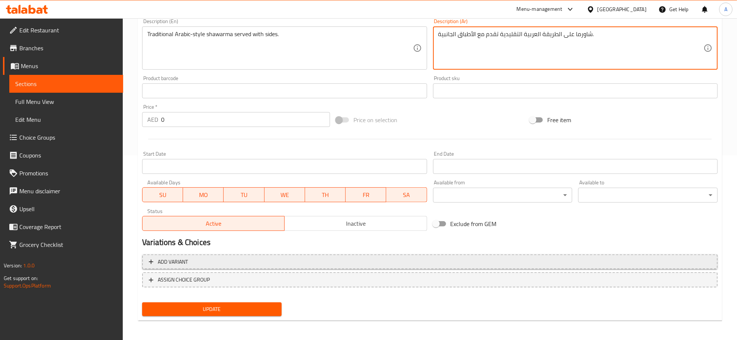
click at [244, 258] on span "Add variant" at bounding box center [430, 261] width 562 height 9
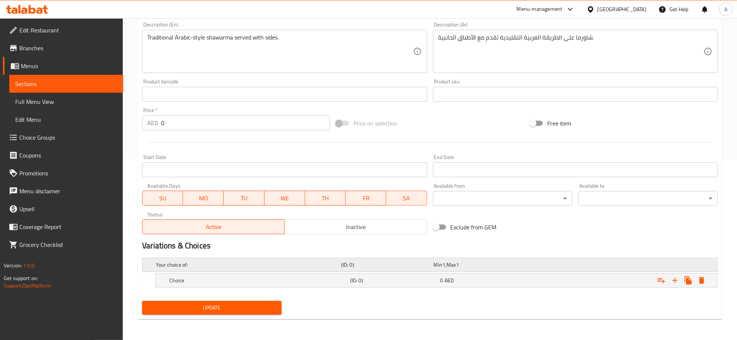
scroll to position [181, 0]
click at [677, 282] on icon "Expand" at bounding box center [675, 280] width 9 height 9
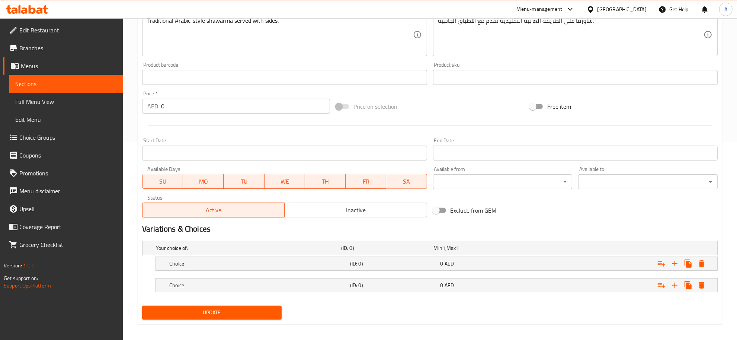
scroll to position [203, 0]
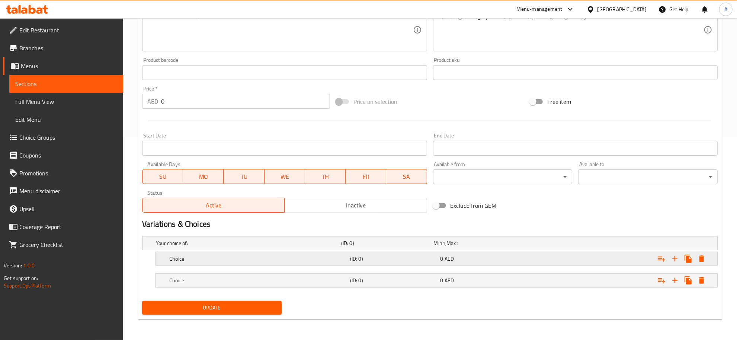
click at [257, 254] on div "Choice" at bounding box center [258, 258] width 181 height 10
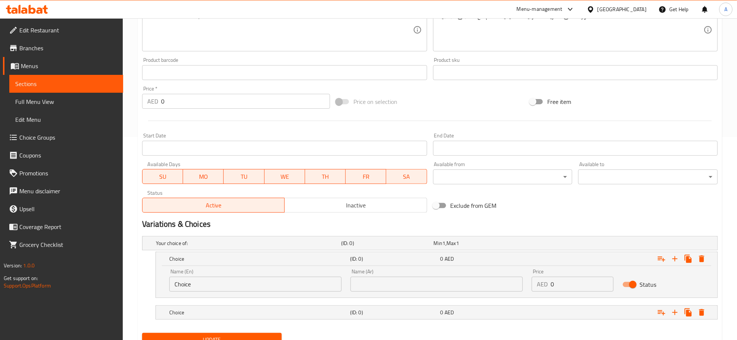
click at [219, 274] on div "Name (En) Choice Name (En)" at bounding box center [255, 280] width 172 height 23
click at [214, 284] on input "Choice" at bounding box center [255, 283] width 172 height 15
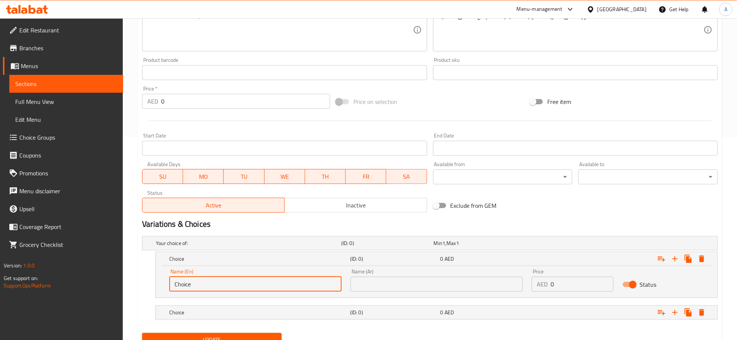
click at [214, 284] on input "Choice" at bounding box center [255, 283] width 172 height 15
type input "Medium"
click at [363, 320] on div "Choice (ID: 0) 0 AED" at bounding box center [439, 312] width 542 height 16
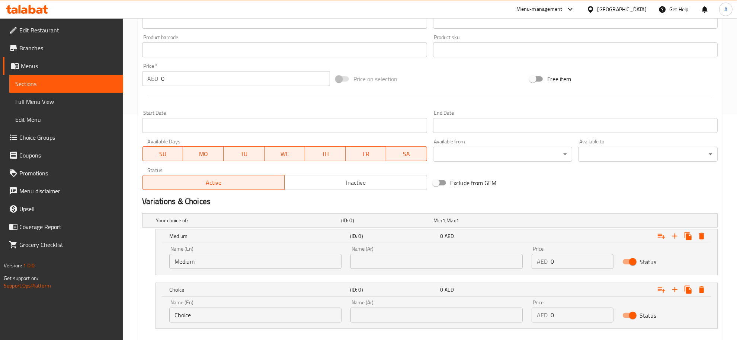
scroll to position [266, 0]
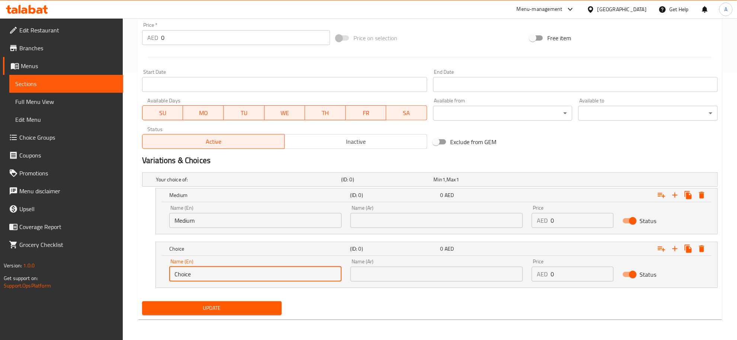
click at [206, 276] on input "Choice" at bounding box center [255, 273] width 172 height 15
type input "Large"
click at [207, 220] on input "Medium" at bounding box center [255, 220] width 172 height 15
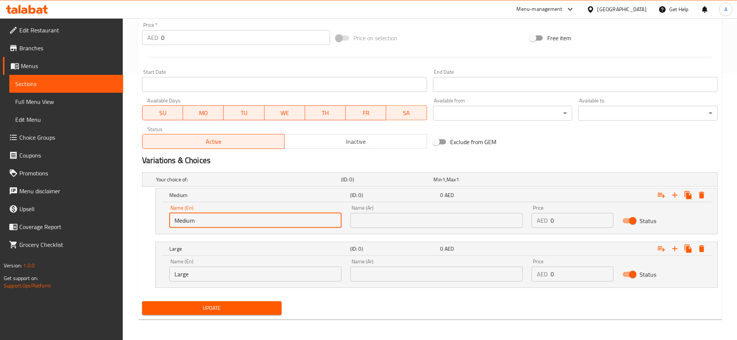
click at [207, 220] on input "Medium" at bounding box center [255, 220] width 172 height 15
drag, startPoint x: 207, startPoint y: 220, endPoint x: 304, endPoint y: 152, distance: 118.6
click at [209, 218] on input "Medium" at bounding box center [255, 220] width 172 height 15
click at [419, 218] on input "text" at bounding box center [437, 220] width 172 height 15
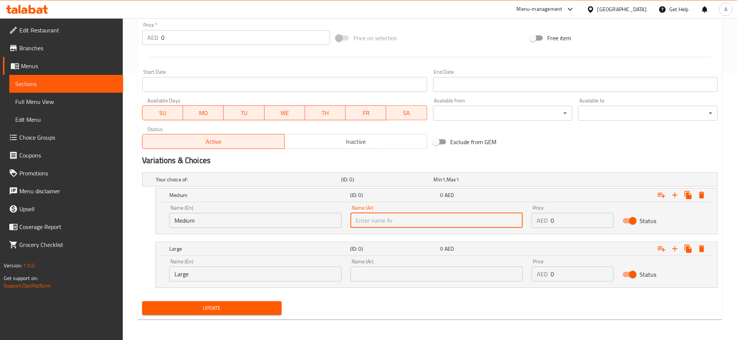
paste input "وسط"
type input "وسط"
click at [425, 269] on input "text" at bounding box center [437, 273] width 172 height 15
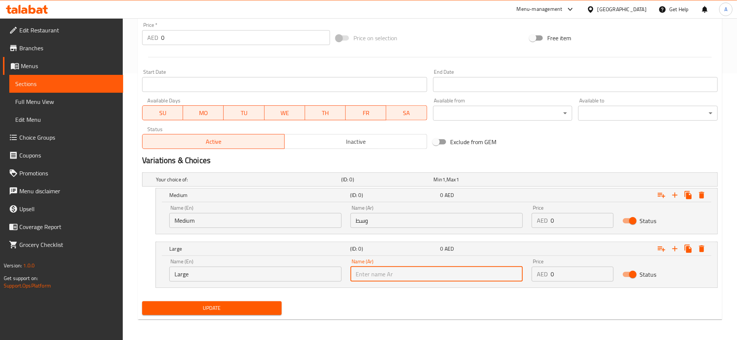
type input "كبير"
click at [561, 220] on input "0" at bounding box center [582, 220] width 63 height 15
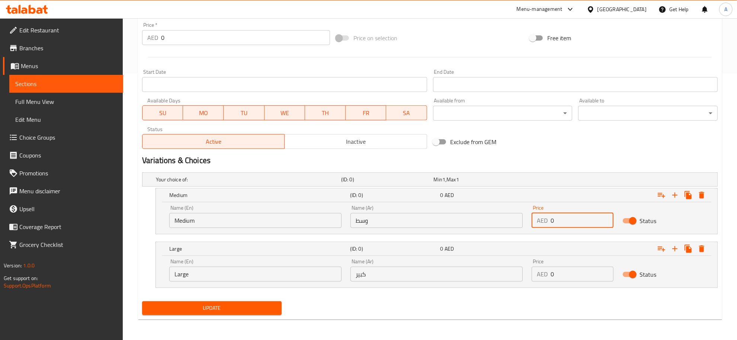
click at [561, 220] on input "0" at bounding box center [582, 220] width 63 height 15
paste input "31"
type input "31"
click at [564, 279] on input "0" at bounding box center [582, 273] width 63 height 15
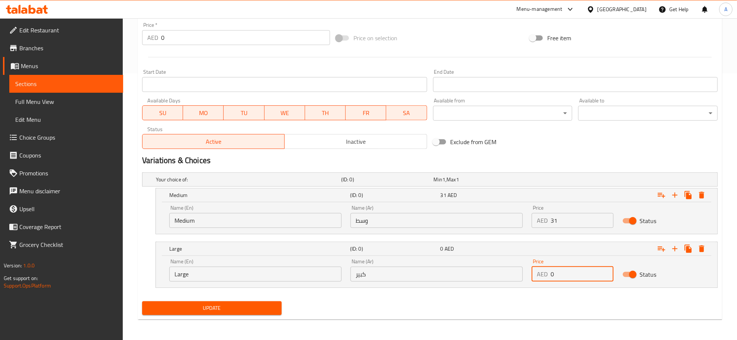
click at [564, 279] on input "0" at bounding box center [582, 273] width 63 height 15
paste input "37"
type input "37"
drag, startPoint x: 508, startPoint y: 300, endPoint x: 499, endPoint y: 304, distance: 10.0
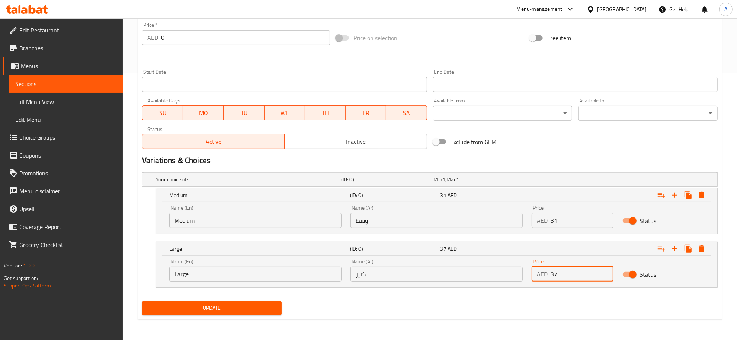
click at [508, 300] on div "Update" at bounding box center [430, 308] width 582 height 20
click at [233, 305] on span "Update" at bounding box center [212, 307] width 128 height 9
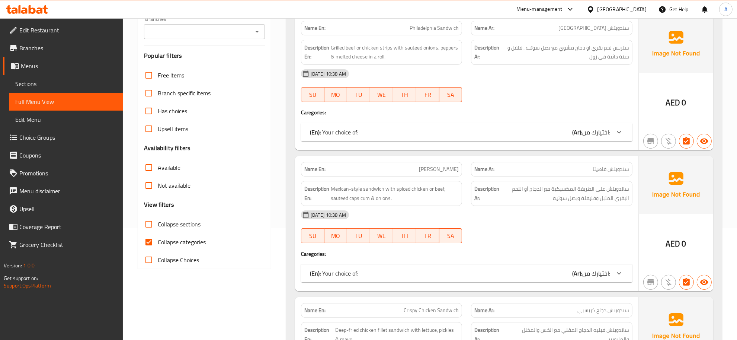
scroll to position [177, 0]
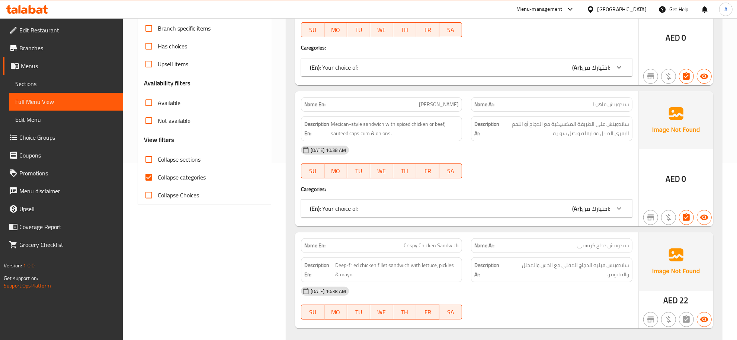
click at [175, 165] on label "Collapse sections" at bounding box center [170, 159] width 61 height 18
click at [158, 165] on input "Collapse sections" at bounding box center [149, 159] width 18 height 18
checkbox input "true"
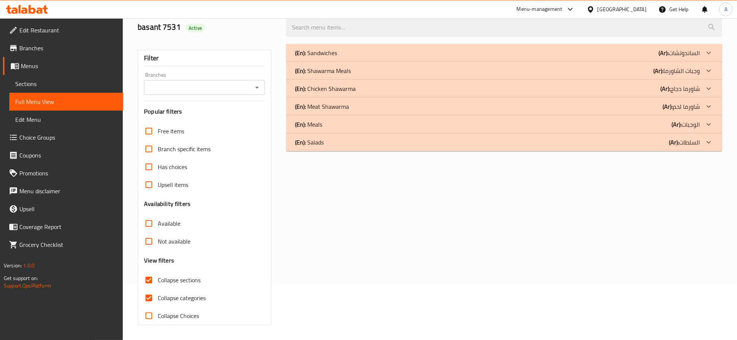
click at [168, 293] on span "Collapse categories" at bounding box center [182, 297] width 48 height 9
click at [158, 289] on input "Collapse categories" at bounding box center [149, 298] width 18 height 18
checkbox input "false"
click at [364, 69] on div "(En): Shawarma Meals (Ar): وجبات الشاورما" at bounding box center [497, 70] width 405 height 9
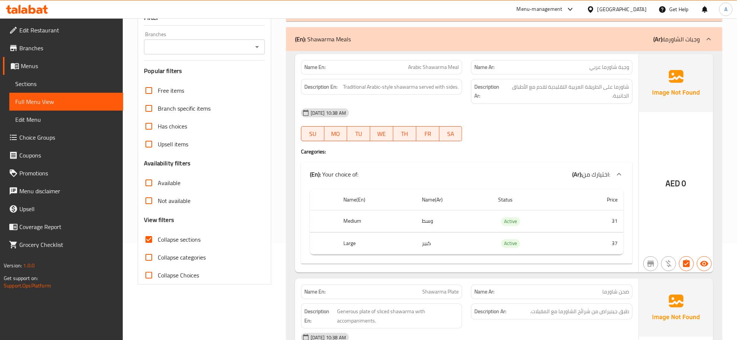
scroll to position [131, 0]
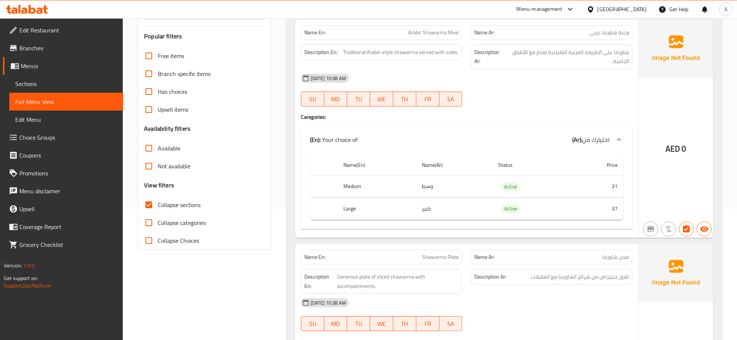
click at [620, 58] on span "شاورما على الطريقة العربية التقليدية تقدم مع الأطباق الجانبية." at bounding box center [567, 57] width 124 height 18
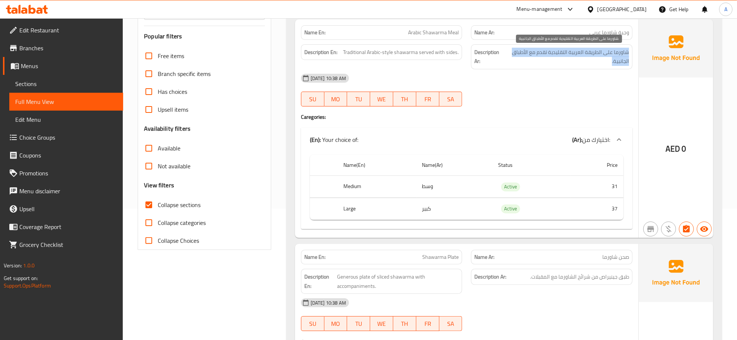
click at [620, 58] on span "شاورما على الطريقة العربية التقليدية تقدم مع الأطباق الجانبية." at bounding box center [567, 57] width 124 height 18
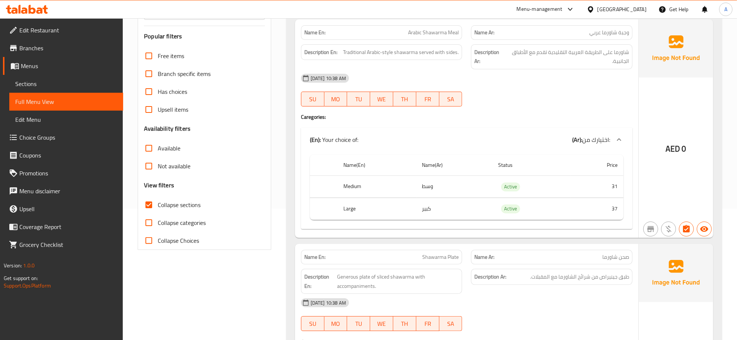
click at [533, 180] on td "Active" at bounding box center [531, 187] width 79 height 22
click at [525, 205] on td "Active" at bounding box center [531, 209] width 79 height 22
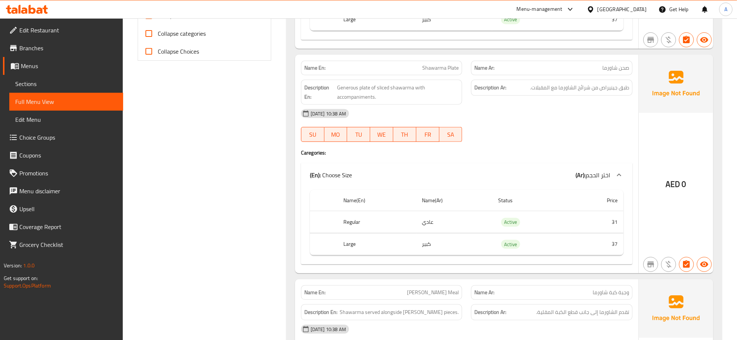
scroll to position [330, 0]
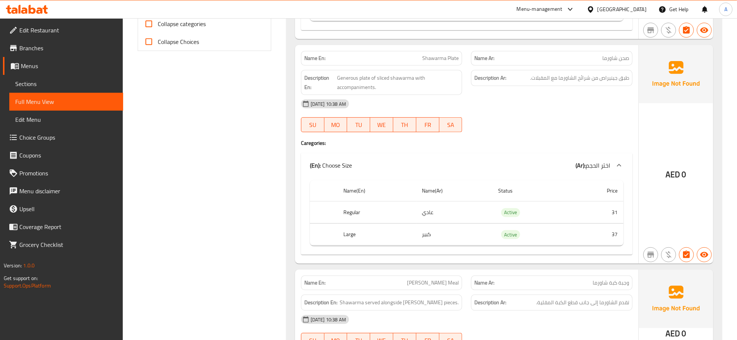
click at [611, 54] on span "صحن شاورما" at bounding box center [615, 58] width 27 height 8
click at [588, 76] on span "طبق جينيراص من شرائح الشاورما مع المقبلات." at bounding box center [579, 77] width 99 height 9
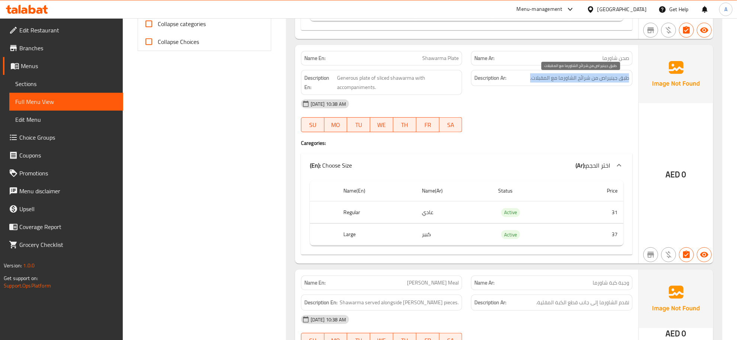
click at [588, 76] on span "طبق جينيراص من شرائح الشاورما مع المقبلات." at bounding box center [579, 77] width 99 height 9
copy div "طبق جينيراص من شرائح الشاورما مع المقبلات."
click at [440, 58] on span "Shawarma Plate" at bounding box center [440, 58] width 36 height 8
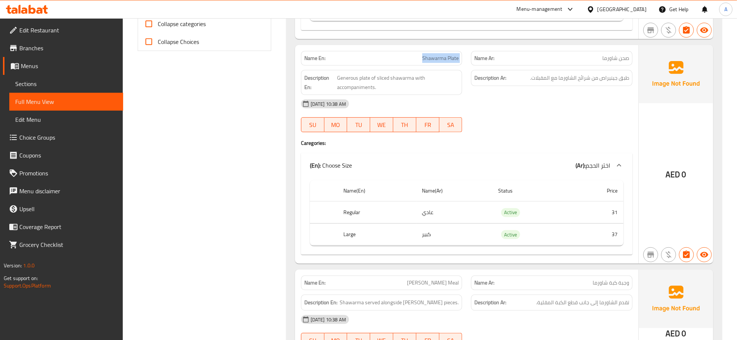
copy span "Shawarma Plate"
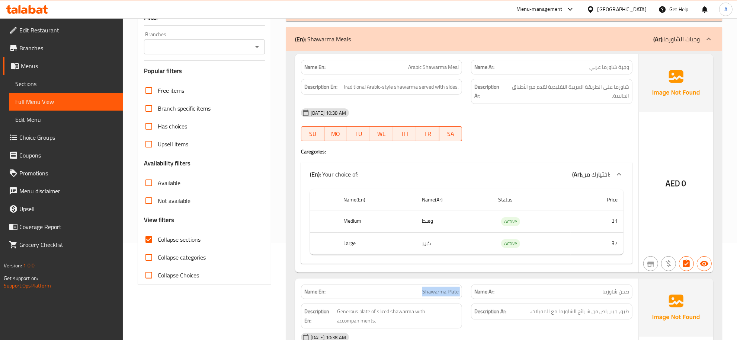
scroll to position [93, 0]
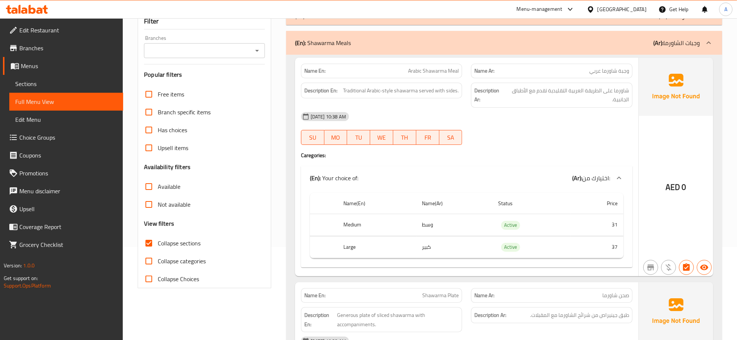
click at [435, 222] on td "وسط" at bounding box center [454, 225] width 76 height 22
copy td "وسط"
click at [363, 215] on th "Medium" at bounding box center [377, 225] width 79 height 22
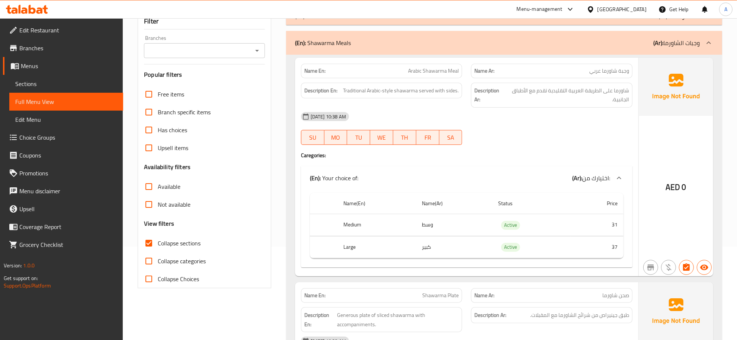
click at [363, 215] on th "Medium" at bounding box center [377, 225] width 79 height 22
copy th "Medium"
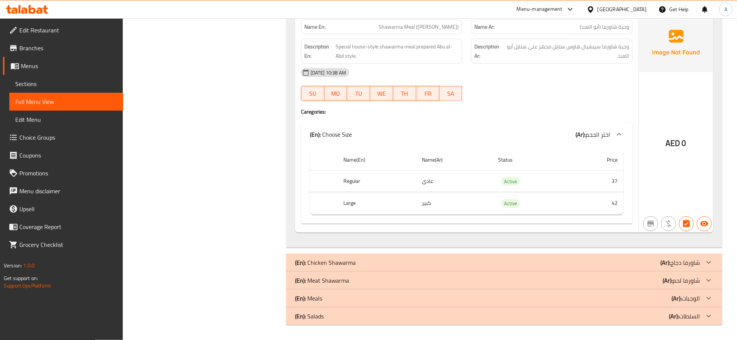
click at [318, 263] on p "(En): Chicken Shawarma" at bounding box center [325, 262] width 61 height 9
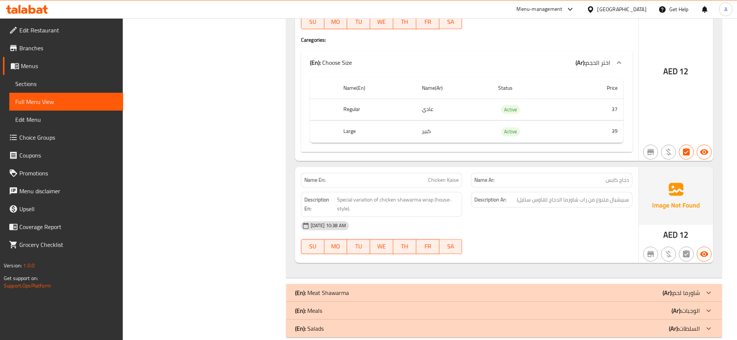
scroll to position [1848, 0]
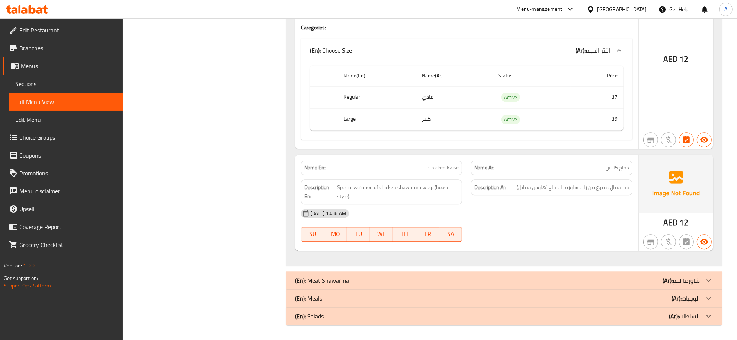
click at [617, 190] on span "سبيشيال متنوع من راب شاورما الدجاج (هاوس ستايل)" at bounding box center [573, 187] width 112 height 9
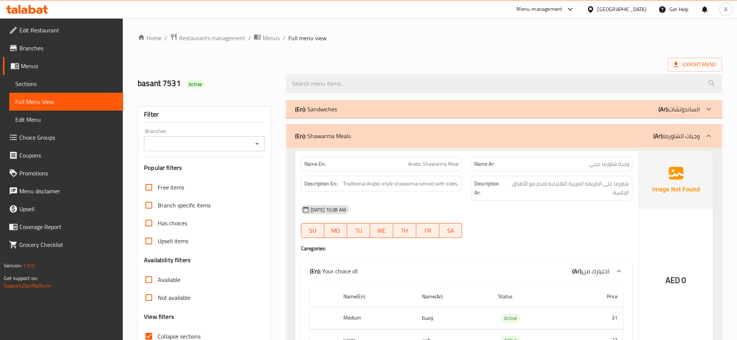
scroll to position [34, 0]
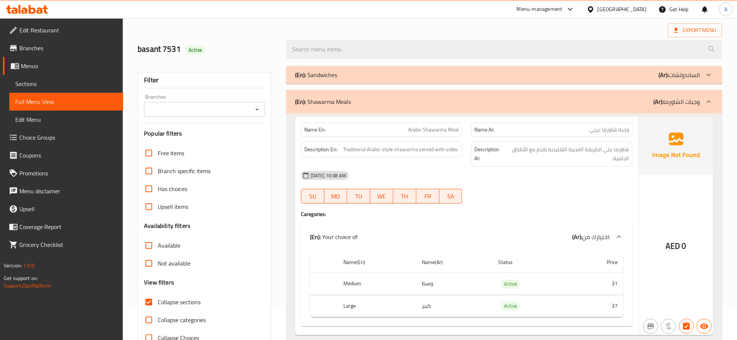
click at [161, 305] on span "Collapse sections" at bounding box center [179, 301] width 43 height 9
click at [158, 305] on input "Collapse sections" at bounding box center [149, 302] width 18 height 18
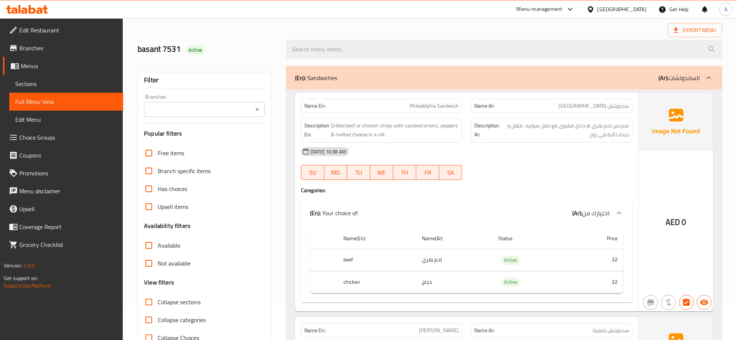
click at [161, 304] on span "Collapse sections" at bounding box center [179, 301] width 43 height 9
click at [158, 304] on input "Collapse sections" at bounding box center [149, 302] width 18 height 18
checkbox input "true"
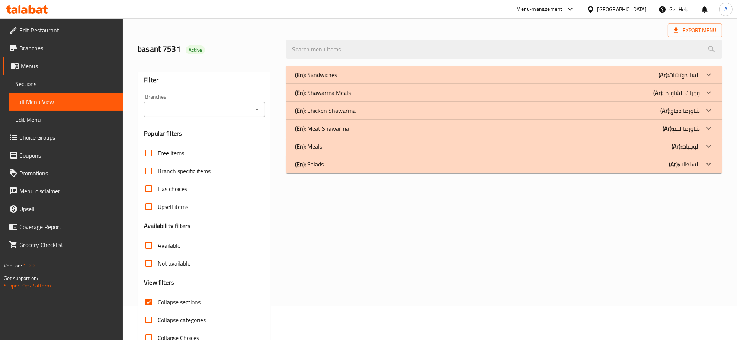
click at [358, 84] on div "(En): Shawarma Meals (Ar): وجبات الشاورما Name En: Arabic Shawarma Meal Name Ar…" at bounding box center [504, 93] width 436 height 18
click at [342, 92] on p "(En): Shawarma Meals" at bounding box center [323, 92] width 56 height 9
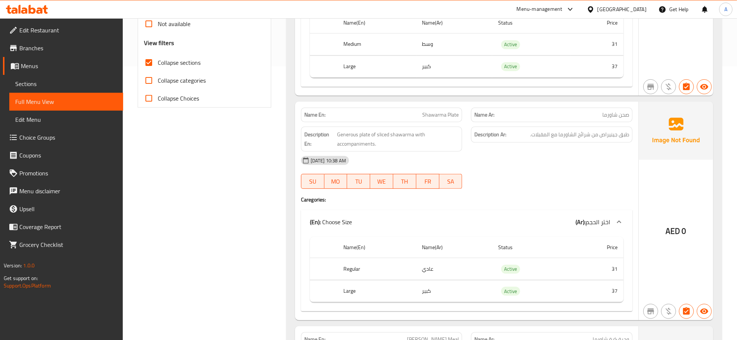
scroll to position [304, 0]
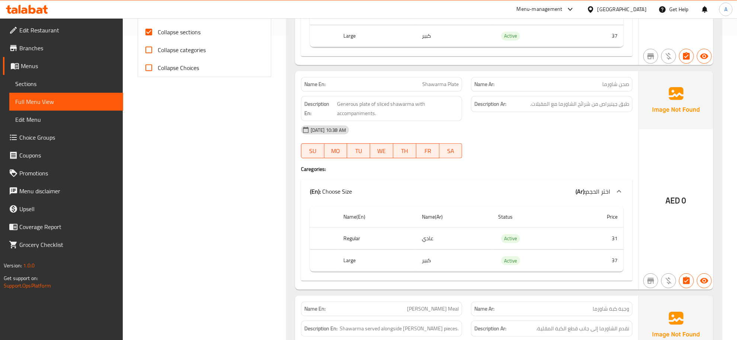
click at [397, 79] on div "Name En: Shawarma Plate" at bounding box center [381, 84] width 161 height 15
click at [584, 105] on span "طبق جينيراص من شرائح الشاورما مع المقبلات." at bounding box center [579, 103] width 99 height 9
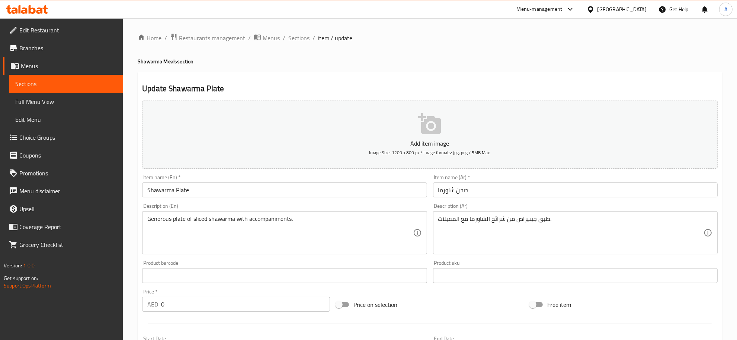
click at [223, 213] on div "Generous plate of sliced shawarma with accompaniments. Description (En)" at bounding box center [284, 232] width 285 height 43
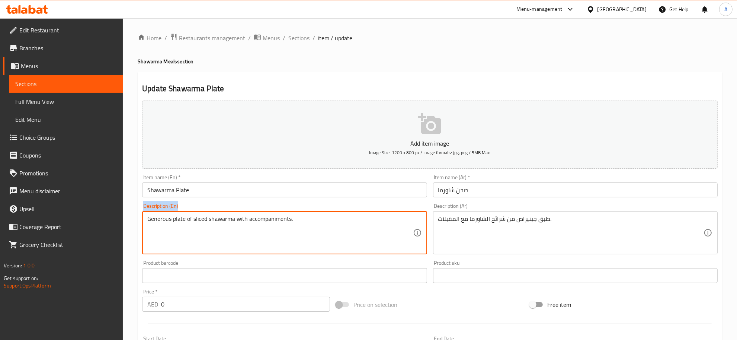
click at [223, 213] on div "Generous plate of sliced shawarma with accompaniments. Description (En)" at bounding box center [284, 232] width 285 height 43
click at [224, 224] on textarea "Generous plate of sliced shawarma with accompaniments." at bounding box center [279, 232] width 265 height 35
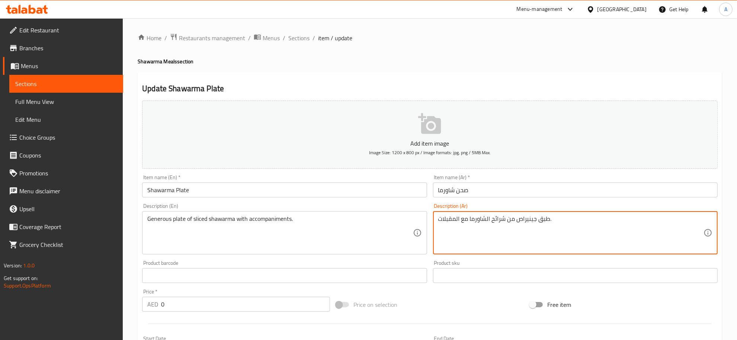
click at [499, 229] on textarea "طبق جينيراص من شرائح الشاورما مع المقبلات." at bounding box center [570, 232] width 265 height 35
paste textarea "خي من شرائح الشاورما مع المقبلات."
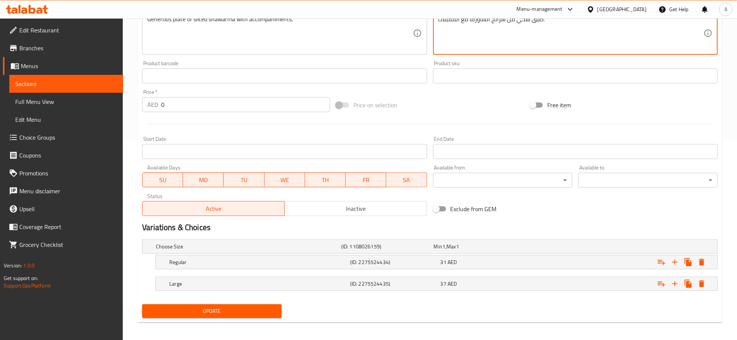
scroll to position [203, 0]
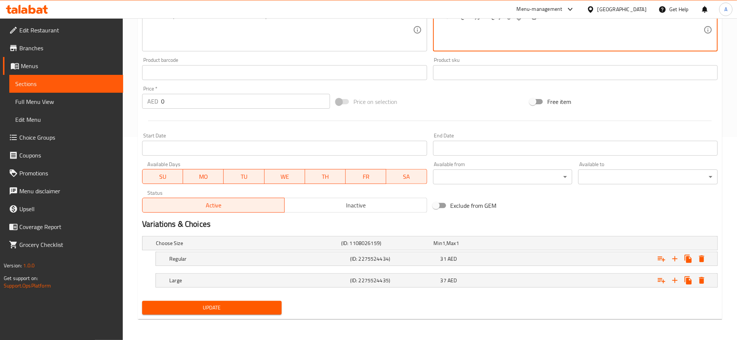
type textarea "طبق سخي من شرائح الشاورما مع المقبلات."
click at [356, 257] on h5 "(ID: 2275524434)" at bounding box center [393, 258] width 87 height 7
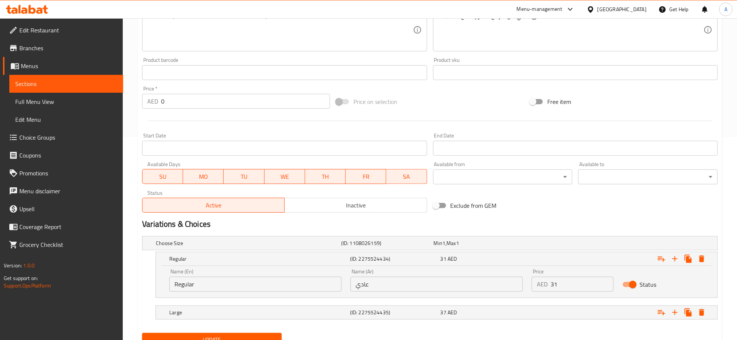
click at [399, 282] on input "عادي" at bounding box center [437, 283] width 172 height 15
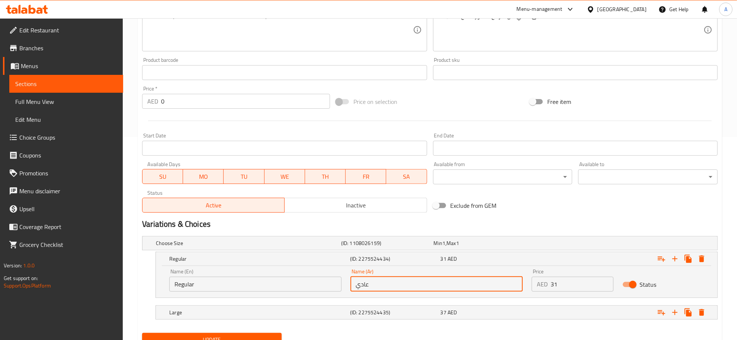
click at [399, 282] on input "عادي" at bounding box center [437, 283] width 172 height 15
click at [399, 282] on input "sa" at bounding box center [437, 283] width 172 height 15
paste input "وسط"
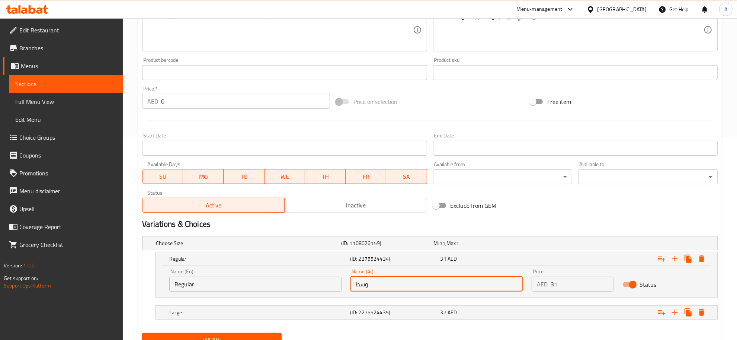
type input "وسط"
click at [236, 281] on input "Regular" at bounding box center [255, 283] width 172 height 15
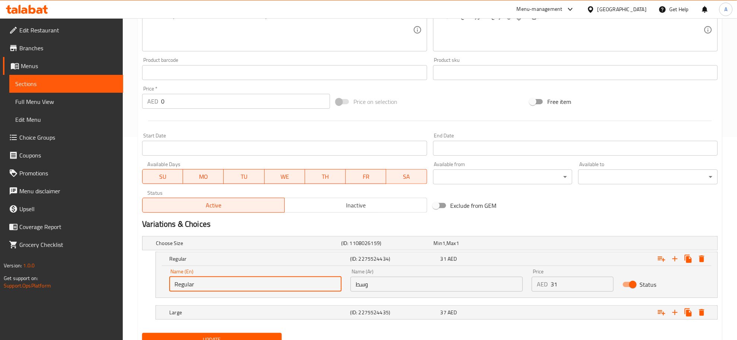
click at [236, 281] on input "Regular" at bounding box center [255, 283] width 172 height 15
paste input "Medium"
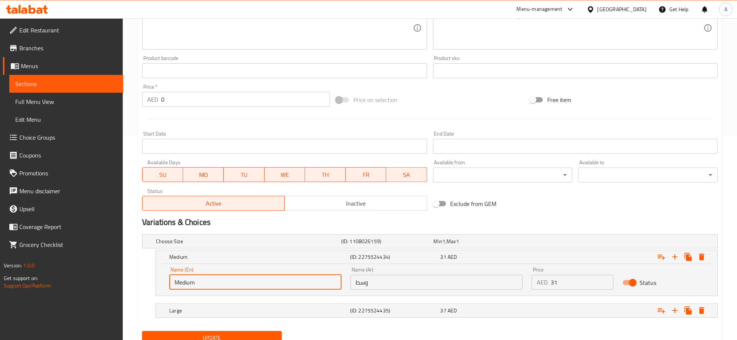
scroll to position [235, 0]
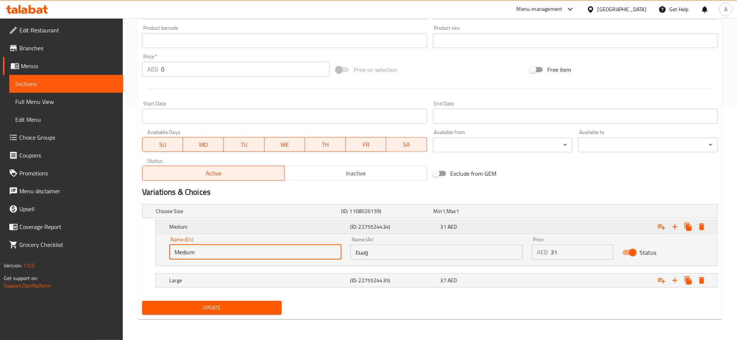
type input "Medium"
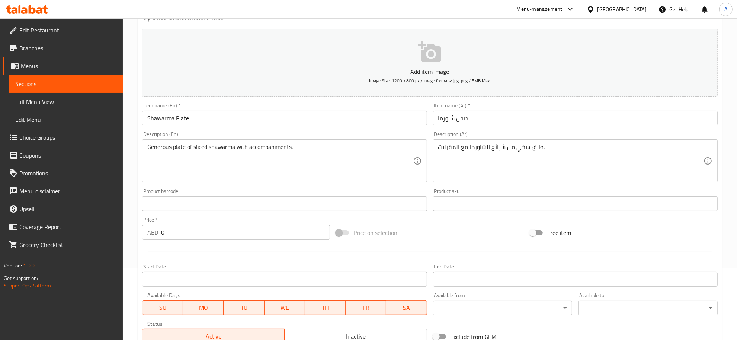
scroll to position [68, 0]
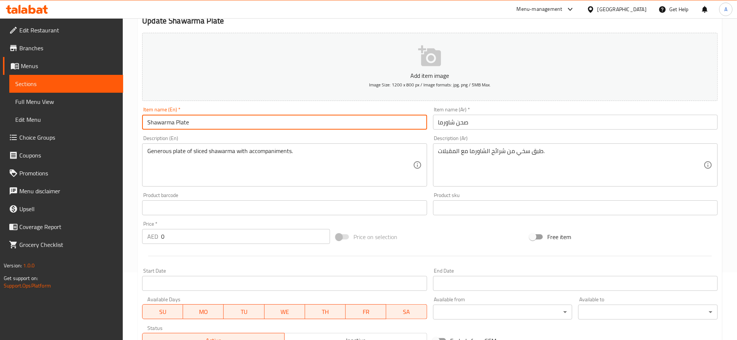
click at [244, 117] on input "Shawarma Plate" at bounding box center [284, 122] width 285 height 15
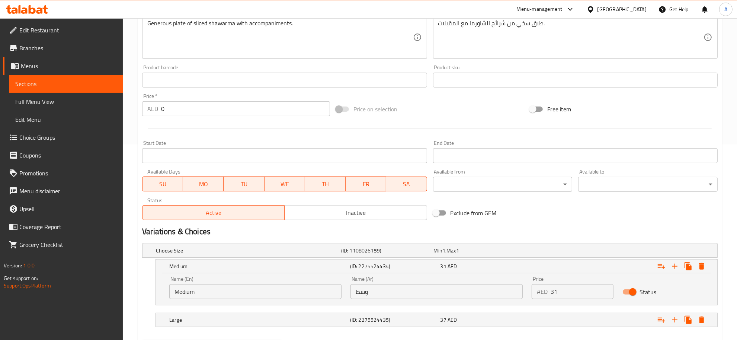
scroll to position [235, 0]
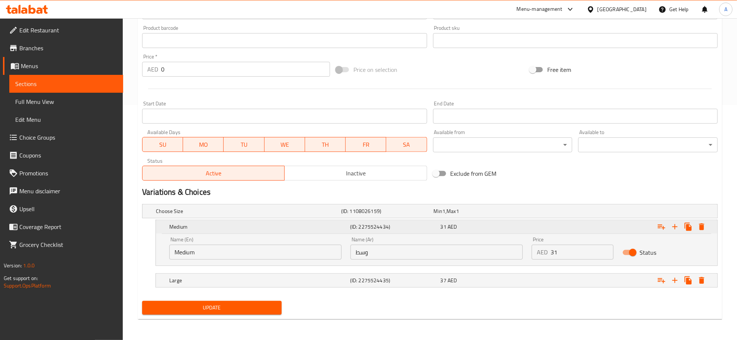
click at [540, 229] on div "Expand" at bounding box center [619, 226] width 181 height 16
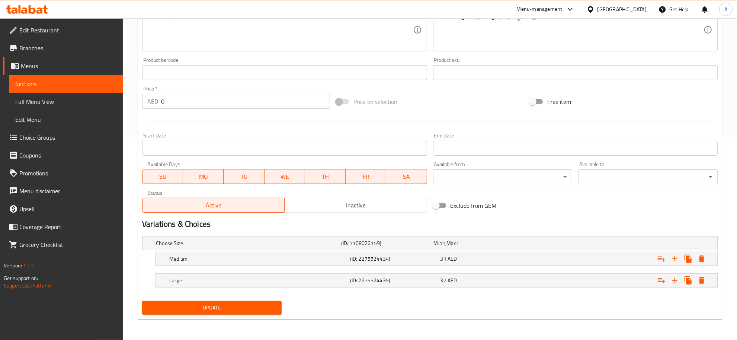
scroll to position [203, 0]
click at [266, 278] on h5 "Large" at bounding box center [258, 279] width 178 height 7
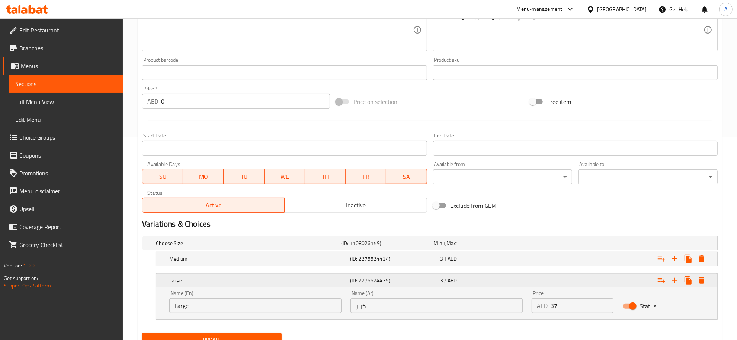
click at [277, 276] on h5 "Large" at bounding box center [258, 279] width 178 height 7
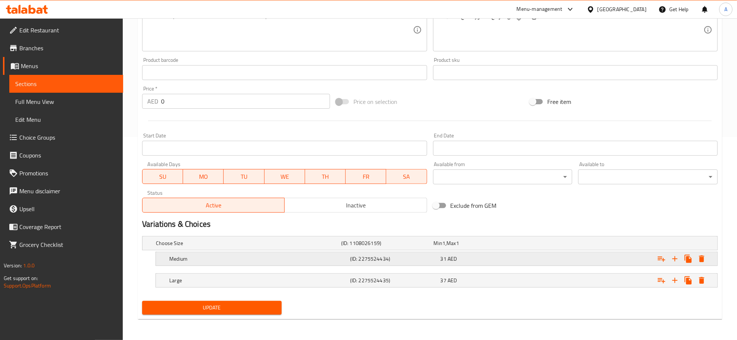
click at [355, 259] on h5 "(ID: 2275524434)" at bounding box center [393, 258] width 87 height 7
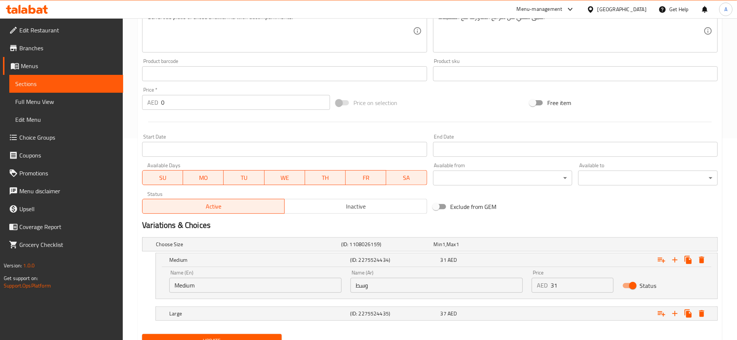
scroll to position [235, 0]
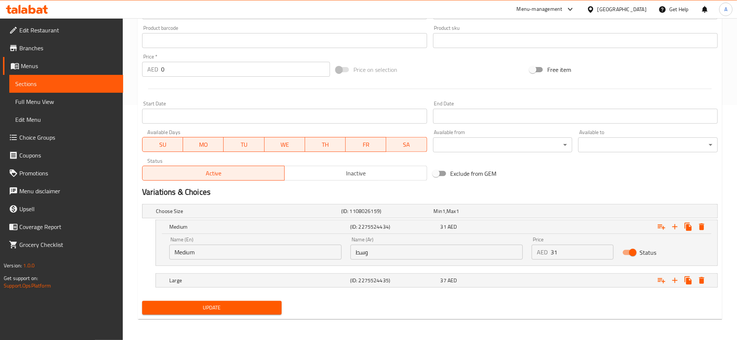
click at [538, 235] on div "Price AED 31 Price" at bounding box center [572, 248] width 90 height 32
click at [522, 228] on div "31 AED" at bounding box center [484, 226] width 87 height 7
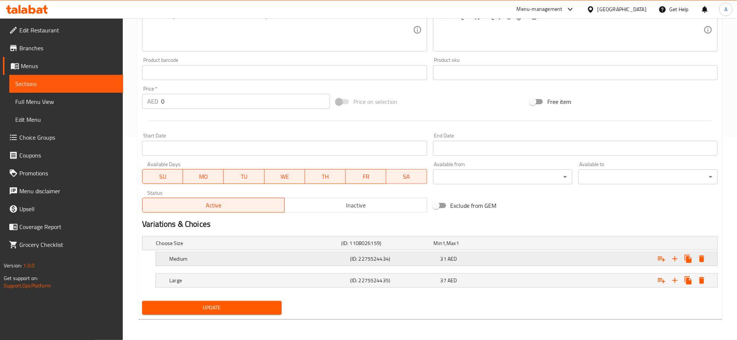
scroll to position [203, 0]
drag, startPoint x: 439, startPoint y: 253, endPoint x: 456, endPoint y: 268, distance: 22.2
click at [440, 254] on div "31 AED" at bounding box center [484, 258] width 90 height 10
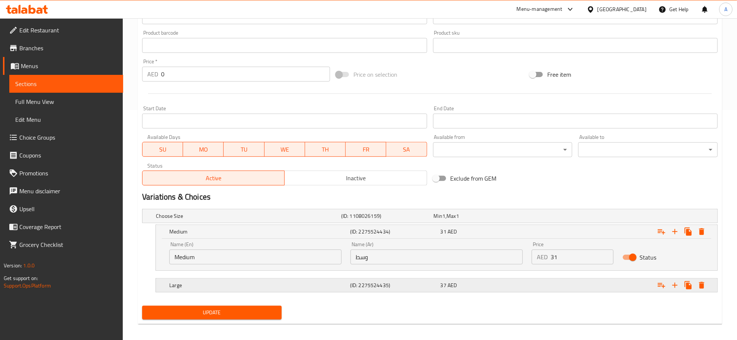
scroll to position [235, 0]
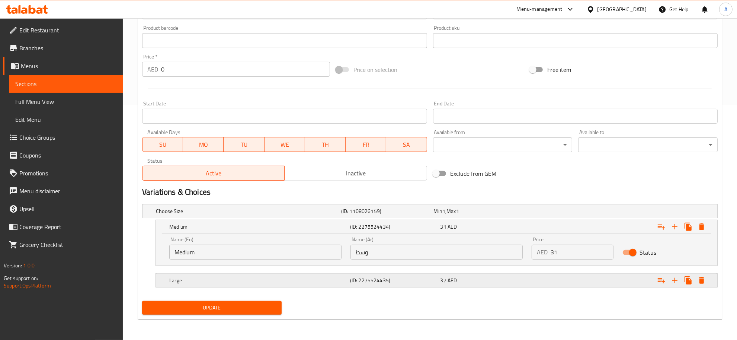
click at [467, 285] on div "37 AED" at bounding box center [484, 280] width 90 height 10
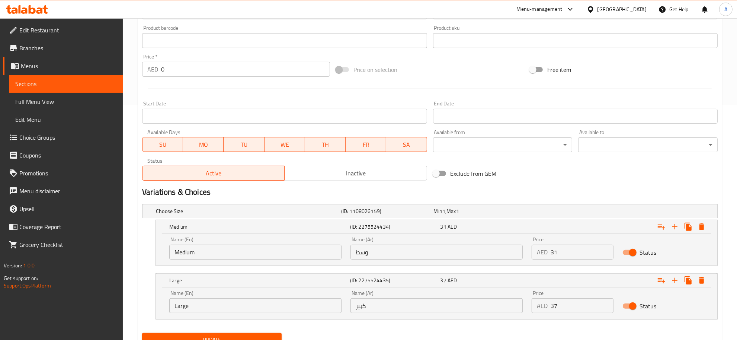
click at [569, 249] on input "31" at bounding box center [582, 251] width 63 height 15
paste input "42.00"
type input "42.00"
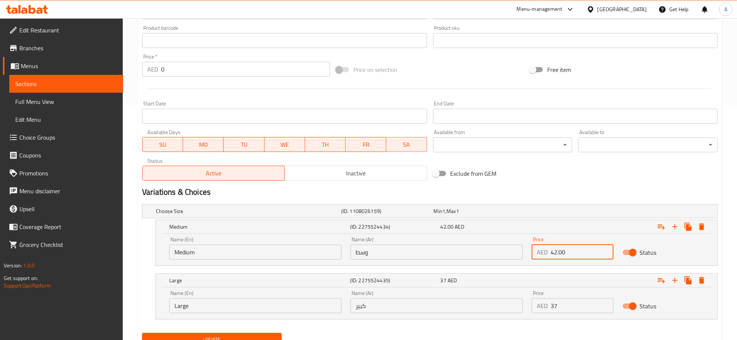
click at [587, 306] on input "37" at bounding box center [582, 305] width 63 height 15
paste input "47.00"
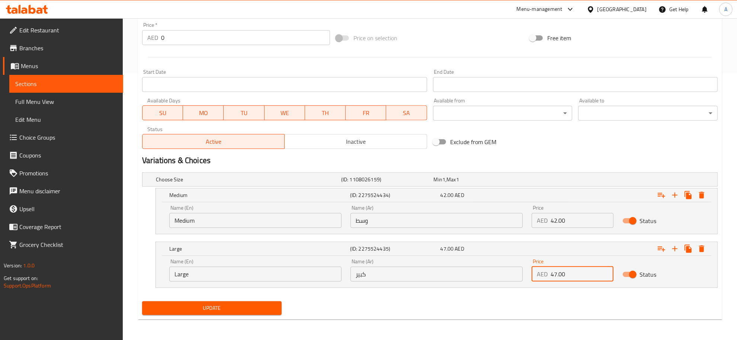
type input "47.00"
drag, startPoint x: 158, startPoint y: 307, endPoint x: 162, endPoint y: 309, distance: 4.0
click at [159, 307] on span "Update" at bounding box center [212, 307] width 128 height 9
click at [231, 310] on span "Update" at bounding box center [212, 307] width 128 height 9
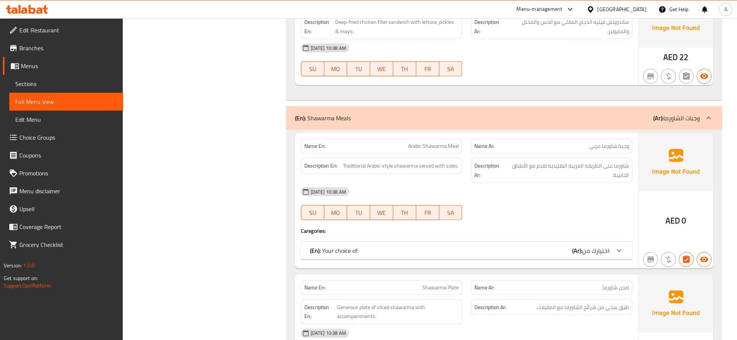
scroll to position [131, 0]
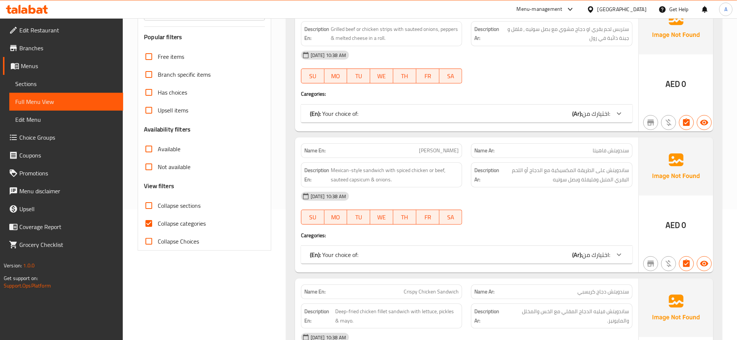
click at [186, 208] on span "Collapse sections" at bounding box center [179, 205] width 43 height 9
click at [158, 208] on input "Collapse sections" at bounding box center [149, 205] width 18 height 18
checkbox input "true"
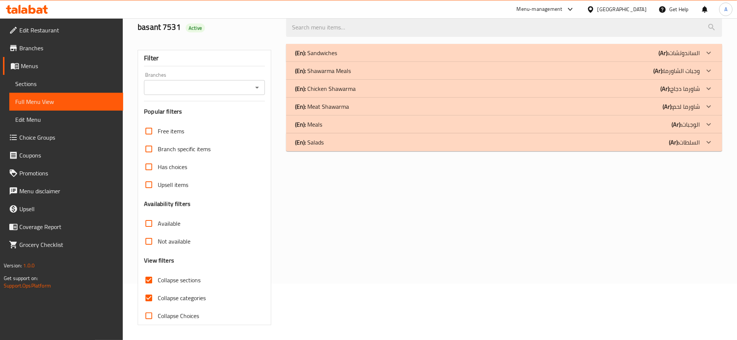
click at [163, 293] on span "Collapse categories" at bounding box center [182, 297] width 48 height 9
click at [158, 289] on input "Collapse categories" at bounding box center [149, 298] width 18 height 18
checkbox input "false"
click at [358, 73] on div "(En): Shawarma Meals (Ar): وجبات الشاورما" at bounding box center [497, 70] width 405 height 9
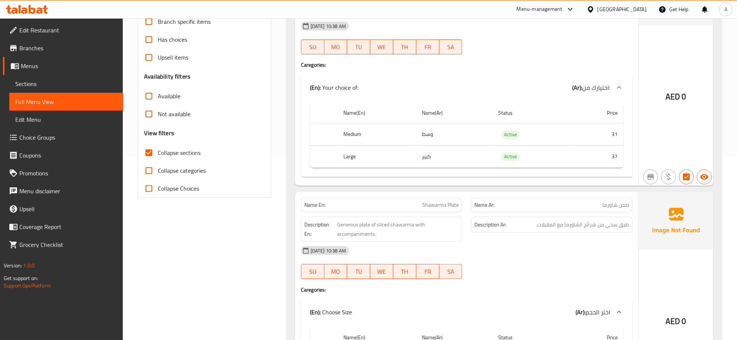
scroll to position [278, 0]
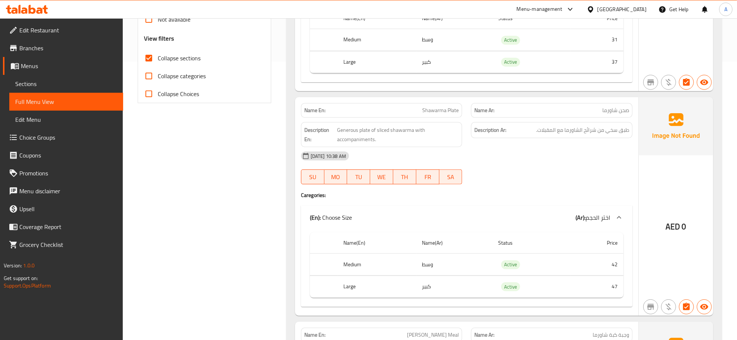
click at [412, 111] on p "Name En: Shawarma Plate" at bounding box center [381, 110] width 155 height 8
copy span "Shawarma Plate"
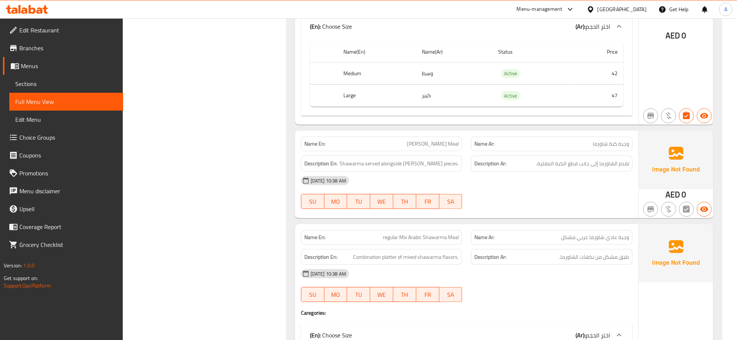
scroll to position [514, 0]
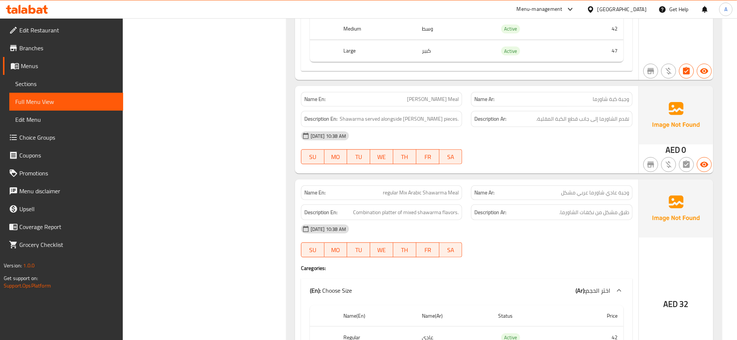
click at [452, 100] on span "[PERSON_NAME] Meal" at bounding box center [433, 99] width 52 height 8
click at [573, 103] on p "Name Ar: وجبة كبة شاورما" at bounding box center [551, 99] width 155 height 8
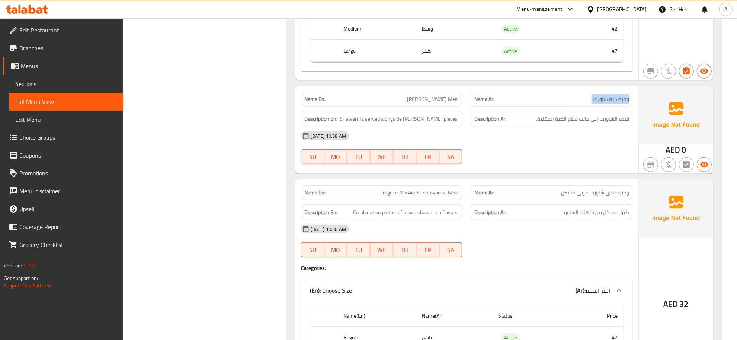
click at [573, 103] on p "Name Ar: وجبة كبة شاورما" at bounding box center [551, 99] width 155 height 8
click at [430, 100] on span "[PERSON_NAME] Meal" at bounding box center [433, 99] width 52 height 8
copy span "[PERSON_NAME] Meal"
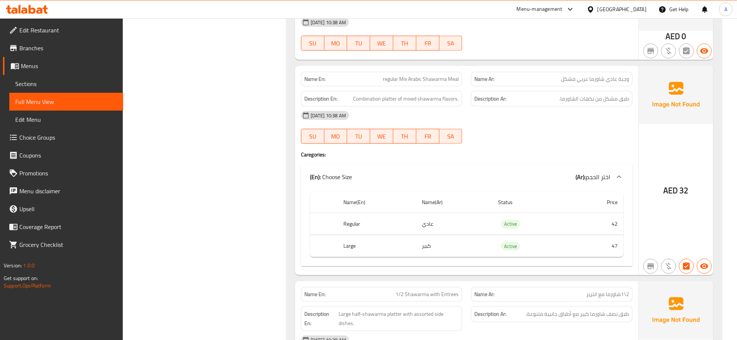
scroll to position [1001, 0]
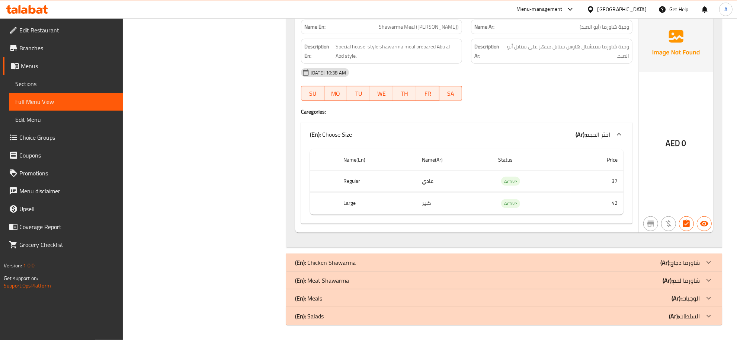
click at [376, 279] on div "(En): Meat Shawarma (Ar): شاورما لحم" at bounding box center [497, 280] width 405 height 9
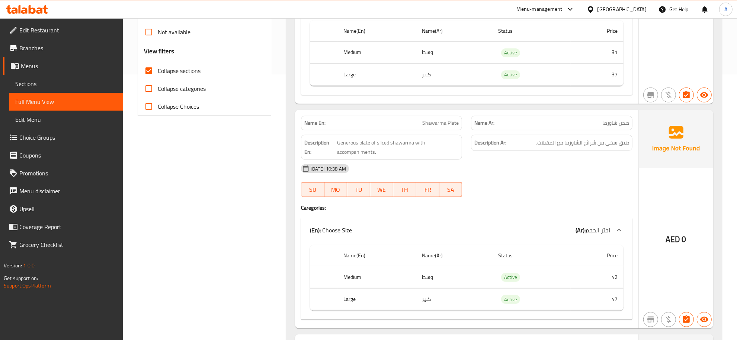
scroll to position [146, 0]
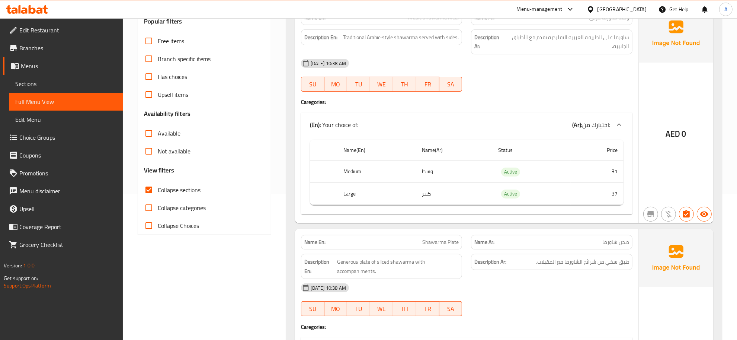
click at [179, 183] on label "Collapse sections" at bounding box center [170, 190] width 61 height 18
click at [158, 183] on input "Collapse sections" at bounding box center [149, 190] width 18 height 18
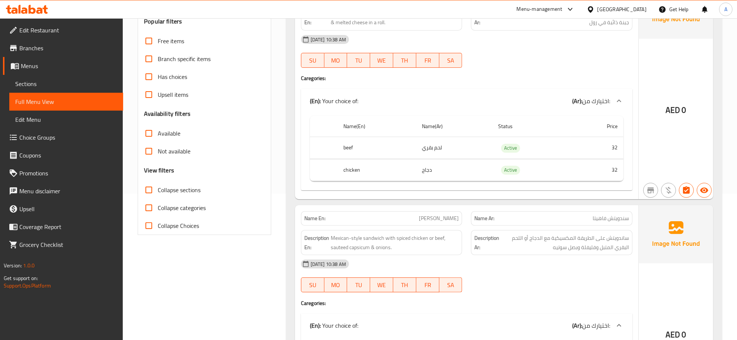
click at [179, 185] on span "Collapse sections" at bounding box center [179, 189] width 43 height 9
click at [158, 185] on input "Collapse sections" at bounding box center [149, 190] width 18 height 18
checkbox input "true"
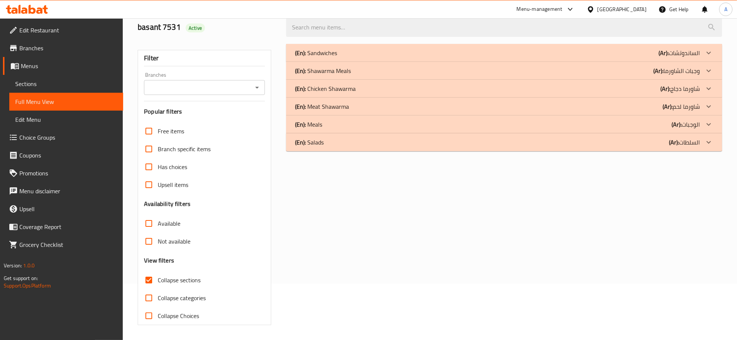
scroll to position [56, 0]
click at [332, 70] on p "(En): Shawarma Meals" at bounding box center [323, 70] width 56 height 9
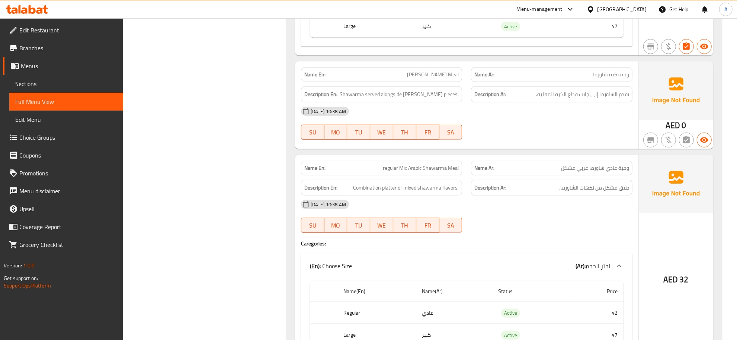
scroll to position [542, 0]
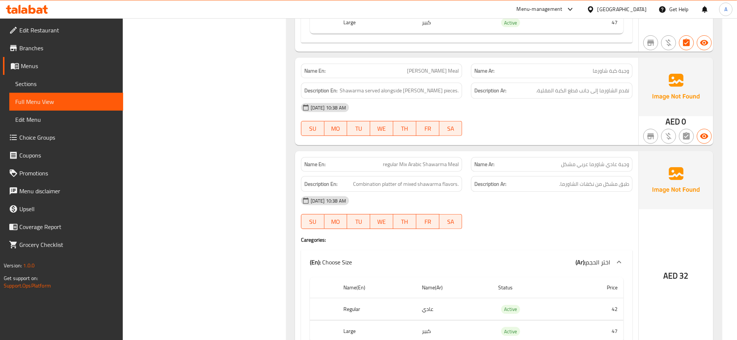
click at [569, 95] on span "تقدم الشاورما إلى جانب قطع الكبة المقلية." at bounding box center [582, 90] width 93 height 9
click at [571, 95] on span "تقدم الشاورما إلى جانب قطع الكبة المقلية." at bounding box center [582, 90] width 93 height 9
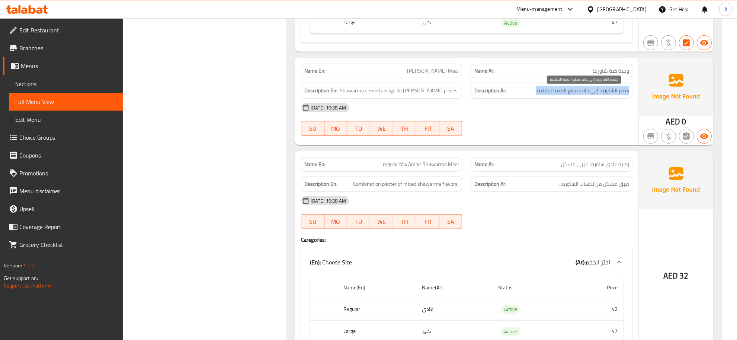
click at [571, 95] on span "تقدم الشاورما إلى جانب قطع الكبة المقلية." at bounding box center [582, 90] width 93 height 9
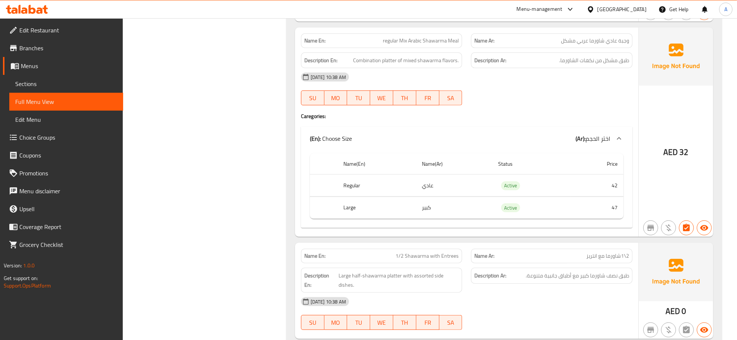
scroll to position [639, 0]
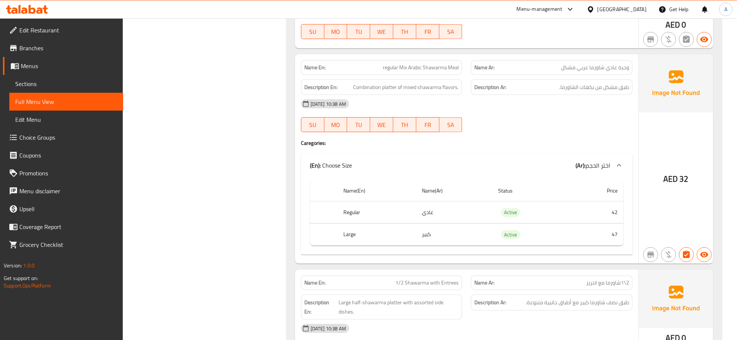
click at [397, 62] on div "Name En: regular Mix Arabic Shawarma Meal" at bounding box center [381, 67] width 161 height 15
copy span "regular Mix Arabic Shawarma Meal"
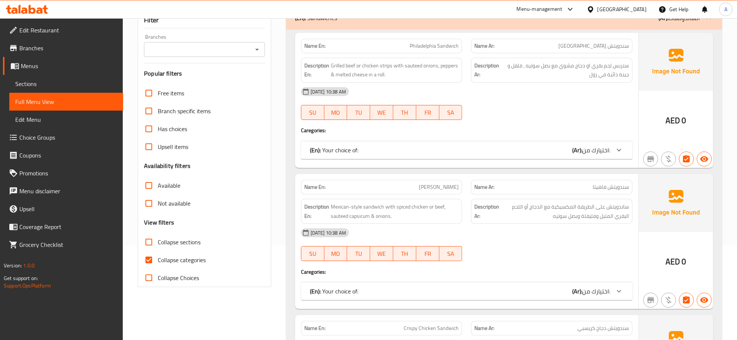
scroll to position [106, 0]
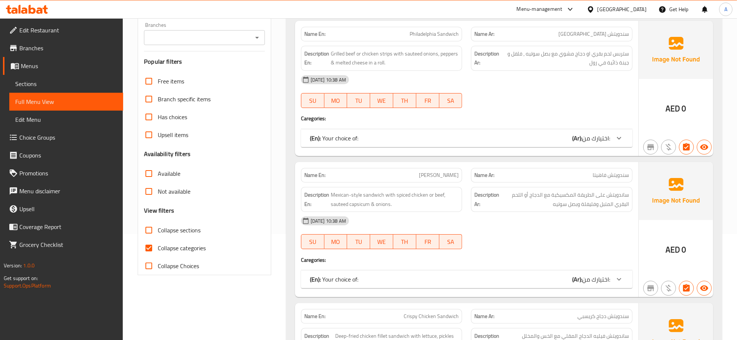
click at [191, 234] on span "Collapse sections" at bounding box center [179, 230] width 43 height 9
click at [158, 234] on input "Collapse sections" at bounding box center [149, 230] width 18 height 18
checkbox input "true"
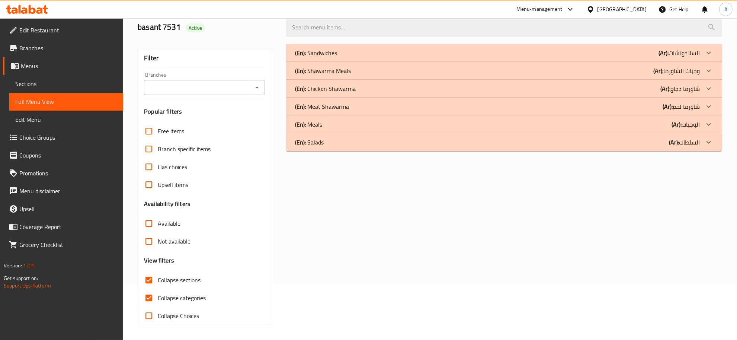
click at [177, 289] on label "Collapse categories" at bounding box center [173, 298] width 66 height 18
click at [158, 289] on input "Collapse categories" at bounding box center [149, 298] width 18 height 18
checkbox input "false"
click at [365, 70] on div "(En): Shawarma Meals (Ar): وجبات الشاورما" at bounding box center [497, 70] width 405 height 9
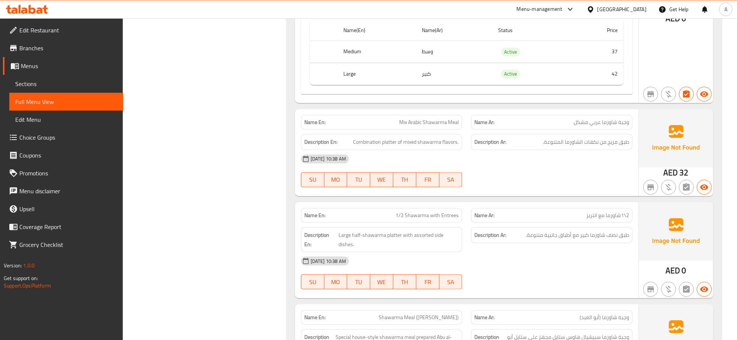
scroll to position [729, 0]
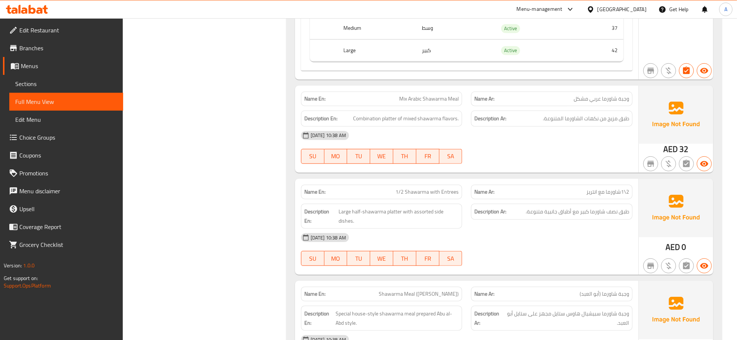
click at [561, 111] on div "Description Ar: طبق مزيج من نكهات الشاورما المتنوعة." at bounding box center [552, 118] width 170 height 25
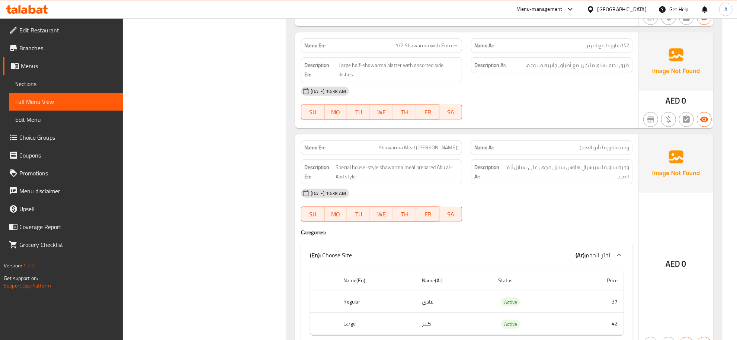
scroll to position [839, 0]
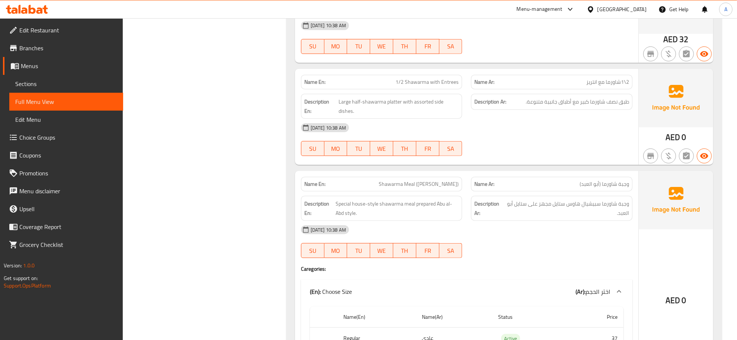
click at [402, 80] on div "Name En: 1/2 Shawarma with Entrees" at bounding box center [381, 82] width 161 height 15
copy span "1/2 Shawarma with Entrees"
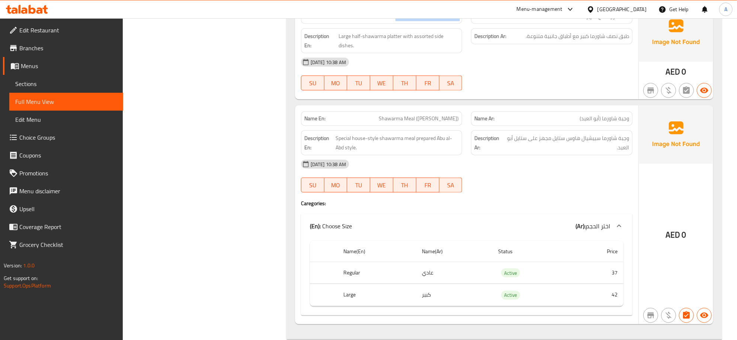
scroll to position [978, 0]
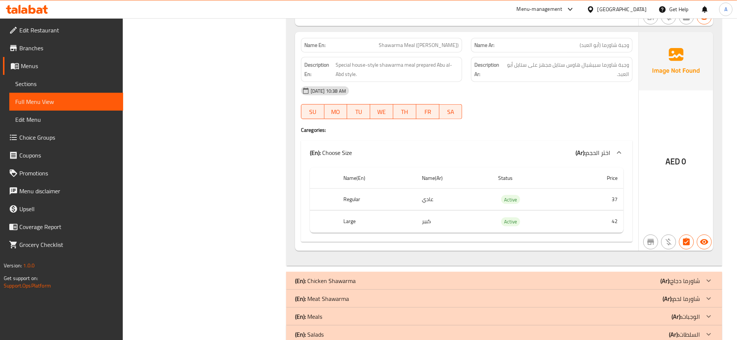
click at [588, 47] on span "وجبة شاورما (أبو العبد)" at bounding box center [604, 45] width 49 height 8
drag, startPoint x: 588, startPoint y: 47, endPoint x: 582, endPoint y: 76, distance: 30.3
click at [588, 47] on span "وجبة شاورما (أبو العبد)" at bounding box center [604, 45] width 49 height 8
click at [582, 77] on span "وجبة شاورما سبيشيال هاوس ستايل مجهز على ستايل أبو العبد." at bounding box center [567, 69] width 124 height 18
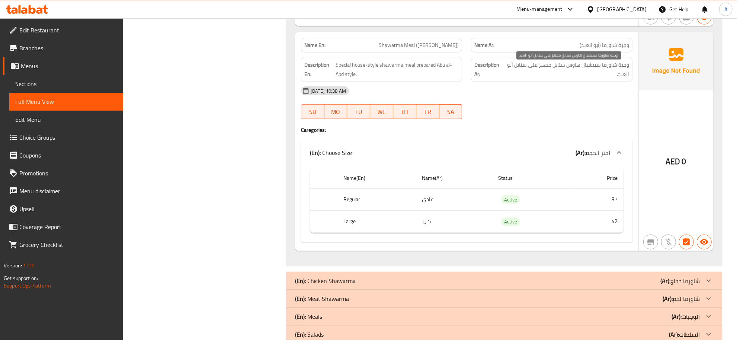
click at [582, 77] on span "وجبة شاورما سبيشيال هاوس ستايل مجهز على ستايل أبو العبد." at bounding box center [567, 69] width 124 height 18
click at [436, 36] on div "Name En: Shawarma Meal (Abu al-Abd) Name Ar: وجبة شاورما (أبو العبد) Descriptio…" at bounding box center [466, 141] width 343 height 218
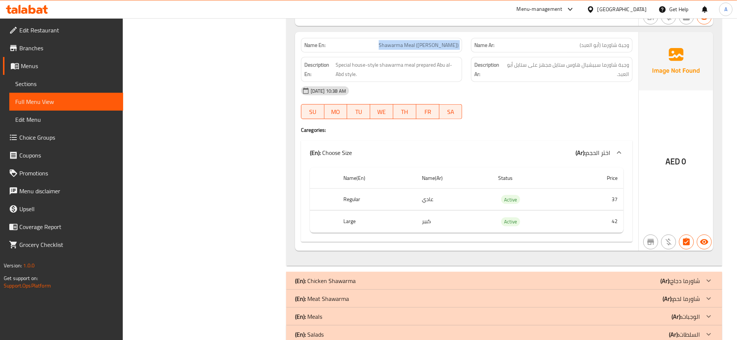
copy span "Shawarma Meal (Abu al-Abd)"
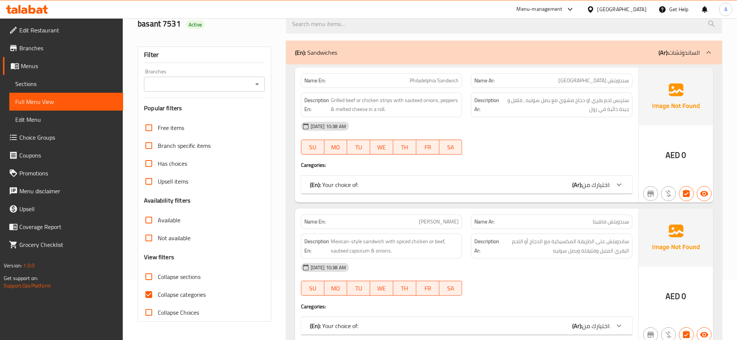
scroll to position [65, 0]
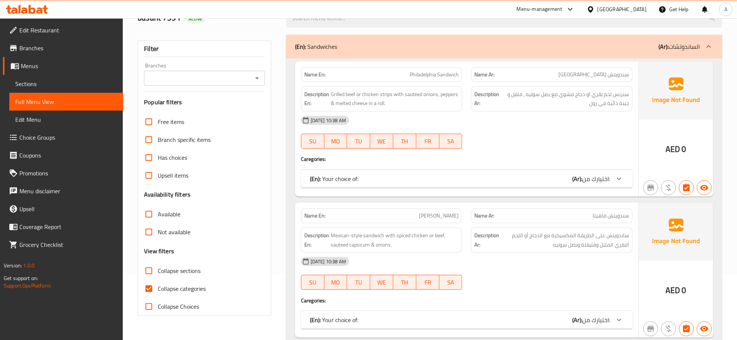
click at [182, 266] on span "Collapse sections" at bounding box center [179, 270] width 43 height 9
click at [158, 266] on input "Collapse sections" at bounding box center [149, 271] width 18 height 18
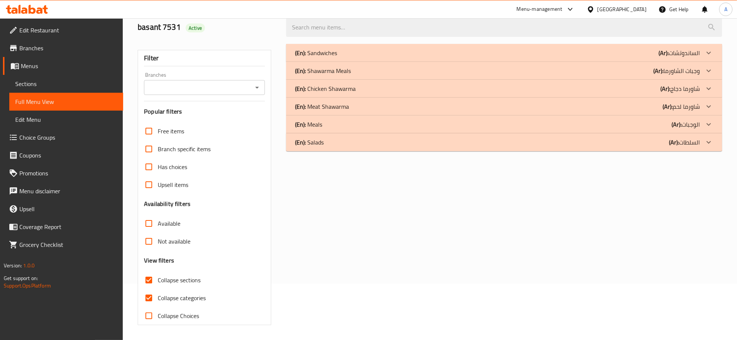
scroll to position [56, 0]
click at [185, 287] on label "Collapse sections" at bounding box center [170, 280] width 61 height 18
click at [158, 287] on input "Collapse sections" at bounding box center [149, 280] width 18 height 18
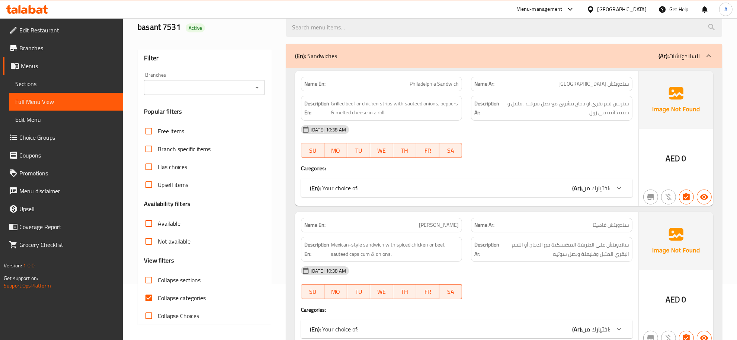
drag, startPoint x: 178, startPoint y: 281, endPoint x: 175, endPoint y: 290, distance: 9.3
click at [177, 281] on span "Collapse sections" at bounding box center [179, 279] width 43 height 9
click at [158, 281] on input "Collapse sections" at bounding box center [149, 280] width 18 height 18
checkbox input "true"
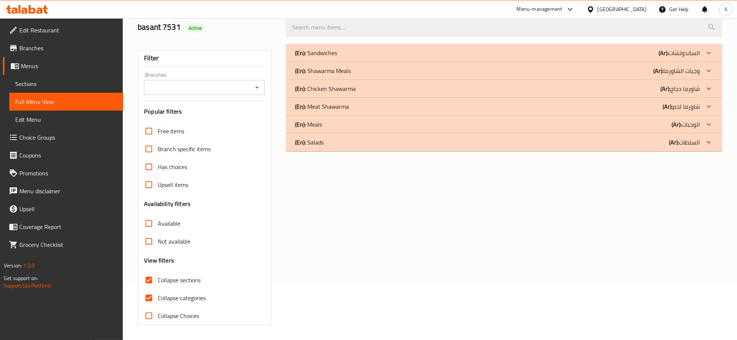
click at [170, 300] on span "Collapse categories" at bounding box center [182, 297] width 48 height 9
click at [158, 300] on input "Collapse categories" at bounding box center [149, 298] width 18 height 18
checkbox input "false"
click at [353, 73] on div "(En): Shawarma Meals (Ar): وجبات الشاورما" at bounding box center [497, 70] width 405 height 9
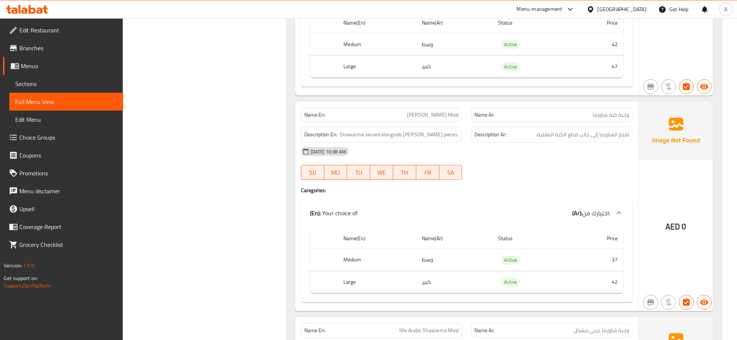
scroll to position [555, 0]
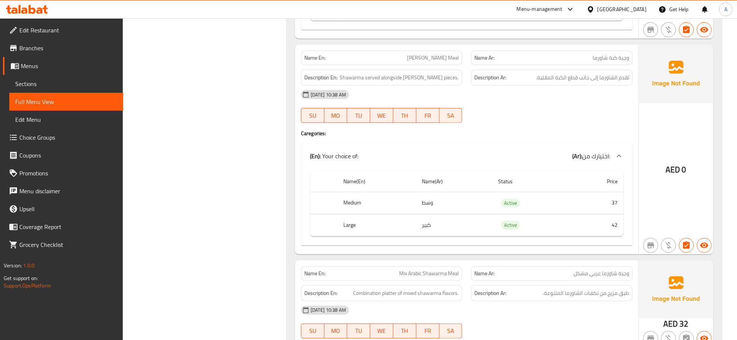
click at [572, 82] on span "تقدم الشاورما إلى جانب قطع الكبة المقلية." at bounding box center [582, 77] width 93 height 9
drag, startPoint x: 536, startPoint y: 190, endPoint x: 620, endPoint y: 222, distance: 89.3
click at [620, 222] on table "Name(En) Name(Ar) Status Price Medium وسط Active 37 Large كبير Active 42" at bounding box center [467, 203] width 314 height 65
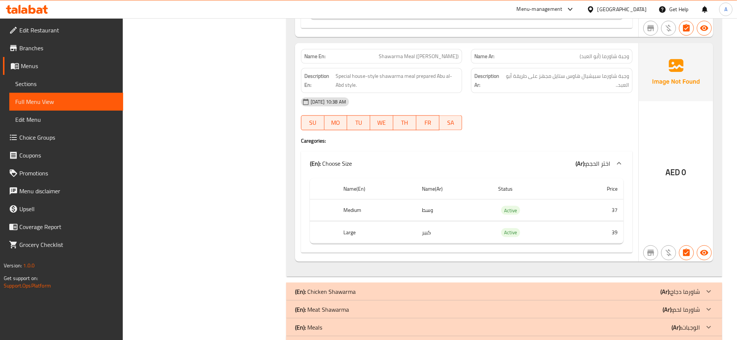
scroll to position [1124, 0]
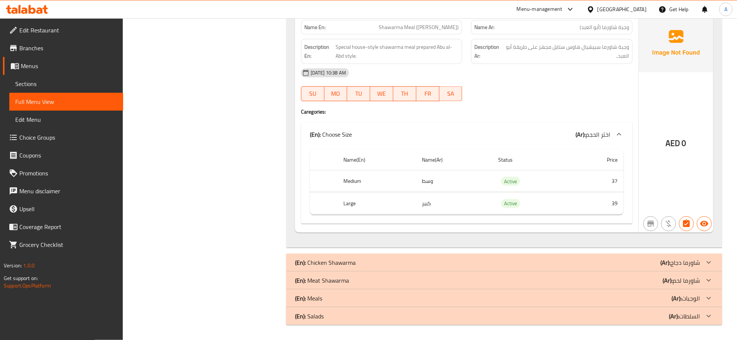
click at [648, 265] on div "(En): Chicken Shawarma (Ar): شاورما دجاج" at bounding box center [497, 262] width 405 height 9
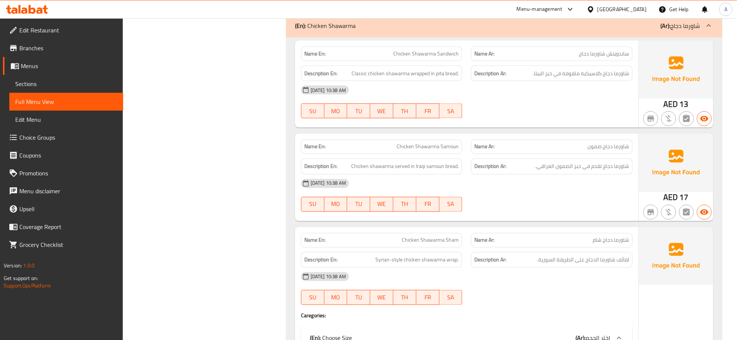
scroll to position [0, 0]
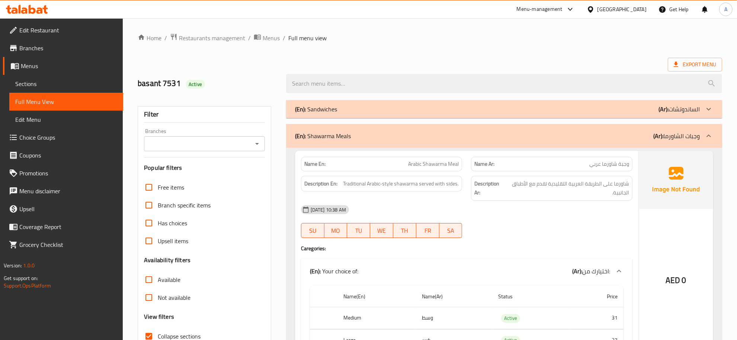
click at [672, 136] on p "(Ar): وجبات الشاورما" at bounding box center [676, 135] width 47 height 9
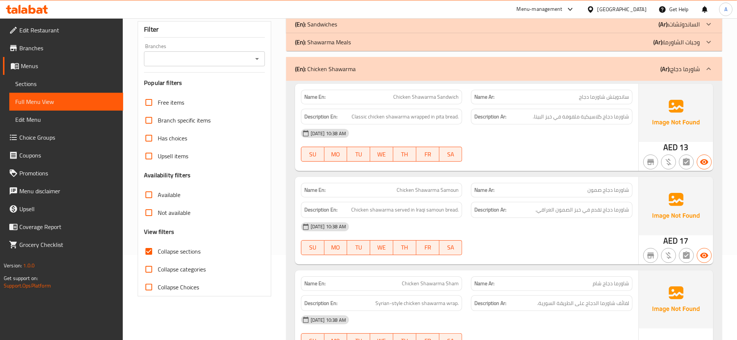
scroll to position [99, 0]
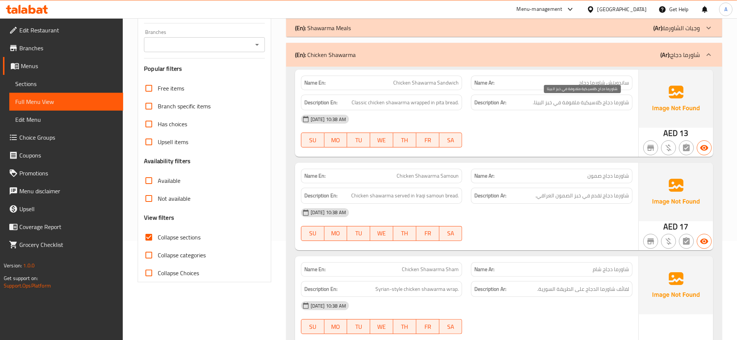
click at [624, 99] on span "شاورما دجاج كلاسيكية ملفوفة في خبز البيتا." at bounding box center [581, 102] width 96 height 9
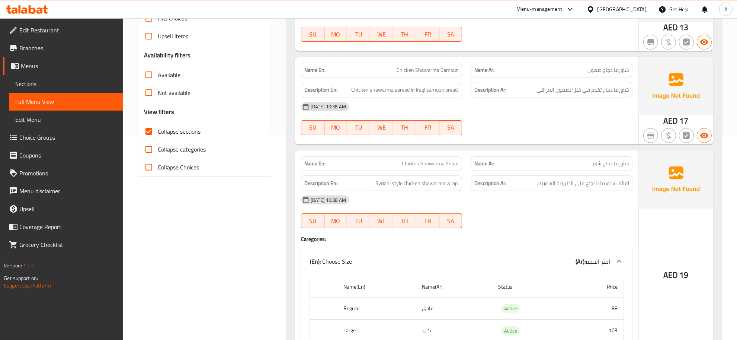
scroll to position [206, 0]
click at [439, 70] on span "Chicken Shawarma Samoun" at bounding box center [428, 69] width 62 height 8
click at [586, 71] on p "Name Ar: شاورما دجاج صمون" at bounding box center [551, 69] width 155 height 8
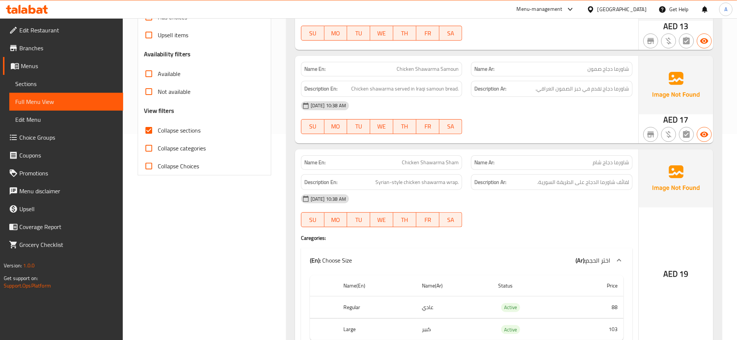
click at [586, 71] on p "Name Ar: شاورما دجاج صمون" at bounding box center [551, 69] width 155 height 8
click at [613, 159] on span "شاورما دجاج شام" at bounding box center [611, 163] width 36 height 8
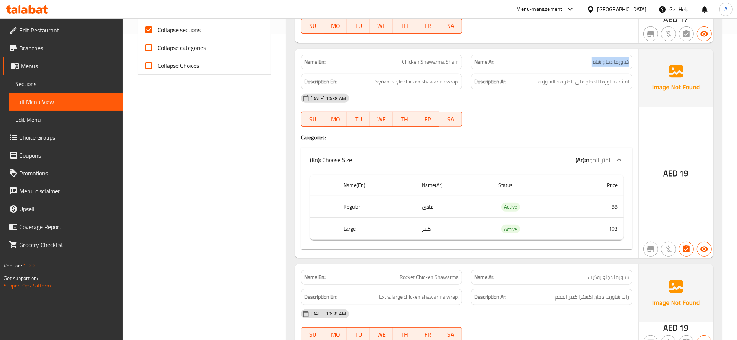
scroll to position [310, 0]
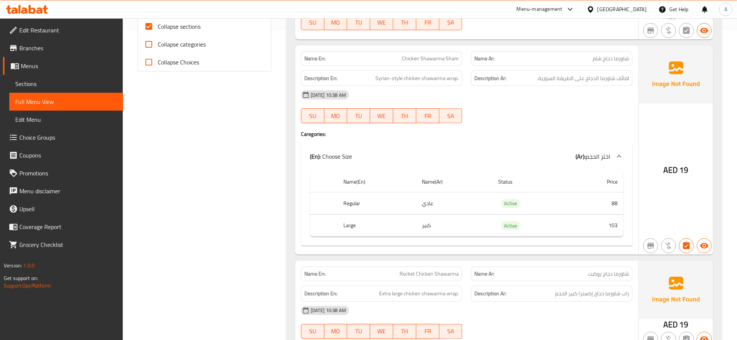
click at [607, 77] on span "لفائف شاورما الدجاج على الطريقة السورية." at bounding box center [583, 78] width 92 height 9
click at [440, 63] on div "Name En: Chicken Shawarma Sham" at bounding box center [381, 58] width 161 height 15
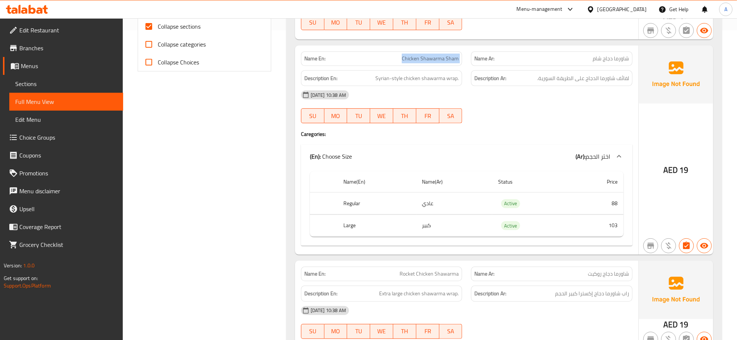
copy span "Chicken Shawarma Sham"
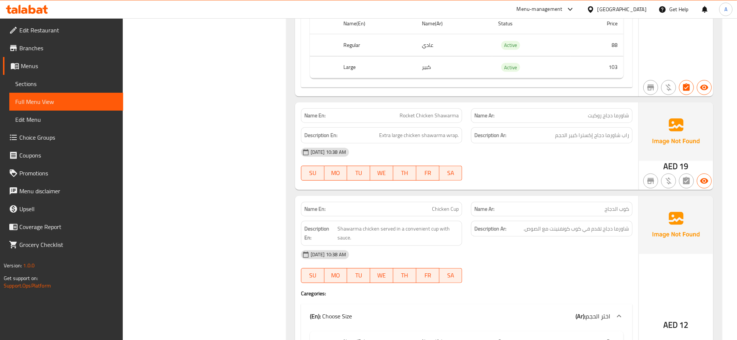
scroll to position [469, 0]
click at [395, 103] on div "Name En: Rocket Chicken Shawarma Name Ar: شاورما دجاج روكيت Description En: Ext…" at bounding box center [466, 144] width 343 height 87
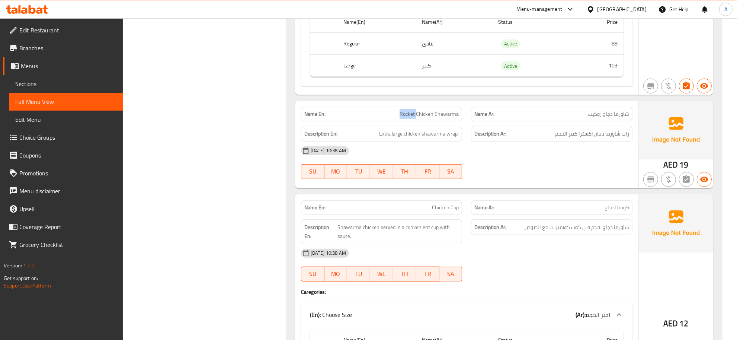
click at [395, 103] on div "Name En: Rocket Chicken Shawarma Name Ar: شاورما دجاج روكيت Description En: Ext…" at bounding box center [466, 144] width 343 height 87
click at [605, 121] on div "Name Ar: شاورما دجاج روكيت" at bounding box center [551, 114] width 161 height 15
click at [596, 138] on span "راب شاورما دجاج إكسترا كبير الحجم" at bounding box center [592, 133] width 74 height 9
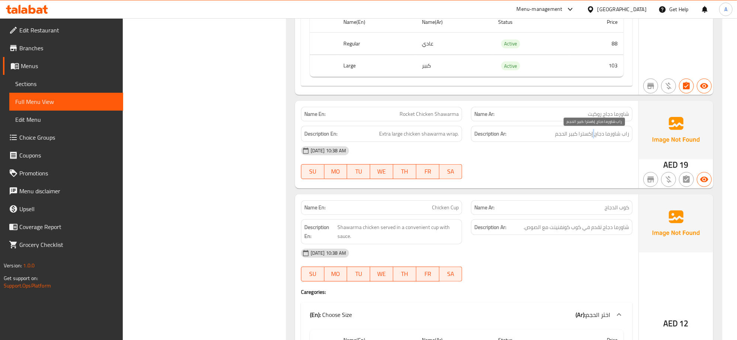
click at [596, 138] on span "راب شاورما دجاج إكسترا كبير الحجم" at bounding box center [592, 133] width 74 height 9
click at [423, 112] on span "Rocket Chicken Shawarma" at bounding box center [429, 114] width 59 height 8
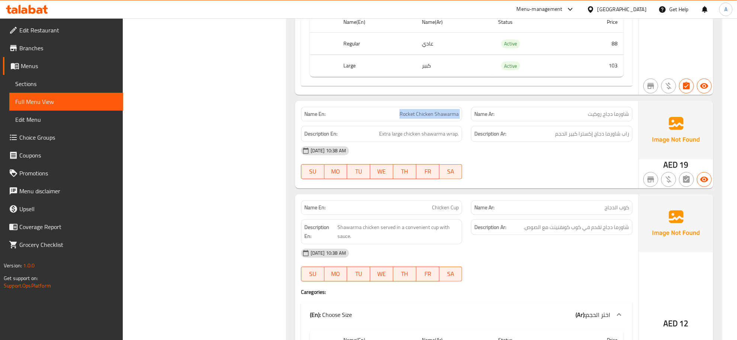
copy span "Rocket Chicken Shawarma"
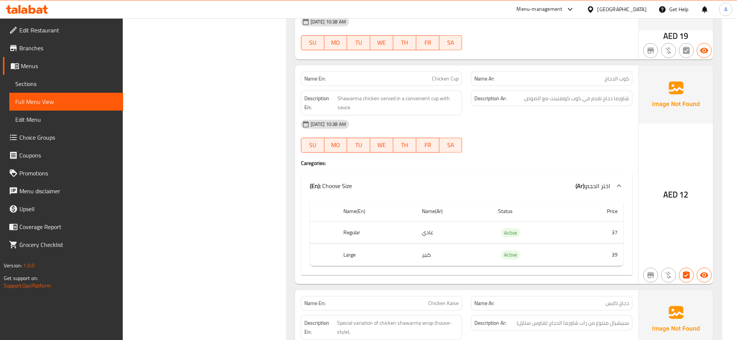
scroll to position [615, 0]
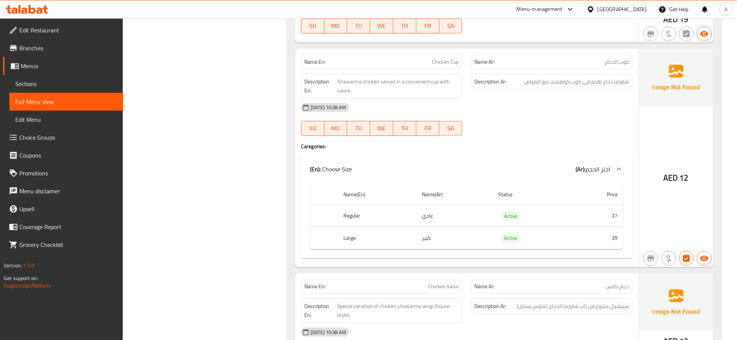
click at [434, 52] on div "Name En: Chicken Cup" at bounding box center [382, 61] width 170 height 23
click at [434, 57] on div "Name En: Chicken Cup" at bounding box center [381, 62] width 161 height 15
copy span "Chicken Cup"
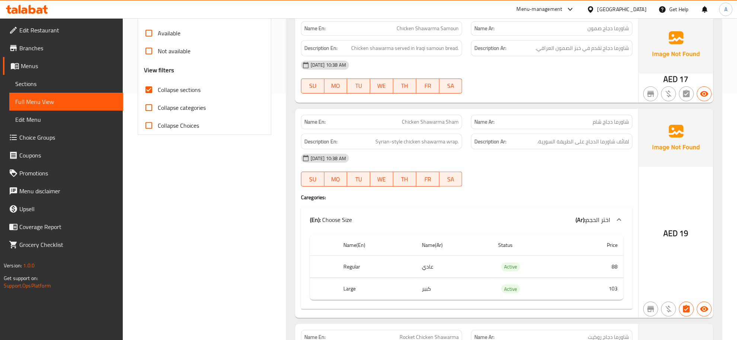
scroll to position [229, 0]
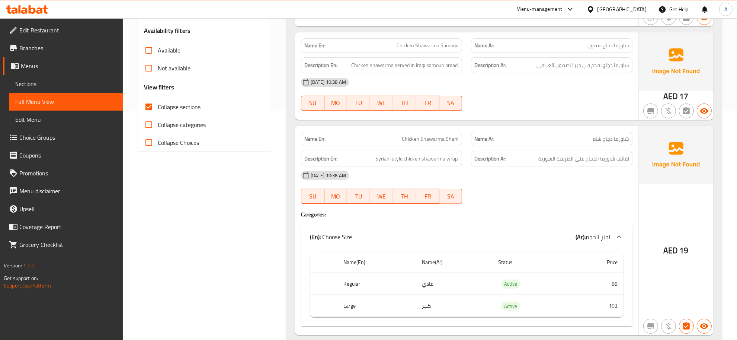
click at [431, 140] on span "Chicken Shawarma Sham" at bounding box center [430, 139] width 57 height 8
copy span "Chicken Shawarma Sham"
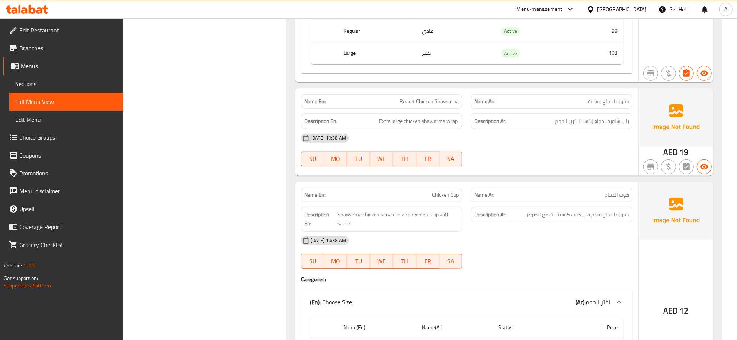
scroll to position [505, 0]
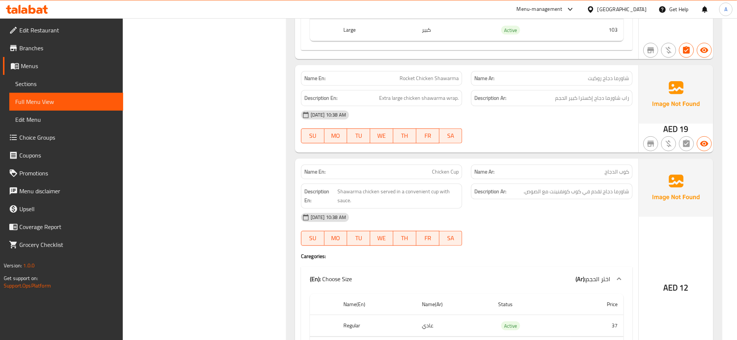
click at [410, 171] on p "Name En: Chicken Cup" at bounding box center [381, 172] width 155 height 8
copy span "Chicken Cup"
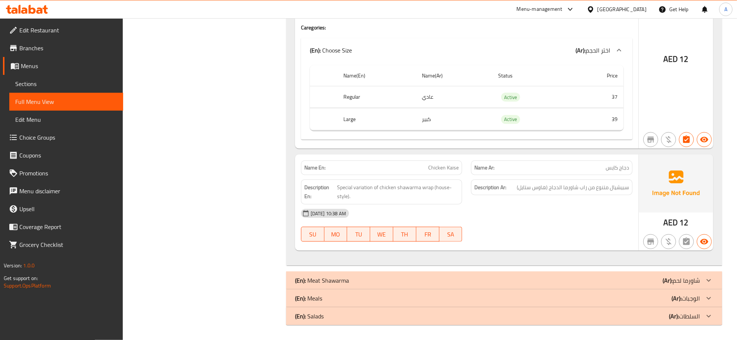
click at [473, 167] on div "Name Ar: دجاج كايس" at bounding box center [551, 167] width 161 height 15
click at [433, 168] on span "Chicken Kaise" at bounding box center [443, 168] width 31 height 8
copy span "Chicken Kaise"
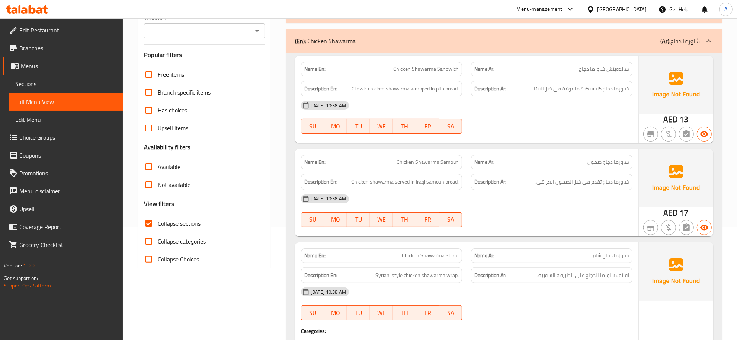
scroll to position [93, 0]
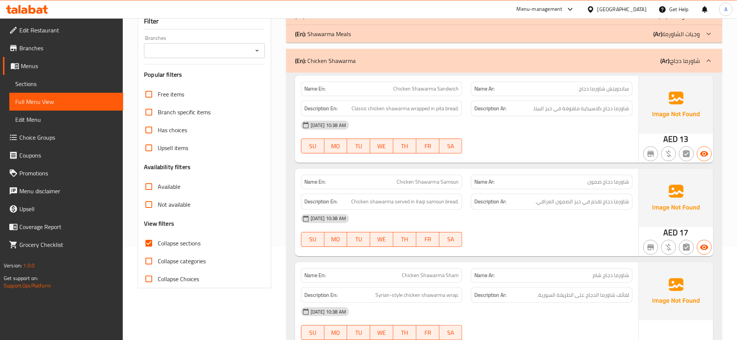
click at [702, 55] on div at bounding box center [709, 61] width 18 height 18
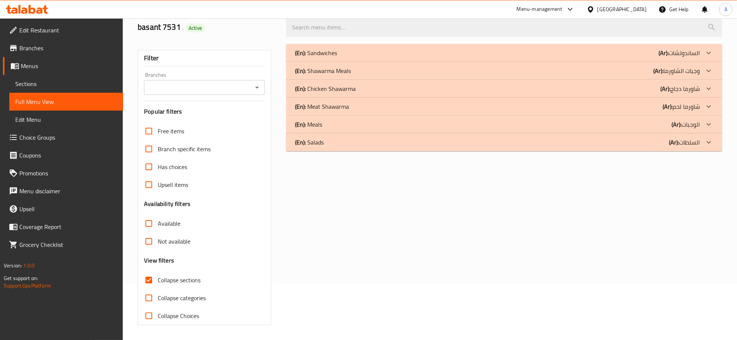
scroll to position [56, 0]
click at [345, 106] on p "(En): Meat Shawarma" at bounding box center [322, 106] width 54 height 9
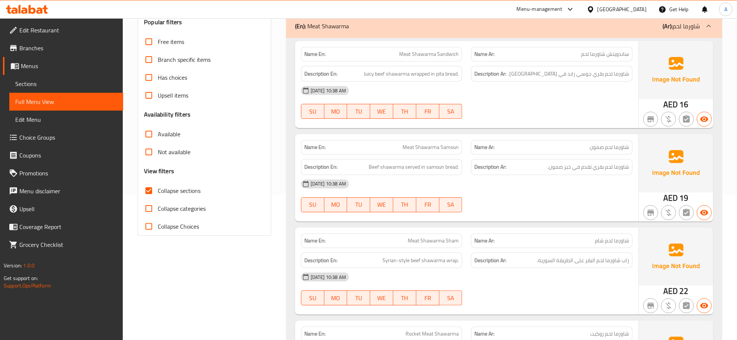
scroll to position [134, 0]
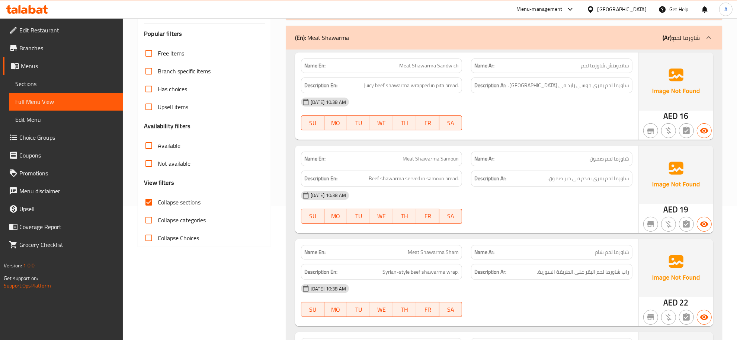
click at [419, 64] on span "Meat Shawarma Sandwich" at bounding box center [429, 66] width 60 height 8
click at [445, 63] on span "Meat Shawarma Sandwich" at bounding box center [429, 66] width 60 height 8
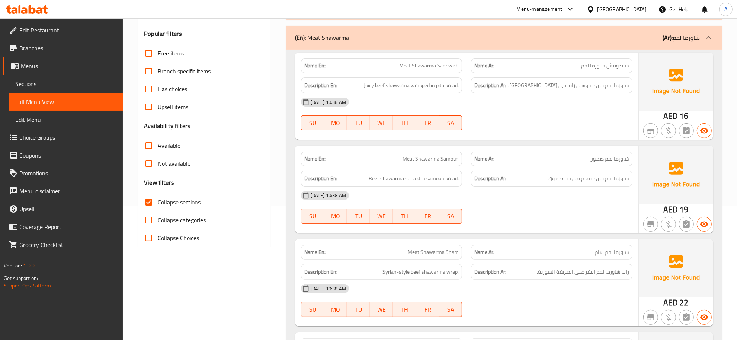
click at [578, 79] on div "Description Ar: شاورما لحم بقري جوسي رابد في خبز بيتا." at bounding box center [551, 85] width 161 height 16
click at [588, 86] on span "شاورما لحم بقري جوسي رابد في خبز بيتا." at bounding box center [568, 85] width 121 height 9
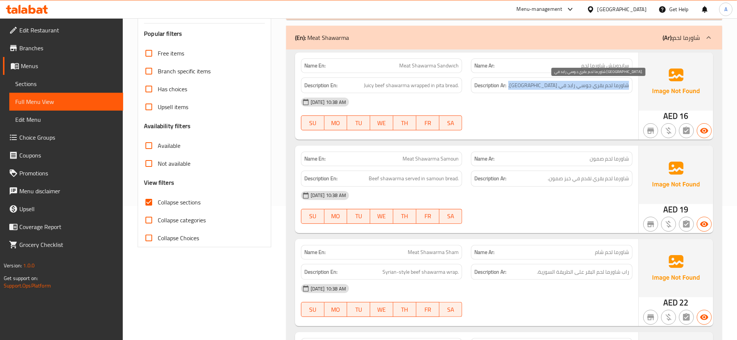
click at [588, 86] on span "شاورما لحم بقري جوسي رابد في خبز بيتا." at bounding box center [568, 85] width 121 height 9
click at [455, 62] on span "Meat Shawarma Sandwich" at bounding box center [429, 66] width 60 height 8
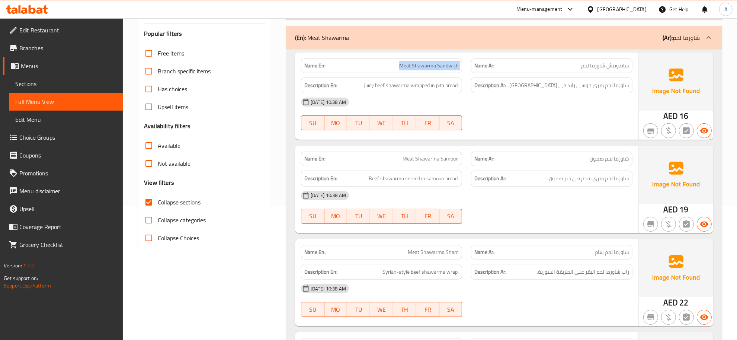
click at [455, 62] on span "Meat Shawarma Sandwich" at bounding box center [429, 66] width 60 height 8
copy span "Meat Shawarma Sandwich"
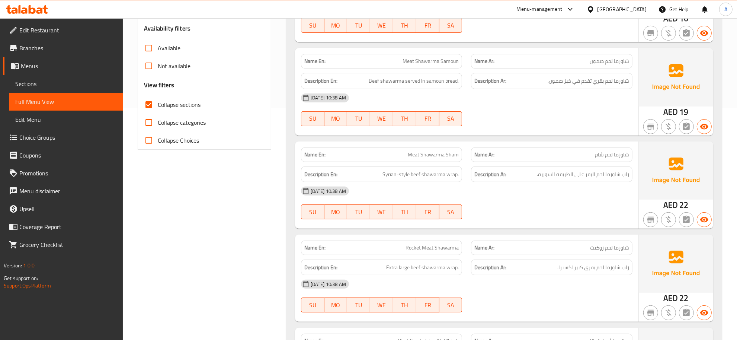
click at [440, 61] on span "Meat Shawarma Samoun" at bounding box center [431, 61] width 56 height 8
click at [561, 79] on span "شاورما لحم بقري تقدم في خبز صمون." at bounding box center [588, 80] width 81 height 9
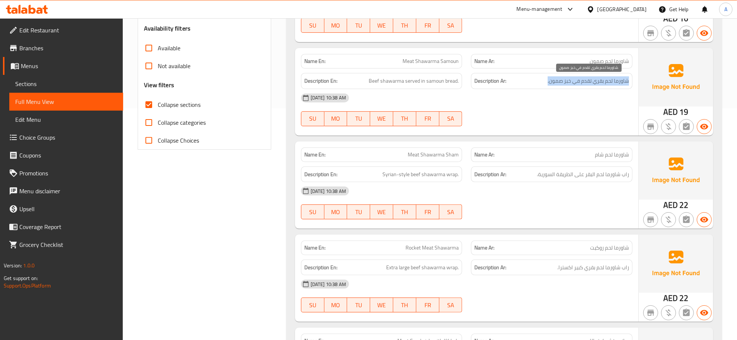
click at [561, 79] on span "شاورما لحم بقري تقدم في خبز صمون." at bounding box center [588, 80] width 81 height 9
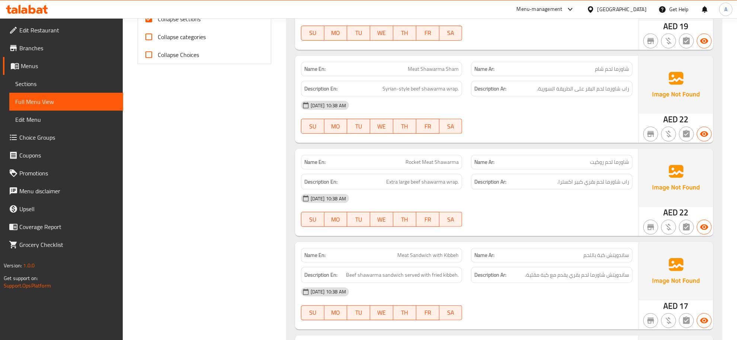
scroll to position [326, 0]
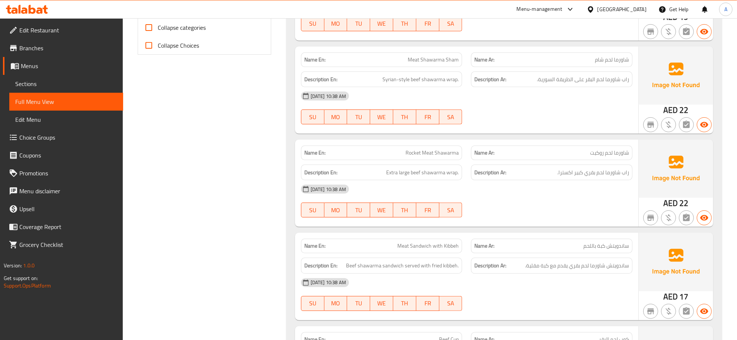
click at [445, 65] on div "Name En: Meat Shawarma Sham" at bounding box center [381, 59] width 161 height 15
copy span "Meat Shawarma Sham"
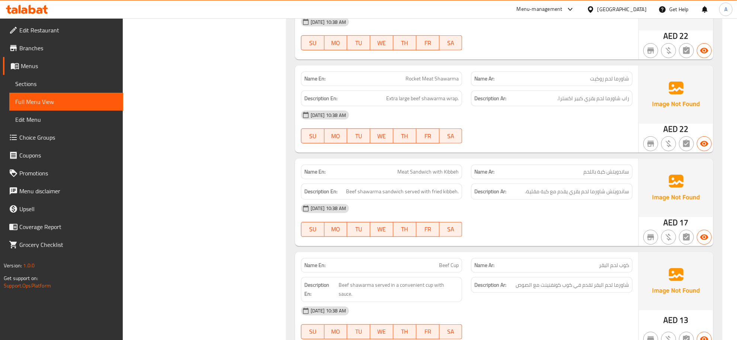
scroll to position [432, 0]
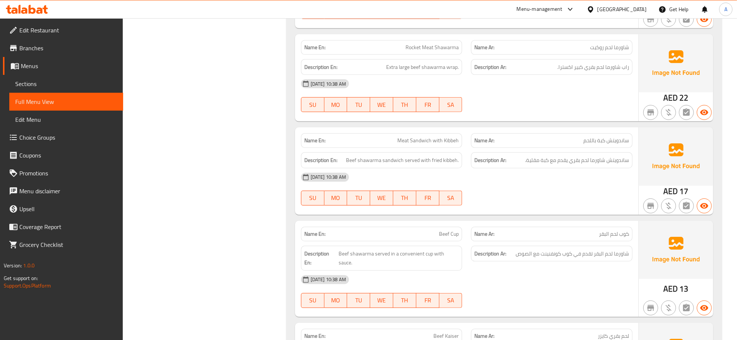
click at [439, 48] on span "Rocket Meat Shawarma" at bounding box center [432, 48] width 53 height 8
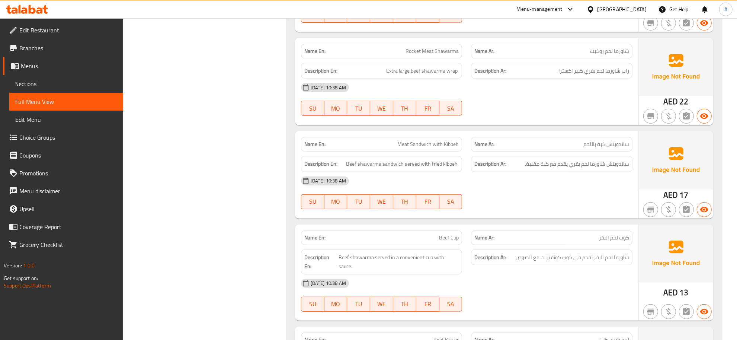
click at [441, 51] on span "Rocket Meat Shawarma" at bounding box center [432, 51] width 53 height 8
click at [623, 75] on span "راب شاورما لحم بقري كبير اكسترا." at bounding box center [593, 70] width 72 height 9
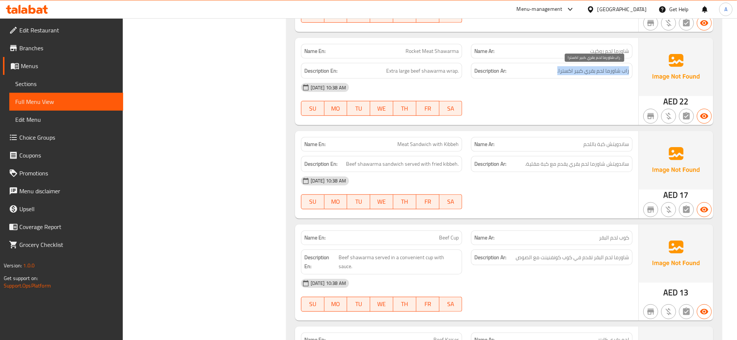
click at [622, 75] on span "راب شاورما لحم بقري كبير اكسترا." at bounding box center [593, 70] width 72 height 9
click at [445, 144] on span "Meat Sandwich with Kibbeh" at bounding box center [427, 144] width 61 height 8
click at [577, 144] on p "Name Ar: ساندويتش كبة باللحم" at bounding box center [551, 144] width 155 height 8
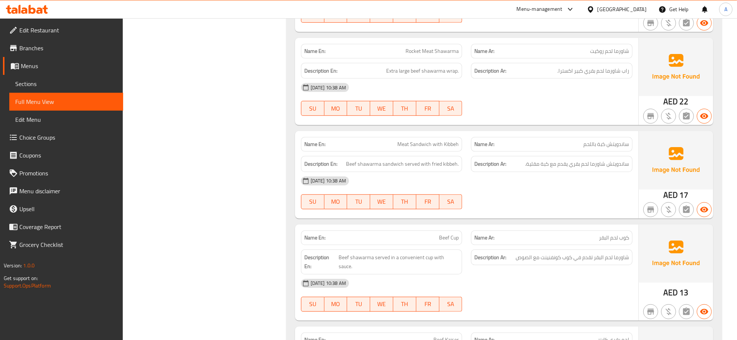
click at [577, 144] on p "Name Ar: ساندويتش كبة باللحم" at bounding box center [551, 144] width 155 height 8
click at [468, 143] on div "Name Ar: ساندويتش كبة باللحم" at bounding box center [552, 143] width 170 height 23
click at [454, 142] on span "Meat Sandwich with Kibbeh" at bounding box center [427, 144] width 61 height 8
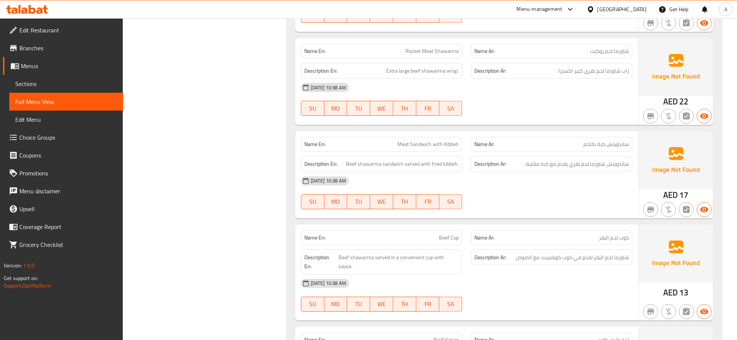
click at [454, 142] on span "Meat Sandwich with Kibbeh" at bounding box center [427, 144] width 61 height 8
copy span "Meat Sandwich with Kibbeh"
click at [580, 168] on span "ساندويتش شاورما لحم بقري يقدم مع كبة مقلية." at bounding box center [577, 163] width 104 height 9
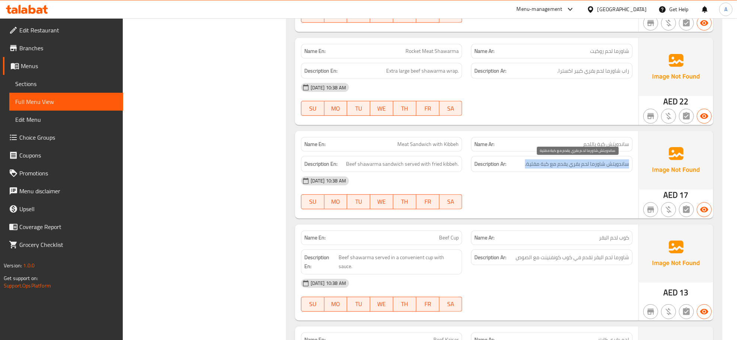
click at [580, 168] on span "ساندويتش شاورما لحم بقري يقدم مع كبة مقلية." at bounding box center [577, 163] width 104 height 9
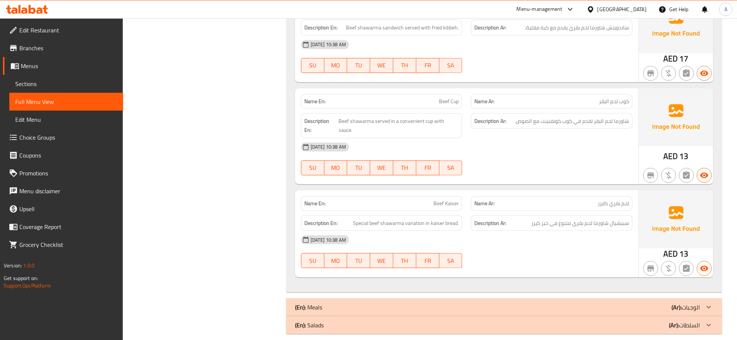
click at [435, 101] on p "Name En: Beef Cup" at bounding box center [381, 101] width 155 height 8
copy span "Beef Cup"
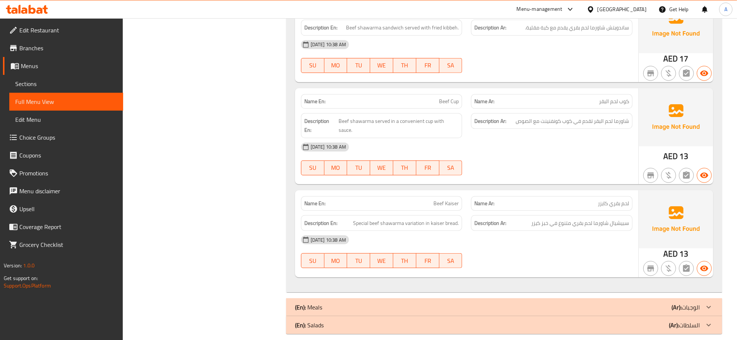
click at [404, 90] on div "Name En: Beef Cup" at bounding box center [382, 101] width 170 height 23
click at [429, 199] on p "Name En: Beef Kaiser" at bounding box center [381, 203] width 155 height 8
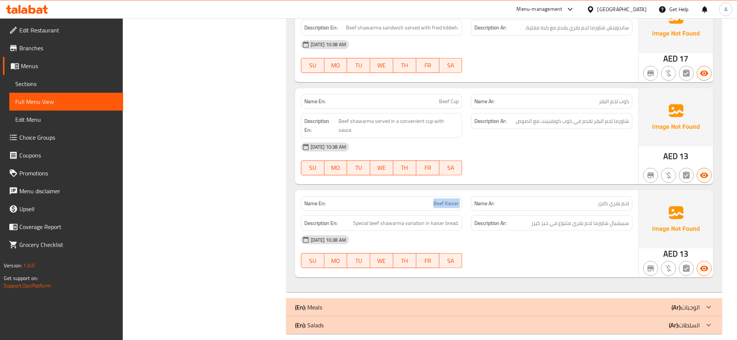
click at [429, 199] on p "Name En: Beef Kaiser" at bounding box center [381, 203] width 155 height 8
click at [569, 199] on p "Name Ar: لحم بقري كايزر" at bounding box center [551, 203] width 155 height 8
click at [570, 199] on p "Name Ar: لحم بقري كايزر" at bounding box center [551, 203] width 155 height 8
click at [588, 218] on span "سبيشيال شاورما لحم بقري متنوع في خبز كيزر" at bounding box center [580, 222] width 98 height 9
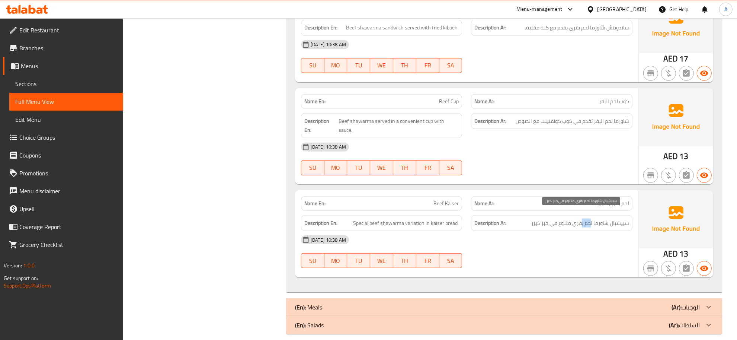
click at [588, 218] on span "سبيشيال شاورما لحم بقري متنوع في خبز كيزر" at bounding box center [580, 222] width 98 height 9
click at [447, 192] on div "Name En: Beef Kaiser" at bounding box center [382, 203] width 170 height 23
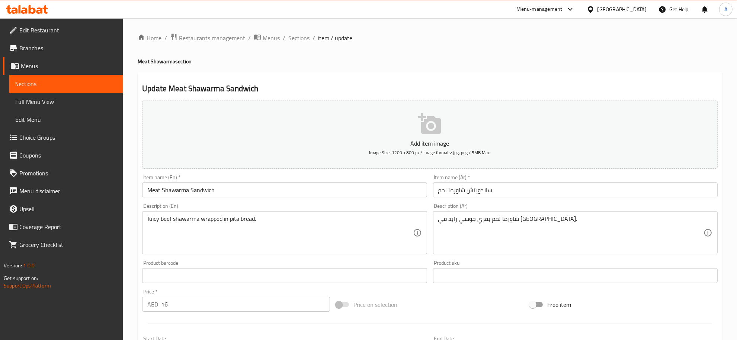
click at [199, 181] on div "Item name (En)   * Meat Shawarma Sandwich Item name (En) *" at bounding box center [284, 186] width 285 height 23
click at [188, 193] on input "Meat Shawarma Sandwich" at bounding box center [284, 189] width 285 height 15
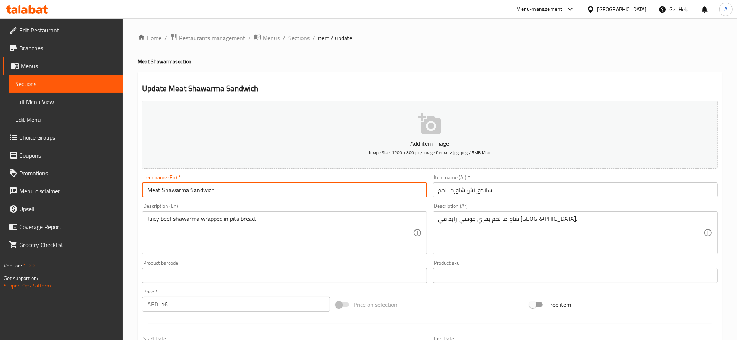
click at [188, 193] on input "Meat Shawarma Sandwich" at bounding box center [284, 189] width 285 height 15
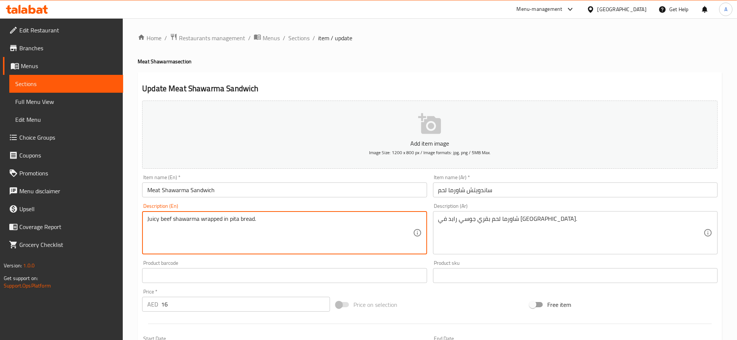
click at [352, 233] on textarea "Juicy beef shawarma wrapped in pita bread." at bounding box center [279, 232] width 265 height 35
click at [473, 218] on textarea "شاورما لحم بقري جوسي رابد في [GEOGRAPHIC_DATA]." at bounding box center [570, 232] width 265 height 35
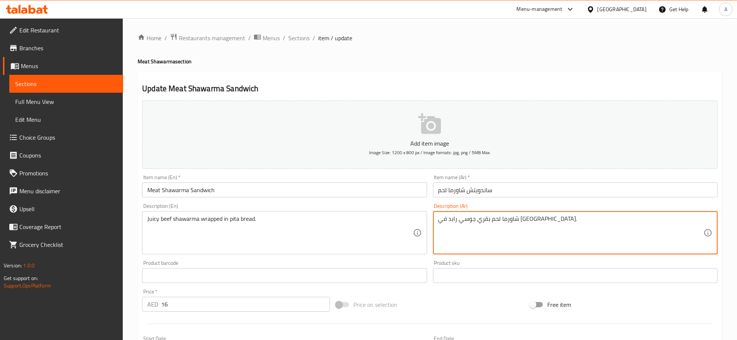
paste textarea "ملفوفة"
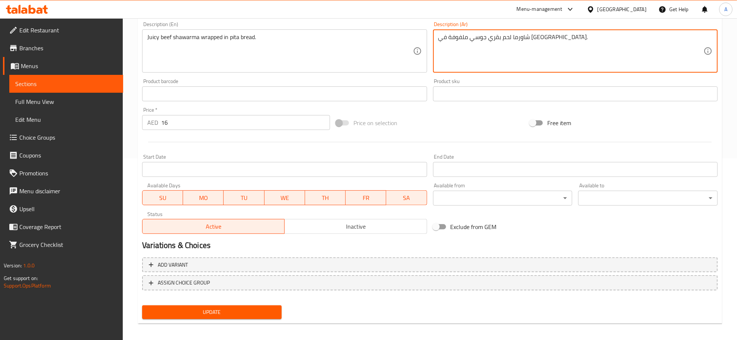
scroll to position [185, 0]
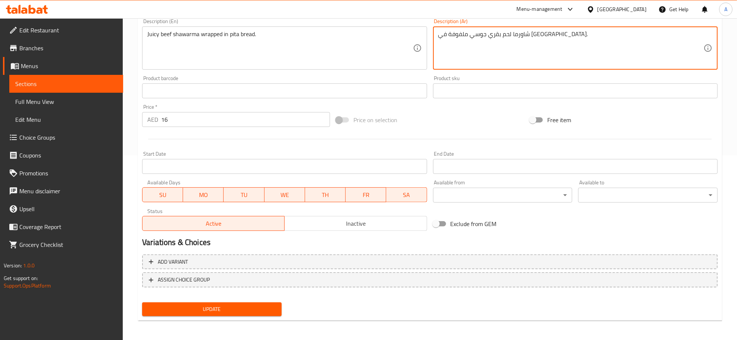
type textarea "شاورما لحم بقري جوسي ملفوفة في [GEOGRAPHIC_DATA]."
click at [269, 306] on span "Update" at bounding box center [212, 308] width 128 height 9
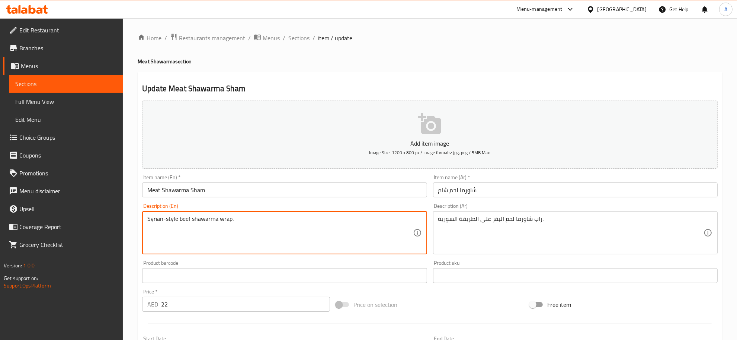
click at [279, 223] on textarea "Syrian-style beef shawarma wrap." at bounding box center [279, 232] width 265 height 35
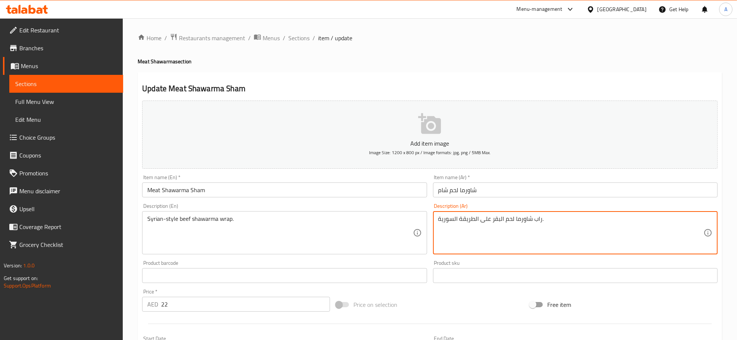
drag, startPoint x: 500, startPoint y: 218, endPoint x: 504, endPoint y: 220, distance: 4.7
click at [493, 218] on textarea "راب شاورما لحم بقر على الطريقة السورية." at bounding box center [570, 232] width 265 height 35
click at [492, 219] on textarea "راب شاورما لحم بقر على الطريقة السورية." at bounding box center [570, 232] width 265 height 35
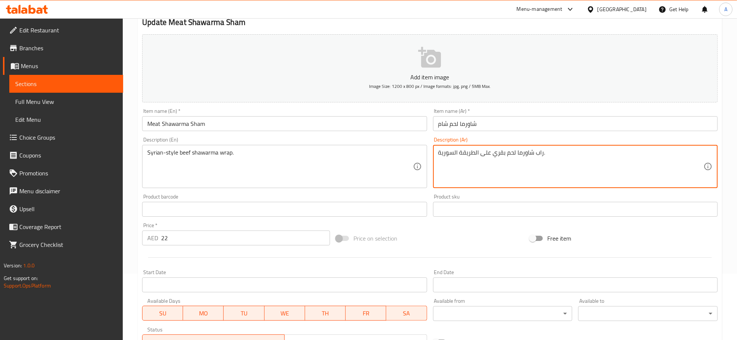
scroll to position [163, 0]
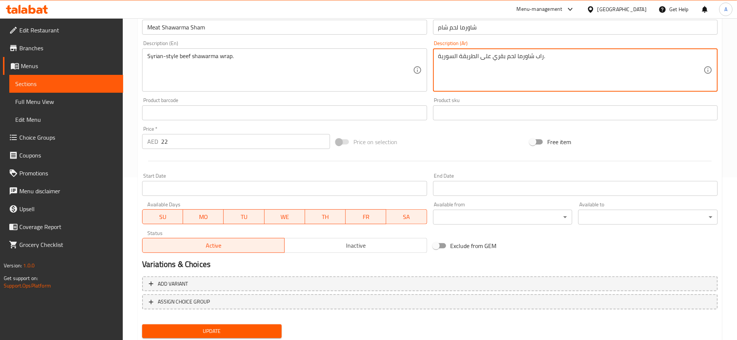
type textarea "راب شاورما لحم بقري على الطريقة السورية."
click at [209, 328] on span "Update" at bounding box center [212, 330] width 128 height 9
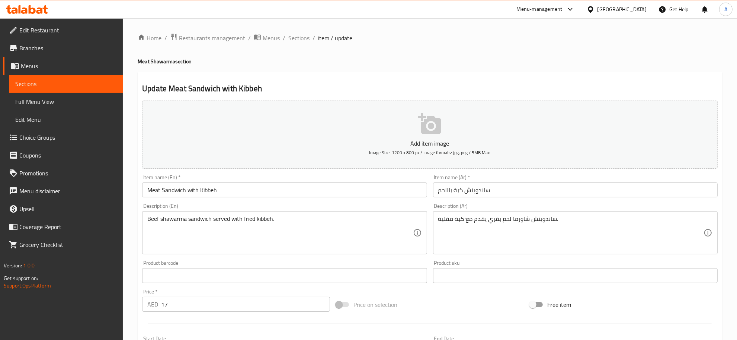
click at [162, 189] on input "Meat Sandwich with Kibbeh" at bounding box center [284, 189] width 285 height 15
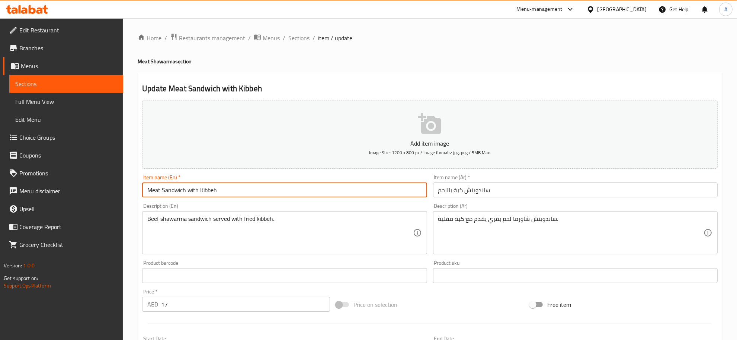
click at [162, 186] on input "Meat Sandwich with Kibbeh" at bounding box center [284, 189] width 285 height 15
click at [168, 65] on h4 "Meat Shawarma section" at bounding box center [430, 61] width 585 height 7
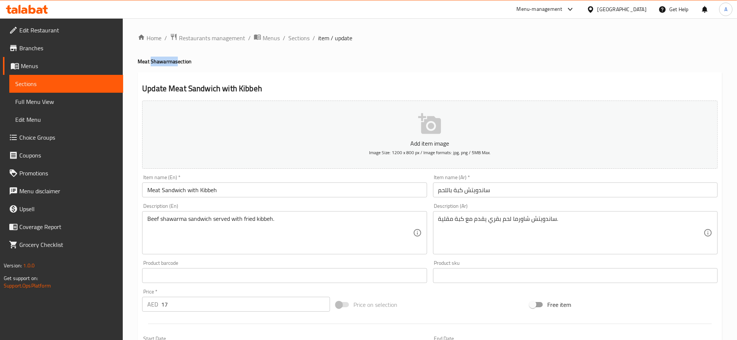
click at [168, 65] on h4 "Meat Shawarma section" at bounding box center [430, 61] width 585 height 7
copy h4 "Shawarma"
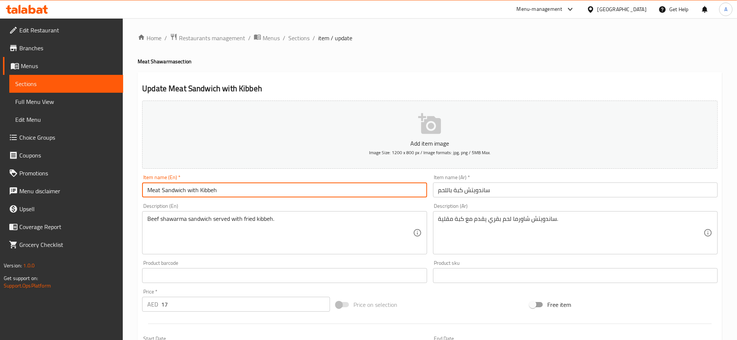
click at [161, 189] on input "Meat Sandwich with Kibbeh" at bounding box center [284, 189] width 285 height 15
click at [162, 190] on input "Meat Sandwich with Kibbeh" at bounding box center [284, 189] width 285 height 15
click at [163, 189] on input "Meat Sandwich with Kibbeh" at bounding box center [284, 189] width 285 height 15
paste input "hawarma S"
type input "Meat Shawarma Sandwich with Kibbeh"
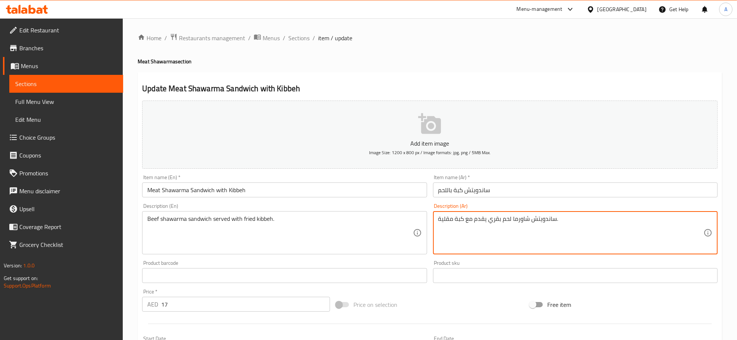
click at [525, 224] on textarea "ساندويتش شاورما لحم بقري يقدم مع كبة مقلية." at bounding box center [570, 232] width 265 height 35
click at [462, 192] on input "ساندويتش كبة باللحم" at bounding box center [575, 189] width 285 height 15
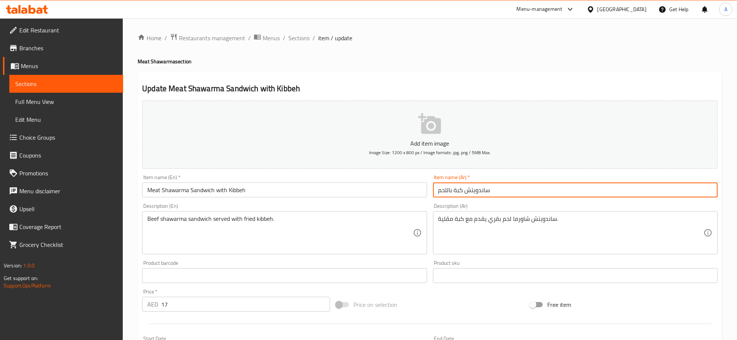
paste input "شاورما"
click at [447, 189] on input "ساندويتش شاورما كبة باللحم" at bounding box center [575, 189] width 285 height 15
click at [447, 186] on input "ساندويتش شاورما كبة" at bounding box center [575, 189] width 285 height 15
paste input "باللحم"
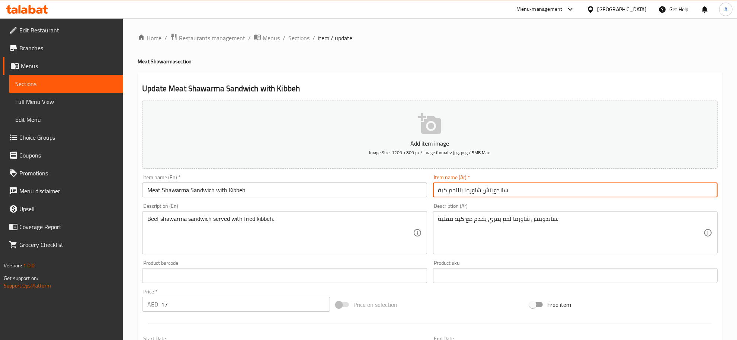
click at [457, 190] on input "ساندويتش شاورما باللحم كبة" at bounding box center [575, 189] width 285 height 15
drag, startPoint x: 458, startPoint y: 193, endPoint x: 463, endPoint y: 197, distance: 6.6
click at [463, 197] on input "ساندويتش شاورما باللحم كبة" at bounding box center [575, 189] width 285 height 15
click at [471, 221] on textarea "ساندويتش شاورما لحم بقري يقدم مع كبة مقلية." at bounding box center [570, 232] width 265 height 35
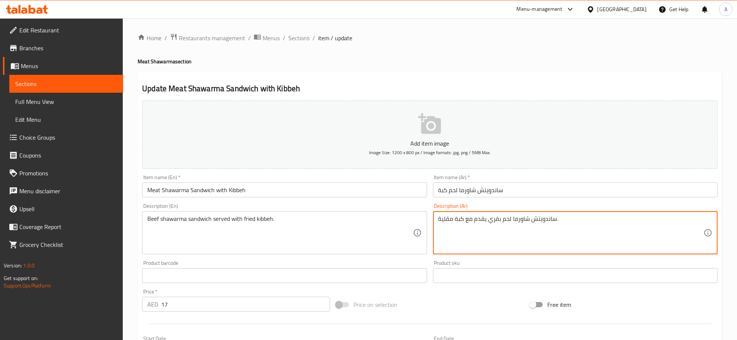
click at [449, 190] on input "ساندويتش شاورما لحم كبة" at bounding box center [575, 189] width 285 height 15
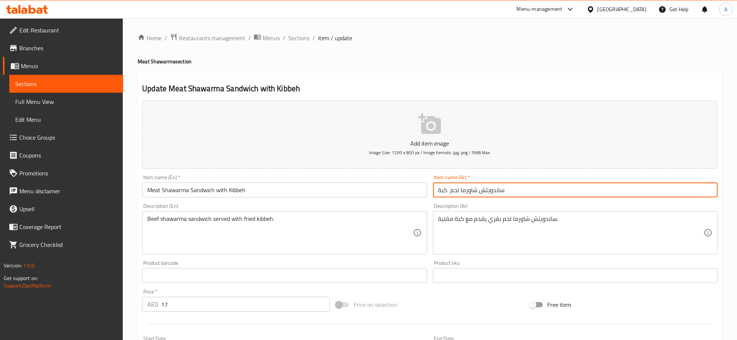
paste input "مع"
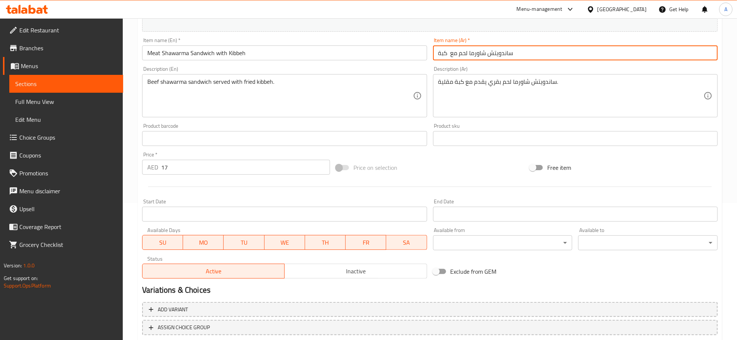
scroll to position [185, 0]
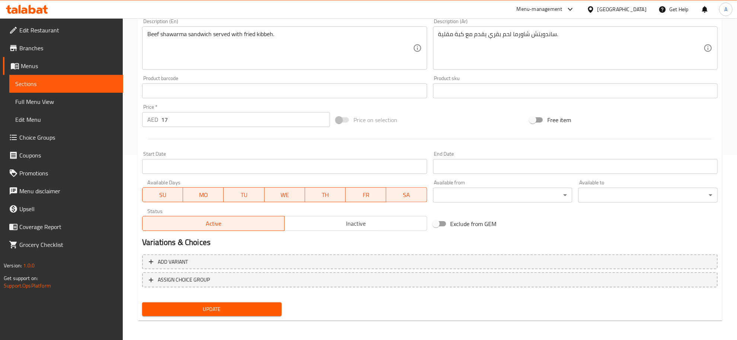
type input "ساندويتش شاورما لحم مع كبة"
click at [214, 301] on div "Update" at bounding box center [211, 309] width 145 height 20
click at [222, 309] on span "Update" at bounding box center [212, 308] width 128 height 9
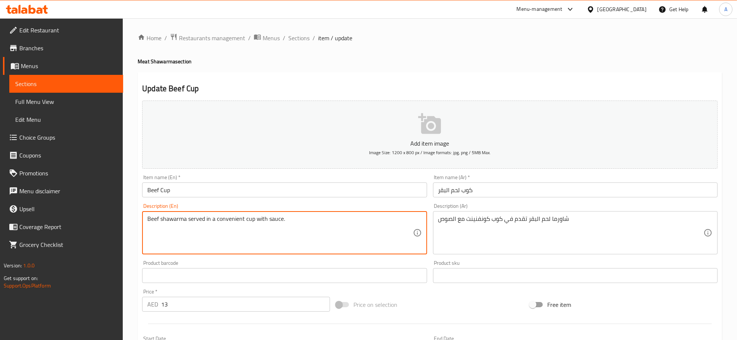
click at [177, 220] on textarea "Beef shawarma served in a convenient cup with sauce." at bounding box center [279, 232] width 265 height 35
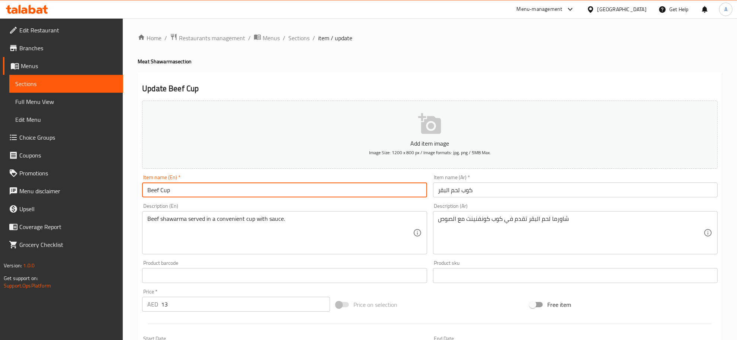
click at [160, 190] on input "Beef Cup" at bounding box center [284, 189] width 285 height 15
paste input "shawarma"
type input "Beef shawarma Cup"
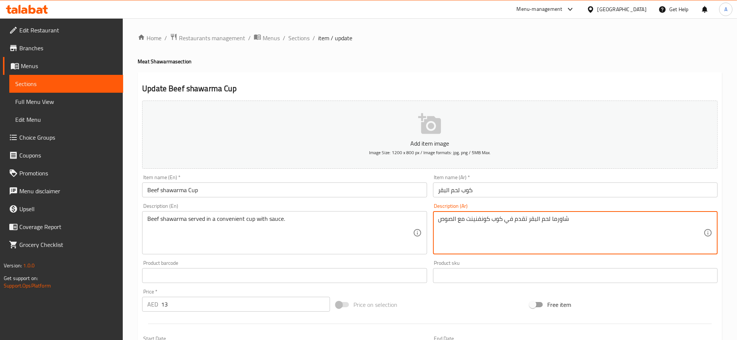
click at [556, 221] on textarea "شاورما لحم البقر تقدم في كوب كونفنينت مع الصوص" at bounding box center [570, 232] width 265 height 35
click at [460, 192] on input "كوب لحم البقر" at bounding box center [575, 189] width 285 height 15
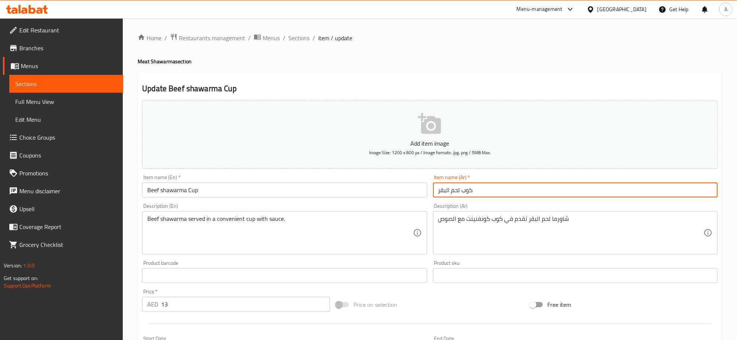
paste input "شاورما"
drag, startPoint x: 446, startPoint y: 188, endPoint x: 449, endPoint y: 196, distance: 8.2
click at [449, 196] on input "كوب شاورما لحم البقر" at bounding box center [575, 189] width 285 height 15
click at [506, 196] on input "كوب شاورما لحم بقر" at bounding box center [575, 189] width 285 height 15
click at [445, 192] on input "كوب شاورما لحم بقري" at bounding box center [575, 189] width 285 height 15
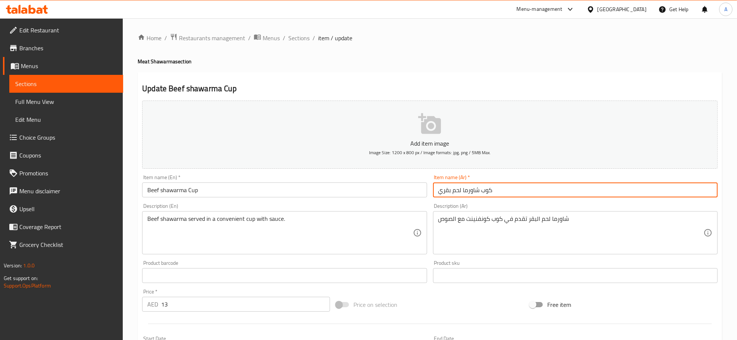
click at [445, 192] on input "كوب شاورما لحم بقري" at bounding box center [575, 189] width 285 height 15
type input "كوب شاورما لحم بقري"
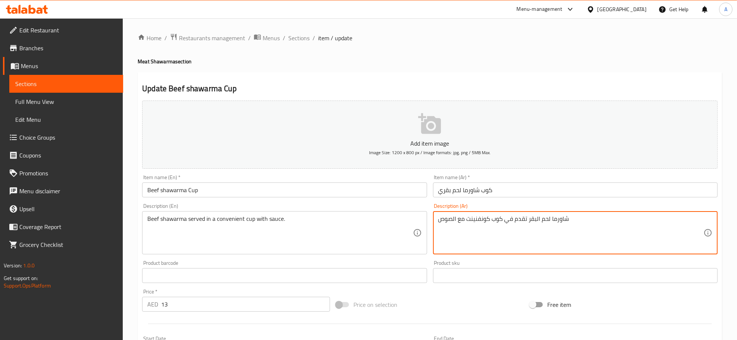
click at [531, 220] on textarea "شاورما لحم البقر تقدم في كوب كونفنينت مع الصوص" at bounding box center [570, 232] width 265 height 35
paste textarea "قري"
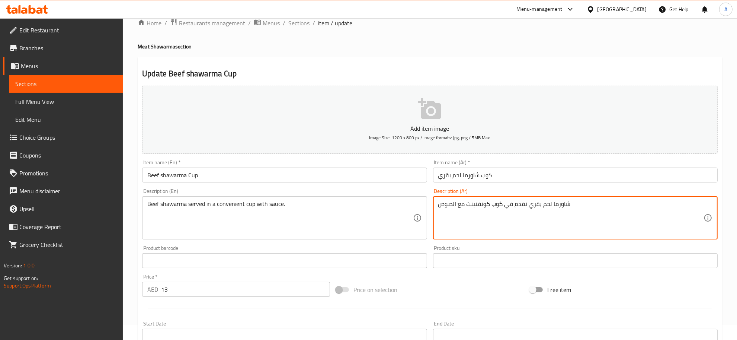
scroll to position [20, 0]
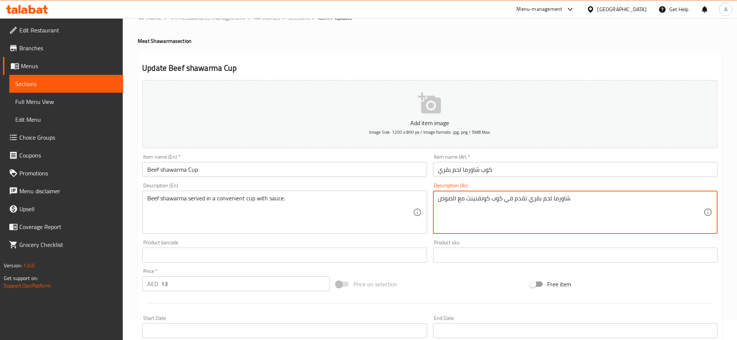
click at [346, 214] on textarea "Beef shawarma served in a convenient cup with sauce." at bounding box center [279, 212] width 265 height 35
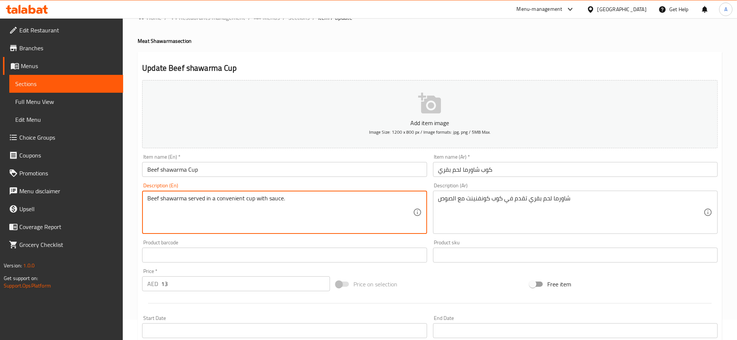
click at [346, 214] on textarea "Beef shawarma served in a convenient cup with sauce." at bounding box center [279, 212] width 265 height 35
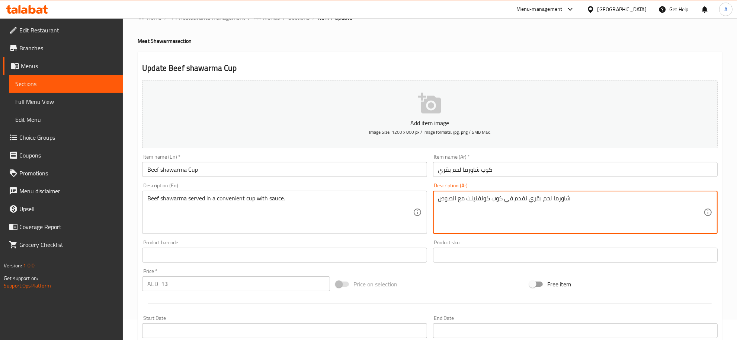
click at [484, 203] on textarea "شاورما لحم بقري تقدم في كوب كونفنينت مع الصوص" at bounding box center [570, 212] width 265 height 35
paste textarea "ناسب"
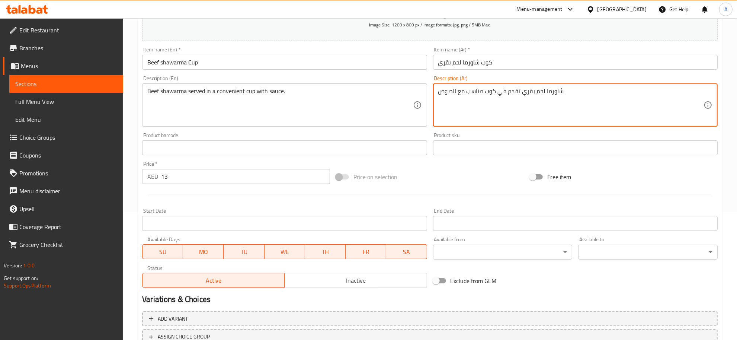
scroll to position [185, 0]
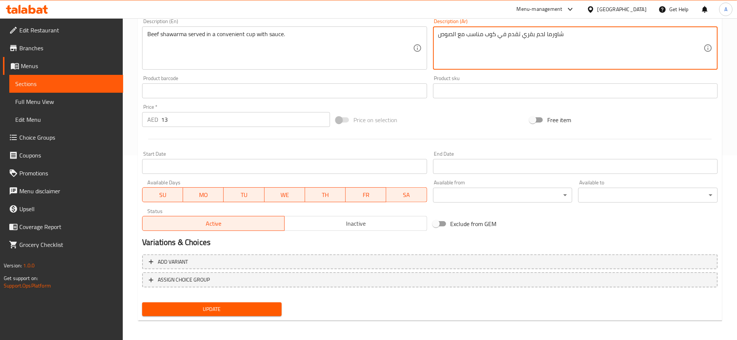
type textarea "شاورما لحم بقري تقدم في كوب مناسب مع الصوص"
click at [218, 308] on span "Update" at bounding box center [212, 308] width 128 height 9
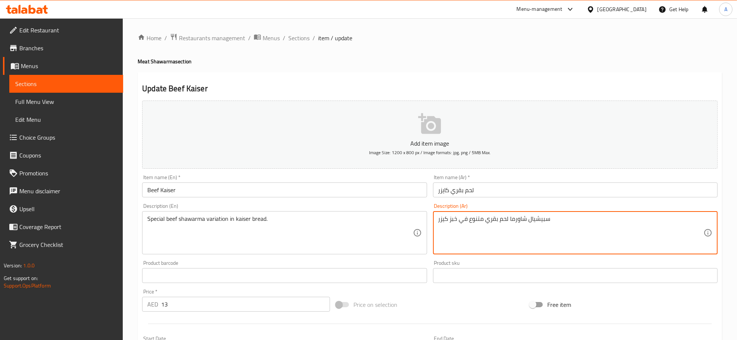
click at [518, 218] on textarea "سبيشيال شاورما لحم بقري متنوع في خبز كيزر" at bounding box center [570, 232] width 265 height 35
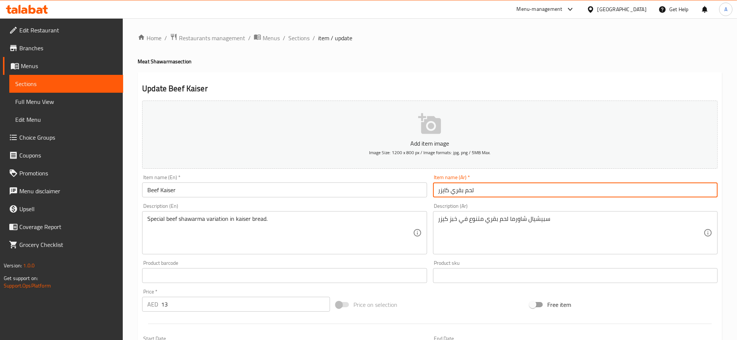
click at [437, 190] on input "لحم بقري كايزر" at bounding box center [575, 189] width 285 height 15
paste input "شاورما"
type input "شاورما لحم بقري كايزر"
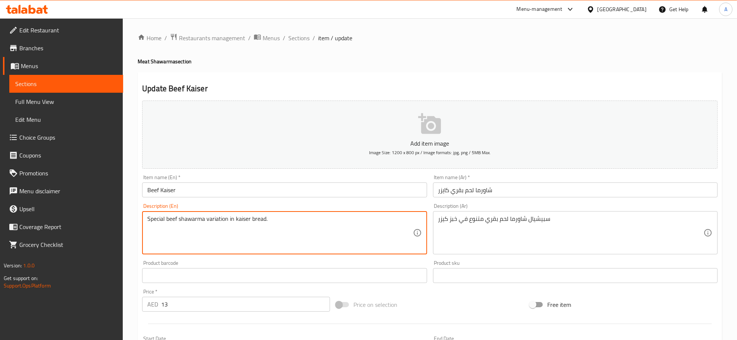
click at [203, 218] on textarea "Special beef shawarma variation in kaiser bread." at bounding box center [279, 232] width 265 height 35
click at [219, 215] on textarea "Special beef shawarma variation in kaiser bread." at bounding box center [279, 232] width 265 height 35
click at [193, 220] on textarea "Special beef shawarma variation in kaiser bread." at bounding box center [279, 232] width 265 height 35
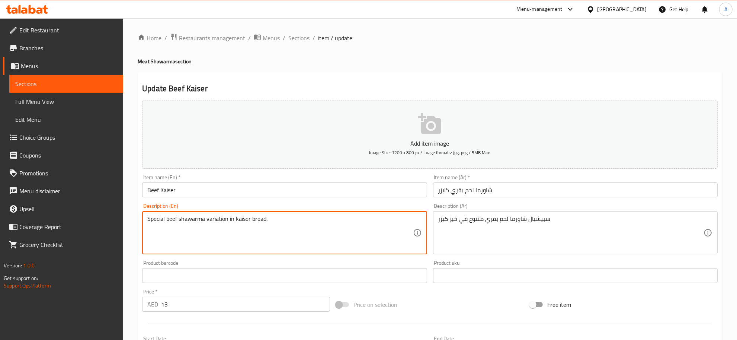
click at [164, 188] on input "Beef Kaiser" at bounding box center [284, 189] width 285 height 15
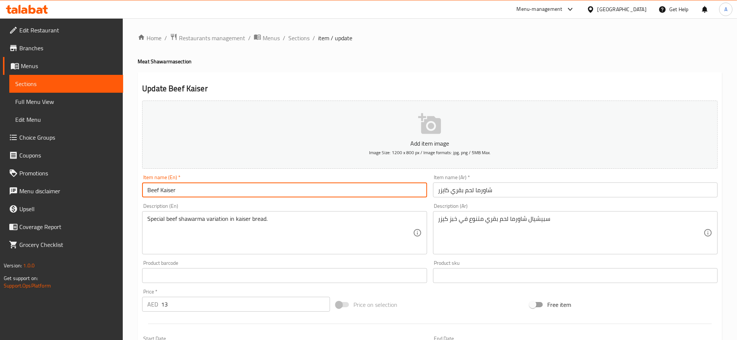
click at [161, 187] on input "Beef Kaiser" at bounding box center [284, 189] width 285 height 15
paste input "shawarma"
type input "Beef shawarma Kaiser"
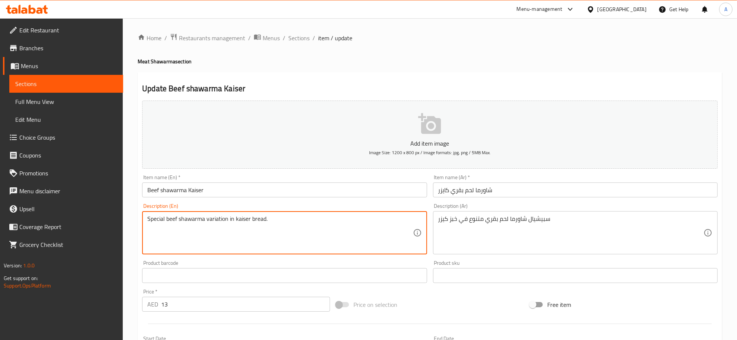
click at [205, 241] on textarea "Special beef shawarma variation in kaiser bread." at bounding box center [279, 232] width 265 height 35
click at [234, 236] on textarea "Special beef shawarma variation in kaiser bread." at bounding box center [279, 232] width 265 height 35
click at [580, 233] on textarea "سبيشيال شاورما لحم بقري متنوع في خبز كيزر" at bounding box center [570, 232] width 265 height 35
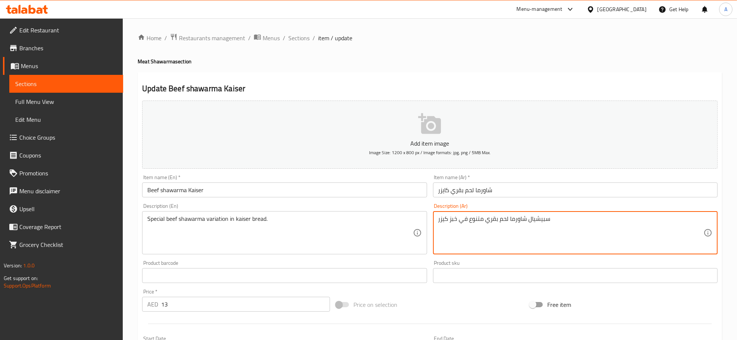
click at [580, 233] on textarea "سبيشيال شاورما لحم بقري متنوع في خبز كيزر" at bounding box center [570, 232] width 265 height 35
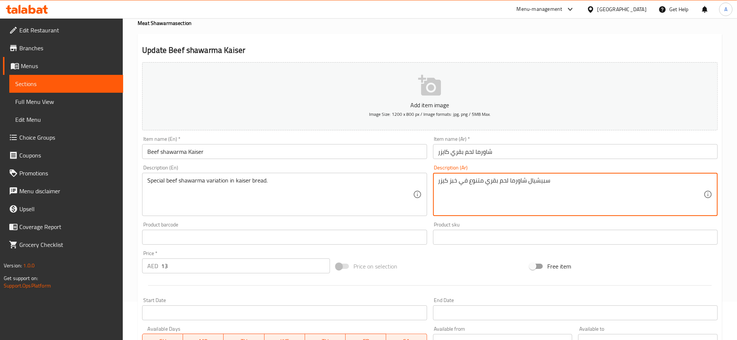
scroll to position [185, 0]
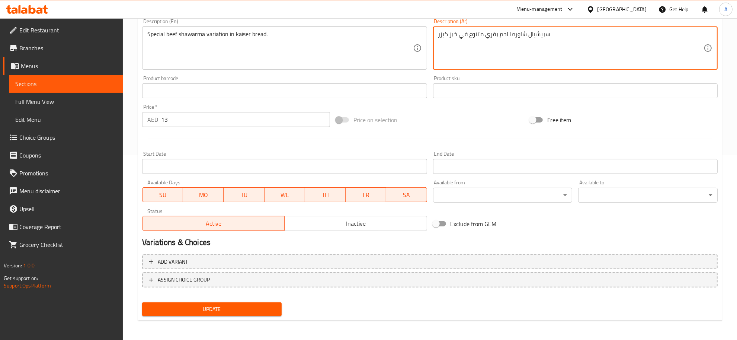
click at [270, 310] on span "Update" at bounding box center [212, 308] width 128 height 9
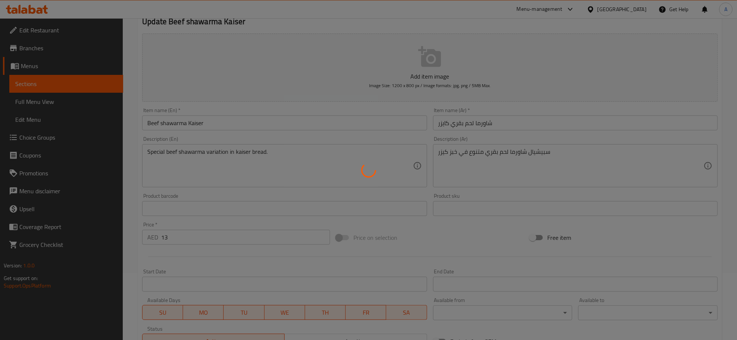
scroll to position [7, 0]
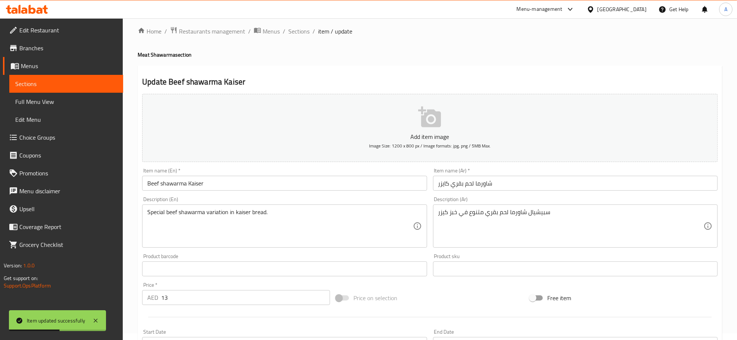
click at [567, 217] on textarea "سبيشيال شاورما لحم بقري متنوع في خبز كيزر" at bounding box center [570, 225] width 265 height 35
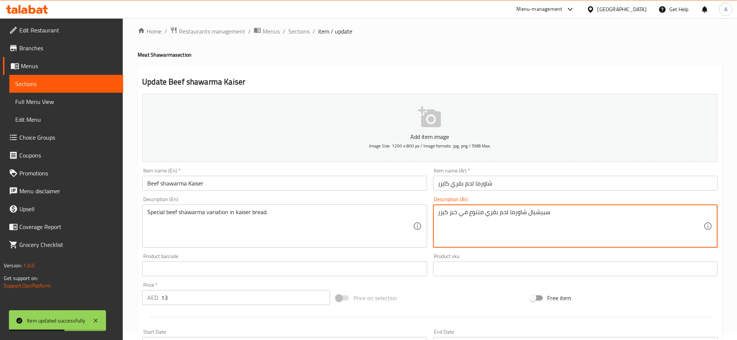
click at [567, 217] on textarea "سبيشيال شاورما لحم بقري متنوع في خبز كيزر" at bounding box center [570, 225] width 265 height 35
click at [269, 219] on textarea "Special beef shawarma variation in kaiser bread." at bounding box center [279, 225] width 265 height 35
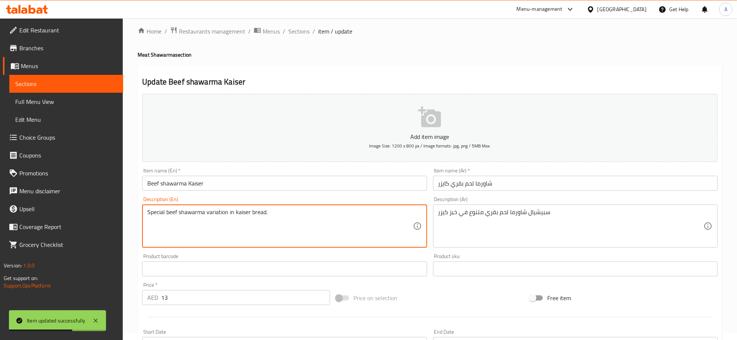
click at [269, 219] on textarea "Special beef shawarma variation in kaiser bread." at bounding box center [279, 225] width 265 height 35
click at [89, 99] on span "Full Menu View" at bounding box center [66, 101] width 102 height 9
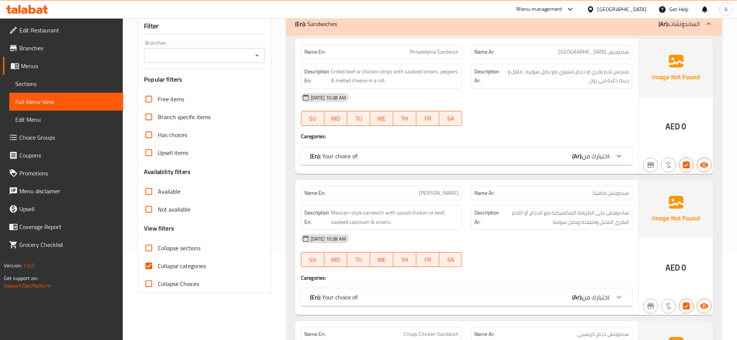
scroll to position [100, 0]
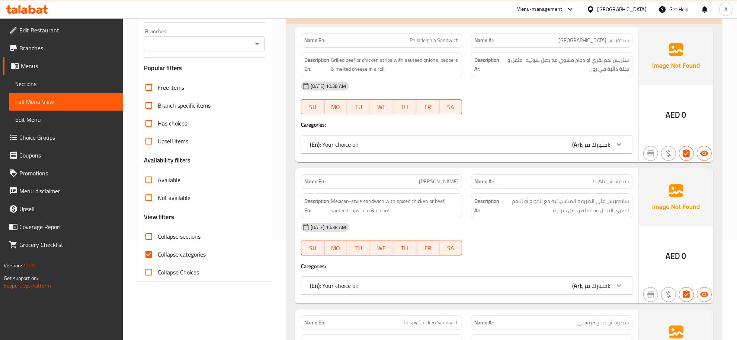
click at [175, 233] on span "Collapse sections" at bounding box center [179, 236] width 43 height 9
click at [158, 233] on input "Collapse sections" at bounding box center [149, 236] width 18 height 18
checkbox input "true"
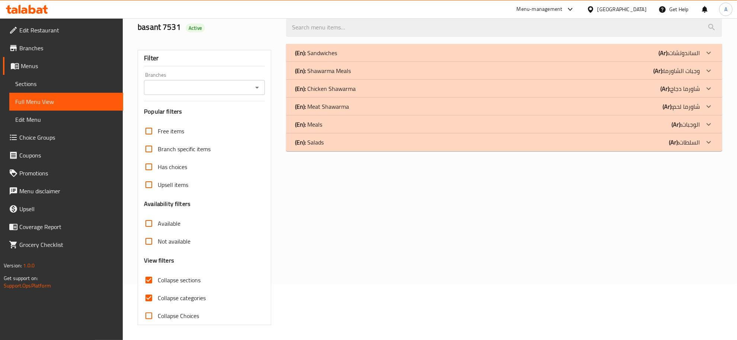
click at [177, 289] on label "Collapse categories" at bounding box center [173, 298] width 66 height 18
click at [158, 289] on input "Collapse categories" at bounding box center [149, 298] width 18 height 18
checkbox input "false"
click at [348, 123] on div "(En): Meals (Ar): الوجبات" at bounding box center [497, 124] width 405 height 9
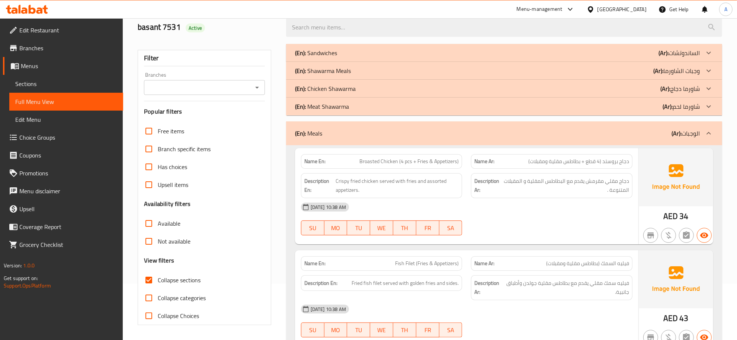
click at [683, 136] on p "(Ar): الوجبات" at bounding box center [686, 133] width 28 height 9
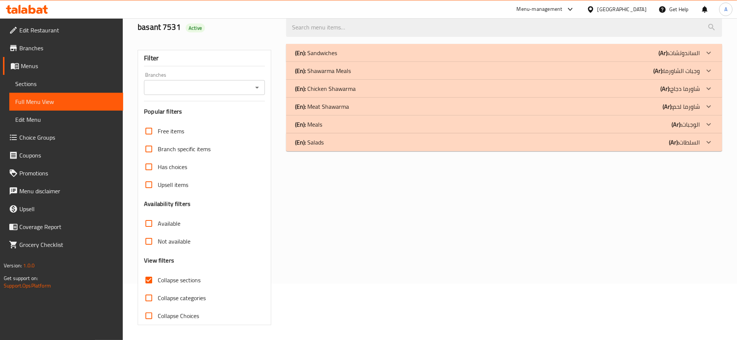
click at [677, 109] on p "(Ar): شاورما لحم" at bounding box center [681, 106] width 37 height 9
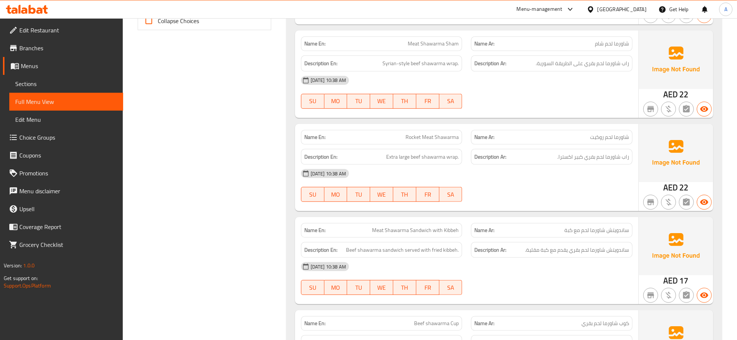
scroll to position [346, 0]
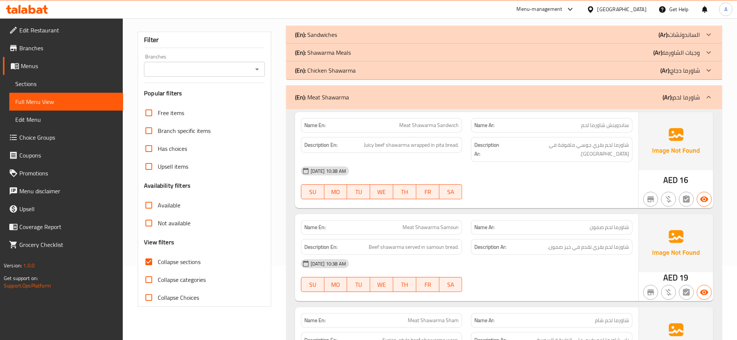
click at [678, 100] on p "(Ar): شاورما لحم" at bounding box center [681, 97] width 37 height 9
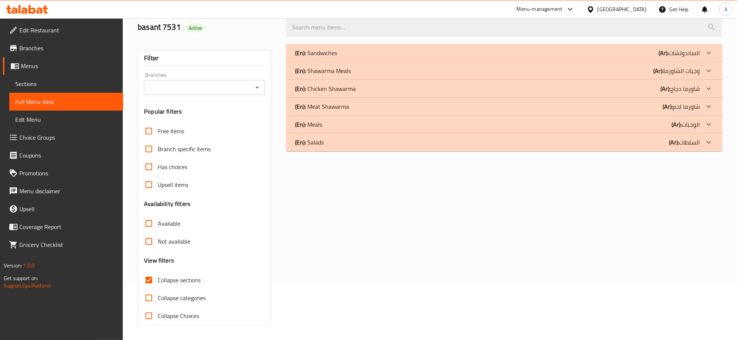
scroll to position [56, 0]
click at [324, 120] on div "(En): Meals (Ar): الوجبات" at bounding box center [497, 124] width 405 height 9
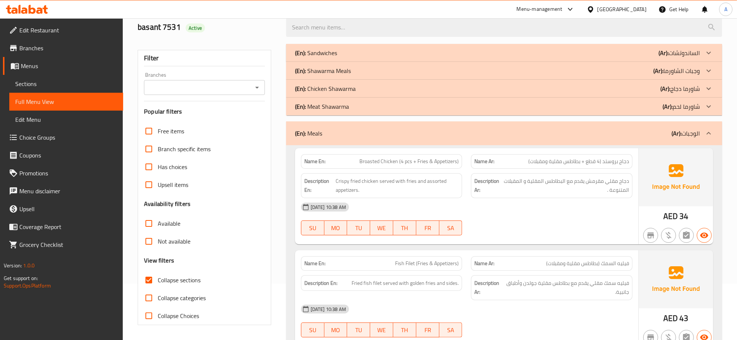
click at [527, 156] on div "Name Ar: دجاج بروستد (4 قطع + بطاطس مقلية ومقبلات)" at bounding box center [551, 161] width 161 height 15
click at [582, 185] on span "دجاج مقلي مقرمش يقدم مع البطاطس المقلية و المقبلات المتنوعة ." at bounding box center [566, 185] width 126 height 18
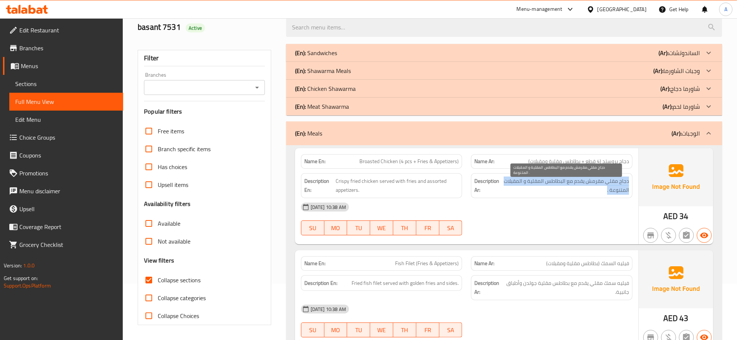
click at [582, 185] on span "دجاج مقلي مقرمش يقدم مع البطاطس المقلية و المقبلات المتنوعة ." at bounding box center [566, 185] width 126 height 18
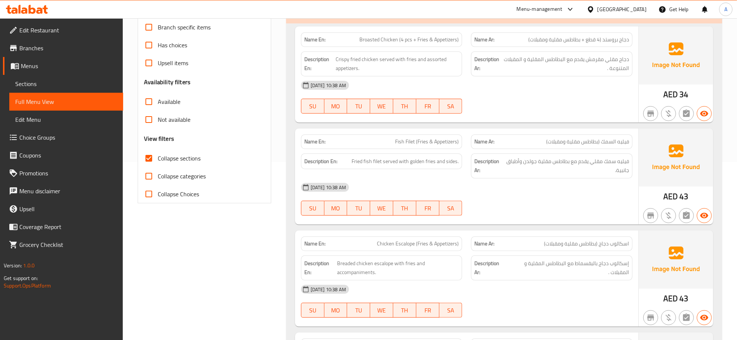
scroll to position [179, 0]
click at [612, 141] on span "فيليه السمك (بطاطس مقلية ومقبلات)" at bounding box center [587, 141] width 83 height 8
click at [444, 144] on span "Fish Filet (Fries & Appetizers)" at bounding box center [427, 141] width 64 height 8
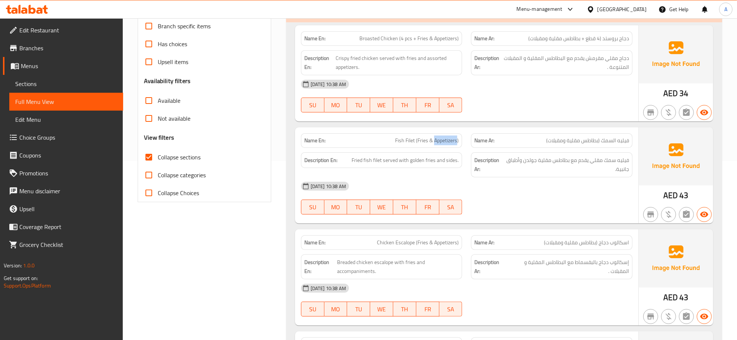
click at [444, 144] on span "Fish Filet (Fries & Appetizers)" at bounding box center [427, 141] width 64 height 8
click at [573, 148] on div "Name Ar: فيليه السمك (بطاطس مقلية ومقبلات)" at bounding box center [551, 140] width 161 height 15
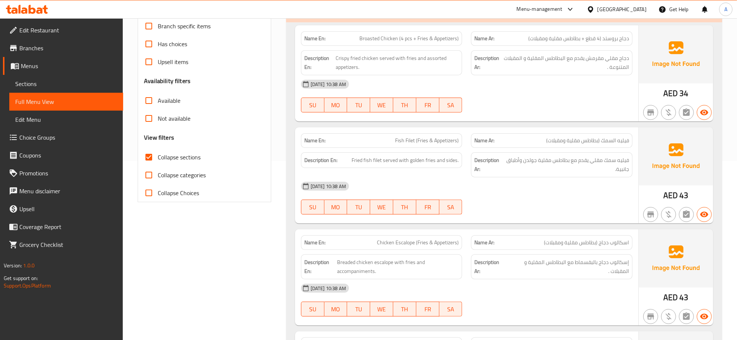
click at [607, 143] on span "فيليه السمك (بطاطس مقلية ومقبلات)" at bounding box center [587, 141] width 83 height 8
click at [439, 145] on div "Name En: Fish Filet (Fries & Appetizers)" at bounding box center [381, 140] width 161 height 15
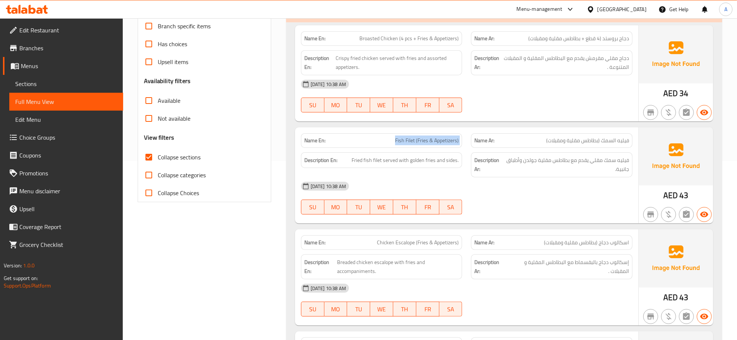
click at [439, 145] on div "Name En: Fish Filet (Fries & Appetizers)" at bounding box center [381, 140] width 161 height 15
click at [592, 141] on span "فيليه السمك (بطاطس مقلية ومقبلات)" at bounding box center [587, 141] width 83 height 8
click at [413, 148] on div "Name En: Fish Filet (Fries & Appetizers)" at bounding box center [381, 140] width 161 height 15
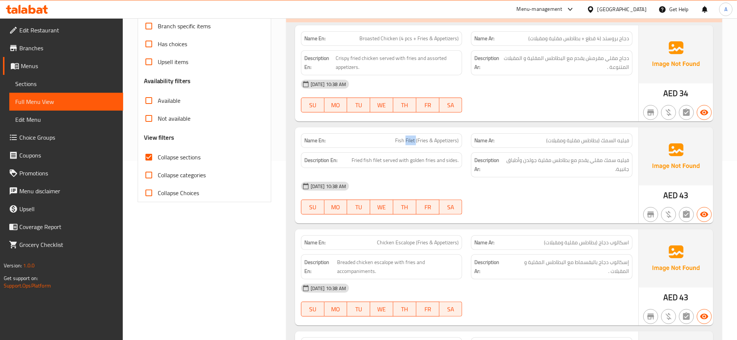
click at [413, 148] on div "Name En: Fish Filet (Fries & Appetizers)" at bounding box center [381, 140] width 161 height 15
click at [542, 137] on p "Name Ar: فيليه السمك (بطاطس مقلية ومقبلات)" at bounding box center [551, 141] width 155 height 8
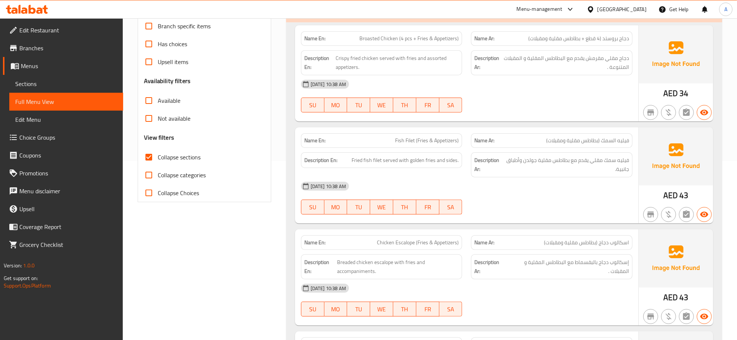
click at [445, 168] on div "Description En: Fried fish filet served with golden fries and sides." at bounding box center [381, 160] width 161 height 16
click at [445, 164] on span "Fried fish filet served with golden fries and sides." at bounding box center [405, 160] width 107 height 9
click at [550, 161] on span "فيليه سمك مقلي يقدم مع بطاطس مقلية جولدن وأطباق جانبية." at bounding box center [567, 165] width 124 height 18
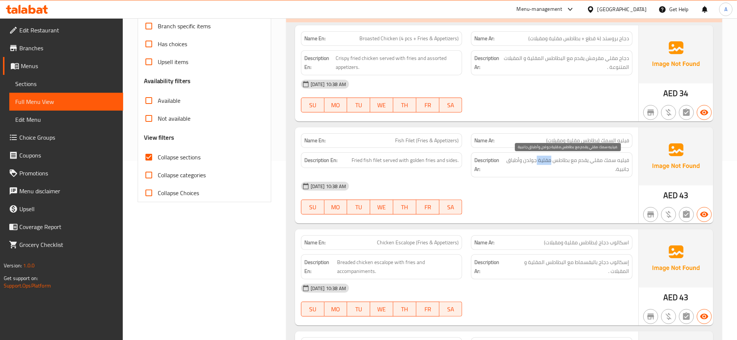
click at [550, 161] on span "فيليه سمك مقلي يقدم مع بطاطس مقلية جولدن وأطباق جانبية." at bounding box center [567, 165] width 124 height 18
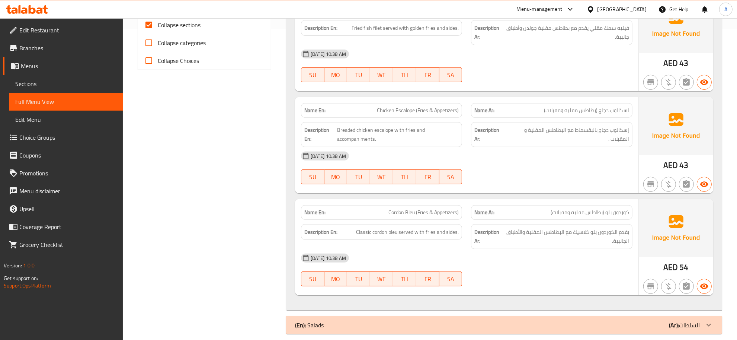
scroll to position [321, 0]
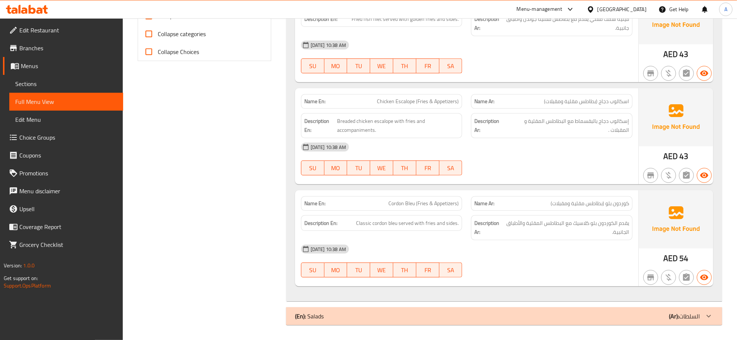
click at [595, 106] on div "Name Ar: اسكالوب دجاج (بطاطس مقلية ومقبلات)" at bounding box center [551, 101] width 161 height 15
click at [583, 97] on span "اسكالوب دجاج (بطاطس مقلية ومقبلات)" at bounding box center [586, 101] width 85 height 8
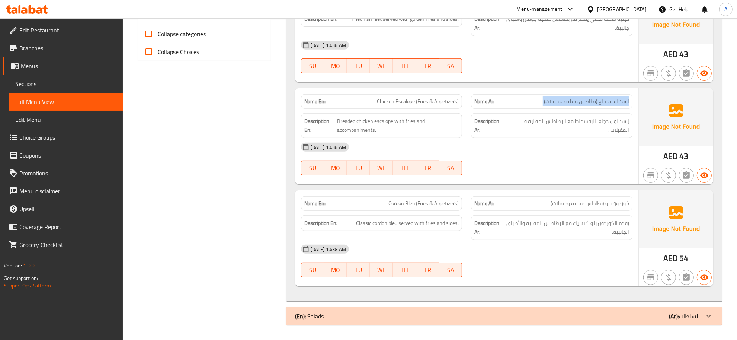
click at [583, 97] on span "اسكالوب دجاج (بطاطس مقلية ومقبلات)" at bounding box center [586, 101] width 85 height 8
click at [390, 110] on div "Description En: Breaded chicken escalope with fries and accompaniments." at bounding box center [382, 126] width 170 height 34
click at [402, 103] on span "Chicken Escalope (Fries & Appetizers)" at bounding box center [418, 101] width 82 height 8
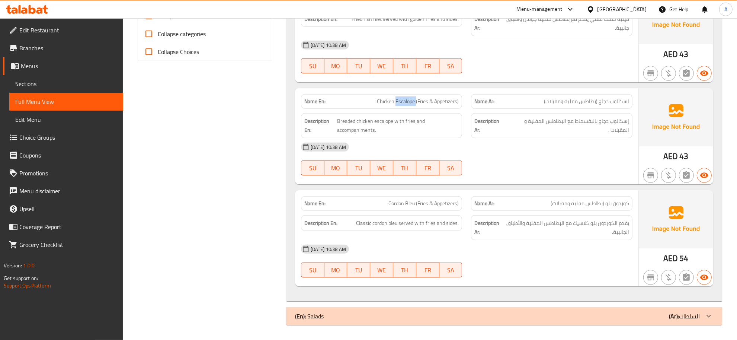
click at [402, 103] on span "Chicken Escalope (Fries & Appetizers)" at bounding box center [418, 101] width 82 height 8
click at [586, 103] on span "اسكالوب دجاج (بطاطس مقلية ومقبلات)" at bounding box center [586, 101] width 85 height 8
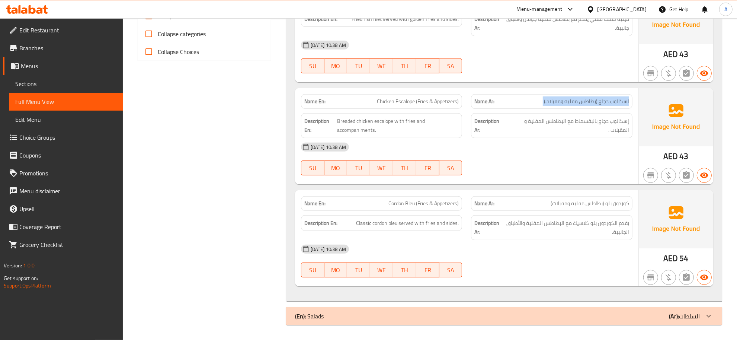
click at [452, 106] on div "Name En: Chicken Escalope (Fries & Appetizers)" at bounding box center [381, 101] width 161 height 15
click at [601, 132] on span "إسكالوب دجاج بالبقسماط مع البطاطس المقلية و المقبلات ." at bounding box center [568, 125] width 122 height 18
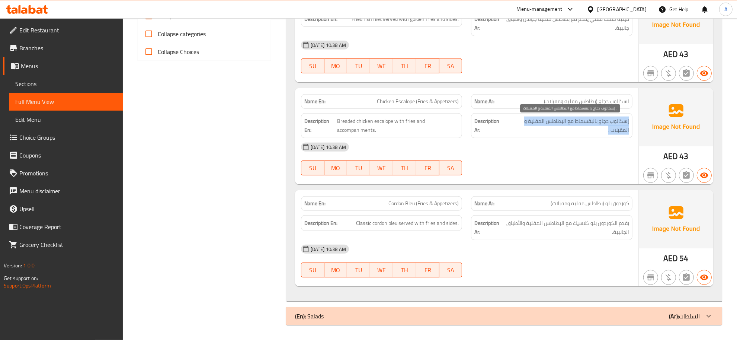
click at [601, 132] on span "إسكالوب دجاج بالبقسماط مع البطاطس المقلية و المقبلات ." at bounding box center [568, 125] width 122 height 18
click at [554, 204] on span "كوردون بلو (بطاطس مقلية ومقبلات)" at bounding box center [590, 203] width 79 height 8
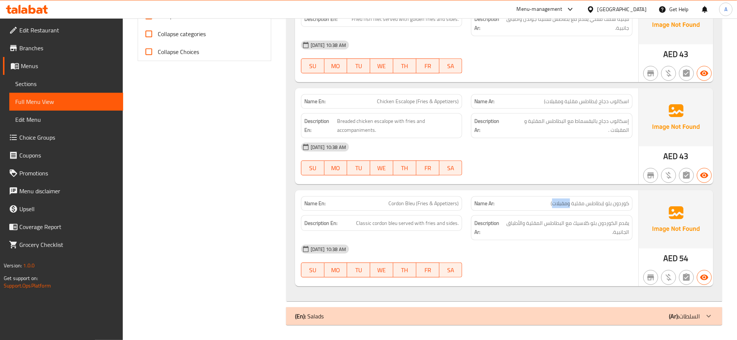
click at [554, 204] on span "كوردون بلو (بطاطس مقلية ومقبلات)" at bounding box center [590, 203] width 79 height 8
click at [573, 223] on span "يقدم الكوردون بلو كلاسيك مع البطاطس المقلية والأطباق الجانبية." at bounding box center [567, 227] width 125 height 18
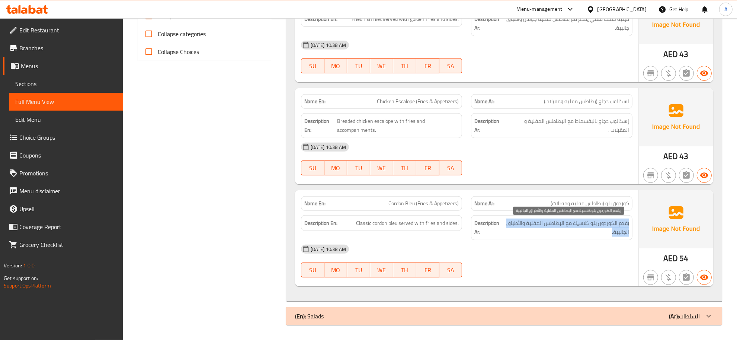
click at [573, 223] on span "يقدم الكوردون بلو كلاسيك مع البطاطس المقلية والأطباق الجانبية." at bounding box center [567, 227] width 125 height 18
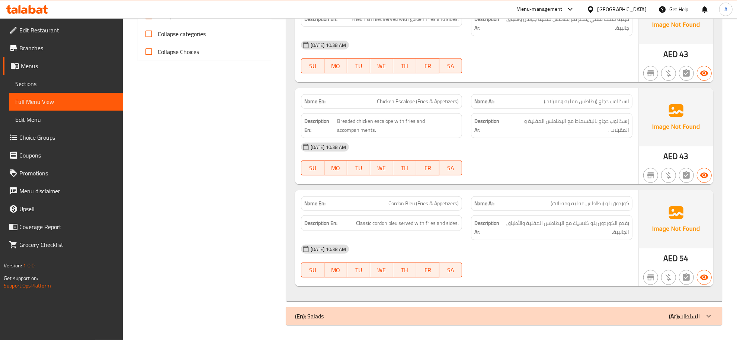
click at [693, 313] on p "(Ar): السلطات" at bounding box center [684, 315] width 31 height 9
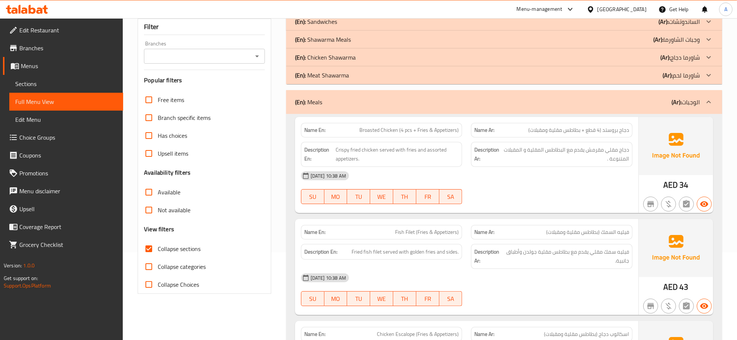
scroll to position [47, 0]
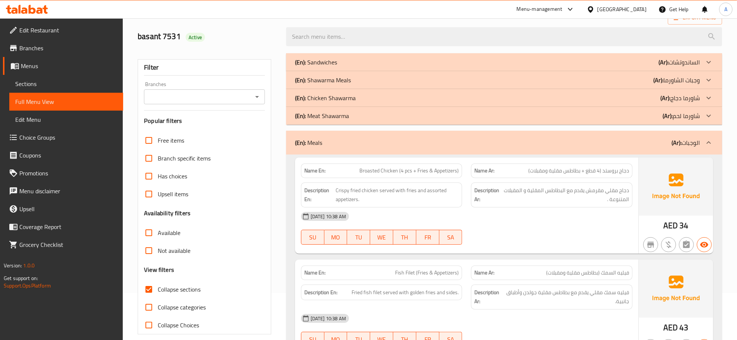
click at [628, 145] on div "(En): Meals (Ar): الوجبات" at bounding box center [497, 142] width 405 height 9
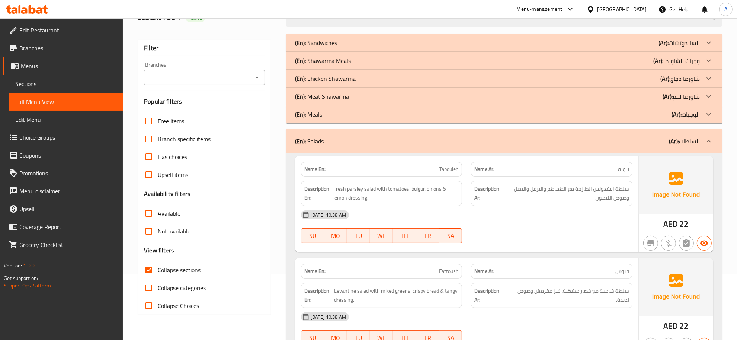
scroll to position [118, 0]
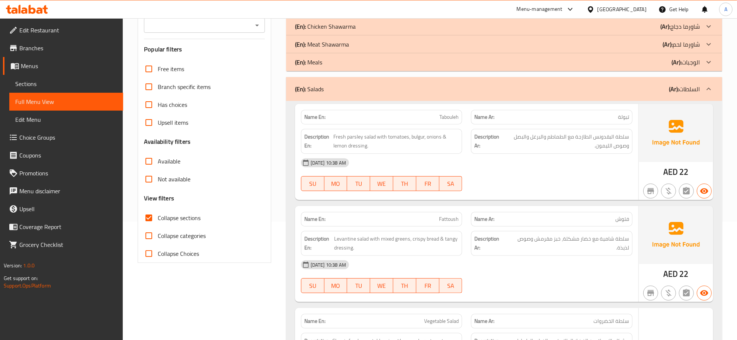
click at [659, 149] on img at bounding box center [676, 133] width 74 height 58
click at [610, 143] on span "سلطة البقدونس الطازجة مع الطماطم والبرغل والبصل وصوص الليمون." at bounding box center [566, 141] width 127 height 18
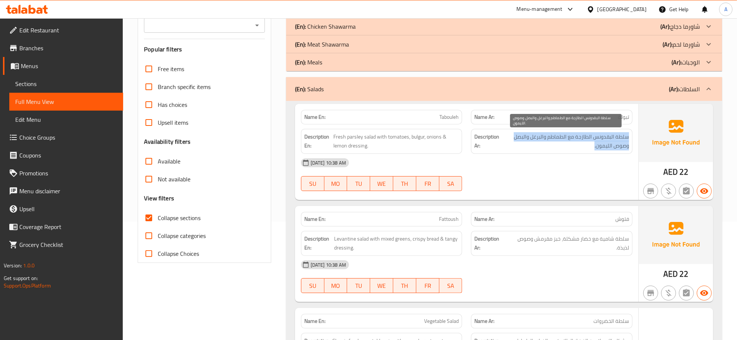
click at [610, 143] on span "سلطة البقدونس الطازجة مع الطماطم والبرغل والبصل وصوص الليمون." at bounding box center [566, 141] width 127 height 18
click at [598, 142] on span "سلطة البقدونس الطازجة مع الطماطم والبرغل والبصل وصوص الليمون." at bounding box center [566, 141] width 127 height 18
click at [598, 143] on span "سلطة البقدونس الطازجة مع الطماطم والبرغل والبصل وصوص الليمون." at bounding box center [566, 141] width 127 height 18
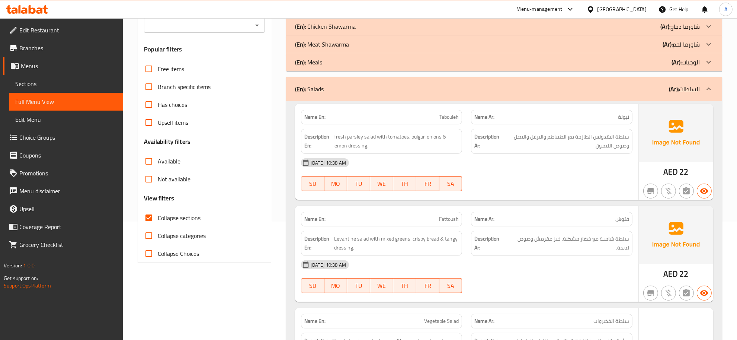
click at [432, 112] on div "Name En: Tabouleh" at bounding box center [381, 117] width 161 height 15
copy span "Tabouleh"
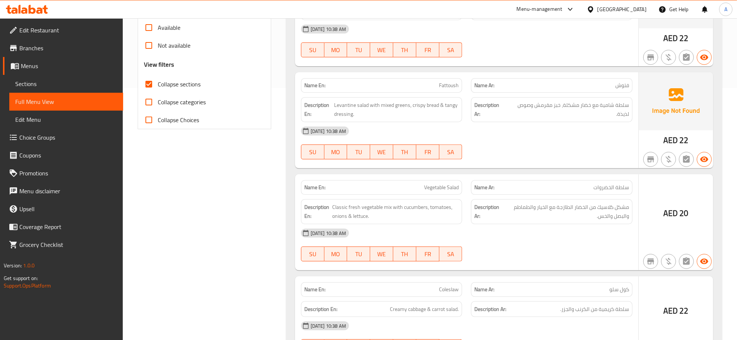
scroll to position [257, 0]
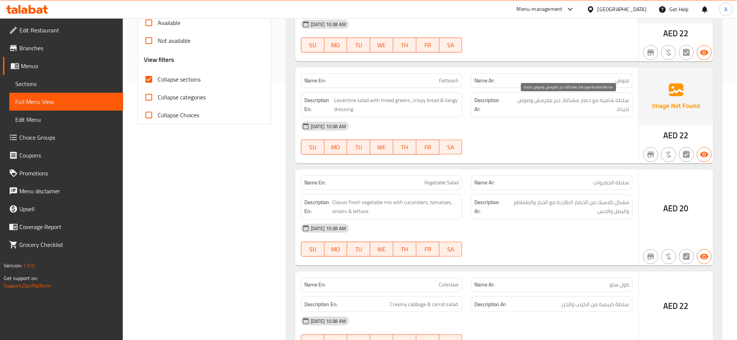
click at [579, 96] on span "سلطة شامية مع خضار مشكلة، خبز مقرمش وصوص لذيذة." at bounding box center [568, 105] width 122 height 18
click at [425, 80] on p "Name En: Fattoush" at bounding box center [381, 81] width 155 height 8
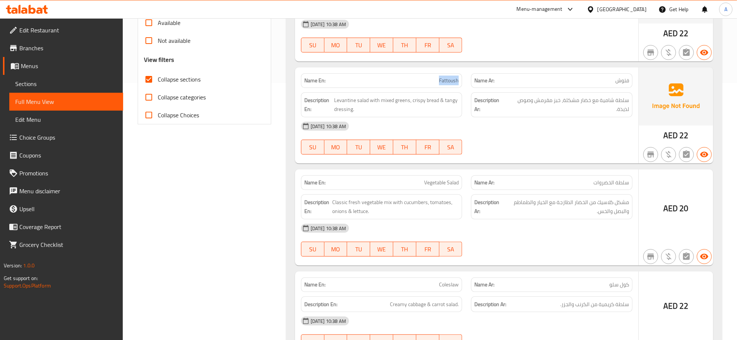
copy span "Fattoush"
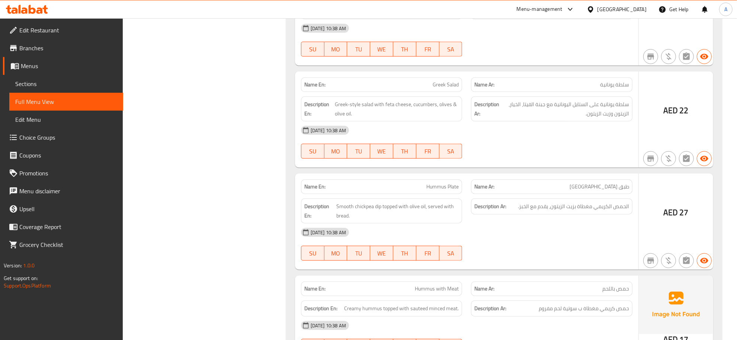
scroll to position [556, 0]
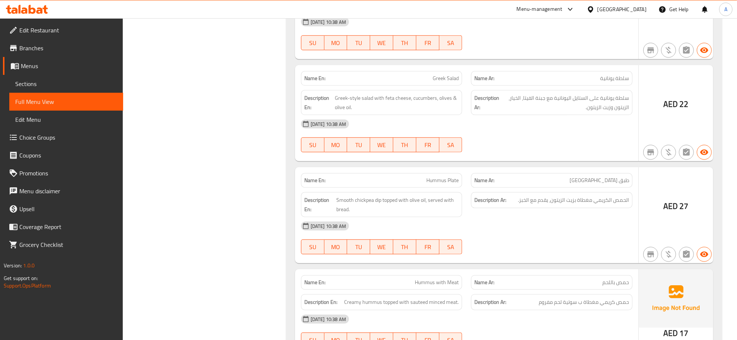
click at [596, 77] on p "Name Ar: سلطة يونانية" at bounding box center [551, 78] width 155 height 8
click at [599, 101] on span "سلطة يونانية على الستايل اليونانية مع جبنة الفيتا، الخيار، الزيتون وزيت الزيتون." at bounding box center [565, 102] width 128 height 18
click at [600, 101] on span "سلطة يونانية على الستايل اليونانية مع جبنة الفيتا، الخيار، الزيتون وزيت الزيتون." at bounding box center [565, 102] width 128 height 18
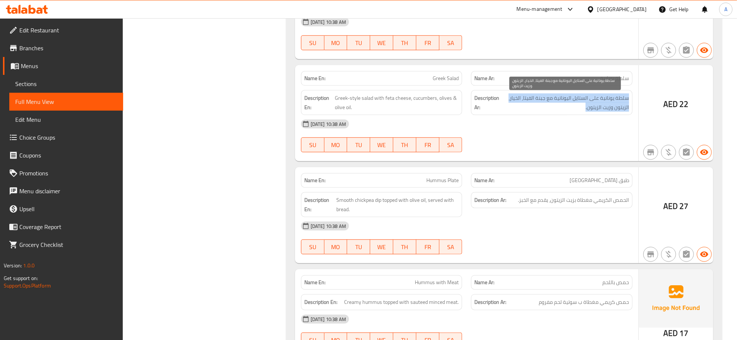
click at [600, 101] on span "سلطة يونانية على الستايل اليونانية مع جبنة الفيتا، الخيار، الزيتون وزيت الزيتون." at bounding box center [565, 102] width 128 height 18
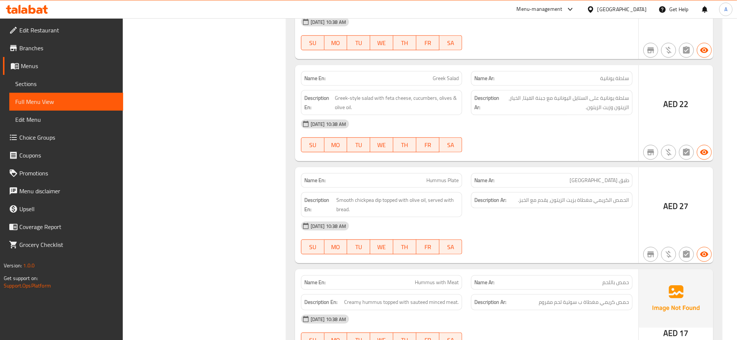
click at [415, 73] on div "Name En: Greek Salad" at bounding box center [381, 78] width 161 height 15
copy span "Greek Salad"
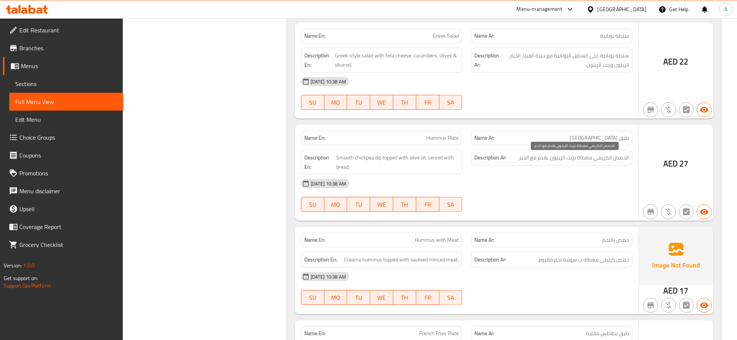
click at [608, 160] on span "الحمص الكريمي مغطاة بزيت الزيتون، يقدم مع الخبز." at bounding box center [573, 157] width 111 height 9
click at [447, 138] on span "Hummus Plate" at bounding box center [442, 138] width 32 height 8
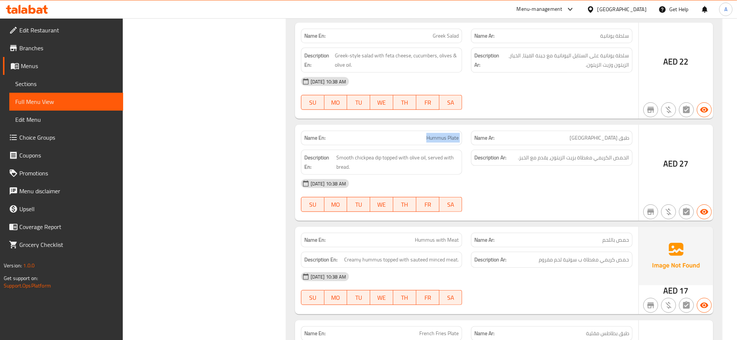
click at [447, 138] on span "Hummus Plate" at bounding box center [442, 138] width 32 height 8
copy span "Hummus Plate"
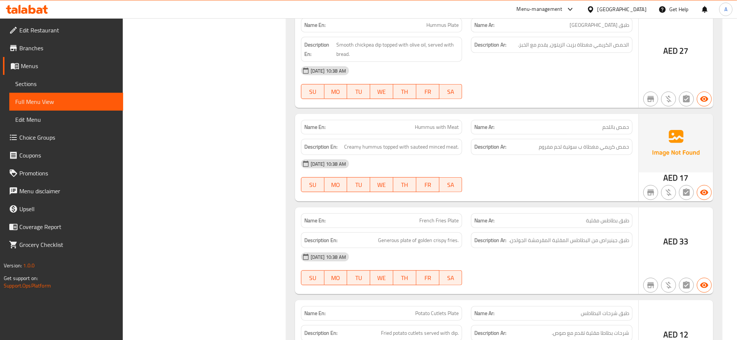
scroll to position [715, 0]
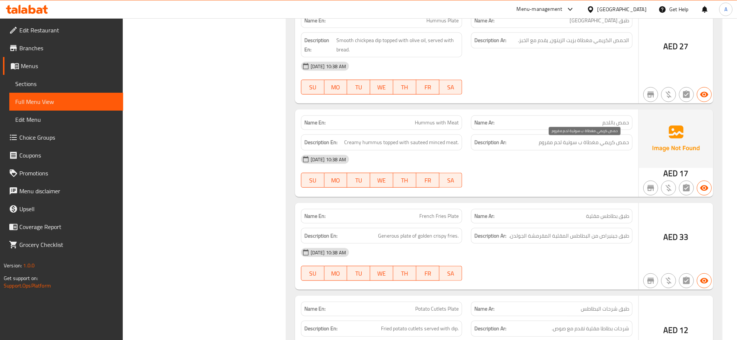
click at [605, 144] on span "حمص كريمي مغطاة ب سوتية لحم مفروم" at bounding box center [584, 142] width 90 height 9
click at [443, 127] on span "Hummus with Meat" at bounding box center [437, 123] width 44 height 8
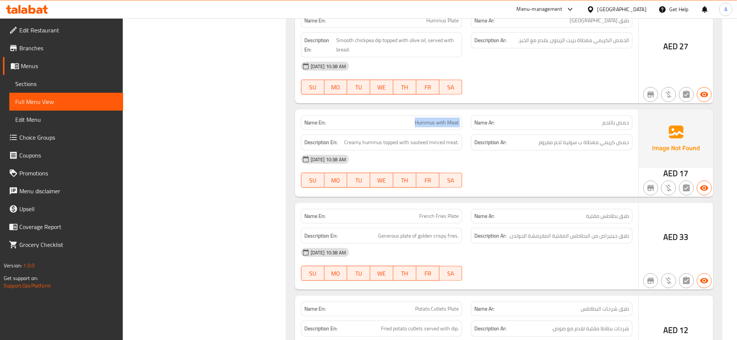
click at [443, 127] on span "Hummus with Meat" at bounding box center [437, 123] width 44 height 8
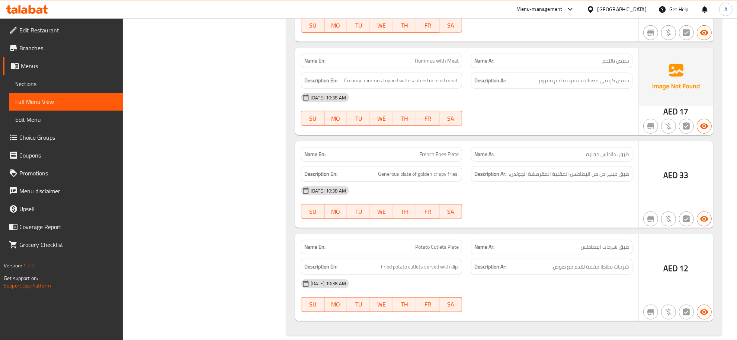
scroll to position [790, 0]
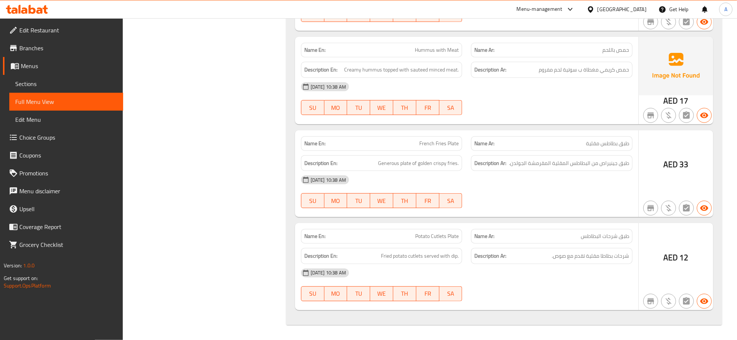
click at [598, 144] on span "طبق بطاطس مقلية" at bounding box center [607, 144] width 43 height 8
click at [416, 144] on p "Name En: French Fries Plate" at bounding box center [381, 144] width 155 height 8
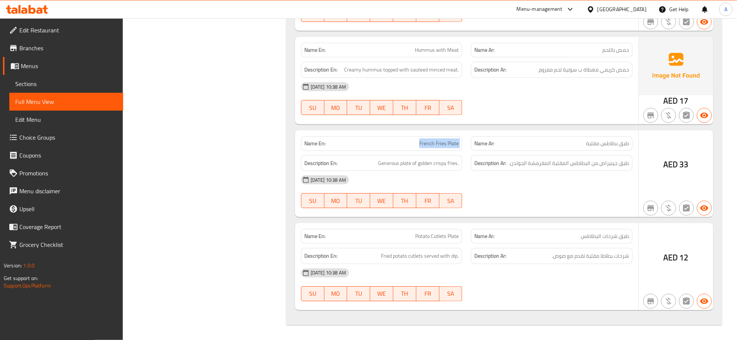
click at [416, 144] on p "Name En: French Fries Plate" at bounding box center [381, 144] width 155 height 8
click at [440, 39] on div "Name En: Hummus with Meat" at bounding box center [382, 49] width 170 height 23
copy span "Hummus with Meat"
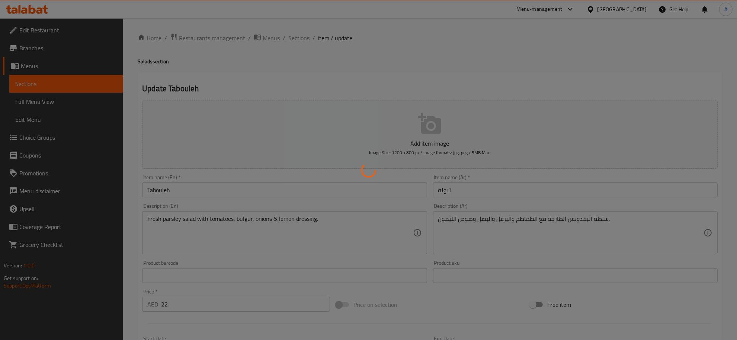
click at [470, 221] on div at bounding box center [368, 170] width 737 height 340
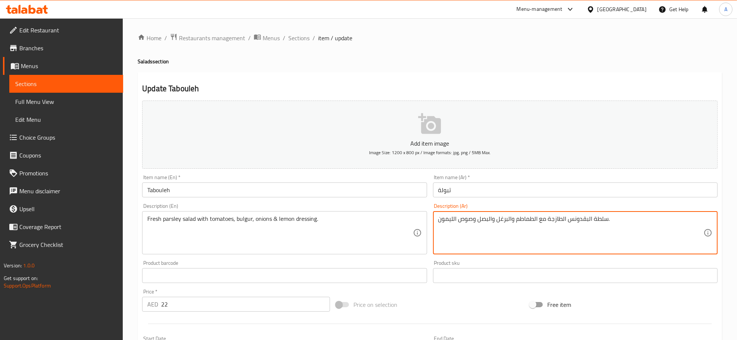
click at [462, 220] on textarea "سلطة البقدونس الطازجة مع الطماطم والبرغل والبصل وصوص الليمون." at bounding box center [570, 232] width 265 height 35
paste textarea "صة"
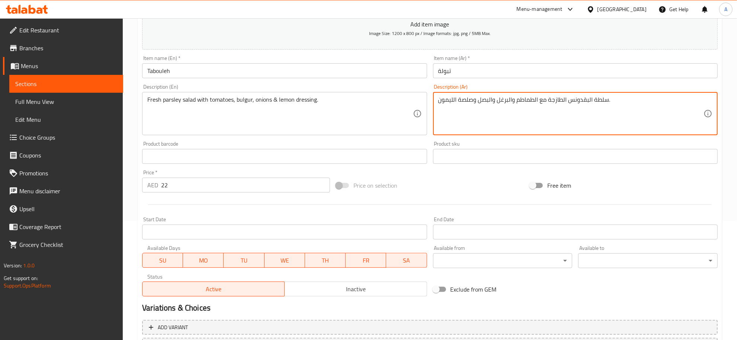
scroll to position [185, 0]
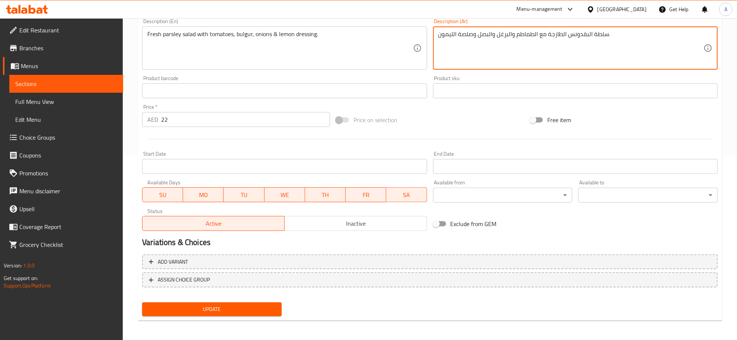
type textarea "سلطة البقدونس الطازجة مع الطماطم والبرغل والبصل وصلصة الليمون."
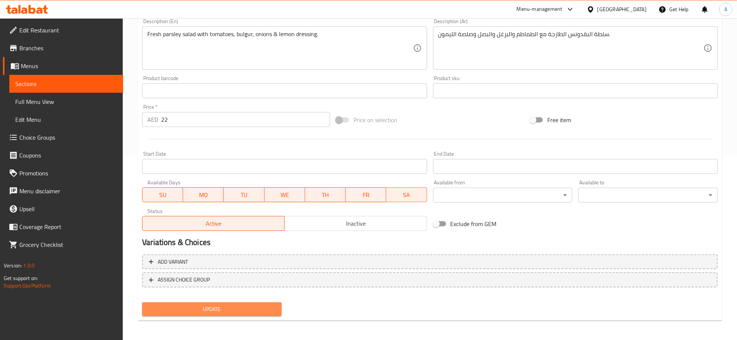
click at [197, 313] on button "Update" at bounding box center [212, 309] width 140 height 14
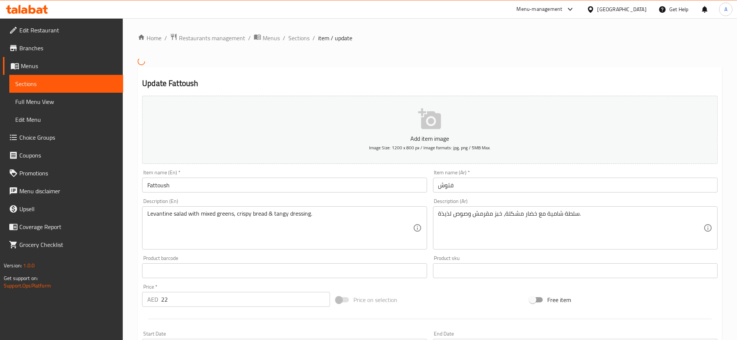
click at [463, 213] on textarea "سلطة شامية مع خضار مشكلة، خبز مقرمش وصوص لذيذة." at bounding box center [570, 227] width 265 height 35
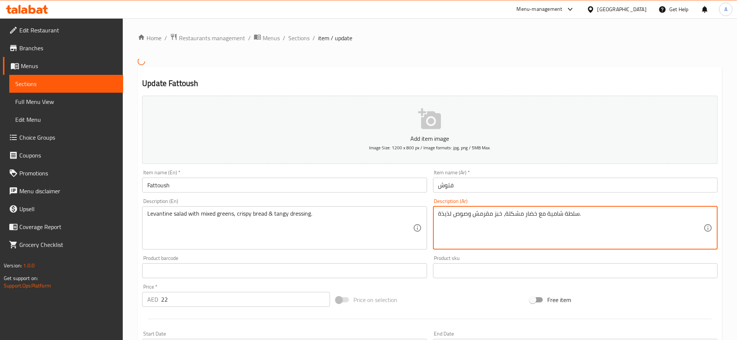
paste textarea "صة"
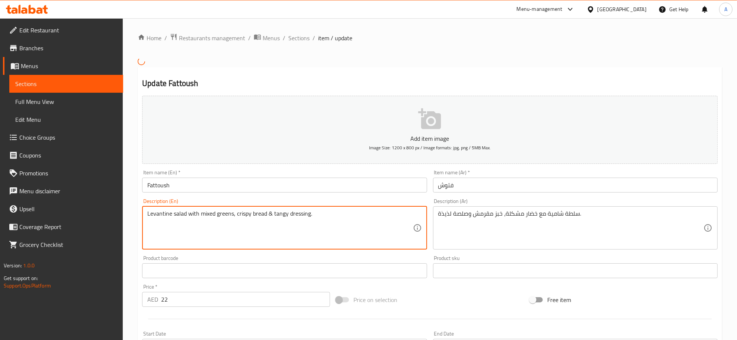
click at [325, 218] on textarea "Levantine salad with mixed greens, crispy bread & tangy dressing." at bounding box center [279, 227] width 265 height 35
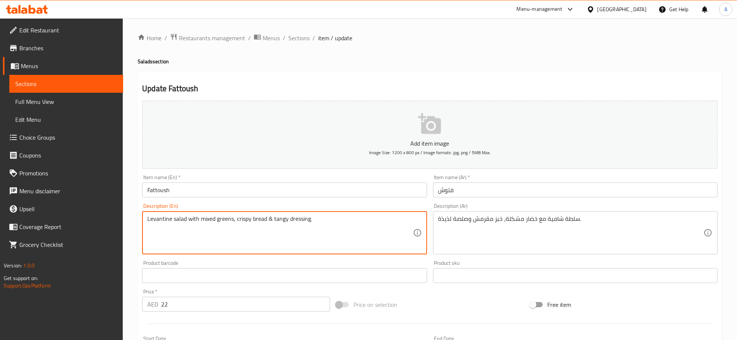
click at [444, 224] on textarea "سلطة شامية مع خضار مشكلة، خبز مقرمش وصلصة لذيذة." at bounding box center [570, 232] width 265 height 35
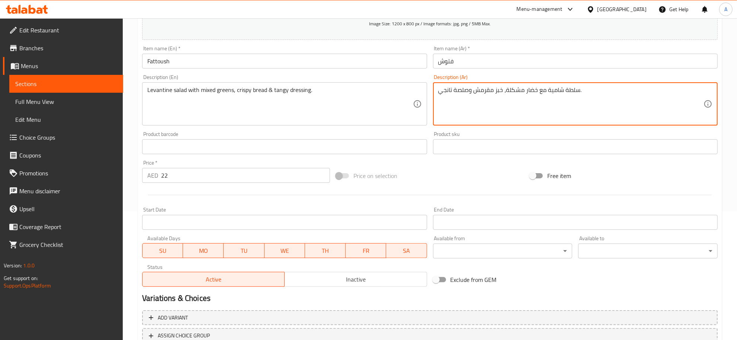
scroll to position [180, 0]
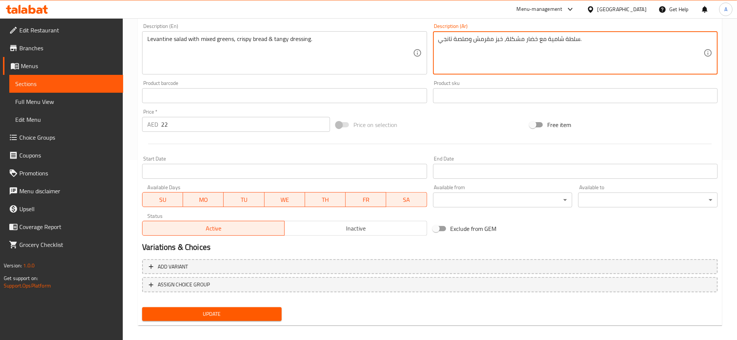
type textarea "سلطة شامية مع خضار مشكلة، خبز مقرمش وصلصة تانجي."
drag, startPoint x: 280, startPoint y: 313, endPoint x: 262, endPoint y: 300, distance: 21.9
click at [280, 313] on button "Update" at bounding box center [212, 314] width 140 height 14
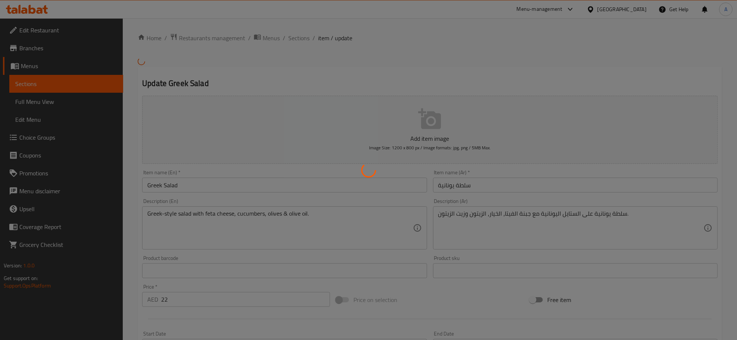
click at [228, 207] on div at bounding box center [368, 170] width 737 height 340
click at [207, 221] on div at bounding box center [368, 170] width 737 height 340
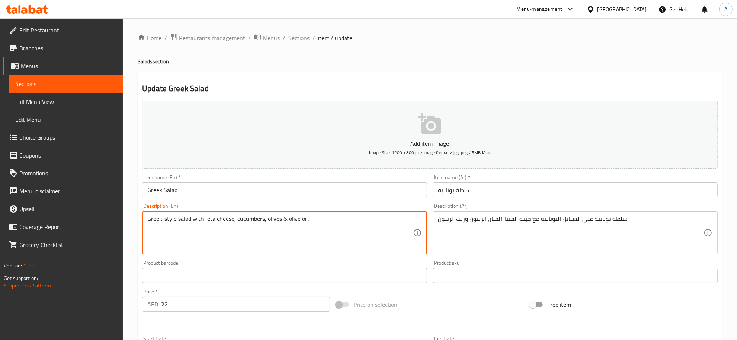
click at [207, 221] on textarea "Greek-style salad with feta cheese, cucumbers, olives & olive oil." at bounding box center [279, 232] width 265 height 35
click at [487, 224] on textarea "سلطة يونانية على الستايل اليونانية مع جبنة الفيتا، الخيار، الزيتون وزيت الزيتون." at bounding box center [570, 232] width 265 height 35
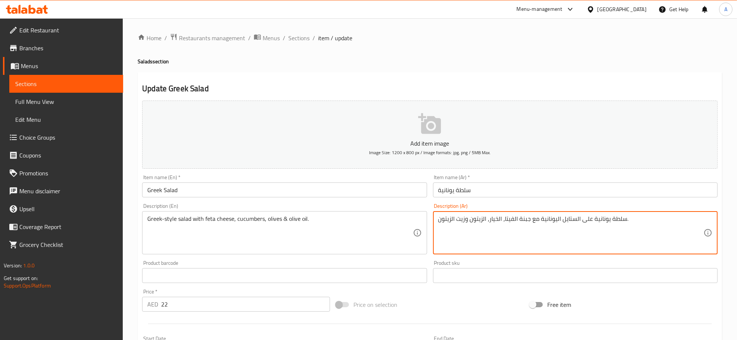
click at [487, 224] on textarea "سلطة يونانية على الستايل اليونانية مع جبنة الفيتا، الخيار، الزيتون وزيت الزيتون." at bounding box center [570, 232] width 265 height 35
paste textarea "على الطريقة اليونانية مع جبن الفيتا والخيار والزيتون وزيت الزيتون...."
drag, startPoint x: 610, startPoint y: 221, endPoint x: 636, endPoint y: 221, distance: 26.8
click at [636, 221] on textarea "سلطة على الطريقة اليونانية مع جبن الفيتا والخيار والزيتون وزيت الزيتون...." at bounding box center [570, 232] width 265 height 35
click at [601, 233] on textarea "سلطة على الطريقة اليونانية مع جبن الفيتا والخيار والزيتون وزيت الزيتون" at bounding box center [570, 232] width 265 height 35
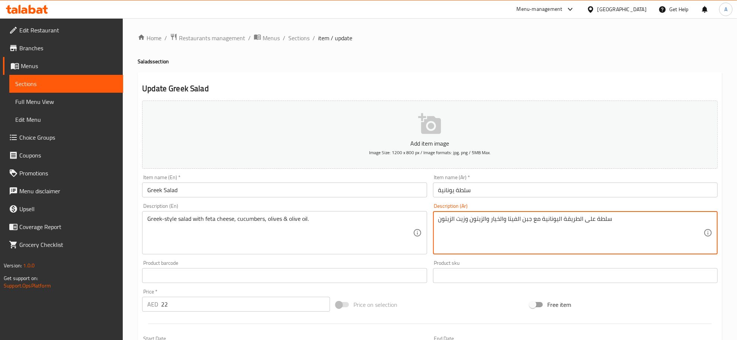
click at [601, 233] on textarea "سلطة على الطريقة اليونانية مع جبن الفيتا والخيار والزيتون وزيت الزيتون" at bounding box center [570, 232] width 265 height 35
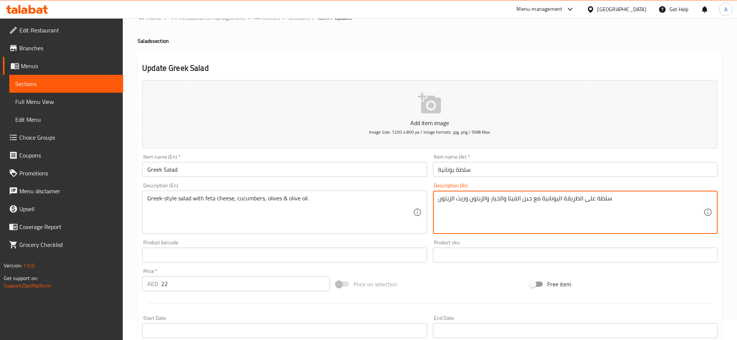
scroll to position [168, 0]
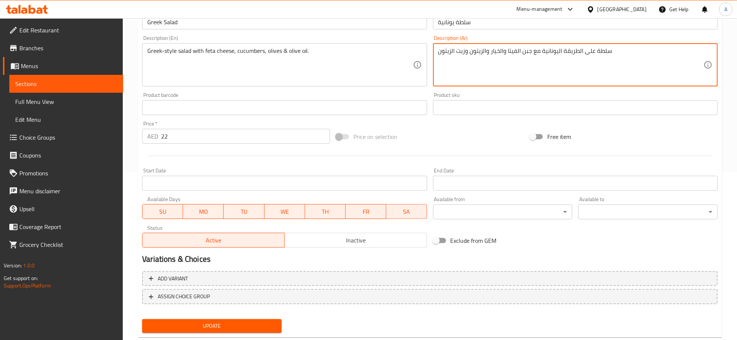
type textarea "سلطة على الطريقة اليونانية مع جبن الفيتا والخيار والزيتون وزيت الزيتون"
click at [234, 324] on span "Update" at bounding box center [212, 325] width 128 height 9
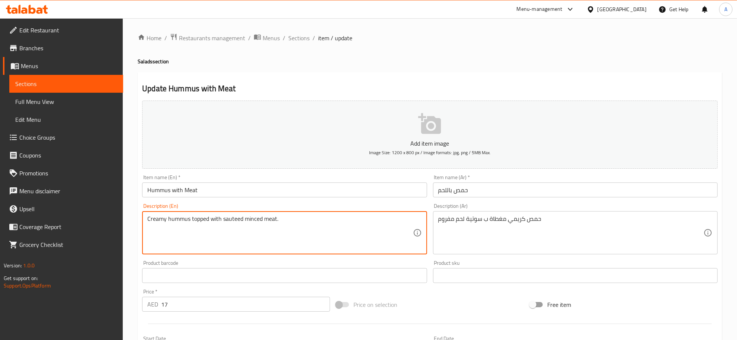
click at [196, 218] on textarea "Creamy hummus topped with sauteed minced meat." at bounding box center [279, 232] width 265 height 35
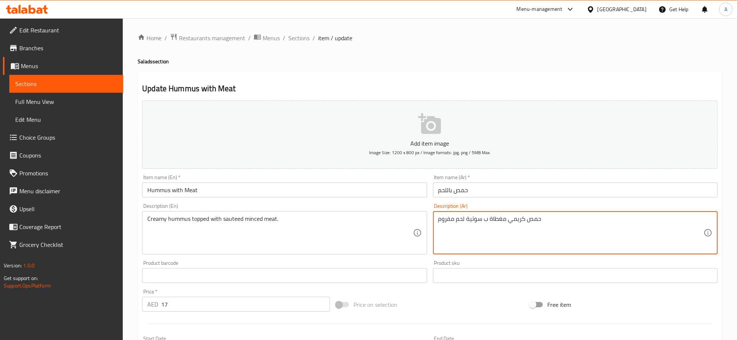
click at [462, 220] on textarea "حمص كريمي مغطاة ب سوتية لحم مفروم" at bounding box center [570, 232] width 265 height 35
paste textarea "بال"
click at [482, 220] on textarea "حمص كريمي مغطاة ب سوتية باللحم المفروم" at bounding box center [570, 232] width 265 height 35
click at [588, 216] on textarea "حمص كريمي مغطاة باللحم المفروم" at bounding box center [570, 232] width 265 height 35
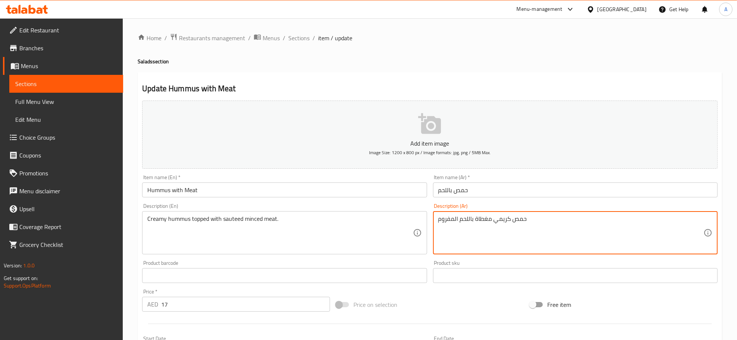
paste textarea "سوتية"
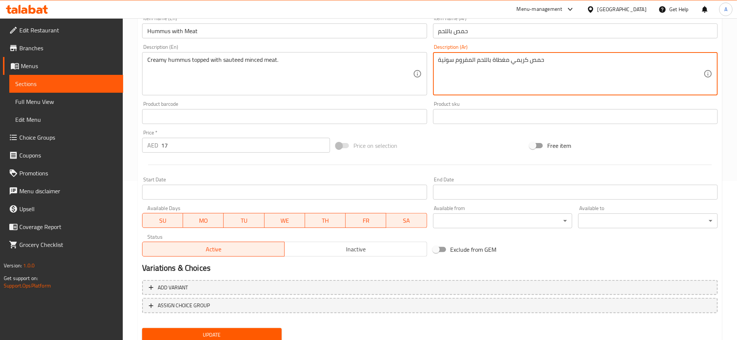
scroll to position [185, 0]
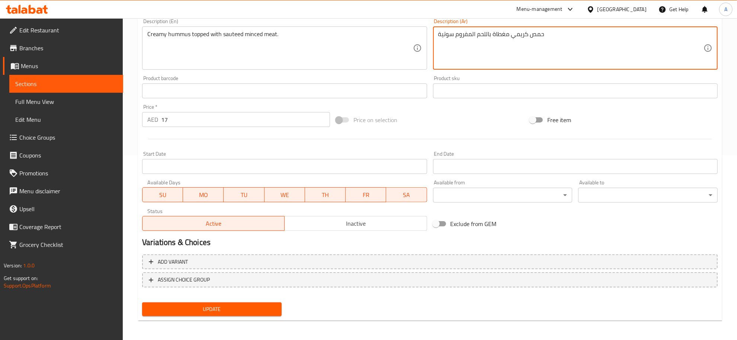
type textarea "حمص كريمي مغطاة باللحم المفروم سوتية"
click at [254, 303] on button "Update" at bounding box center [212, 309] width 140 height 14
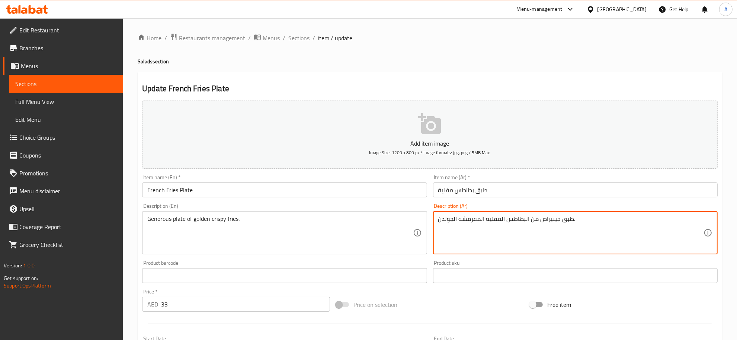
click at [553, 233] on textarea "طبق جينيراص من البطاطس المقلية المقرمشة الجولدن." at bounding box center [570, 232] width 265 height 35
paste textarea "خي من البطاطس المقلية المقرمشة الذهبية."
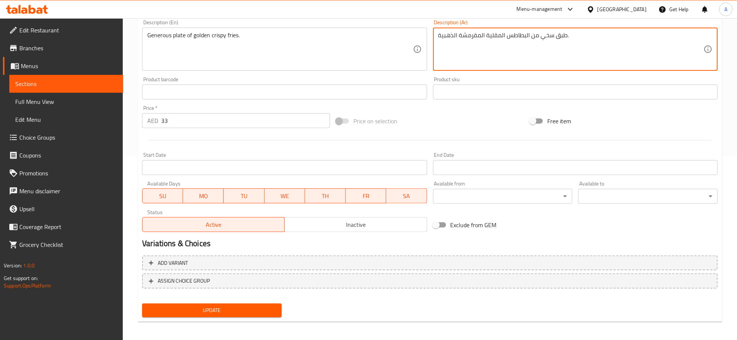
scroll to position [185, 0]
type textarea "طبق سخي من البطاطس المقلية المقرمشة الذهبية."
click at [236, 304] on span "Update" at bounding box center [212, 308] width 128 height 9
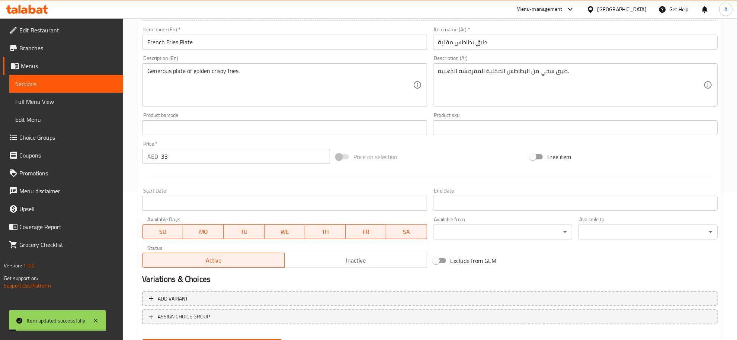
scroll to position [144, 0]
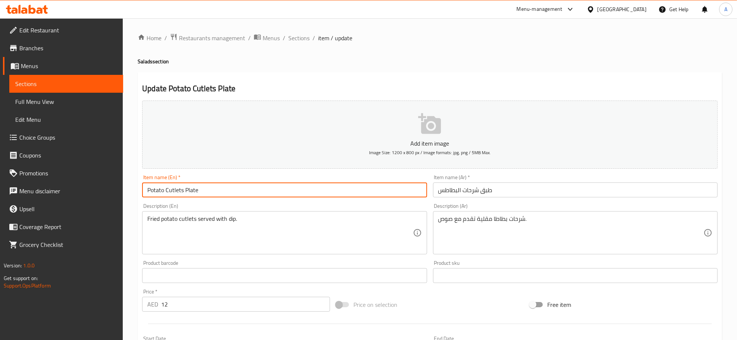
click at [244, 194] on input "Potato Cutlets Plate" at bounding box center [284, 189] width 285 height 15
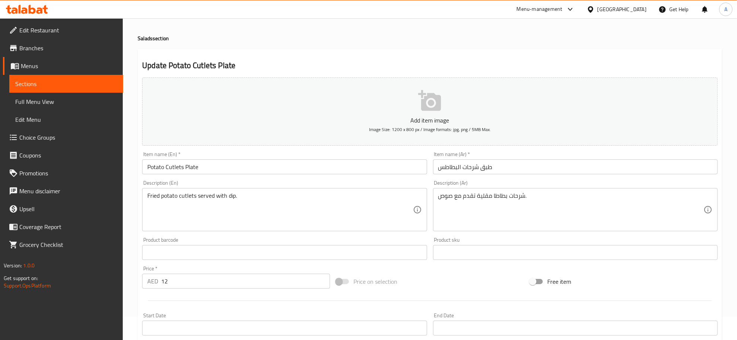
scroll to position [185, 0]
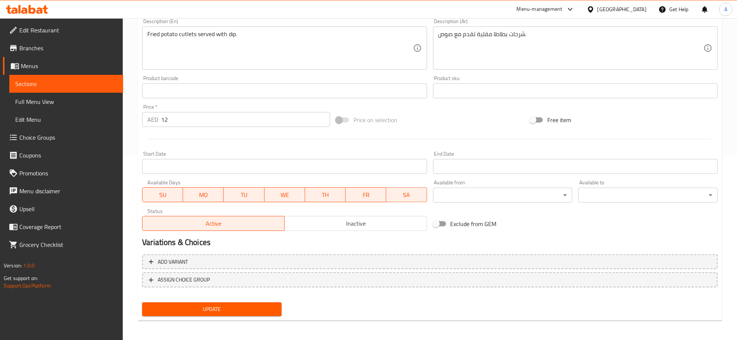
click at [218, 304] on span "Update" at bounding box center [212, 308] width 128 height 9
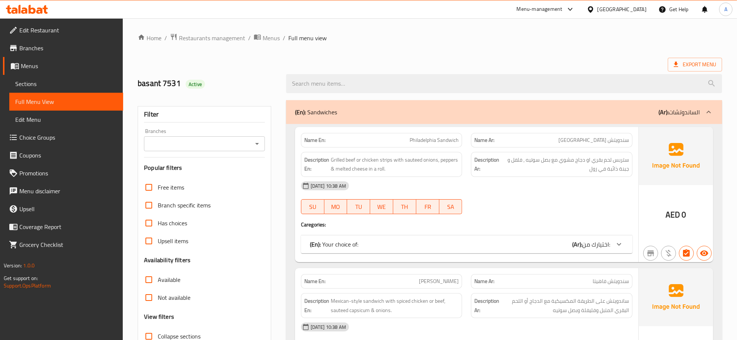
scroll to position [297, 0]
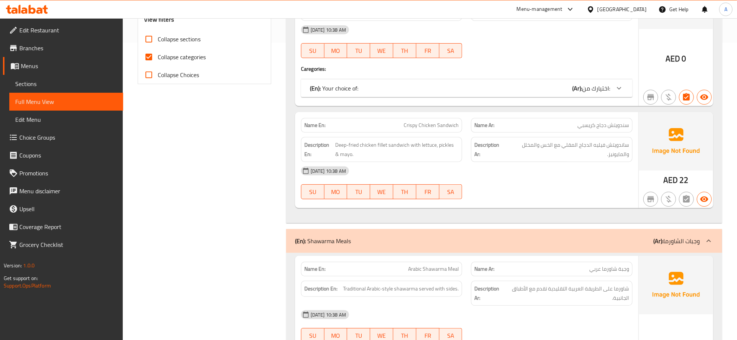
click at [178, 54] on span "Collapse categories" at bounding box center [182, 56] width 48 height 9
click at [158, 54] on input "Collapse categories" at bounding box center [149, 57] width 18 height 18
checkbox input "false"
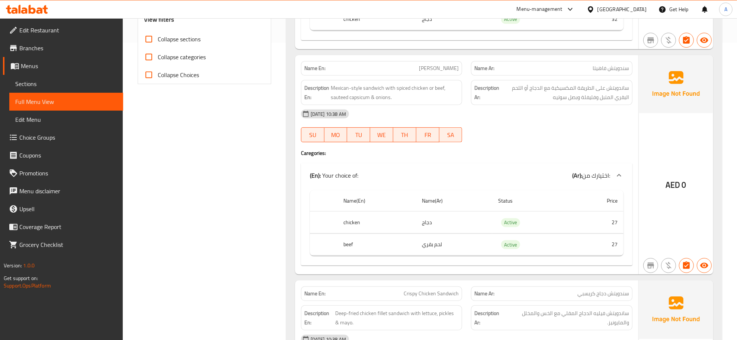
click at [172, 39] on span "Collapse sections" at bounding box center [179, 39] width 43 height 9
click at [158, 39] on input "Collapse sections" at bounding box center [149, 39] width 18 height 18
checkbox input "true"
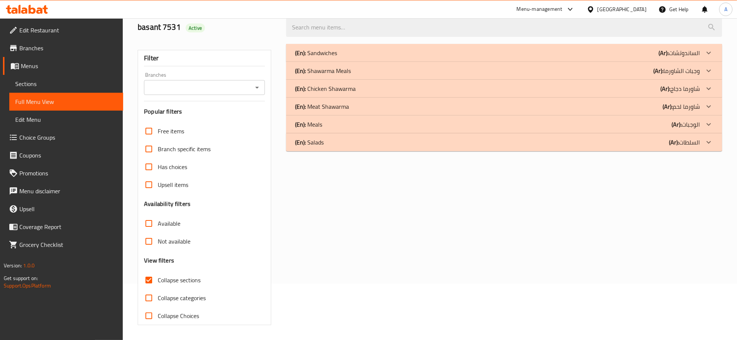
scroll to position [23, 0]
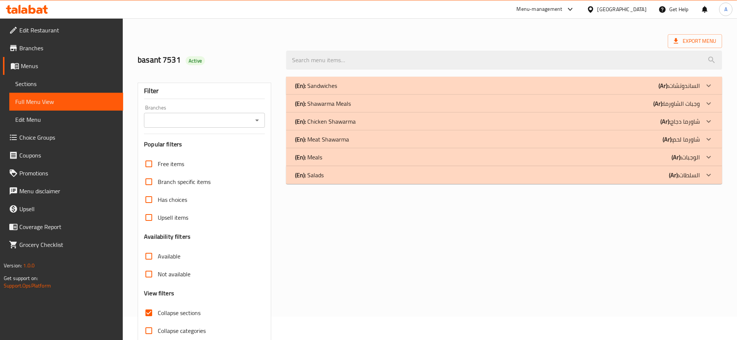
click at [641, 79] on div "(En): Sandwiches (Ar): الساندوتشات" at bounding box center [504, 86] width 436 height 18
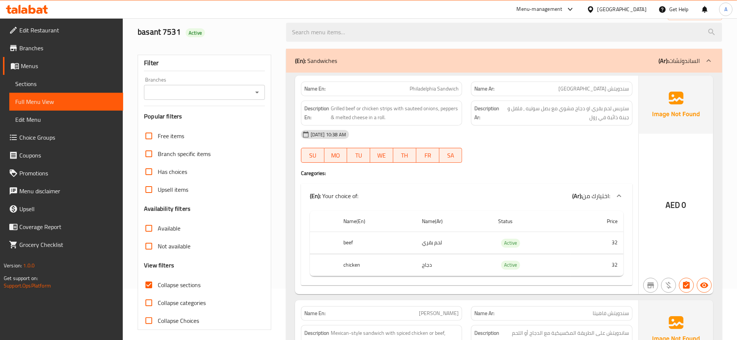
scroll to position [58, 0]
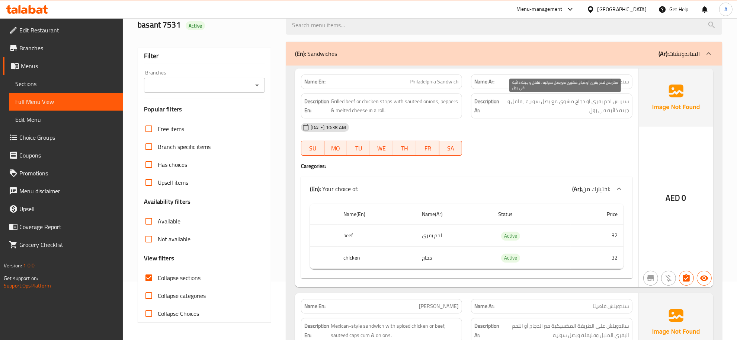
click at [608, 102] on span "ستربس لحم بقري او دجاج مشوي مع بصل سوتيه , فلفل و جبنة ذائبة في رول" at bounding box center [565, 106] width 128 height 18
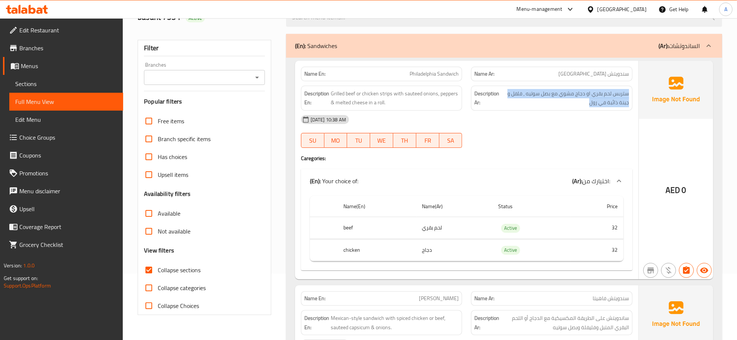
scroll to position [76, 0]
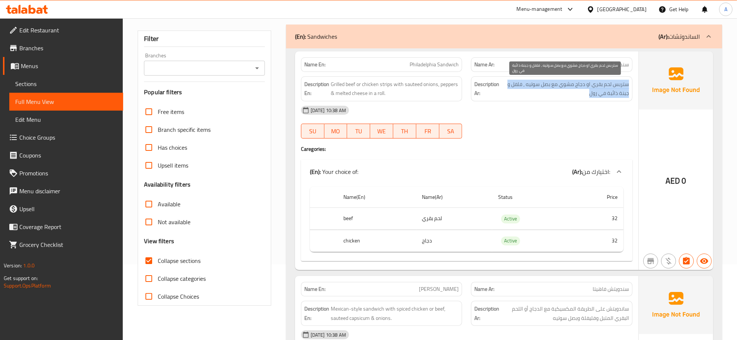
click at [589, 87] on span "ستربس لحم بقري او دجاج مشوي مع بصل سوتيه , فلفل و جبنة ذائبة في رول" at bounding box center [565, 89] width 128 height 18
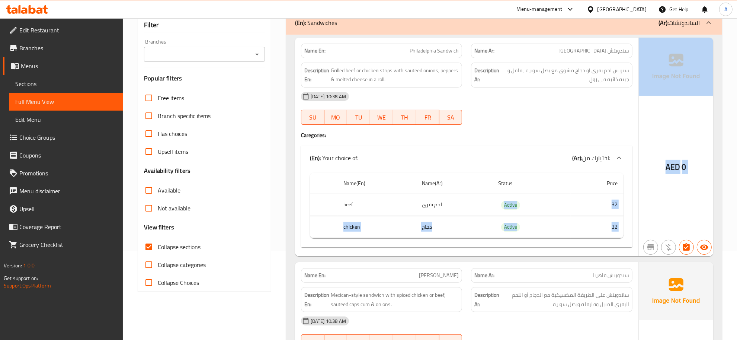
drag, startPoint x: 492, startPoint y: 203, endPoint x: 662, endPoint y: 233, distance: 172.6
click at [662, 233] on div "Name En: Philadelphia Sandwich Name Ar: سندويتش فيلادلفيا Description En: Grill…" at bounding box center [504, 147] width 418 height 218
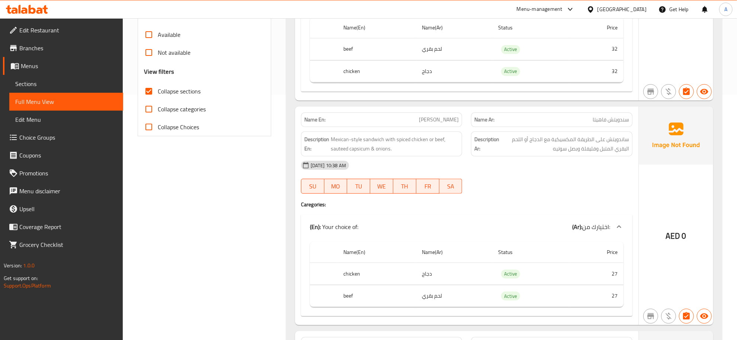
scroll to position [250, 0]
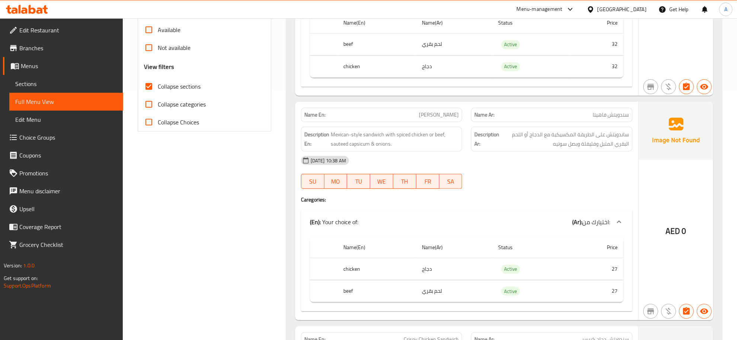
click at [598, 124] on div "Description Ar: ساندويتش على الطريقة المكسيكية مع الدجاج أو اللحم البقري المتبل…" at bounding box center [552, 139] width 170 height 34
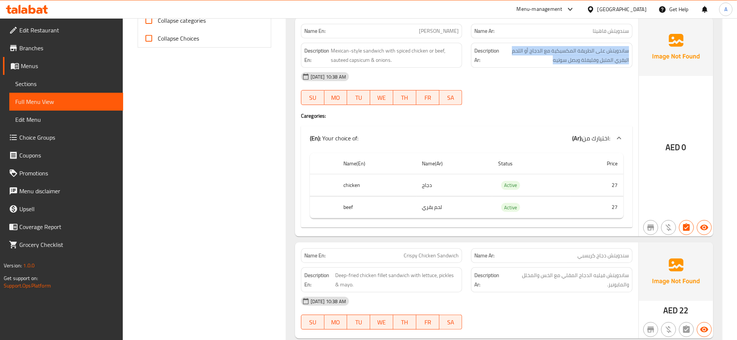
scroll to position [336, 0]
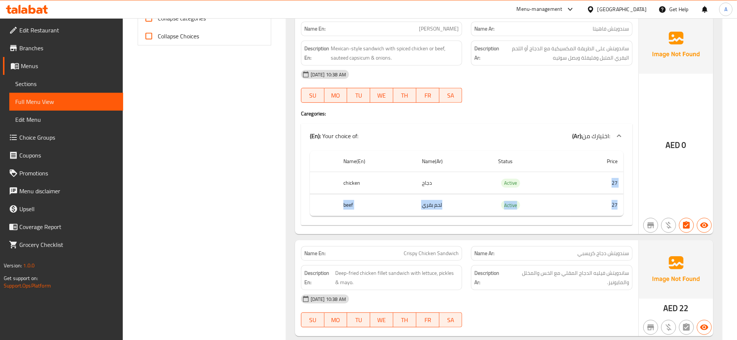
drag, startPoint x: 571, startPoint y: 177, endPoint x: 622, endPoint y: 212, distance: 61.5
click at [622, 212] on tbody "chicken دجاج Active 27 beef لحم بقري Active 27" at bounding box center [467, 194] width 314 height 44
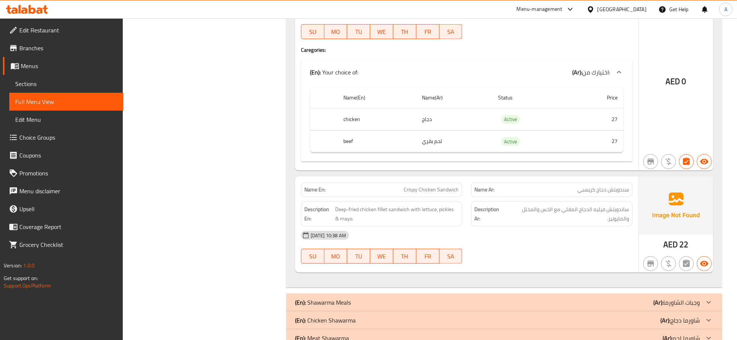
scroll to position [460, 0]
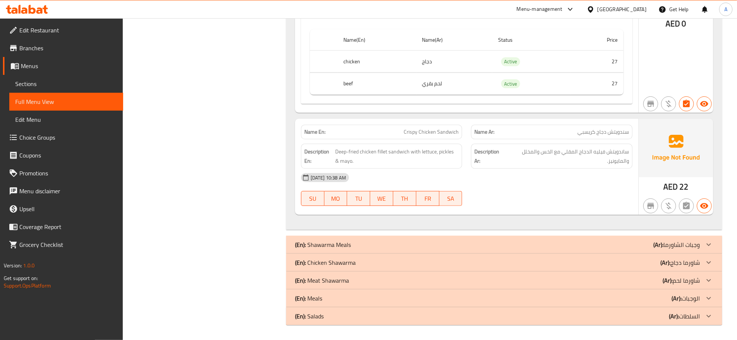
click at [594, 159] on span "ساندويتش فيليه الدجاج المقلي مع الخس والمخلل والمايونيز." at bounding box center [567, 156] width 123 height 18
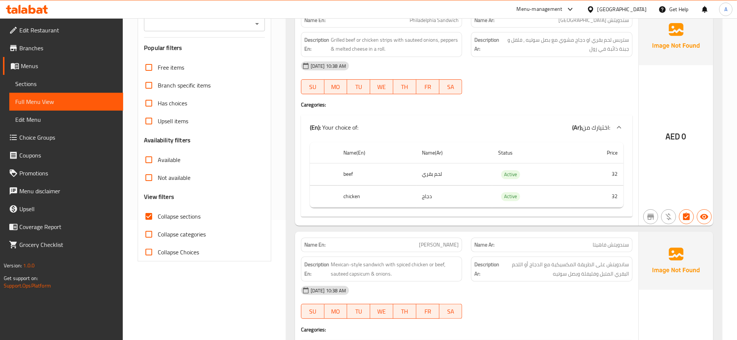
scroll to position [24, 0]
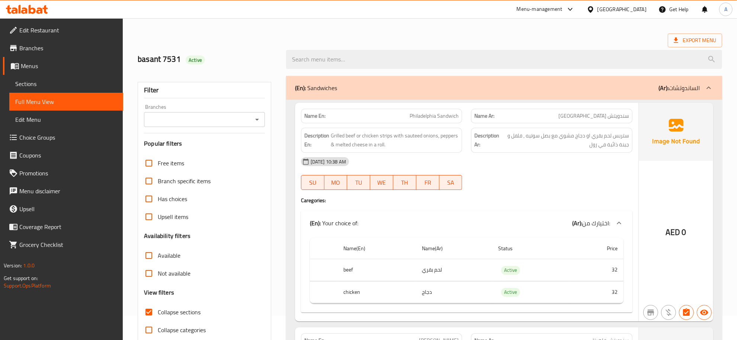
click at [691, 97] on div "(En): Sandwiches (Ar): الساندوتشات" at bounding box center [504, 88] width 436 height 24
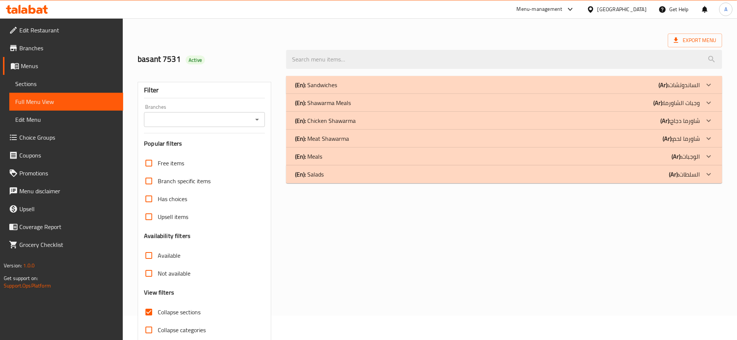
click at [691, 103] on p "(Ar): وجبات الشاورما" at bounding box center [676, 102] width 47 height 9
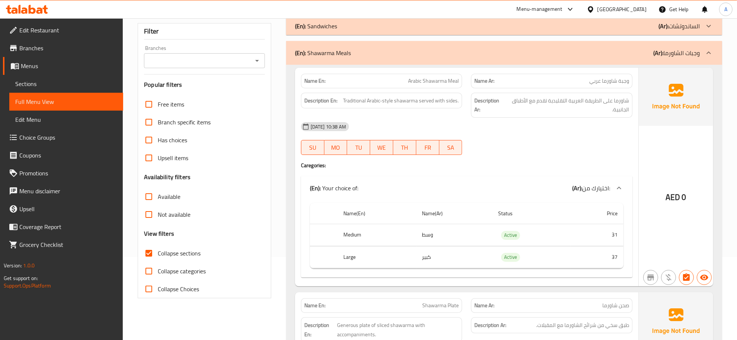
scroll to position [115, 0]
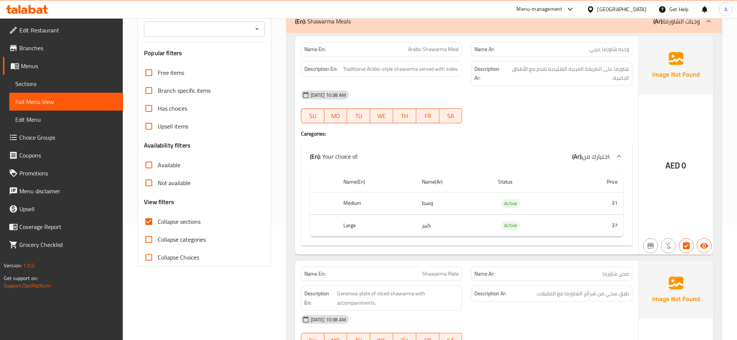
click at [442, 40] on div "Name En: Arabic Shawarma Meal" at bounding box center [382, 49] width 170 height 23
click at [612, 66] on span "شاورما على الطريقة العربية التقليدية تقدم مع الأطباق الجانبية." at bounding box center [567, 73] width 124 height 18
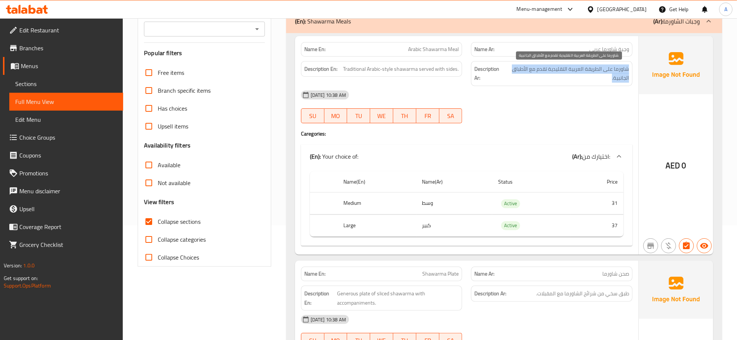
click at [612, 66] on span "شاورما على الطريقة العربية التقليدية تقدم مع الأطباق الجانبية." at bounding box center [567, 73] width 124 height 18
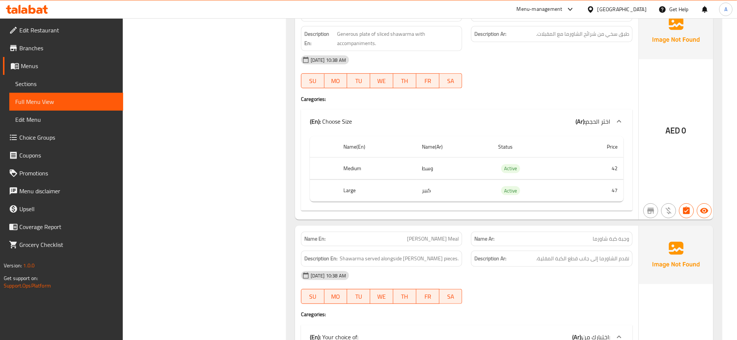
scroll to position [313, 0]
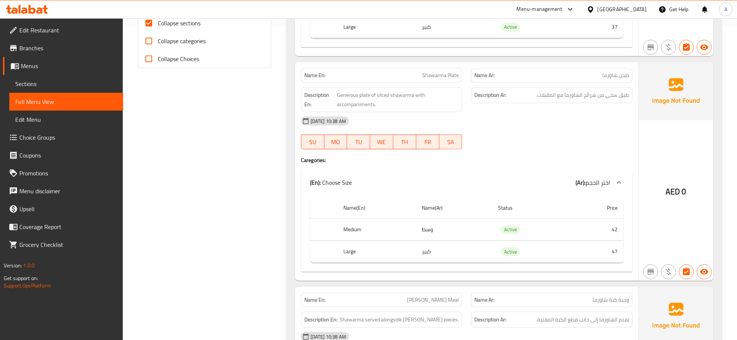
drag, startPoint x: 534, startPoint y: 119, endPoint x: 535, endPoint y: 100, distance: 19.7
click at [534, 119] on div "[DATE] 10:38 AM" at bounding box center [467, 121] width 340 height 18
click at [535, 100] on h6 "Description Ar: طبق سخي من شرائح الشاورما مع المقبلات." at bounding box center [551, 94] width 155 height 9
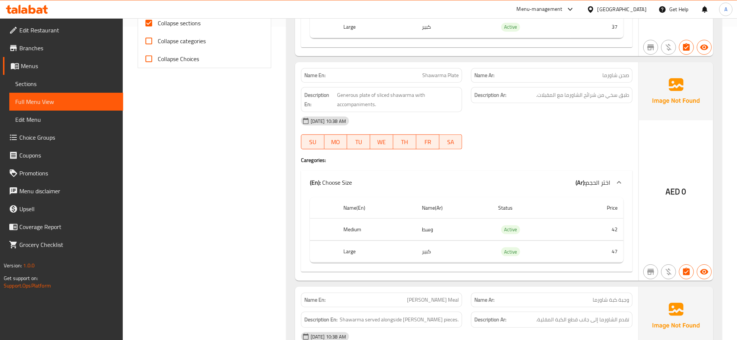
click at [464, 224] on td "وسط" at bounding box center [454, 229] width 76 height 22
click at [445, 251] on td "كبير" at bounding box center [454, 251] width 76 height 22
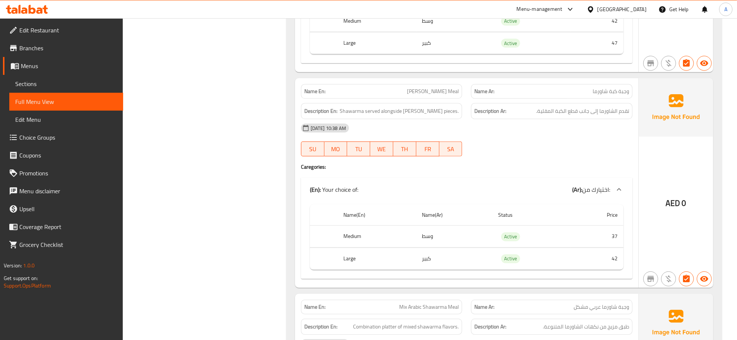
scroll to position [536, 0]
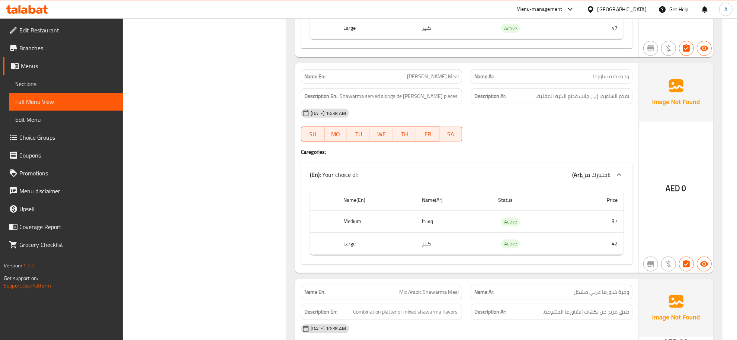
click at [588, 89] on div "Description Ar: تقدم الشاورما إلى جانب قطع الكبة المقلية." at bounding box center [552, 96] width 170 height 25
click at [588, 88] on div "Description Ar: تقدم الشاورما إلى جانب قطع الكبة المقلية." at bounding box center [552, 96] width 170 height 25
click at [442, 88] on div "Description En: Shawarma served alongside fried kibbeh pieces." at bounding box center [382, 96] width 170 height 25
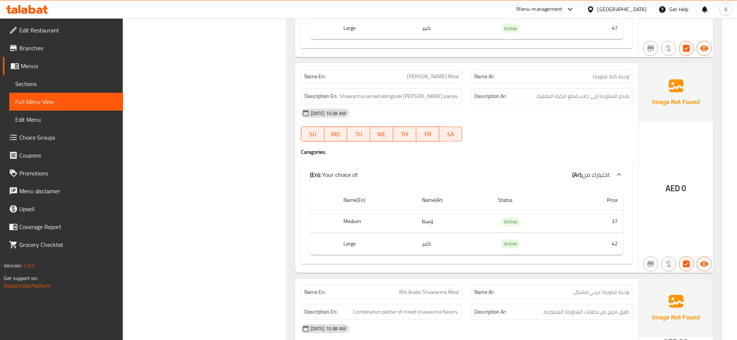
click at [607, 104] on div "Description Ar: تقدم الشاورما إلى جانب قطع الكبة المقلية." at bounding box center [551, 96] width 161 height 16
click at [447, 228] on td "وسط" at bounding box center [454, 222] width 76 height 22
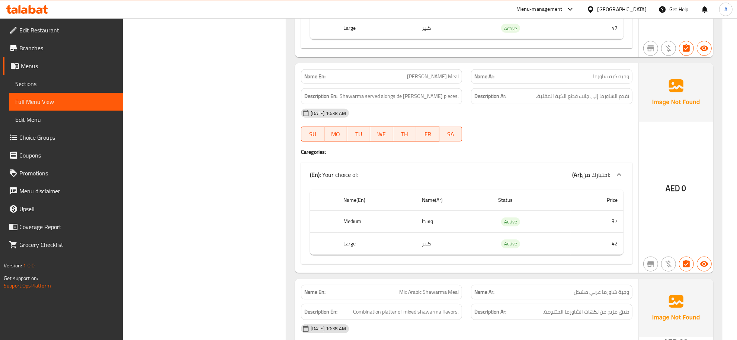
click at [458, 255] on td "كبير" at bounding box center [454, 244] width 76 height 22
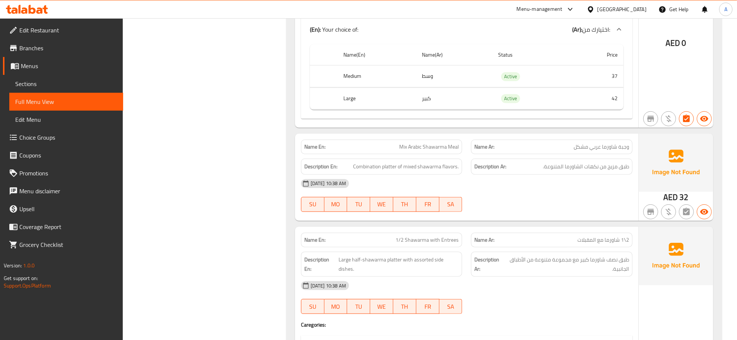
scroll to position [726, 0]
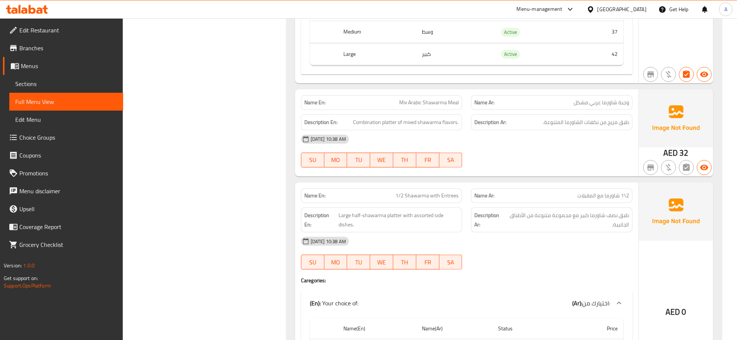
click at [582, 97] on div "Name Ar: وجبة شاورما عربي مشكل" at bounding box center [552, 102] width 170 height 23
click at [441, 120] on div "Description En: Combination platter of mixed shawarma flavors." at bounding box center [381, 122] width 161 height 16
click at [436, 106] on span "Mix Arabic Shawarma Meal" at bounding box center [429, 103] width 60 height 8
click at [620, 127] on span "طبق مزيج من نكهات الشاورما المتنوعة." at bounding box center [586, 122] width 86 height 9
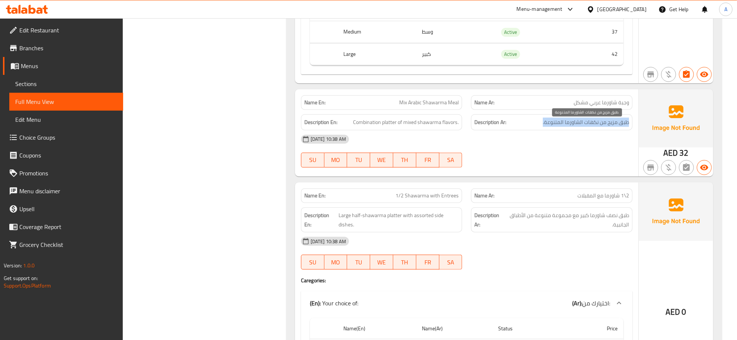
click at [620, 127] on span "طبق مزيج من نكهات الشاورما المتنوعة." at bounding box center [586, 122] width 86 height 9
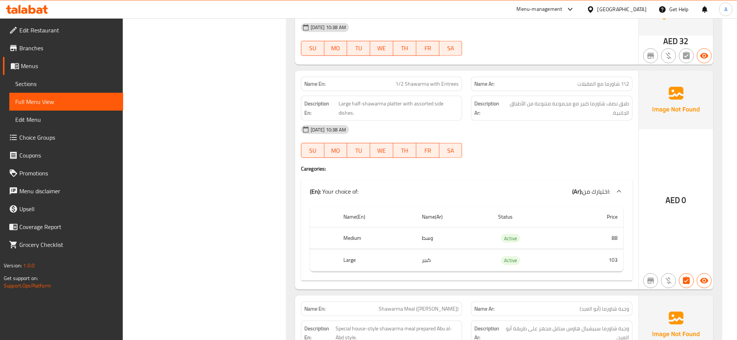
scroll to position [841, 0]
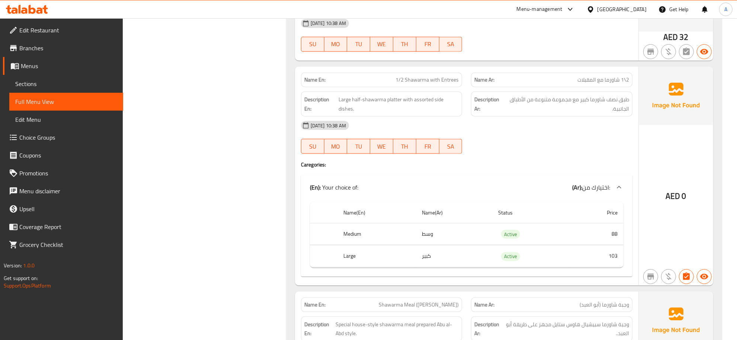
click at [591, 93] on div "Description Ar: طبق نصف شاورما كبير مع مجموعة متنوعة من الأطباق الجانبية." at bounding box center [552, 104] width 170 height 34
click at [591, 92] on div "Description Ar: طبق نصف شاورما كبير مع مجموعة متنوعة من الأطباق الجانبية." at bounding box center [552, 104] width 170 height 34
click at [397, 74] on div "Name En: 1/2 Shawarma with Entrees" at bounding box center [382, 79] width 170 height 23
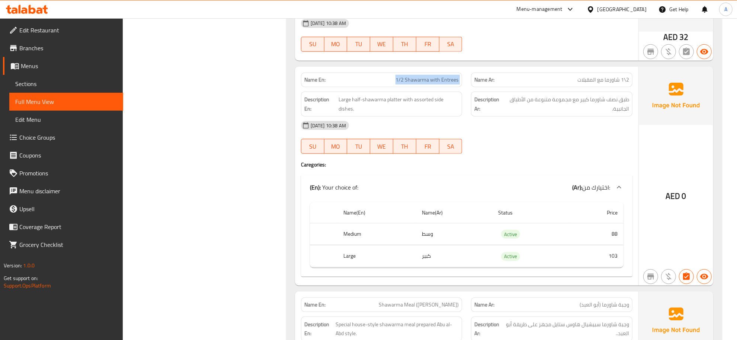
click at [397, 74] on div "Name En: 1/2 Shawarma with Entrees" at bounding box center [382, 79] width 170 height 23
click at [599, 116] on div "Description Ar: طبق نصف شاورما كبير مع مجموعة متنوعة من الأطباق الجانبية." at bounding box center [551, 104] width 161 height 25
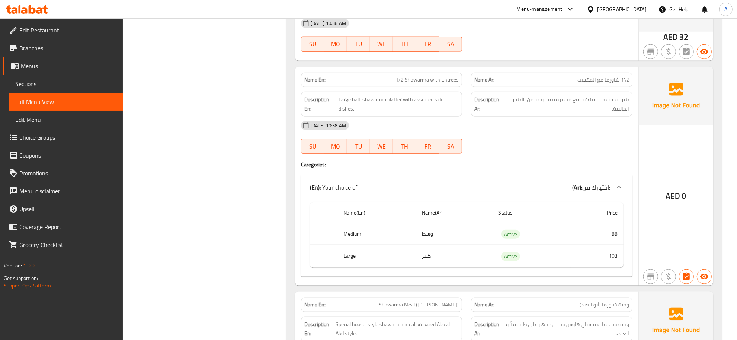
click at [458, 231] on td "وسط" at bounding box center [454, 234] width 76 height 22
click at [454, 250] on td "كبير" at bounding box center [454, 256] width 76 height 22
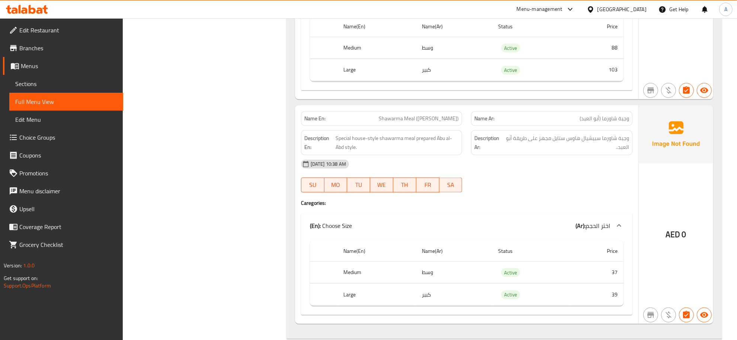
scroll to position [1072, 0]
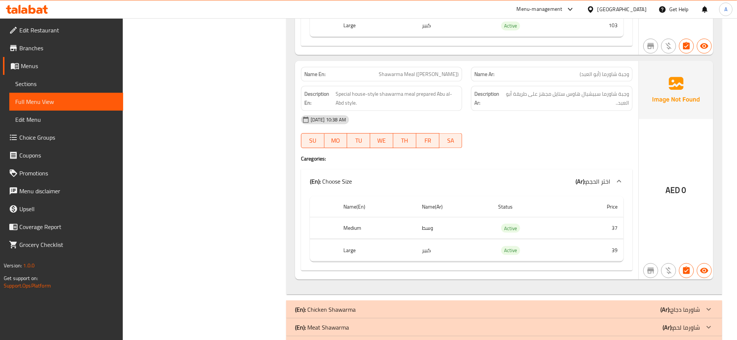
click at [570, 69] on div "Name Ar: [PERSON_NAME] ([PERSON_NAME])" at bounding box center [552, 74] width 170 height 23
click at [435, 71] on div "Name En: Shawarma Meal ([PERSON_NAME])" at bounding box center [382, 74] width 170 height 23
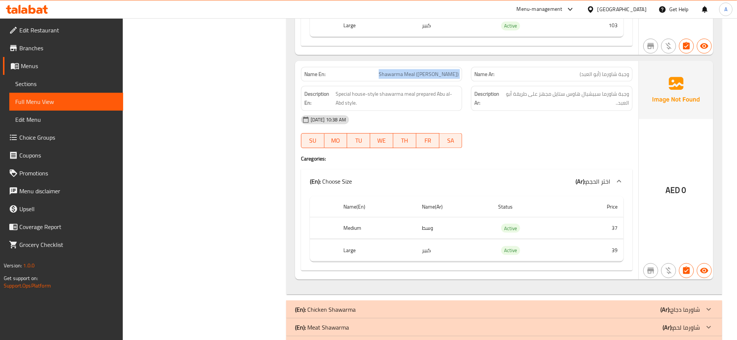
click at [435, 71] on div "Name En: Shawarma Meal ([PERSON_NAME])" at bounding box center [382, 74] width 170 height 23
click at [589, 106] on span "وجبة شاورما سبيشيال هاوس ستايل مجهز على طريقة أبو العبد.." at bounding box center [567, 98] width 124 height 18
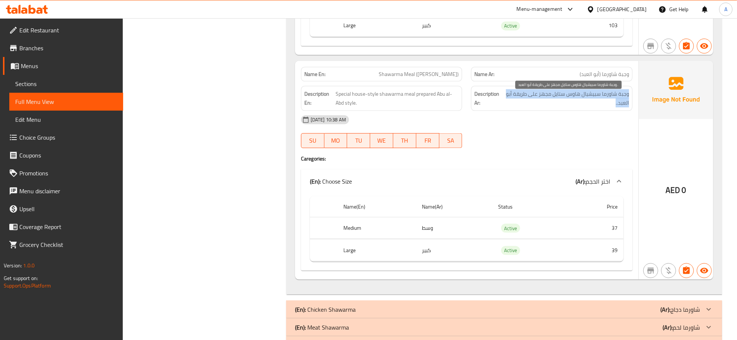
click at [589, 106] on span "وجبة شاورما سبيشيال هاوس ستايل مجهز على طريقة أبو العبد.." at bounding box center [567, 98] width 124 height 18
click at [436, 239] on td "choices table" at bounding box center [467, 239] width 314 height 0
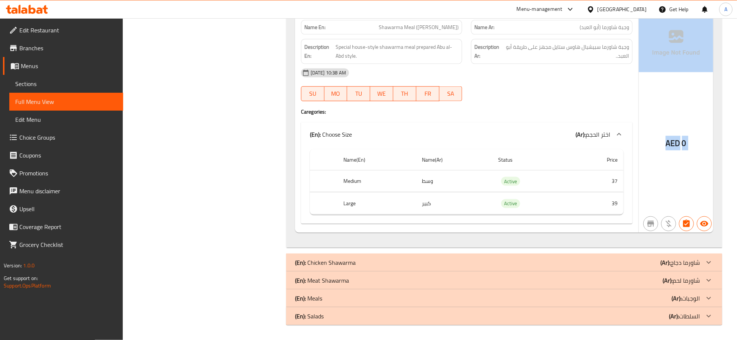
drag, startPoint x: 729, startPoint y: 272, endPoint x: 743, endPoint y: 53, distance: 219.3
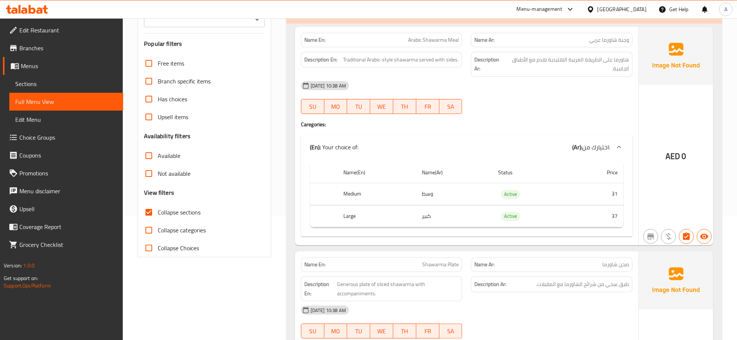
scroll to position [21, 0]
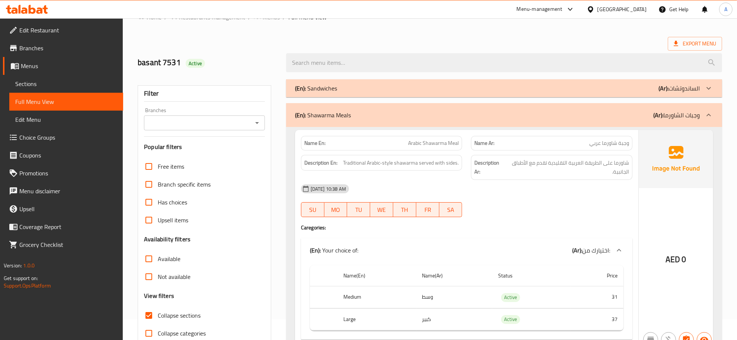
click at [687, 109] on div "(En): Shawarma Meals (Ar): وجبات الشاورما" at bounding box center [504, 115] width 436 height 24
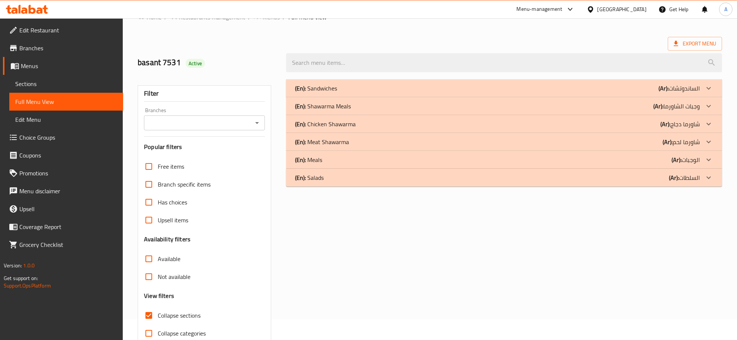
click at [678, 127] on p "(Ar): شاورما دجاج" at bounding box center [680, 123] width 39 height 9
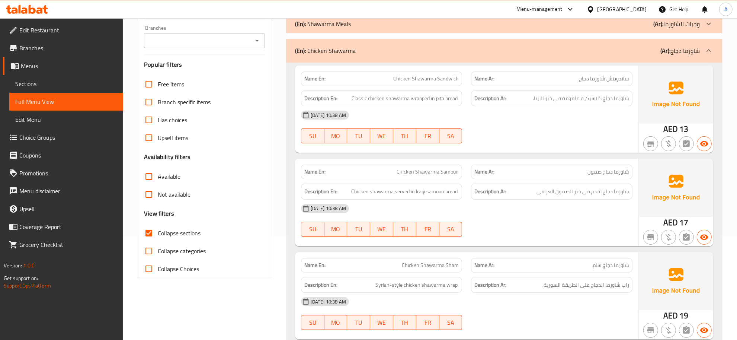
scroll to position [114, 0]
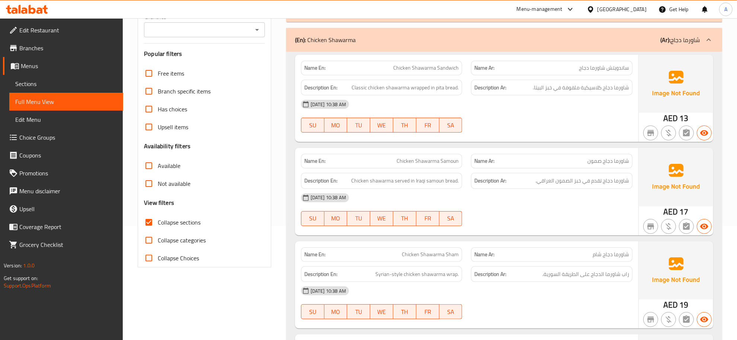
click at [605, 71] on span "ساندويتش شاورما دجاج" at bounding box center [604, 68] width 50 height 8
click at [621, 61] on div "Name Ar: ساندويتش شاورما دجاج" at bounding box center [551, 68] width 161 height 15
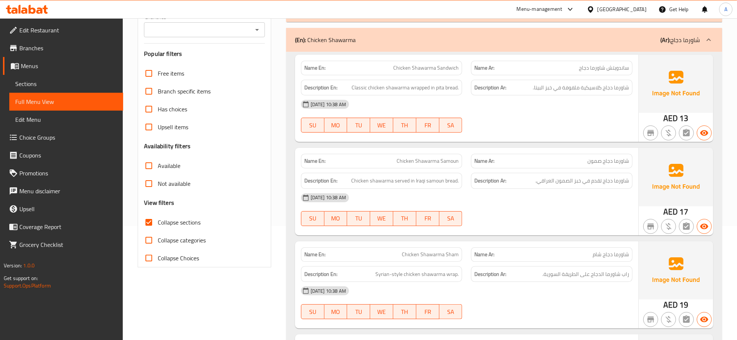
click at [626, 97] on div "[DATE] 10:38 AM" at bounding box center [467, 104] width 340 height 18
click at [614, 89] on span "شاورما دجاج كلاسيكية ملفوفة في خبز البيتا." at bounding box center [581, 87] width 96 height 9
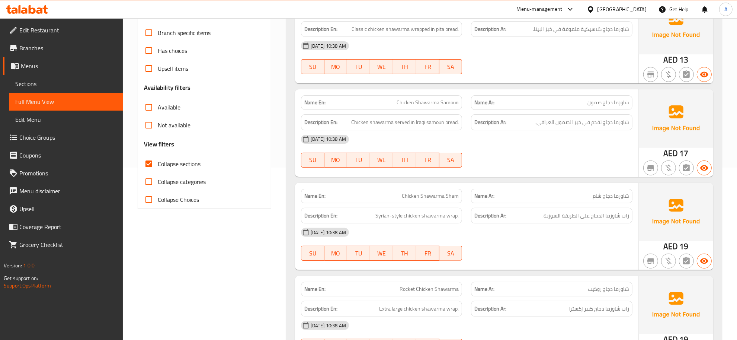
scroll to position [193, 0]
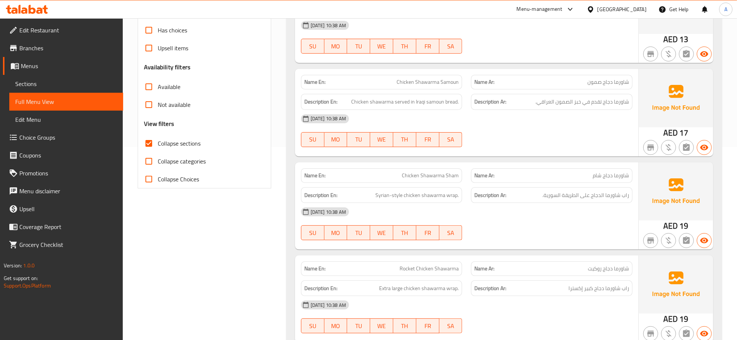
click at [578, 82] on p "Name Ar: شاورما دجاج صمون" at bounding box center [551, 82] width 155 height 8
click at [436, 82] on span "Chicken Shawarma Samoun" at bounding box center [428, 82] width 62 height 8
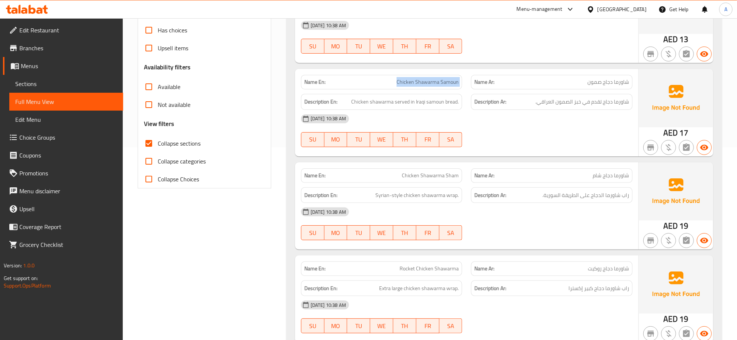
click at [436, 82] on span "Chicken Shawarma Samoun" at bounding box center [428, 82] width 62 height 8
click at [613, 109] on div "Description Ar: شاورما دجاج تقدم في خبز الصمون العراقي." at bounding box center [551, 102] width 161 height 16
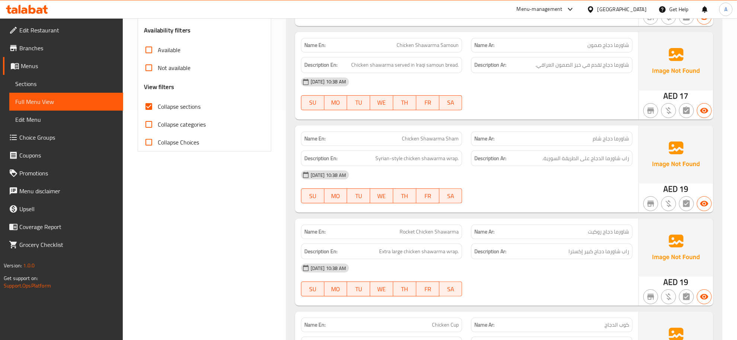
scroll to position [267, 0]
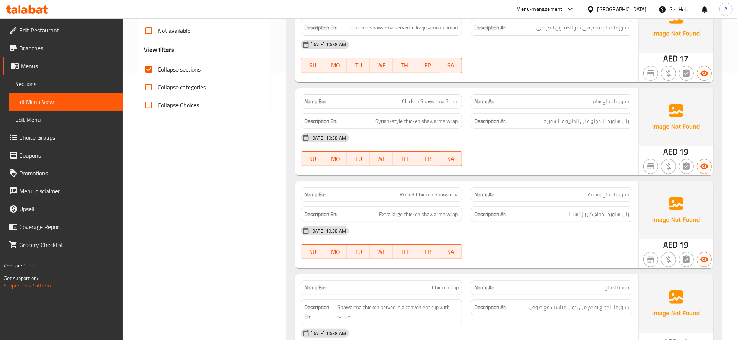
click at [596, 125] on span "راب شاورما الدجاج على الطريقة السورية." at bounding box center [586, 120] width 87 height 9
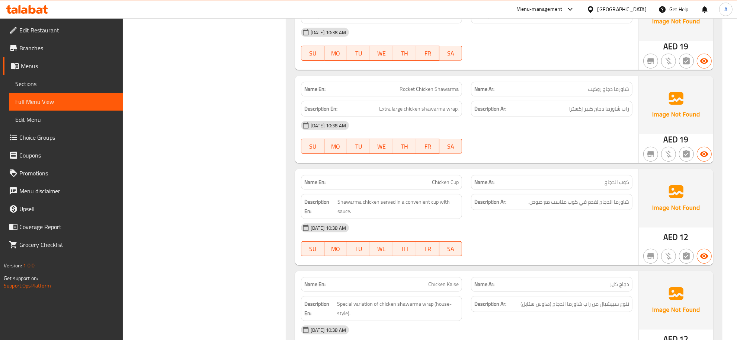
scroll to position [373, 0]
click at [572, 105] on span "راب شاورما دجاج كبير إكسترا" at bounding box center [599, 107] width 61 height 9
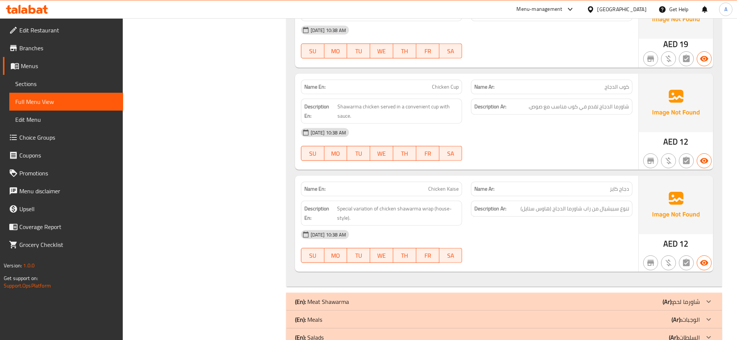
click at [588, 82] on div "Name Ar: كوب الدجاج" at bounding box center [551, 87] width 161 height 15
click at [581, 115] on div "Description Ar: شاورما الدجاج تقدم في كوب مناسب مع صوص." at bounding box center [551, 107] width 161 height 16
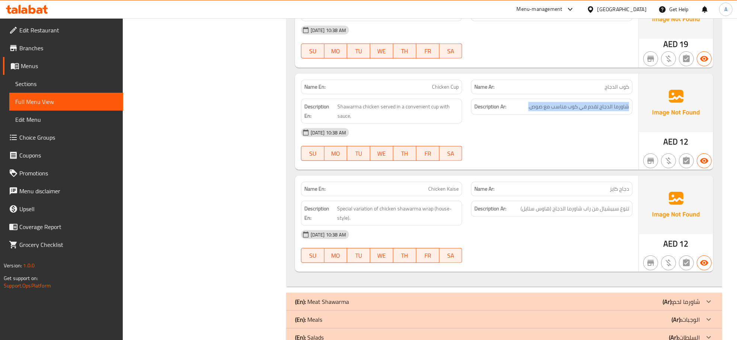
click at [581, 115] on div "Description Ar: شاورما الدجاج تقدم في كوب مناسب مع صوص." at bounding box center [551, 107] width 161 height 16
click at [434, 106] on span "Shawarma chicken served in a convenient cup with sauce." at bounding box center [399, 111] width 122 height 18
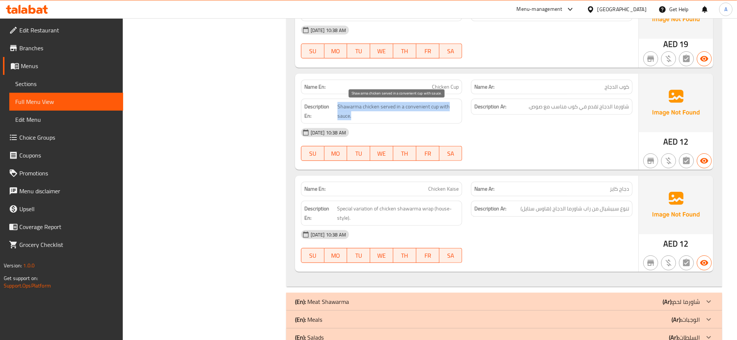
click at [434, 106] on span "Shawarma chicken served in a convenient cup with sauce." at bounding box center [399, 111] width 122 height 18
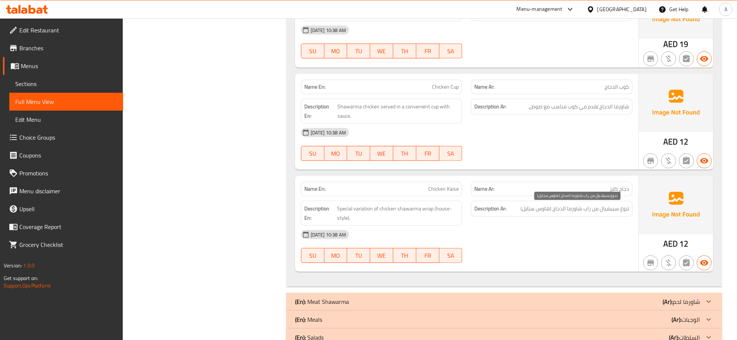
click at [618, 217] on div "Description Ar: تنوع سبيشيال من راب شاورما الدجاج (هاوس ستايل)" at bounding box center [551, 209] width 161 height 16
type button "0"
click at [421, 190] on p "Name En: Chicken Kaise" at bounding box center [381, 189] width 155 height 8
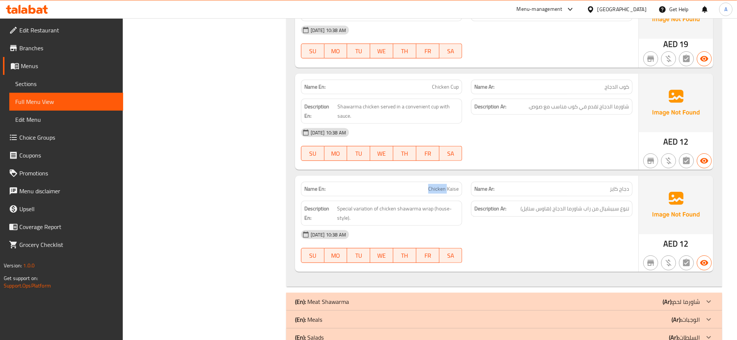
click at [421, 190] on p "Name En: Chicken Kaise" at bounding box center [381, 189] width 155 height 8
copy span "Chicken Kaise"
click at [585, 211] on span "تنوع سبيشيال من راب شاورما الدجاج (هاوس ستايل)" at bounding box center [575, 208] width 109 height 9
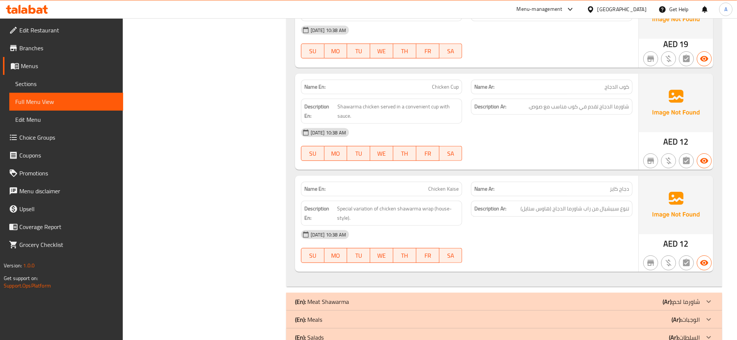
click at [447, 187] on span "Chicken Kaise" at bounding box center [443, 189] width 31 height 8
copy span "Chicken Kaise"
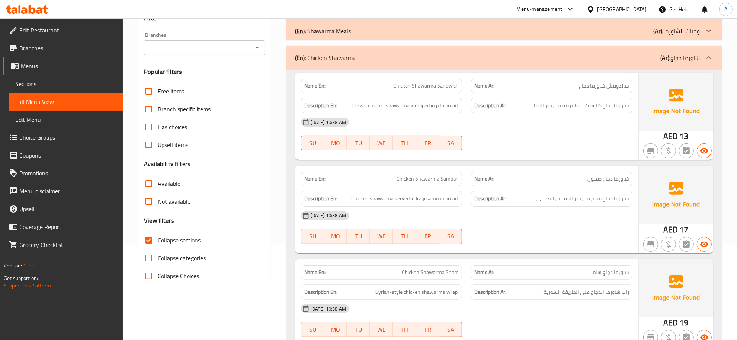
click at [639, 67] on div "(En): Chicken Shawarma (Ar): شاورما دجاج" at bounding box center [504, 58] width 436 height 24
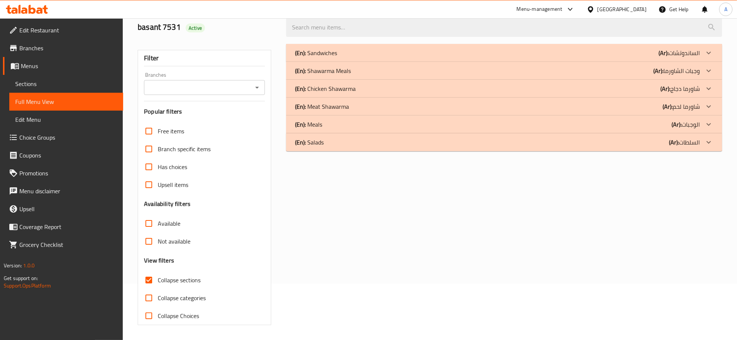
scroll to position [56, 0]
click at [682, 112] on div "(En): Meat Shawarma (Ar): شاورما لحم" at bounding box center [504, 106] width 436 height 18
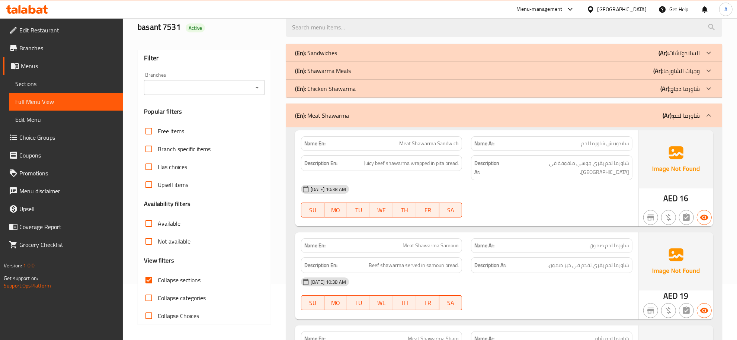
scroll to position [166, 0]
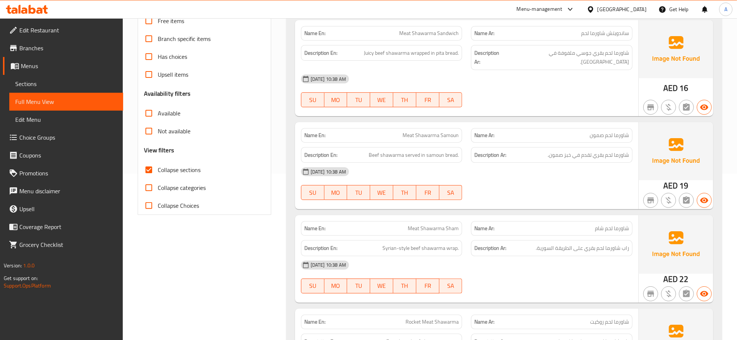
click at [596, 41] on div "Description Ar: شاورما لحم بقري جوسي ملفوفة في [GEOGRAPHIC_DATA]." at bounding box center [552, 58] width 170 height 34
click at [568, 44] on div "Description Ar: شاورما لحم بقري جوسي ملفوفة في [GEOGRAPHIC_DATA]." at bounding box center [552, 58] width 170 height 34
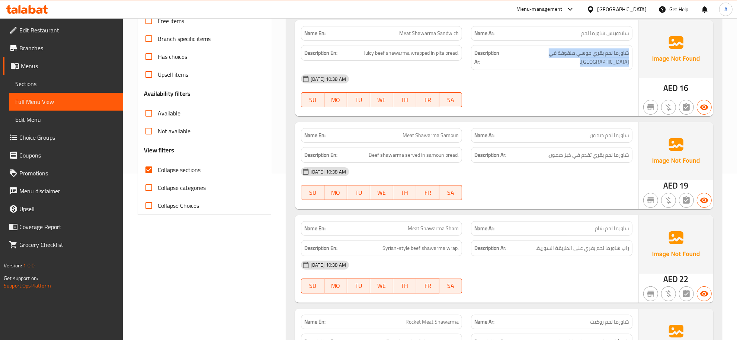
drag, startPoint x: 568, startPoint y: 44, endPoint x: 581, endPoint y: 53, distance: 16.3
click at [572, 47] on div "Description Ar: شاورما لحم بقري جوسي ملفوفة في [GEOGRAPHIC_DATA]." at bounding box center [552, 58] width 170 height 34
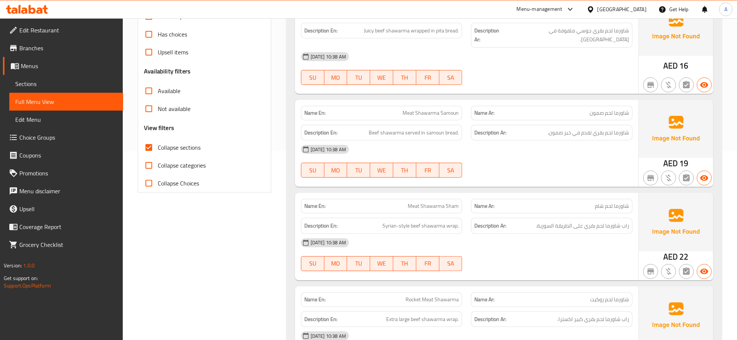
click at [585, 140] on div "[DATE] 10:38 AM" at bounding box center [467, 149] width 340 height 18
click at [578, 128] on span "شاورما لحم بقري تقدم في خبز صمون." at bounding box center [588, 132] width 81 height 9
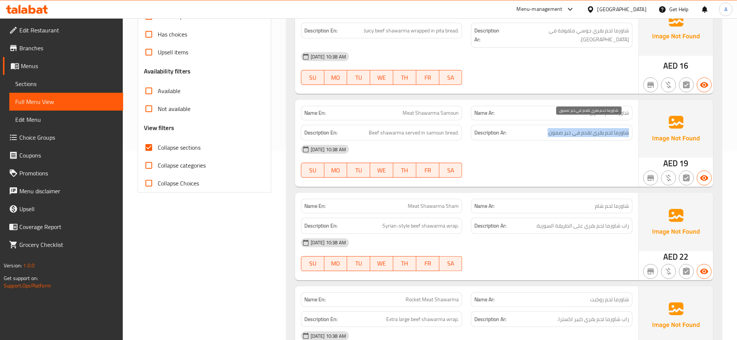
click at [578, 128] on span "شاورما لحم بقري تقدم في خبز صمون." at bounding box center [588, 132] width 81 height 9
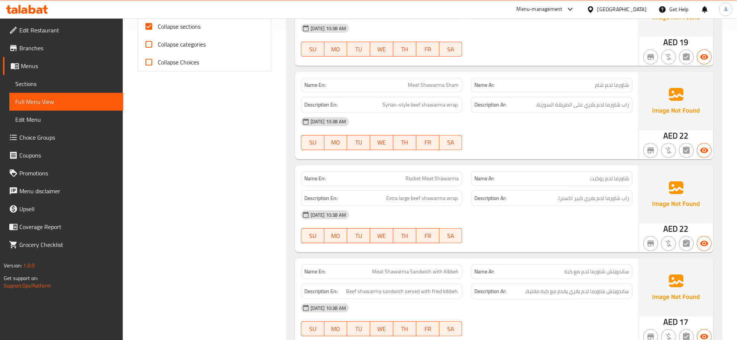
scroll to position [311, 0]
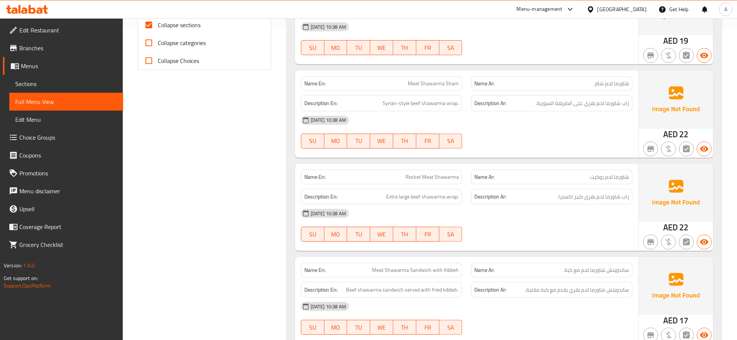
click at [594, 111] on div "[DATE] 10:38 AM" at bounding box center [467, 120] width 340 height 18
click at [590, 99] on div "Description Ar: راب شاورما لحم بقري على الطريقة السورية." at bounding box center [551, 103] width 161 height 16
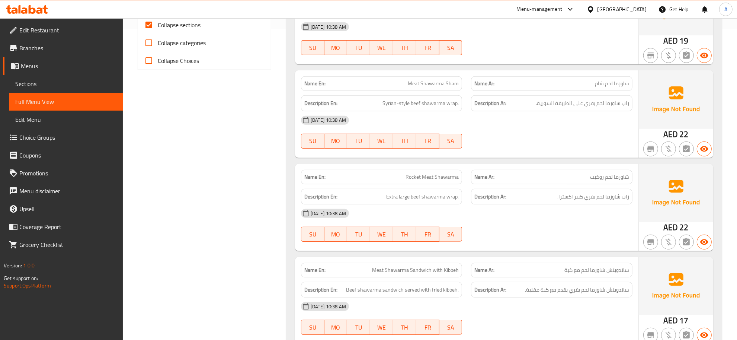
click at [584, 195] on div "Description Ar: راب شاورما لحم بقري كبير اكسترا." at bounding box center [551, 197] width 161 height 16
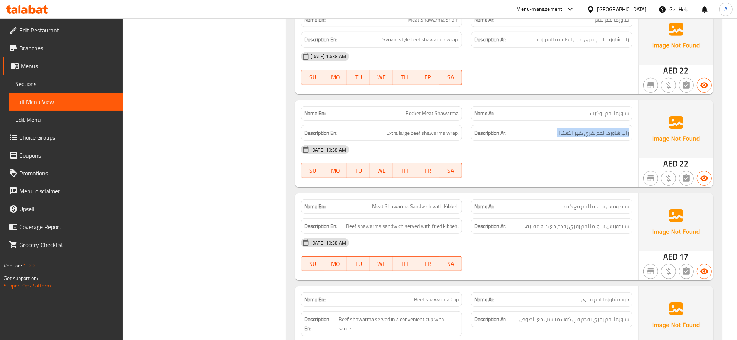
scroll to position [384, 0]
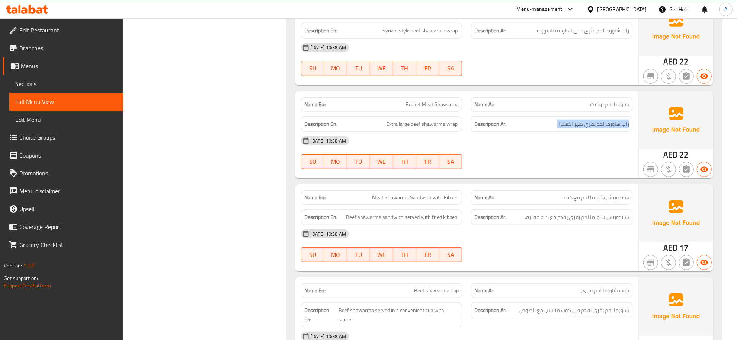
click at [568, 119] on span "راب شاورما لحم بقري كبير اكسترا." at bounding box center [593, 123] width 72 height 9
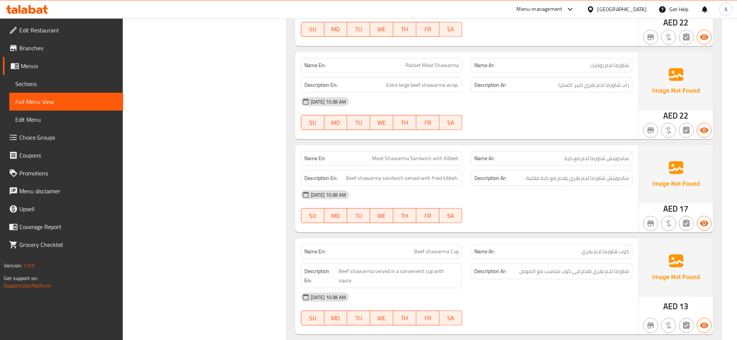
scroll to position [468, 0]
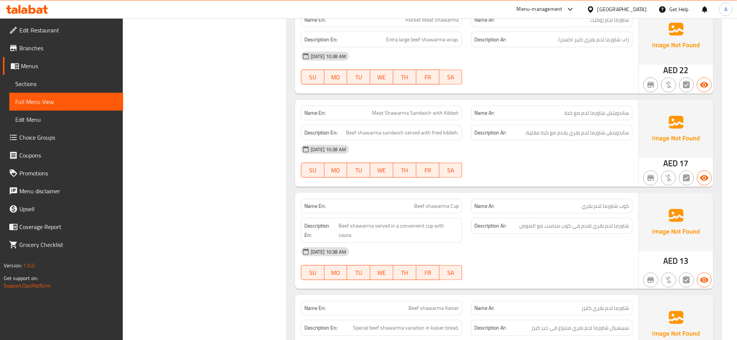
click at [602, 109] on span "ساندويتش شاورما لحم مع كبة" at bounding box center [596, 113] width 65 height 8
click at [620, 128] on span "ساندويتش شاورما لحم بقري يقدم مع كبة مقلية." at bounding box center [577, 132] width 104 height 9
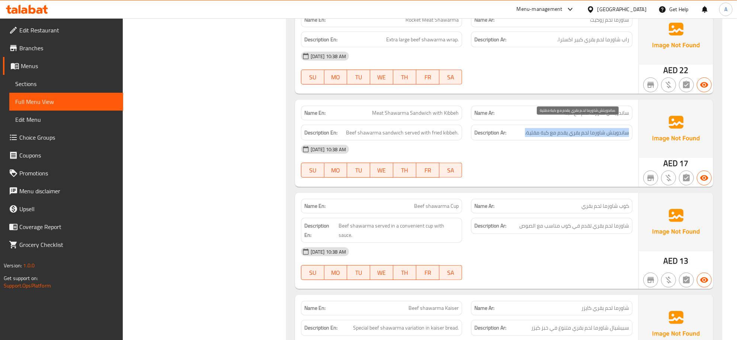
click at [620, 128] on span "ساندويتش شاورما لحم بقري يقدم مع كبة مقلية." at bounding box center [577, 132] width 104 height 9
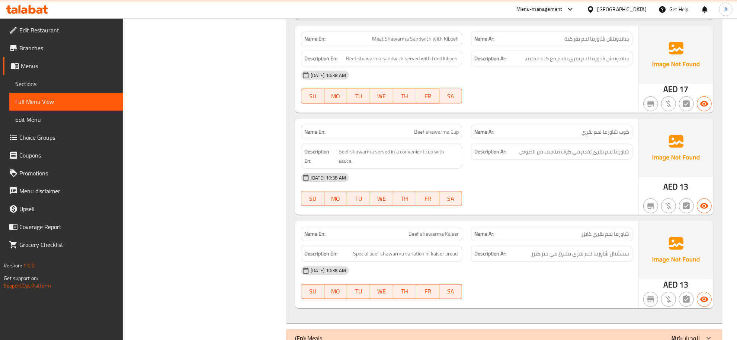
scroll to position [544, 0]
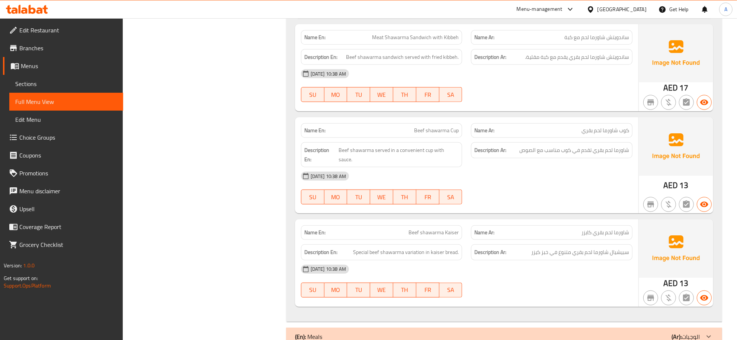
drag, startPoint x: 624, startPoint y: 168, endPoint x: 620, endPoint y: 164, distance: 5.8
click at [621, 167] on div "[DATE] 10:38 AM SU MO TU WE TH FR SA" at bounding box center [467, 188] width 340 height 42
click at [606, 147] on div "Description Ar: شاورما لحم بقري تقدم في كوب مناسب مع الصوص" at bounding box center [551, 150] width 161 height 16
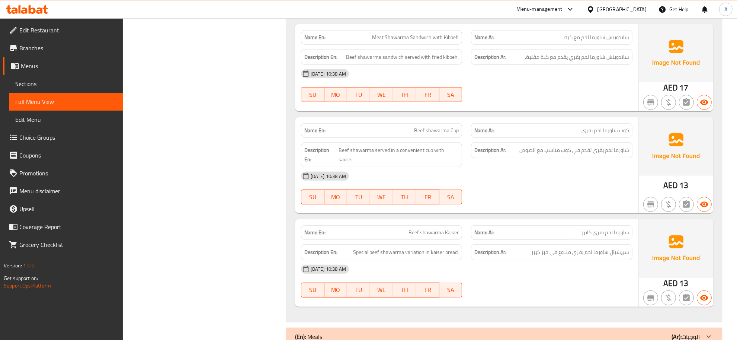
click at [585, 247] on span "سبيشيال شاورما لحم بقري متنوع في خبز كيزر" at bounding box center [580, 251] width 98 height 9
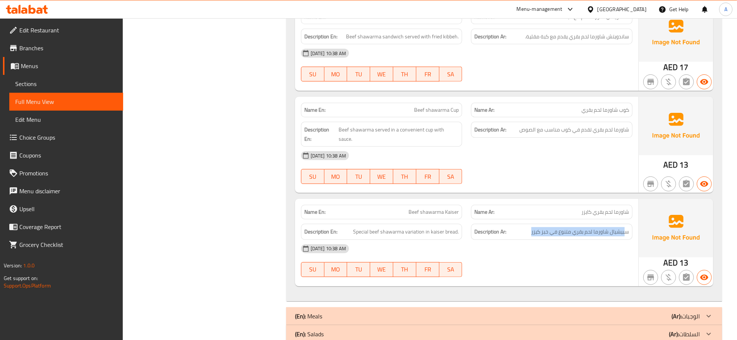
click at [691, 311] on p "(Ar): الوجبات" at bounding box center [686, 315] width 28 height 9
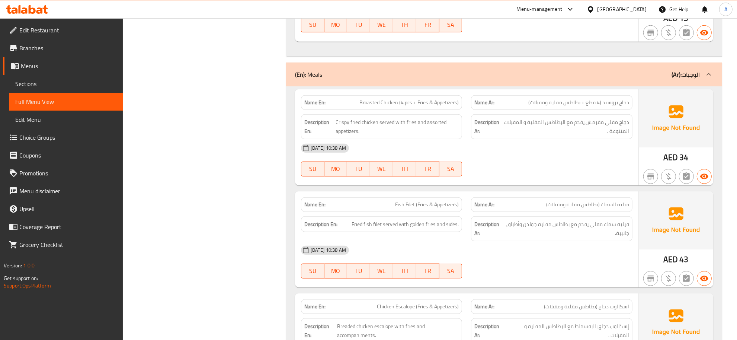
scroll to position [816, 0]
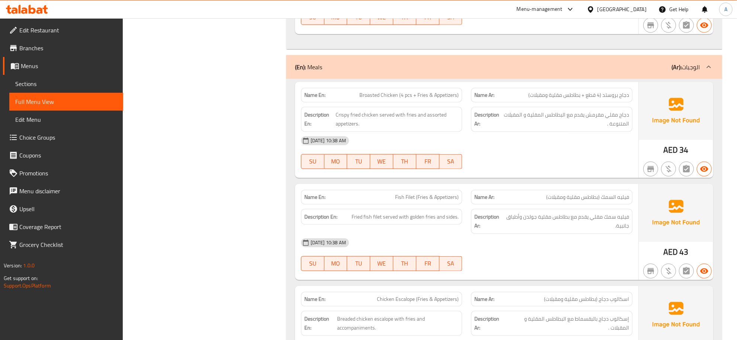
click at [619, 110] on span "دجاج مقلي مقرمش يقدم مع البطاطس المقلية و المقبلات المتنوعة ." at bounding box center [566, 119] width 126 height 18
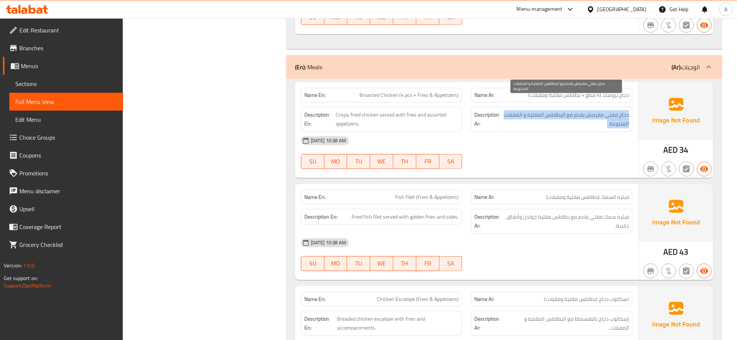
click at [619, 110] on span "دجاج مقلي مقرمش يقدم مع البطاطس المقلية و المقبلات المتنوعة ." at bounding box center [566, 119] width 126 height 18
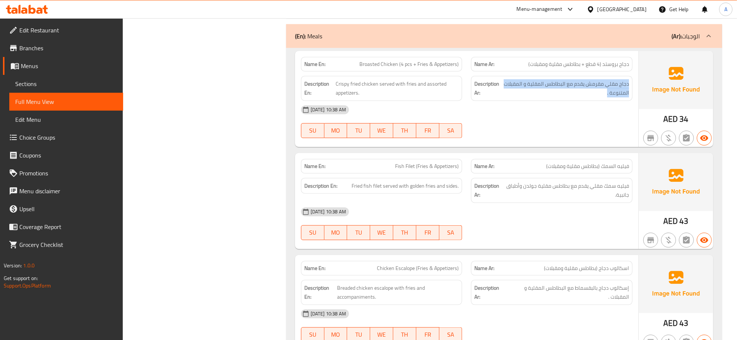
scroll to position [866, 0]
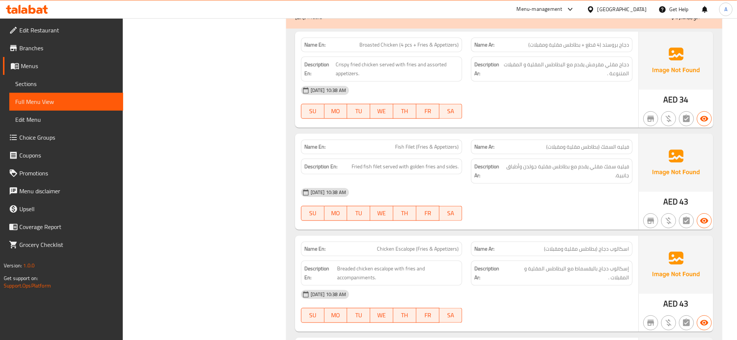
click at [592, 162] on span "فيليه سمك مقلي يقدم مع بطاطس مقلية جولدن وأطباق جانبية." at bounding box center [567, 171] width 124 height 18
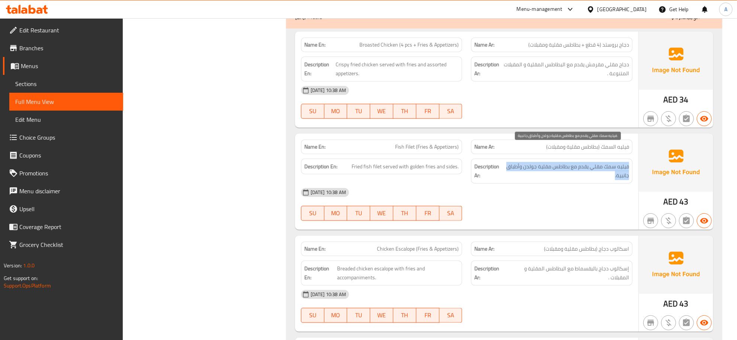
click at [592, 162] on span "فيليه سمك مقلي يقدم مع بطاطس مقلية جولدن وأطباق جانبية." at bounding box center [567, 171] width 124 height 18
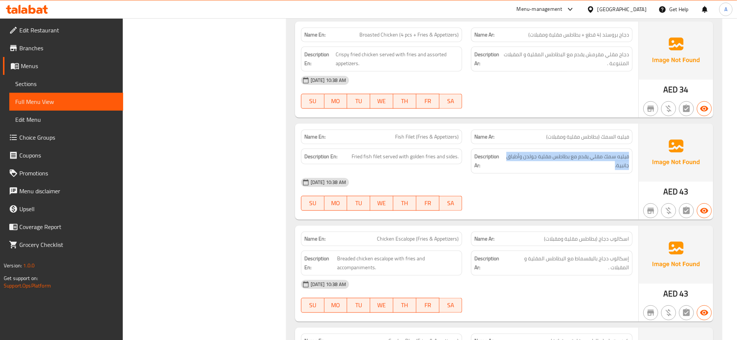
scroll to position [889, 0]
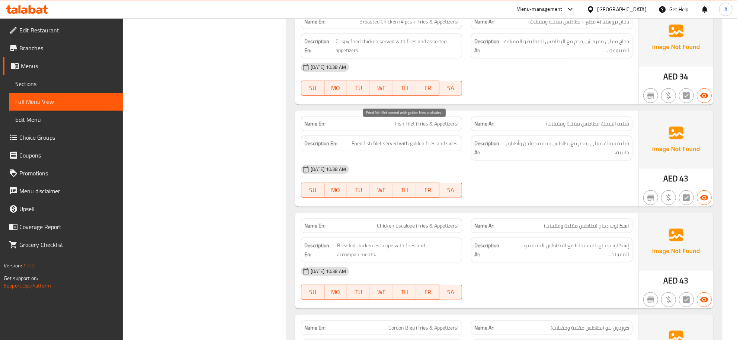
click at [413, 139] on span "Fried fish filet served with golden fries and sides." at bounding box center [405, 143] width 107 height 9
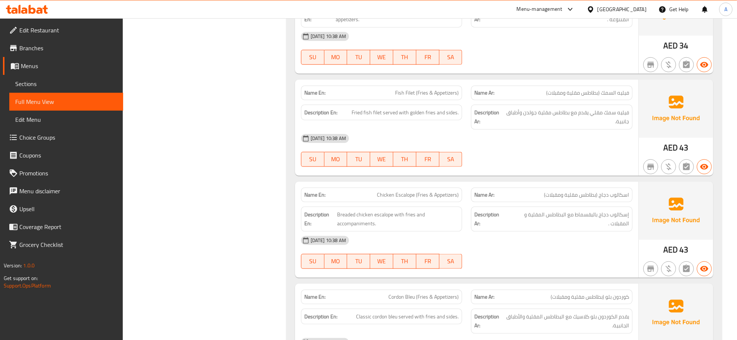
scroll to position [983, 0]
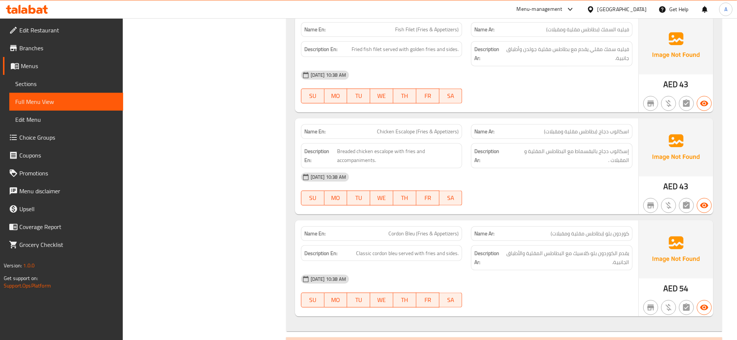
drag, startPoint x: 652, startPoint y: 180, endPoint x: 585, endPoint y: 114, distance: 94.2
click at [652, 196] on div at bounding box center [651, 205] width 18 height 18
click at [582, 124] on div "Name Ar: اسكالوب دجاج (بطاطس مقلية ومقبلات)" at bounding box center [551, 131] width 161 height 15
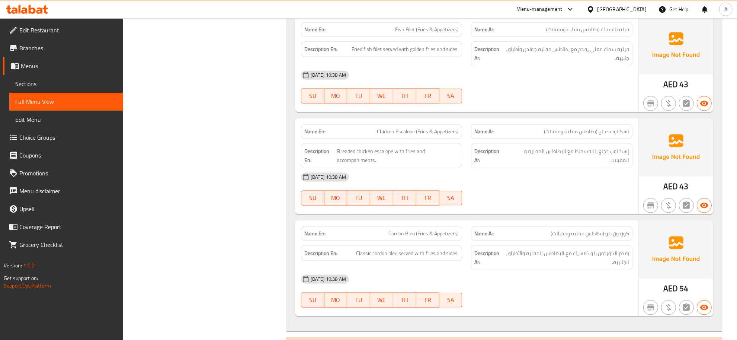
click at [611, 147] on span "إسكالوب دجاج بالبقسماط مع البطاطس المقلية و المقبلات ." at bounding box center [568, 156] width 122 height 18
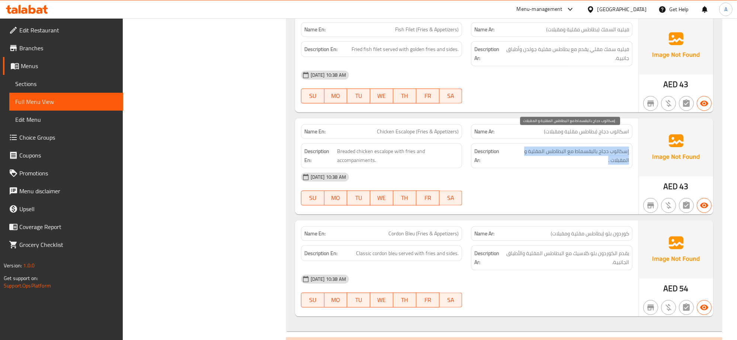
click at [611, 147] on span "إسكالوب دجاج بالبقسماط مع البطاطس المقلية و المقبلات ." at bounding box center [568, 156] width 122 height 18
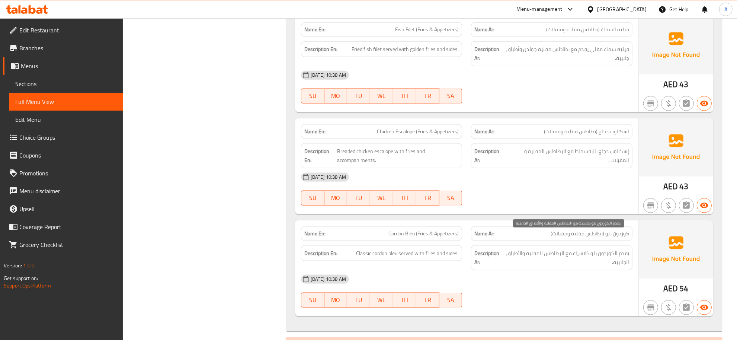
click at [626, 249] on span "يقدم الكوردون بلو كلاسيك مع البطاطس المقلية والأطباق الجانبية." at bounding box center [567, 258] width 125 height 18
click at [643, 244] on img at bounding box center [676, 249] width 74 height 58
click at [627, 249] on span "يقدم الكوردون بلو كلاسيك مع البطاطس المقلية والأطباق الجانبية." at bounding box center [567, 258] width 125 height 18
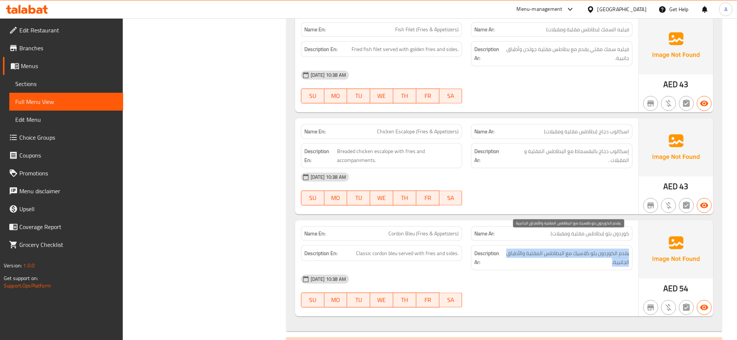
click at [627, 249] on span "يقدم الكوردون بلو كلاسيك مع البطاطس المقلية والأطباق الجانبية." at bounding box center [567, 258] width 125 height 18
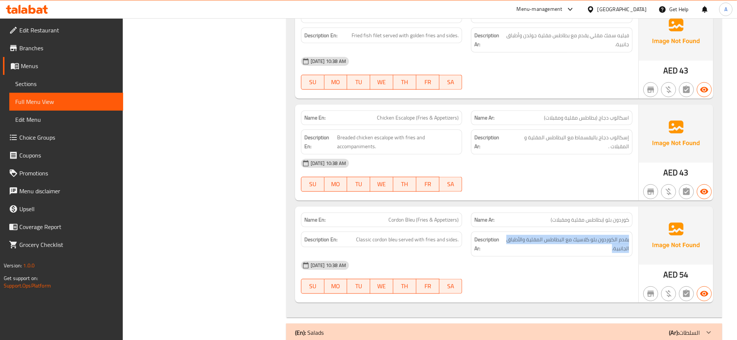
click at [639, 328] on div "(En): Salads (Ar): السلطات" at bounding box center [497, 332] width 405 height 9
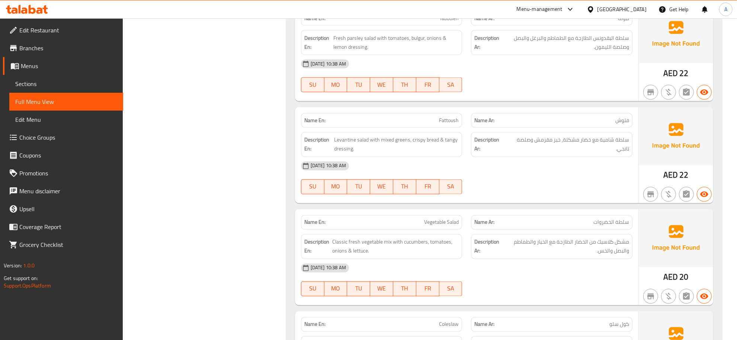
scroll to position [1255, 0]
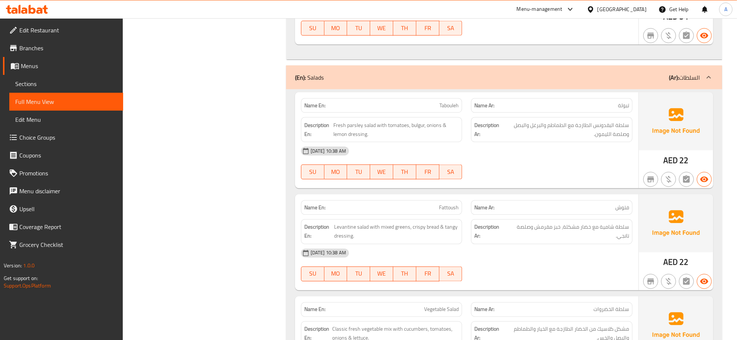
click at [618, 121] on span "سلطة البقدونس الطازجة مع الطماطم والبرغل والبصل وصلصة الليمون." at bounding box center [566, 130] width 127 height 18
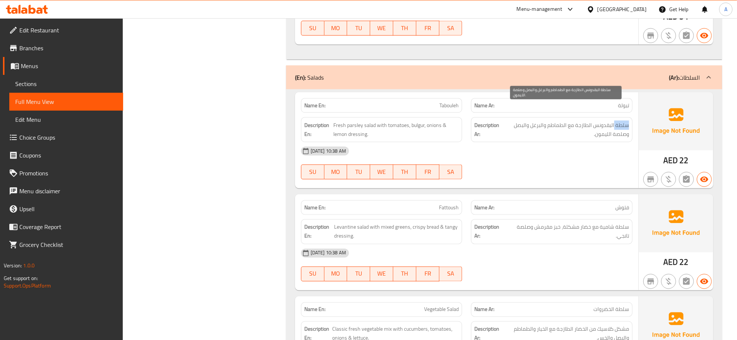
click at [618, 121] on span "سلطة البقدونس الطازجة مع الطماطم والبرغل والبصل وصلصة الليمون." at bounding box center [566, 130] width 127 height 18
drag, startPoint x: 618, startPoint y: 107, endPoint x: 629, endPoint y: 164, distance: 57.7
click at [618, 121] on span "سلطة البقدونس الطازجة مع الطماطم والبرغل والبصل وصلصة الليمون." at bounding box center [566, 130] width 127 height 18
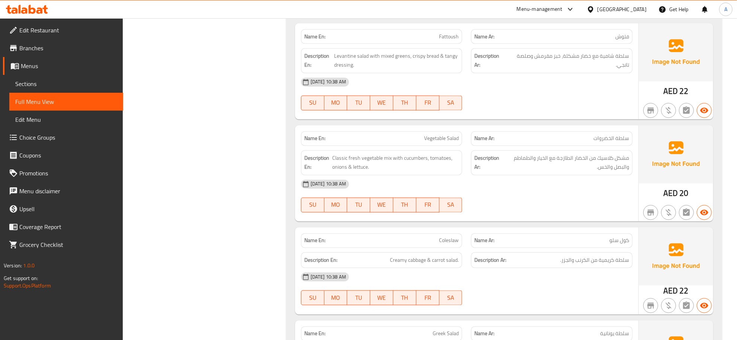
scroll to position [1523, 0]
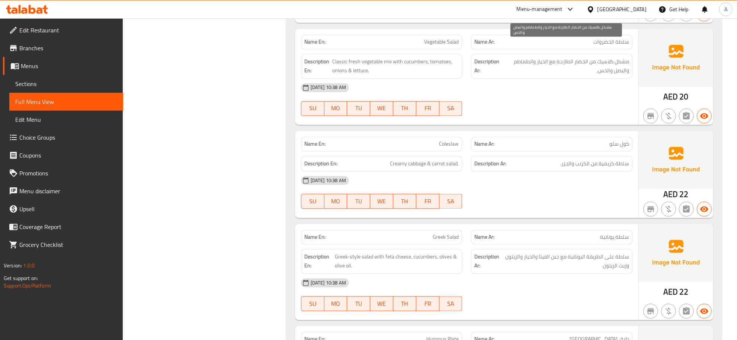
click at [595, 57] on span "مشكل كلاسيك من الخضار الطازجة مع الخيار والطماطم والبصل والخس." at bounding box center [566, 66] width 126 height 18
click at [444, 38] on span "Vegetable Salad" at bounding box center [441, 42] width 35 height 8
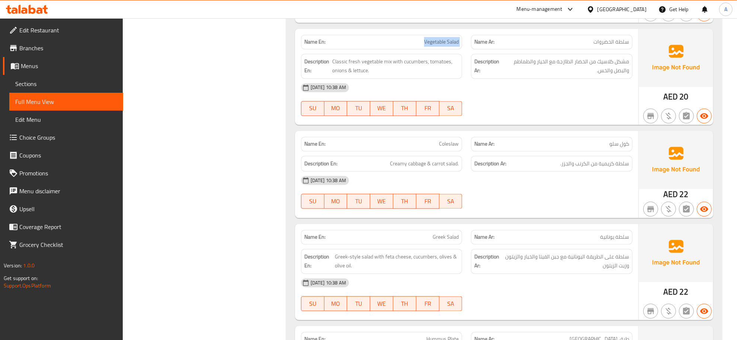
click at [444, 38] on span "Vegetable Salad" at bounding box center [441, 42] width 35 height 8
copy span "Vegetable Salad"
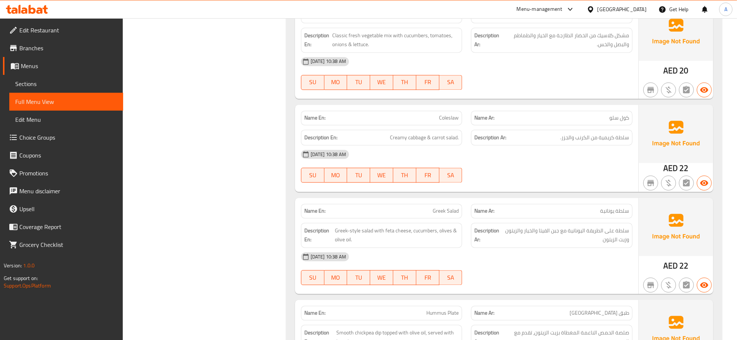
scroll to position [1703, 0]
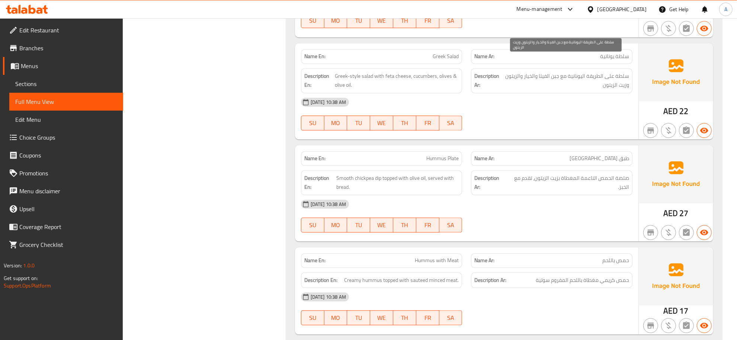
click at [574, 71] on span "سلطة على الطريقة اليونانية مع جبن الفيتا والخيار والزيتون وزيت الزيتون" at bounding box center [566, 80] width 127 height 18
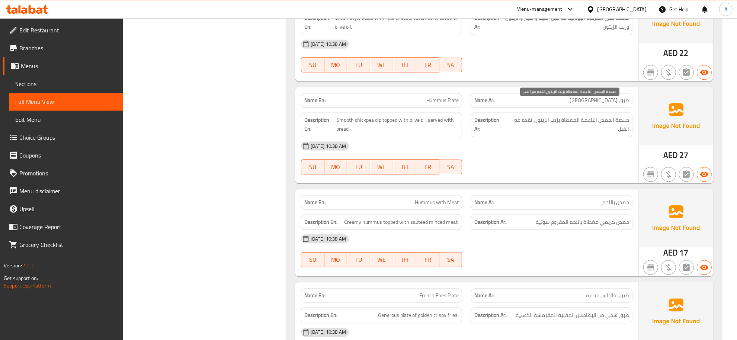
click at [594, 115] on span "صلصة الحمص الناعمة المغطاة بزيت الزيتون، تقدم مع الخبز." at bounding box center [568, 124] width 122 height 18
click at [584, 137] on div "[DATE] 10:38 AM" at bounding box center [467, 146] width 340 height 18
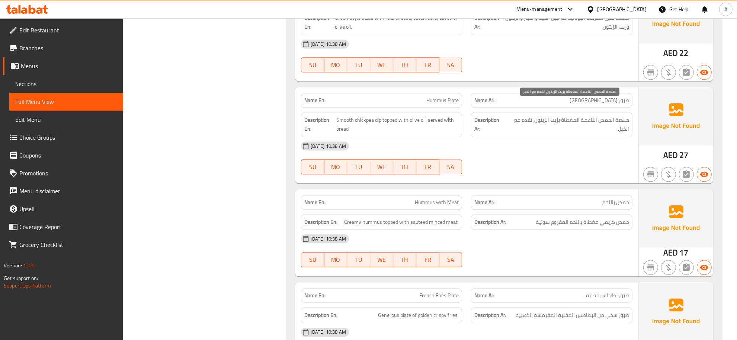
click at [572, 115] on span "صلصة الحمص الناعمة المغطاة بزيت الزيتون، تقدم مع الخبز." at bounding box center [568, 124] width 122 height 18
click at [432, 115] on span "Smooth chickpea dip topped with olive oil, served with bread." at bounding box center [397, 124] width 122 height 18
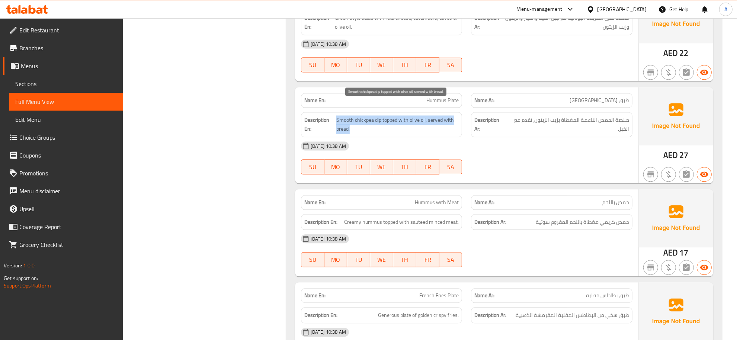
click at [432, 115] on span "Smooth chickpea dip topped with olive oil, served with bread." at bounding box center [397, 124] width 122 height 18
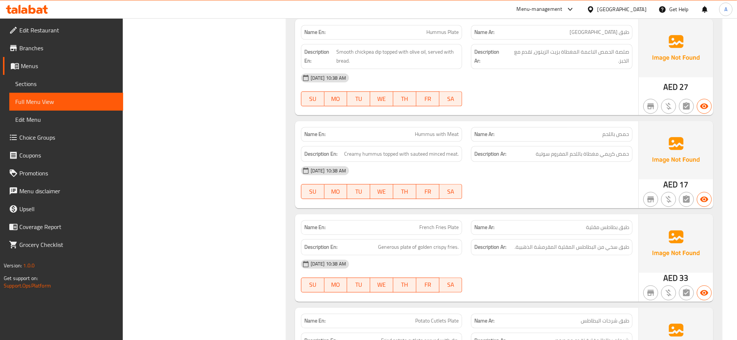
scroll to position [1836, 0]
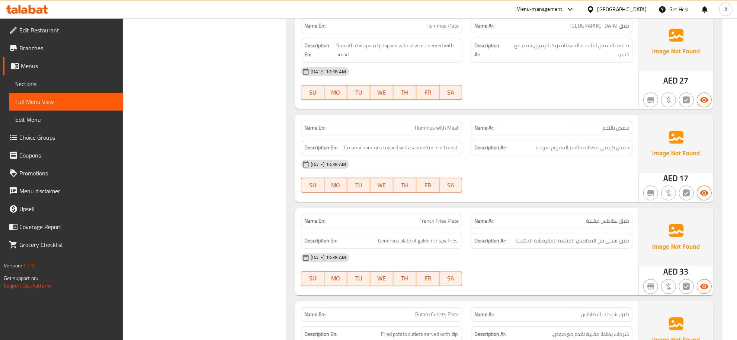
click at [607, 155] on div "[DATE] 10:38 AM" at bounding box center [467, 164] width 340 height 18
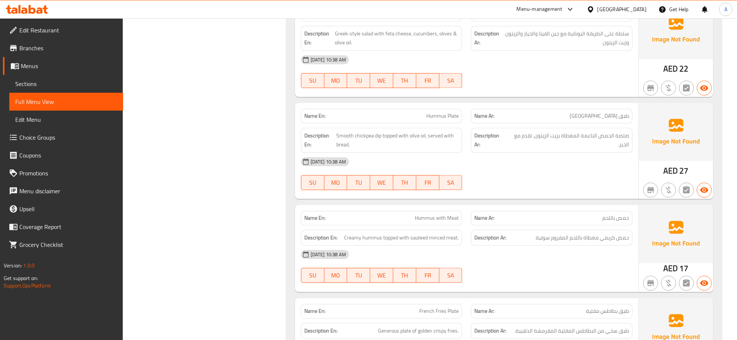
scroll to position [1899, 0]
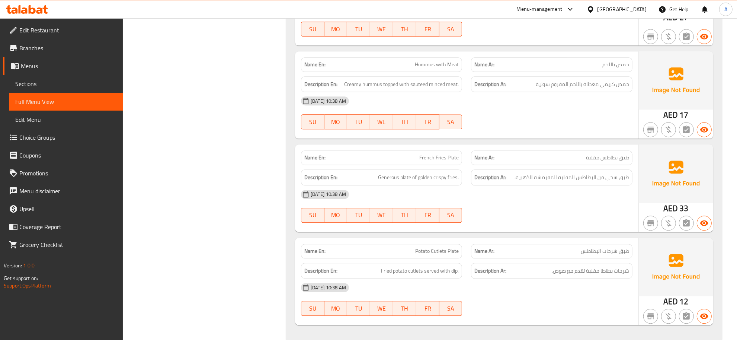
click at [637, 163] on div "Name En: French Fries Plate Name Ar: طبق بطاطس مقلية Description En: Generous p…" at bounding box center [466, 187] width 343 height 87
click at [605, 266] on span "شرحات بطاطا مقلية تقدم مع صوص." at bounding box center [590, 270] width 77 height 9
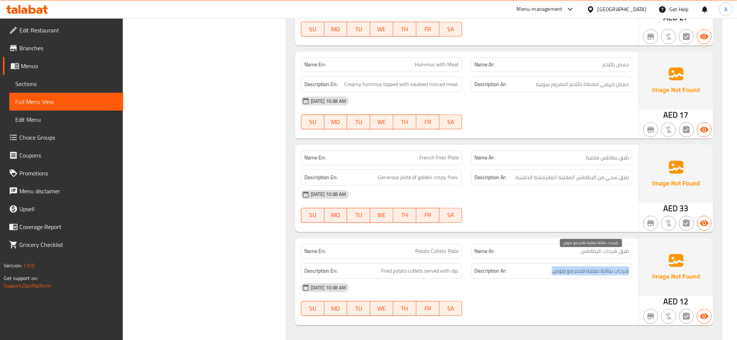
click at [605, 266] on span "شرحات بطاطا مقلية تقدم مع صوص." at bounding box center [590, 270] width 77 height 9
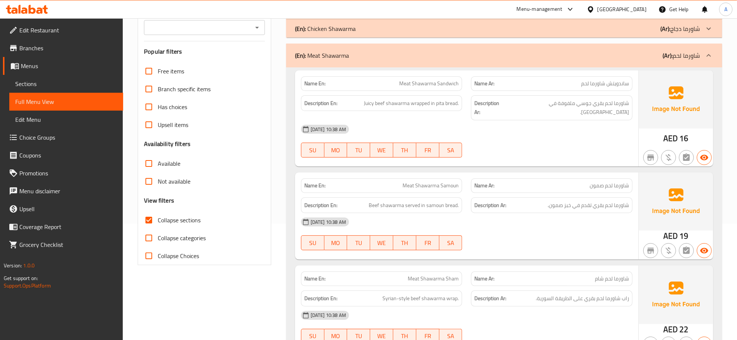
scroll to position [19, 0]
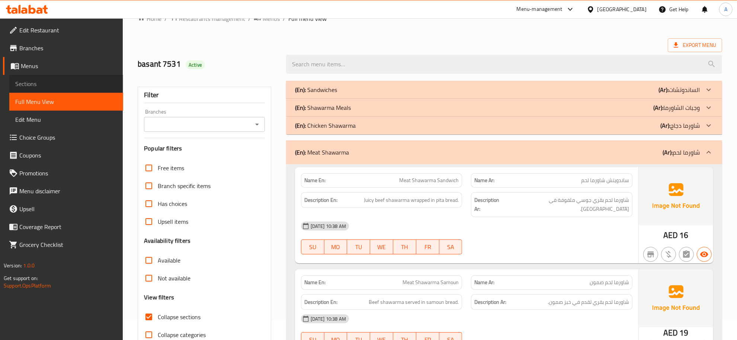
click at [39, 77] on link "Sections" at bounding box center [66, 84] width 114 height 18
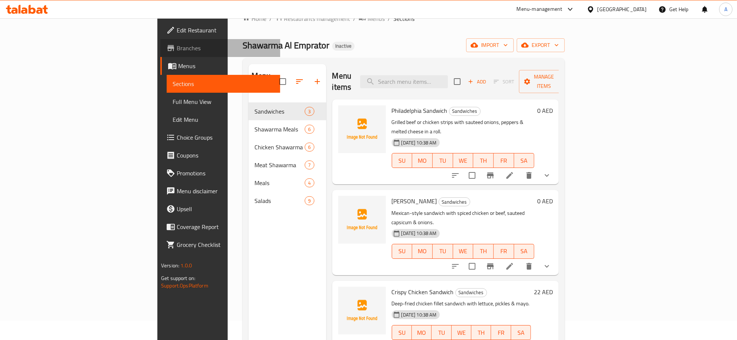
click at [177, 47] on span "Branches" at bounding box center [226, 48] width 98 height 9
